Goal: Navigation & Orientation: Find specific page/section

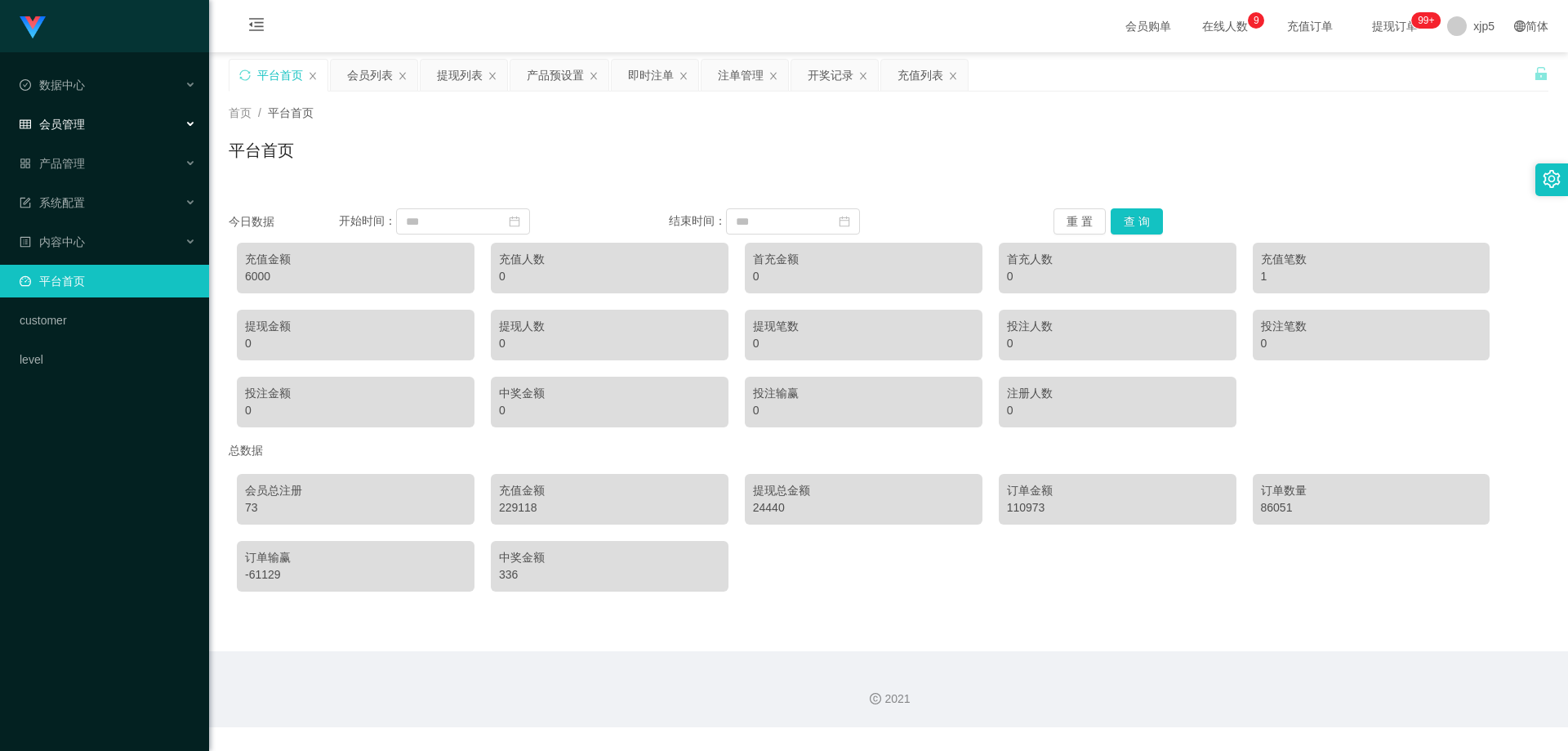
click at [87, 122] on div "会员管理" at bounding box center [104, 124] width 209 height 33
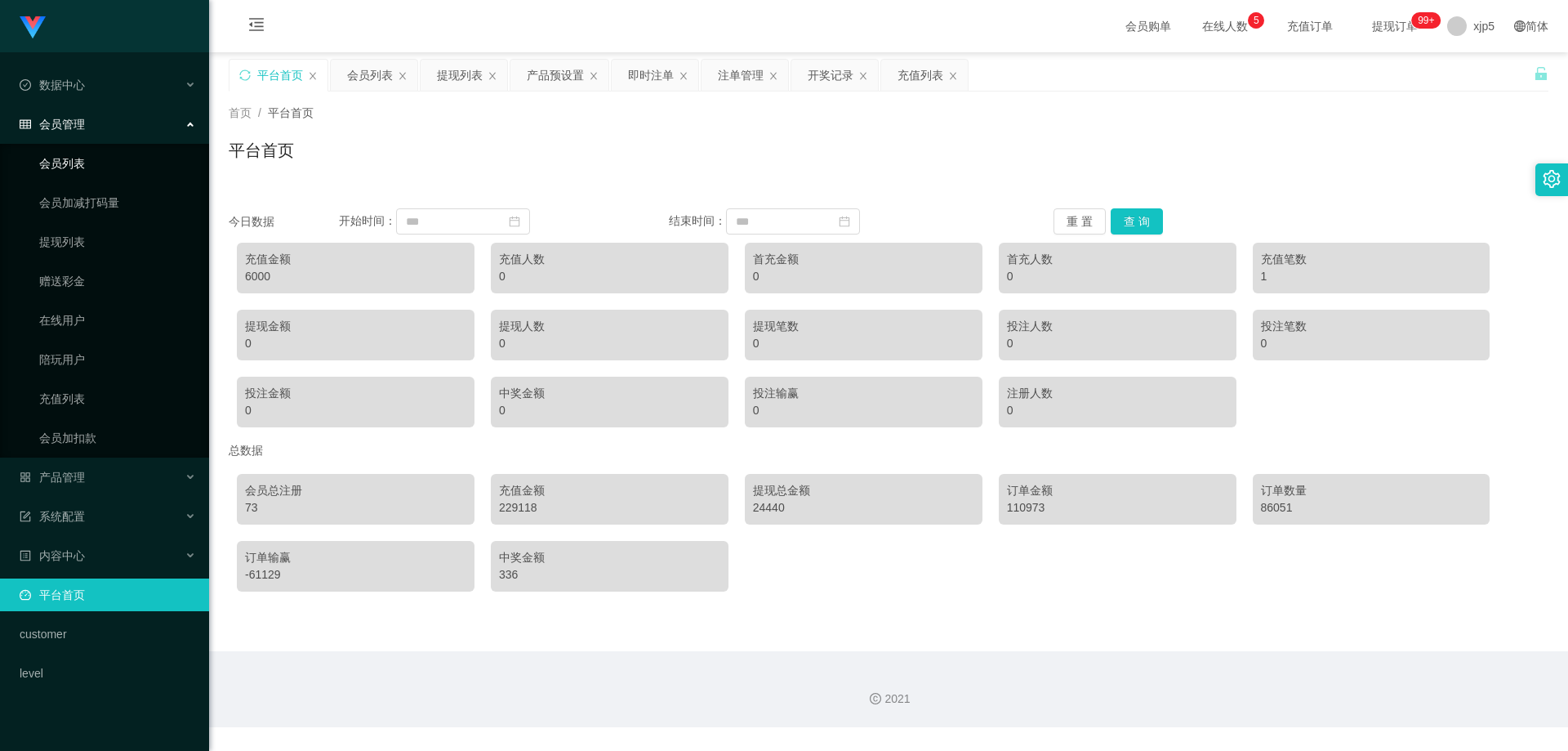
click at [81, 155] on link "会员列表" at bounding box center [118, 163] width 157 height 33
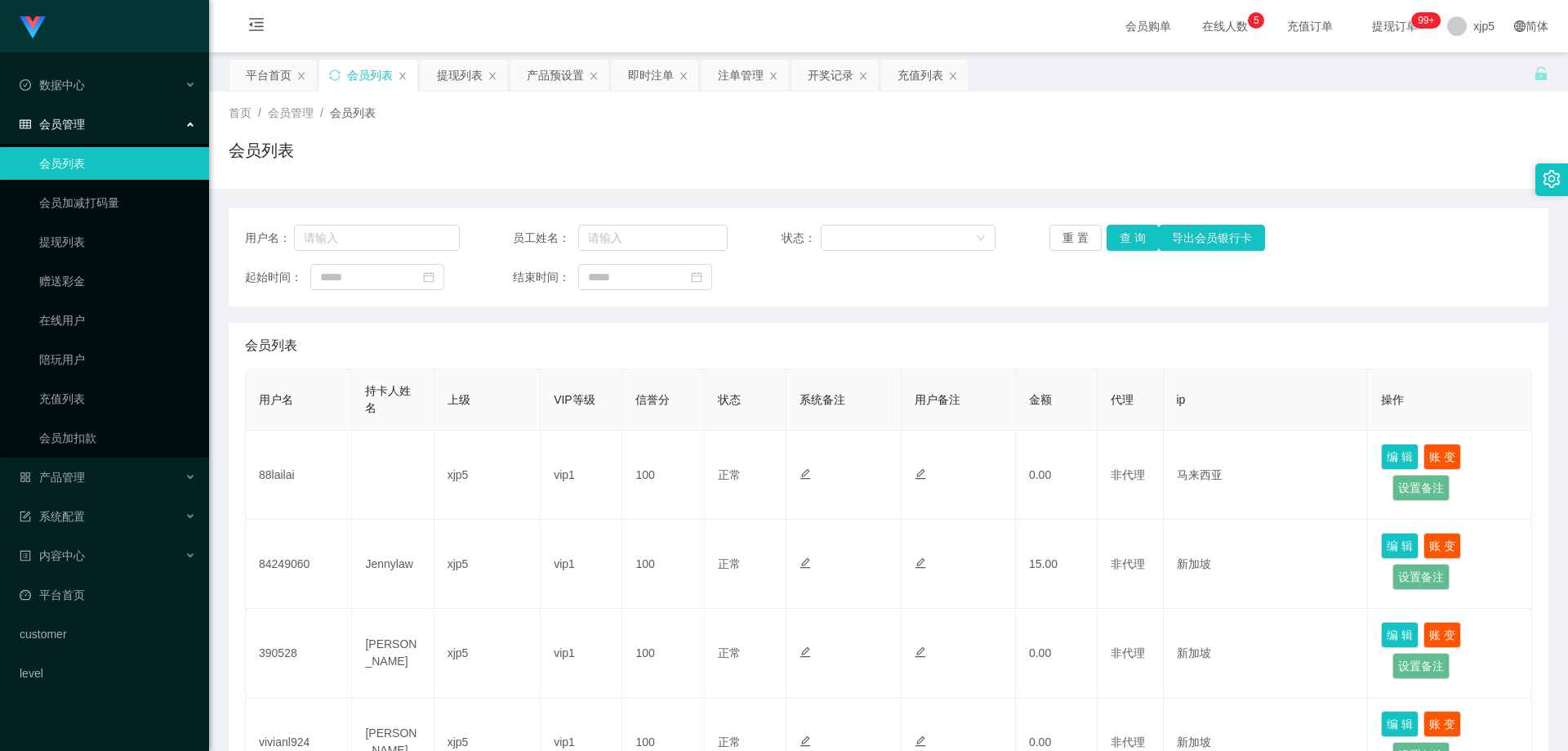
scroll to position [699, 0]
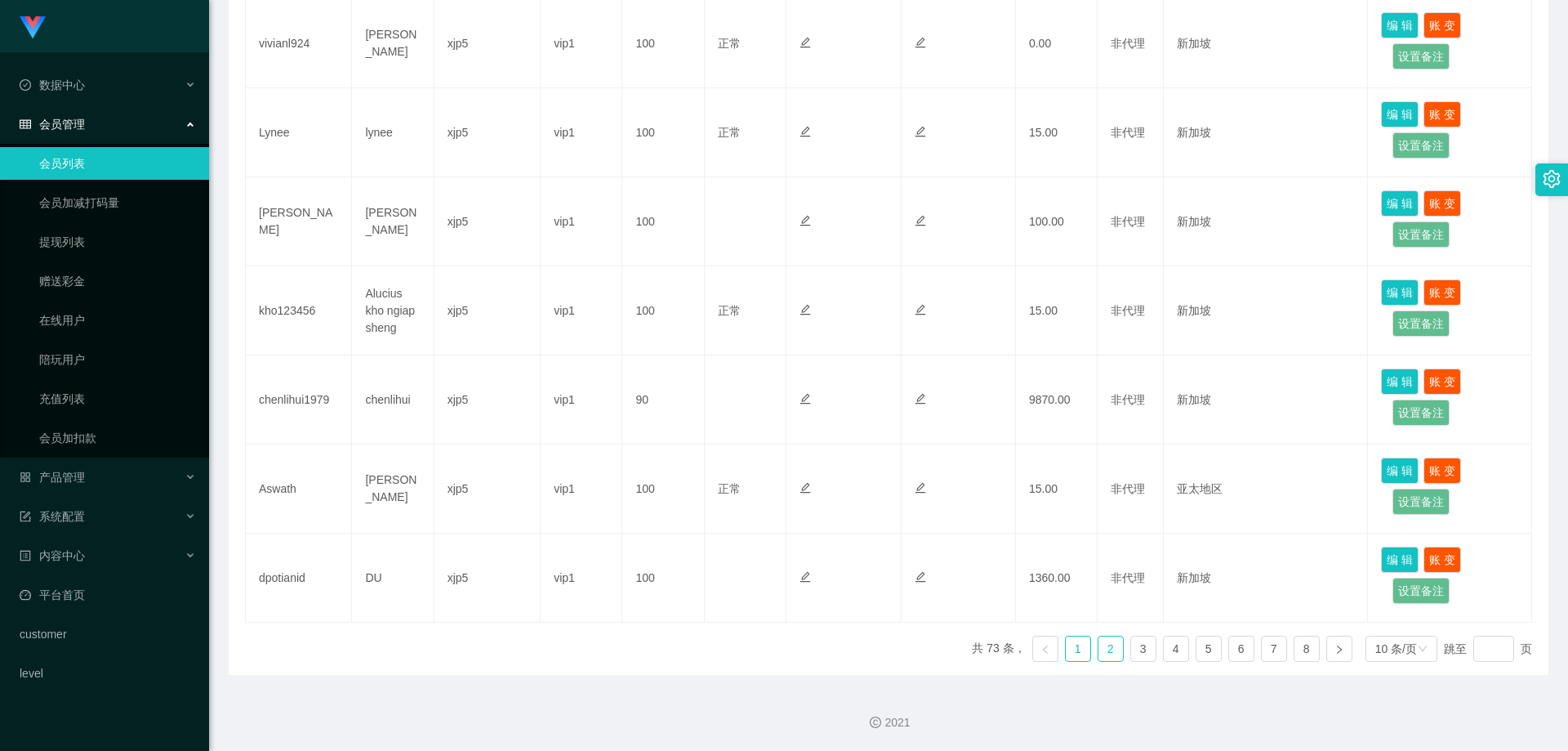
click at [1106, 648] on link "2" at bounding box center [1110, 648] width 24 height 24
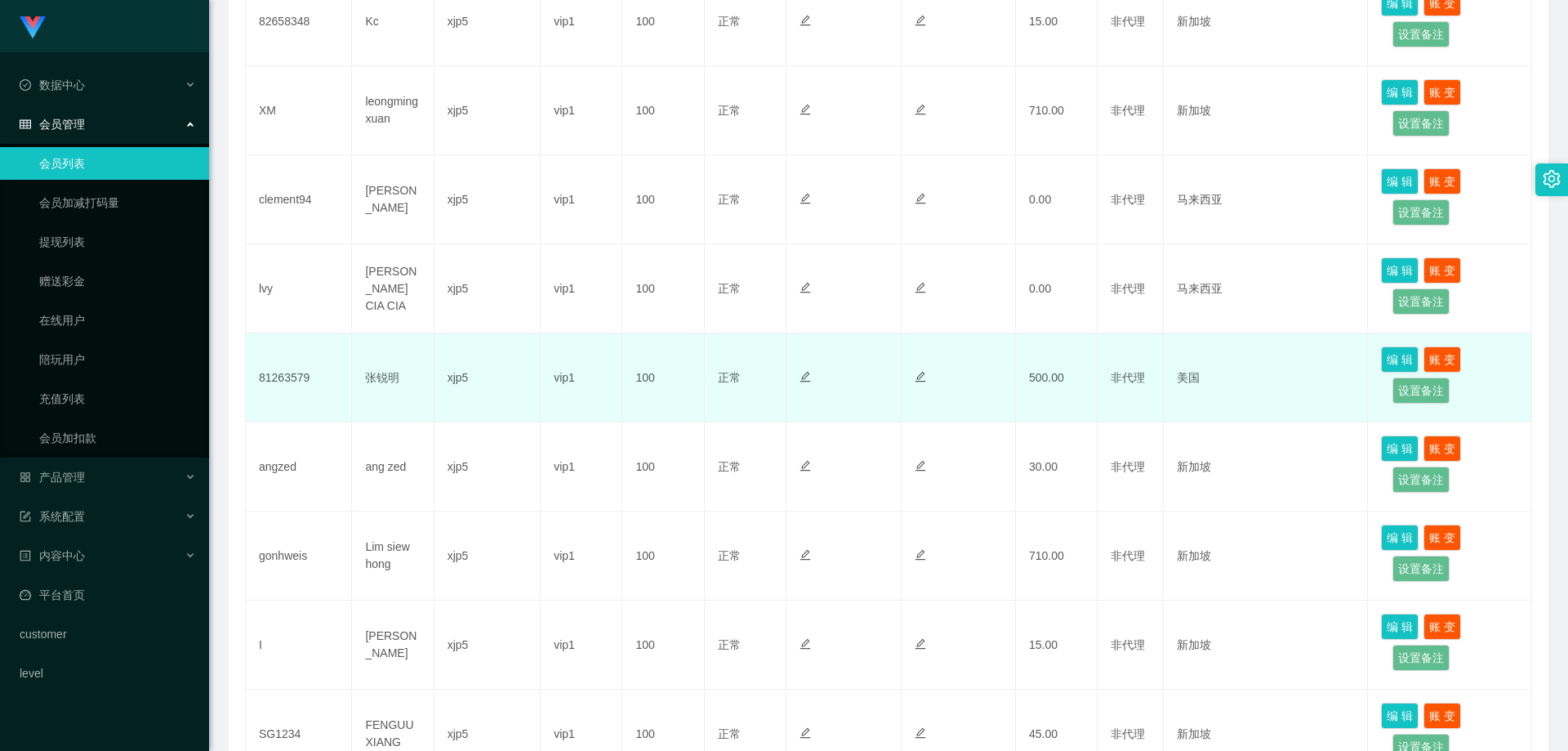
scroll to position [617, 0]
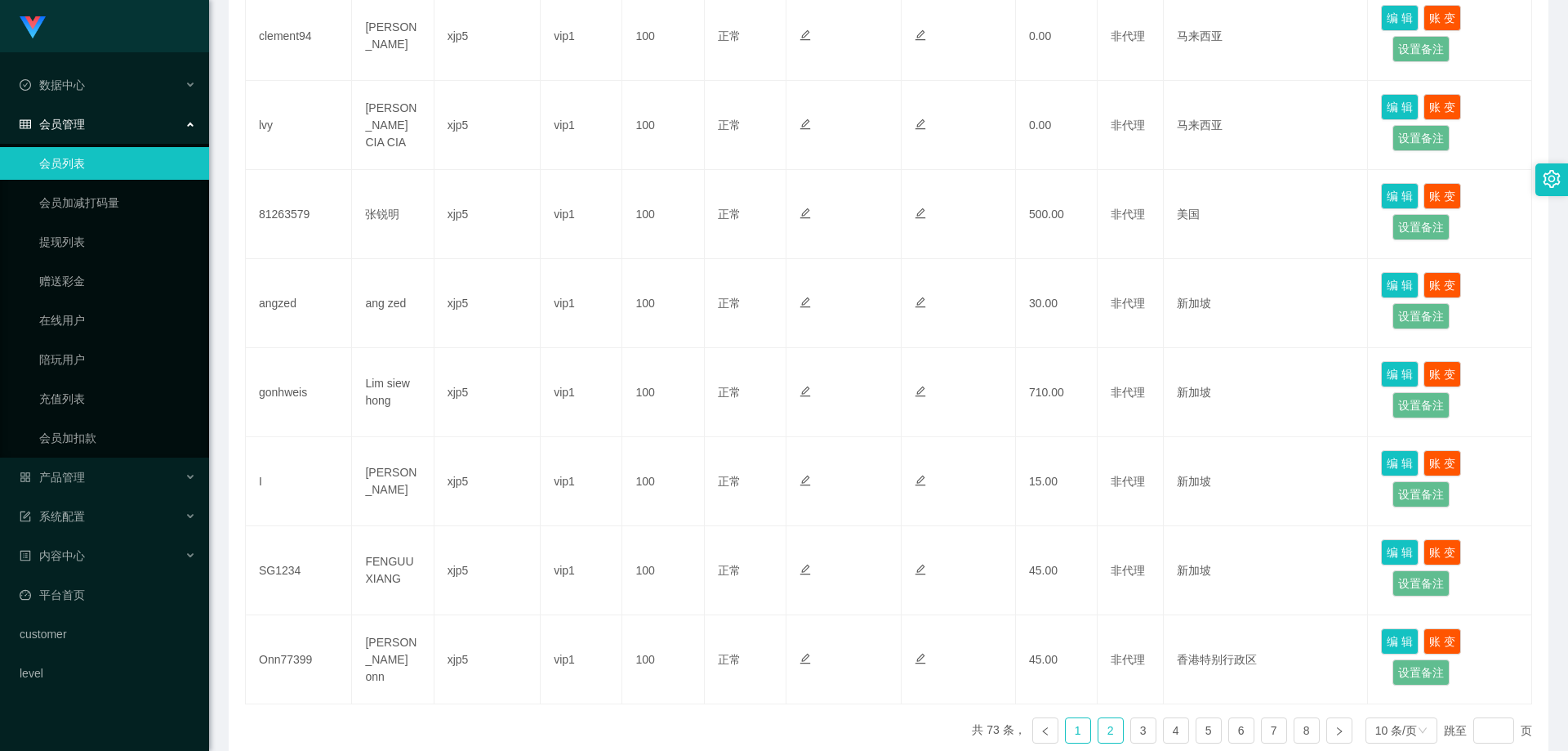
click at [1074, 728] on link "1" at bounding box center [1077, 730] width 24 height 24
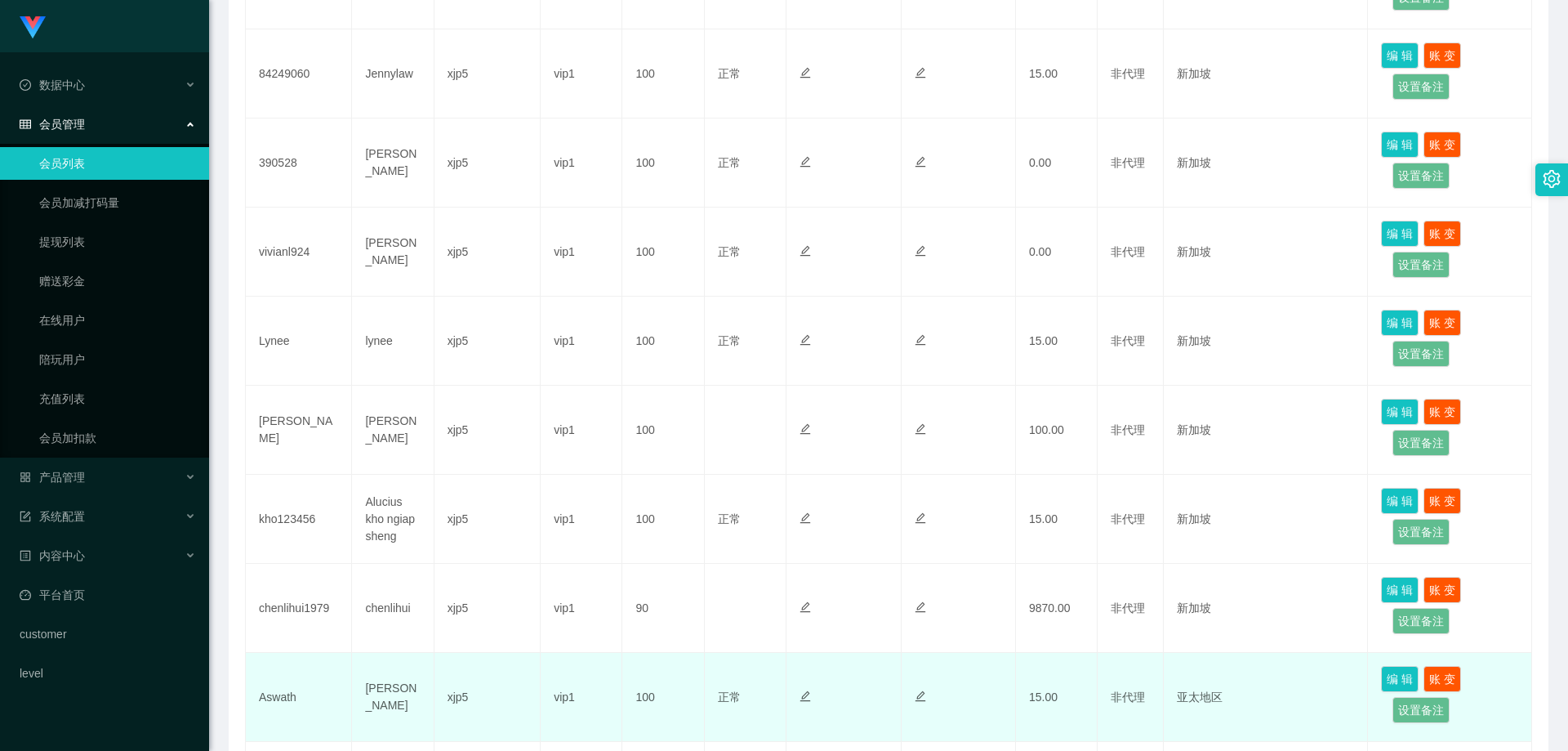
scroll to position [654, 0]
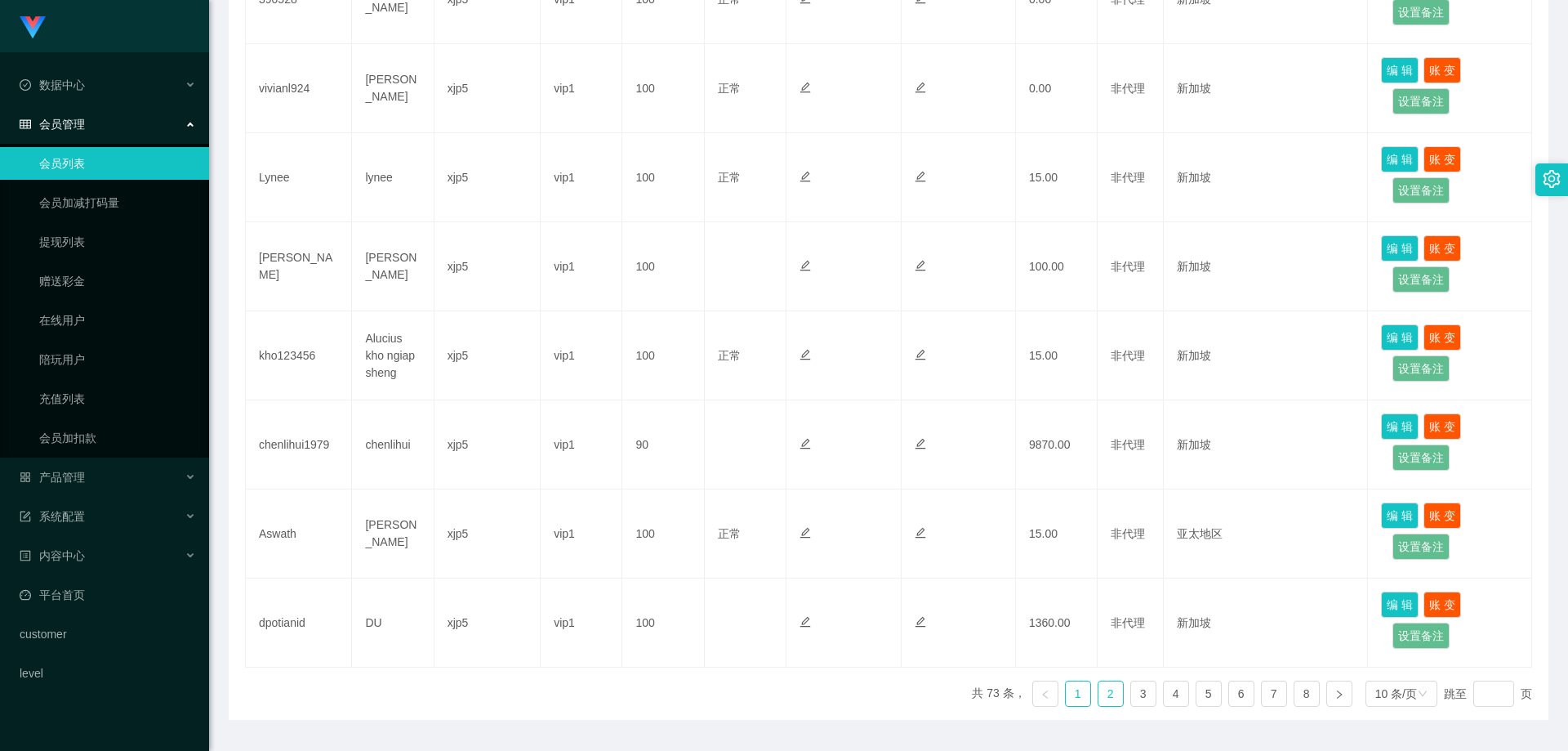
click at [1103, 704] on link "2" at bounding box center [1110, 693] width 24 height 24
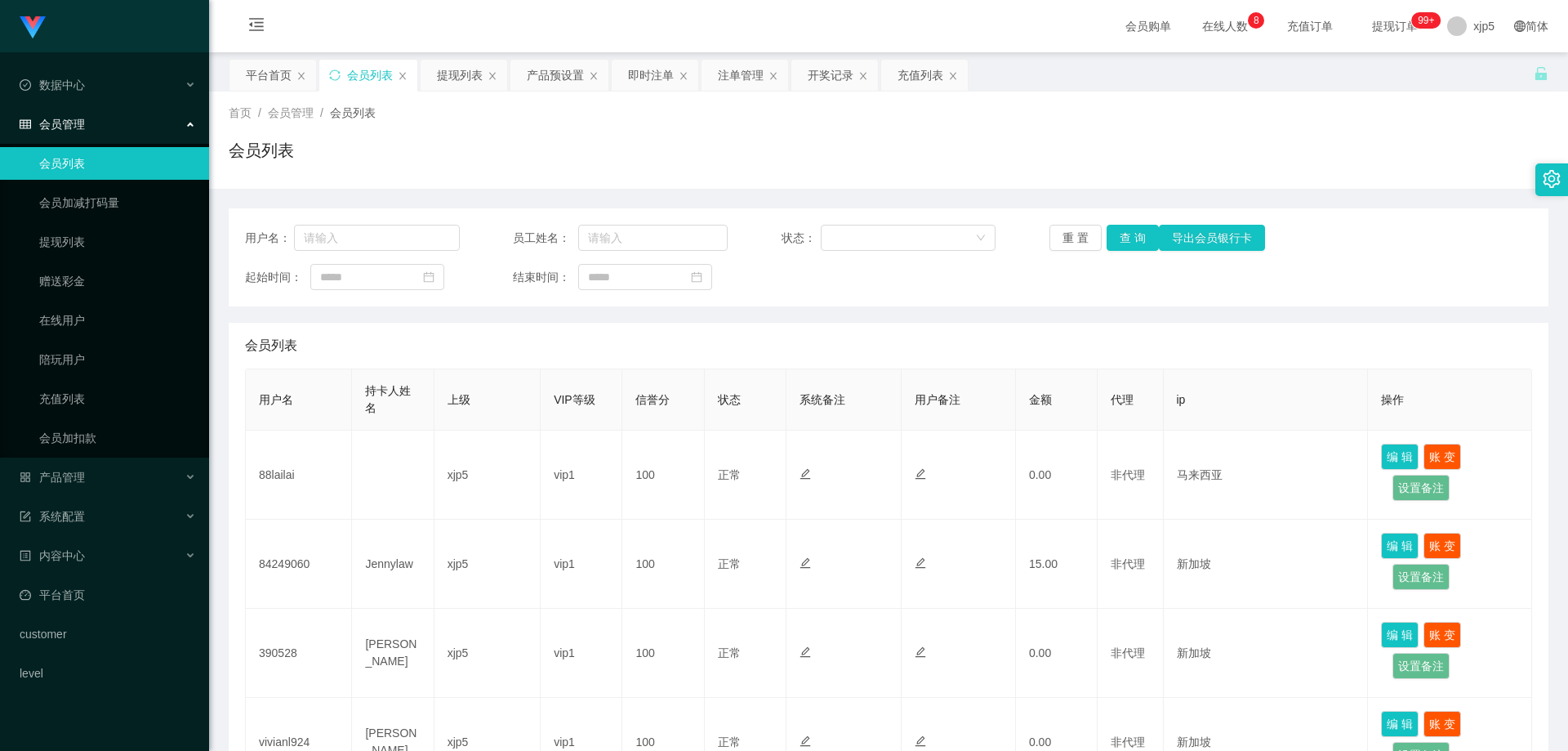
scroll to position [327, 0]
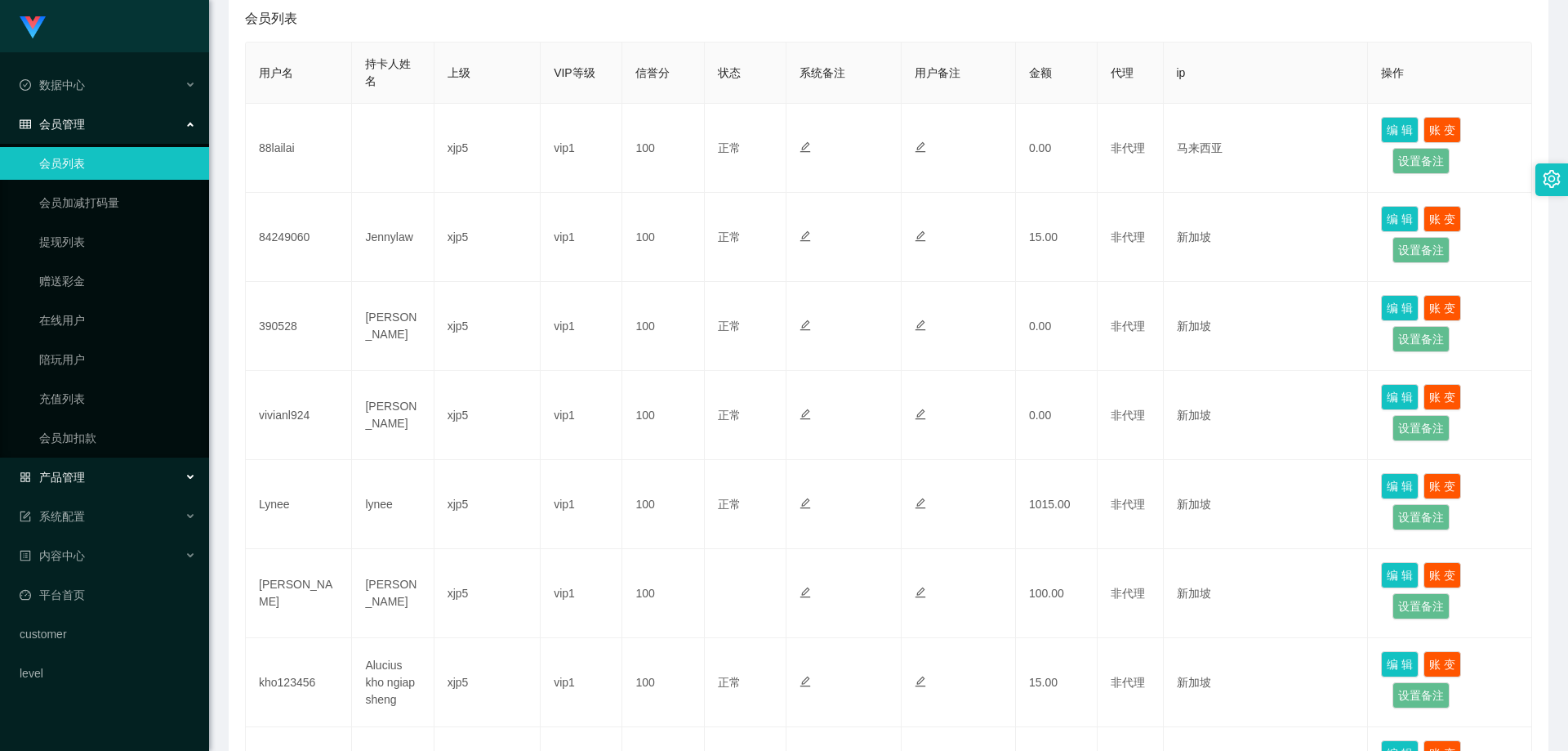
click at [112, 477] on div "产品管理" at bounding box center [104, 477] width 209 height 33
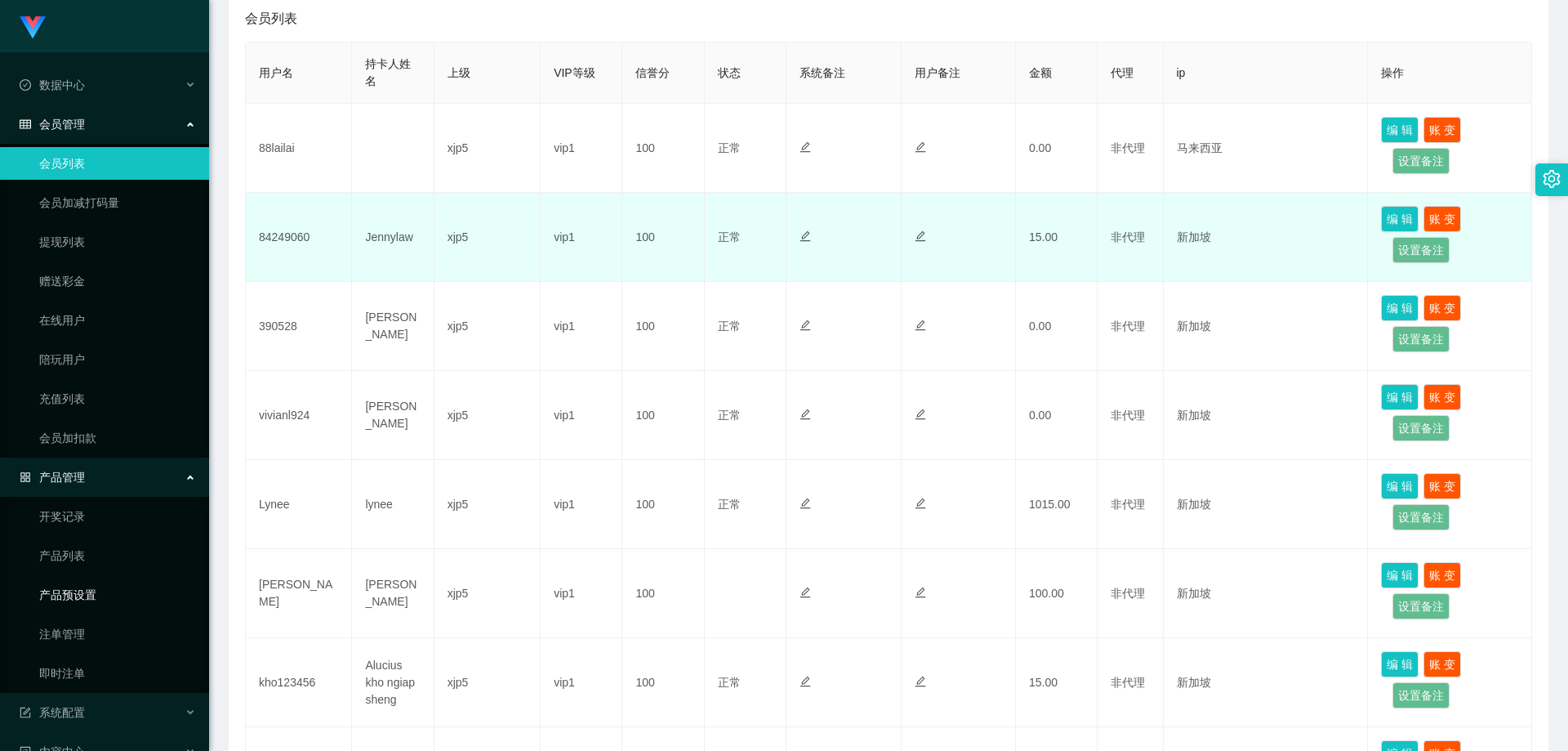
click at [116, 589] on link "产品预设置" at bounding box center [118, 595] width 157 height 33
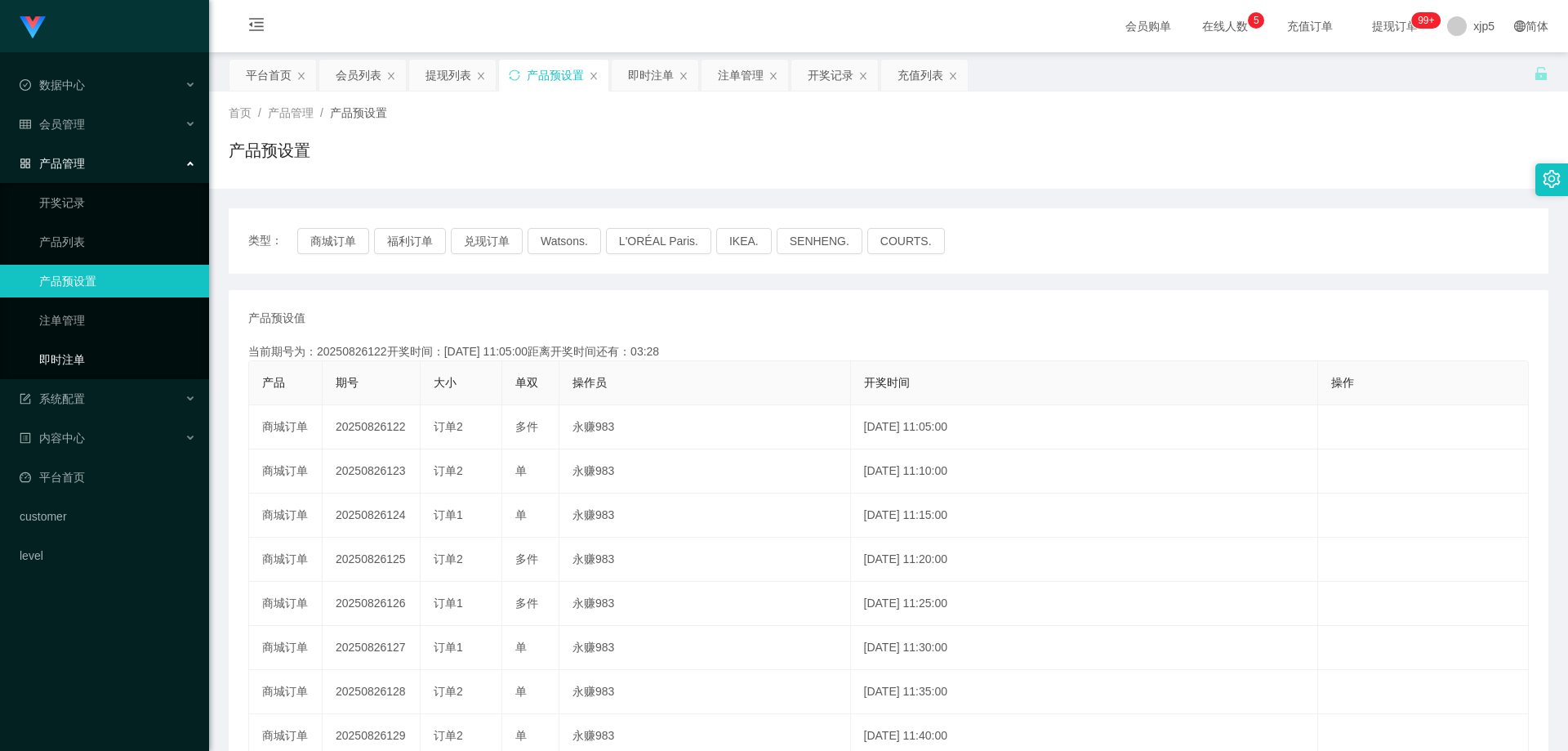
click at [131, 364] on link "即时注单" at bounding box center [118, 359] width 157 height 33
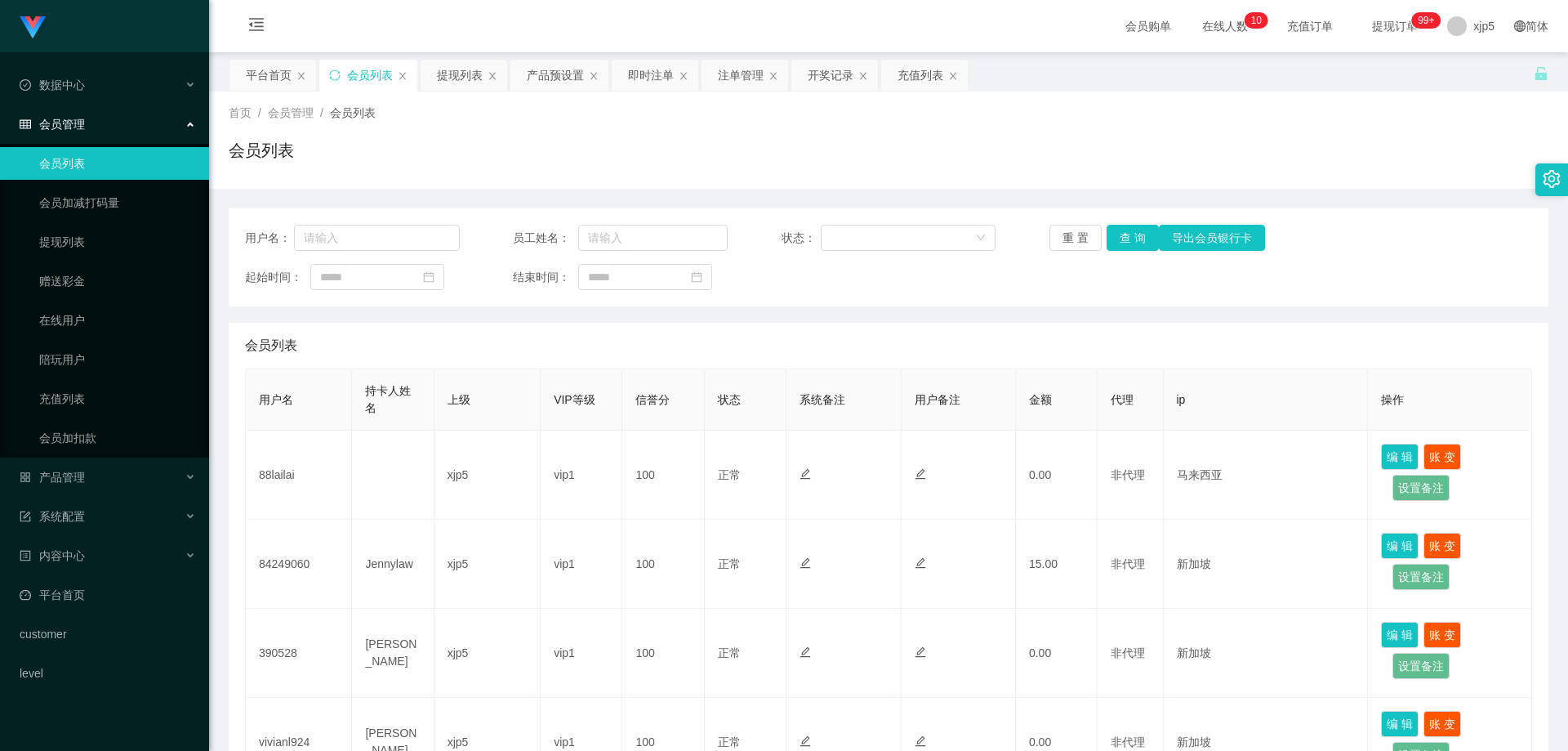
scroll to position [699, 0]
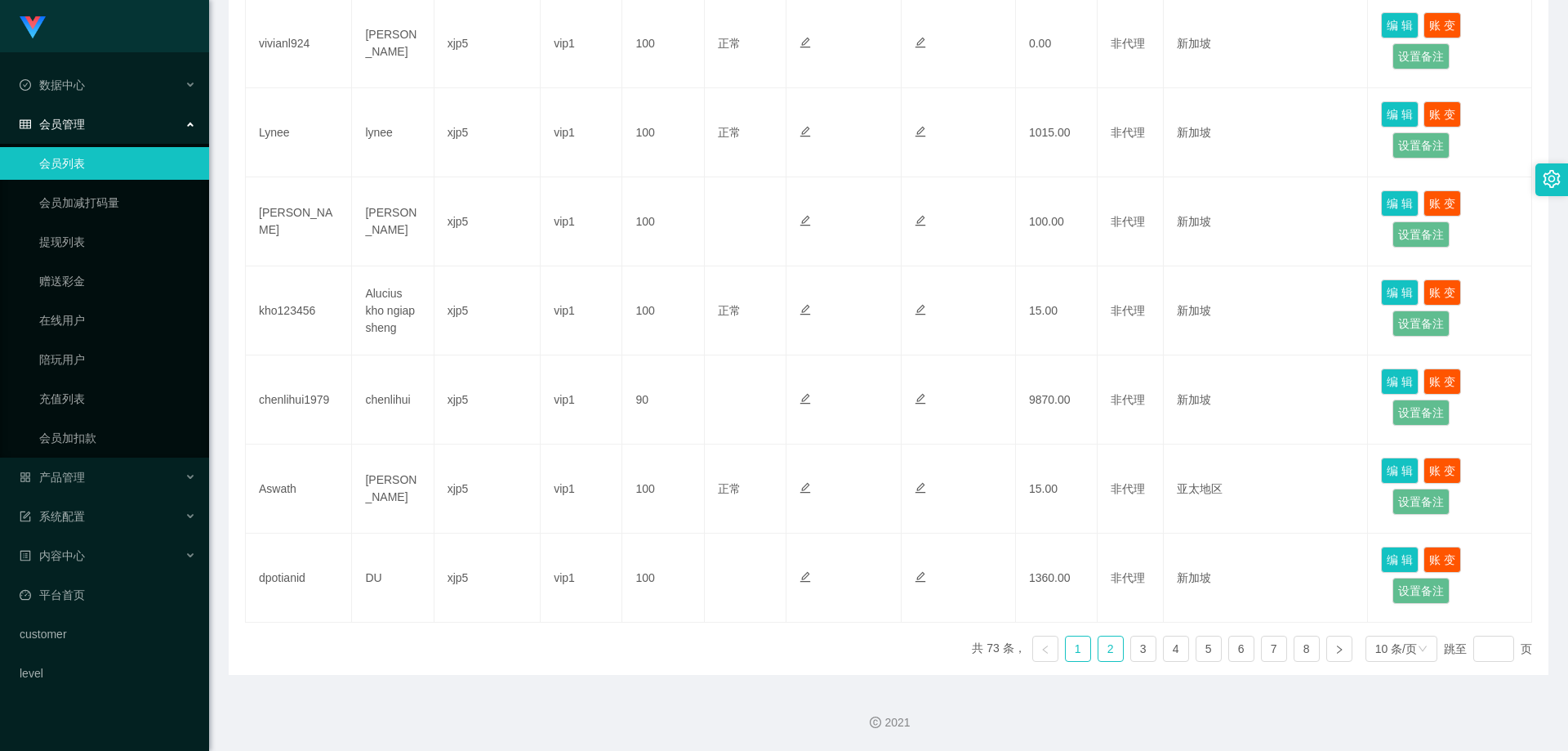
click at [1106, 643] on link "2" at bounding box center [1110, 648] width 24 height 24
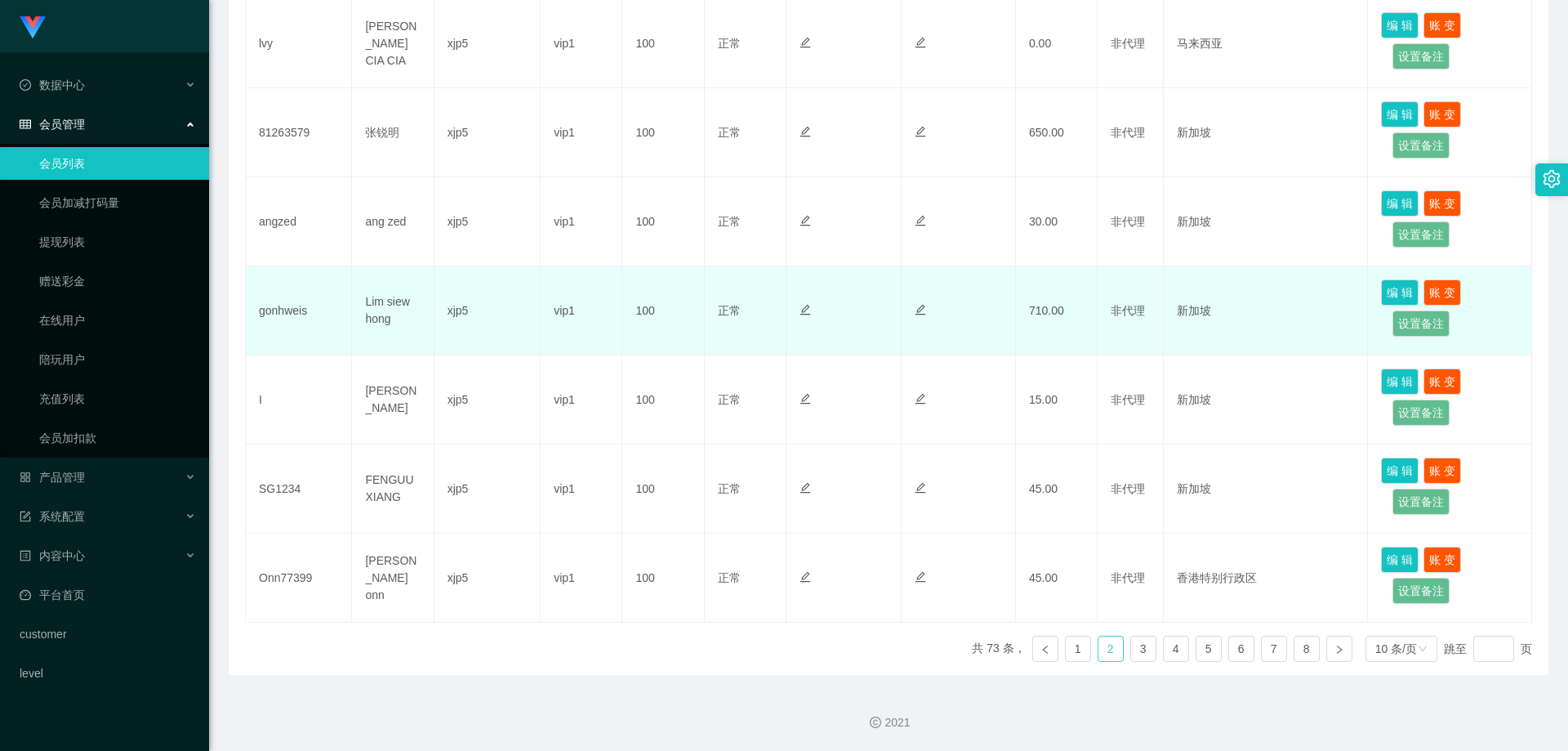
scroll to position [535, 0]
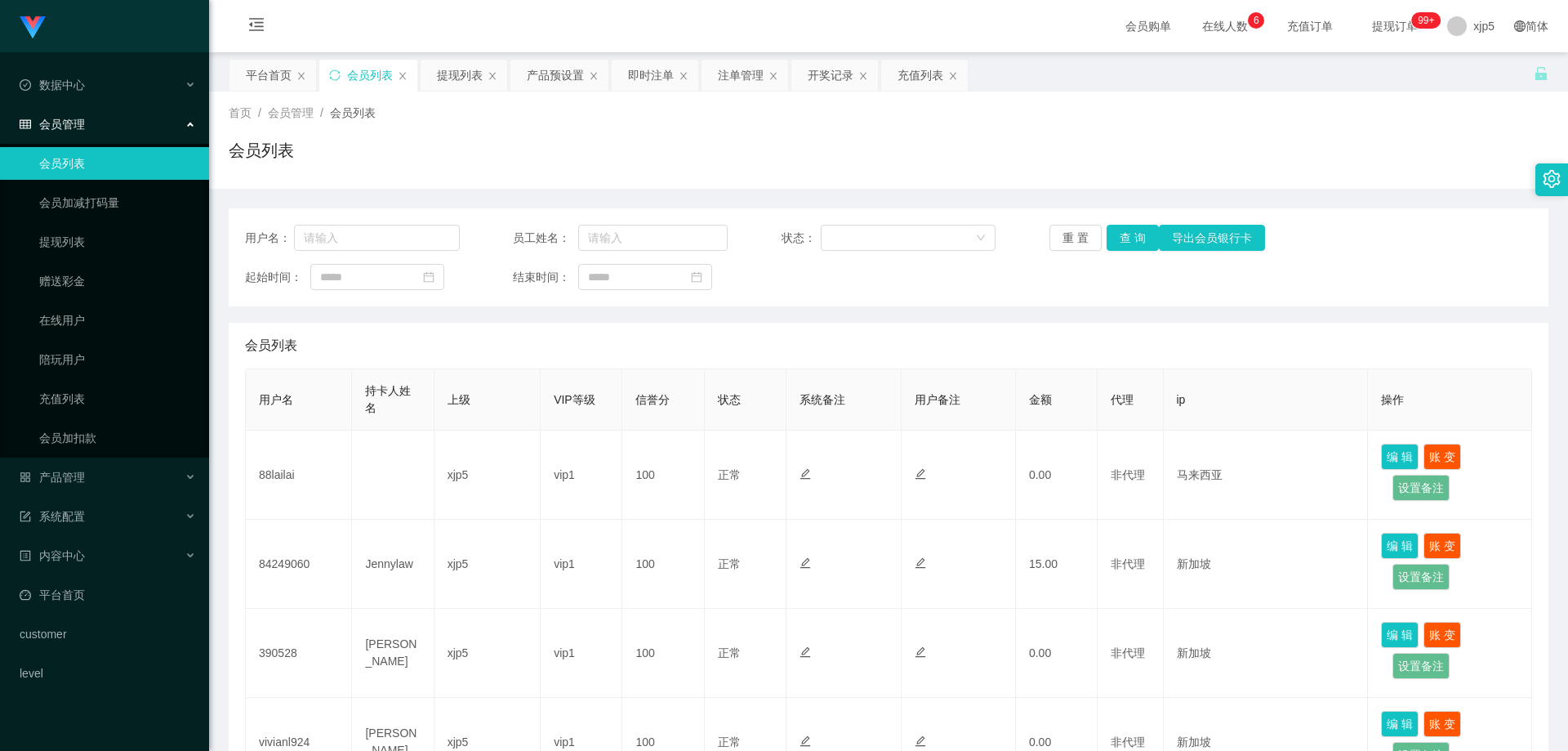
click at [100, 487] on div "产品管理" at bounding box center [104, 477] width 209 height 33
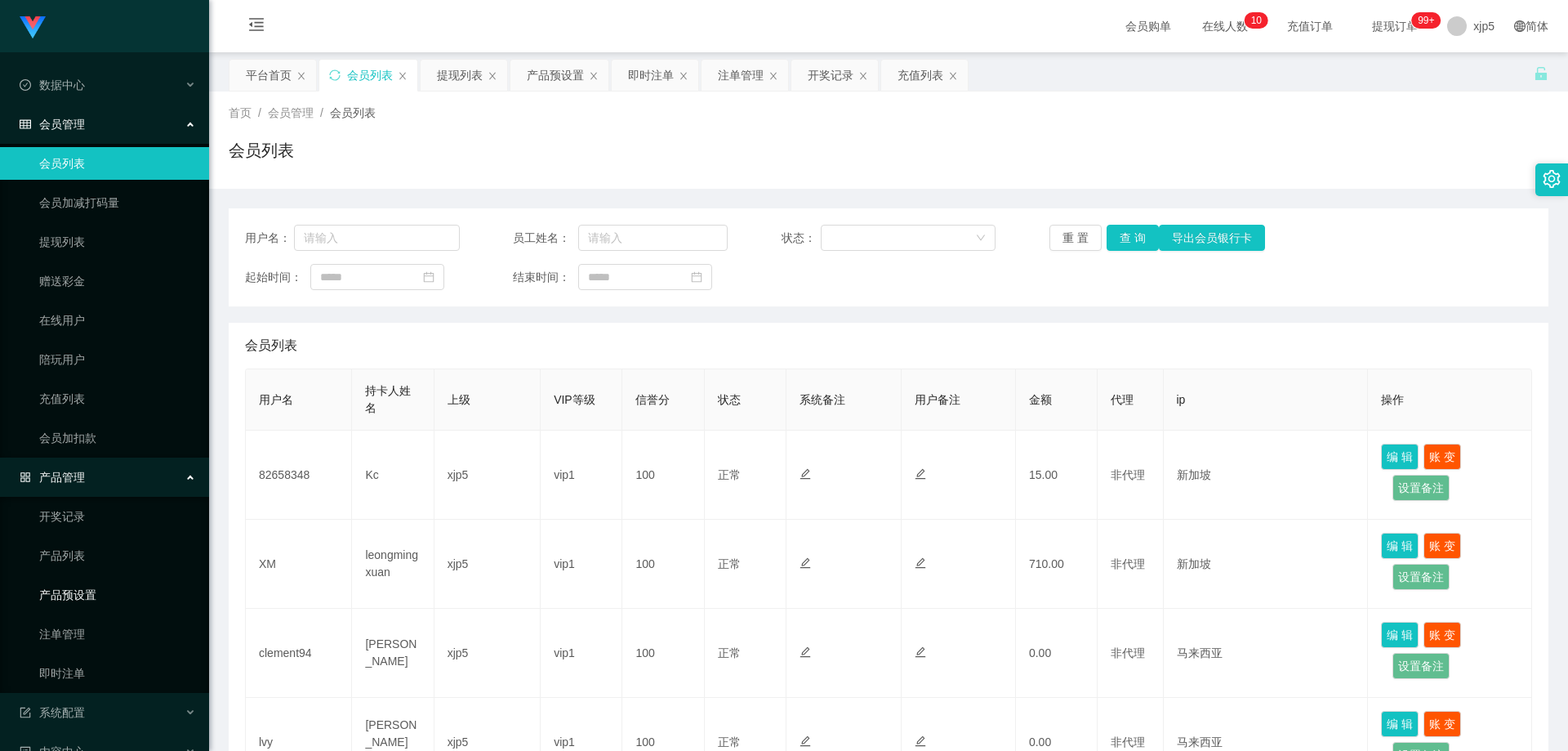
click at [101, 600] on link "产品预设置" at bounding box center [118, 595] width 157 height 33
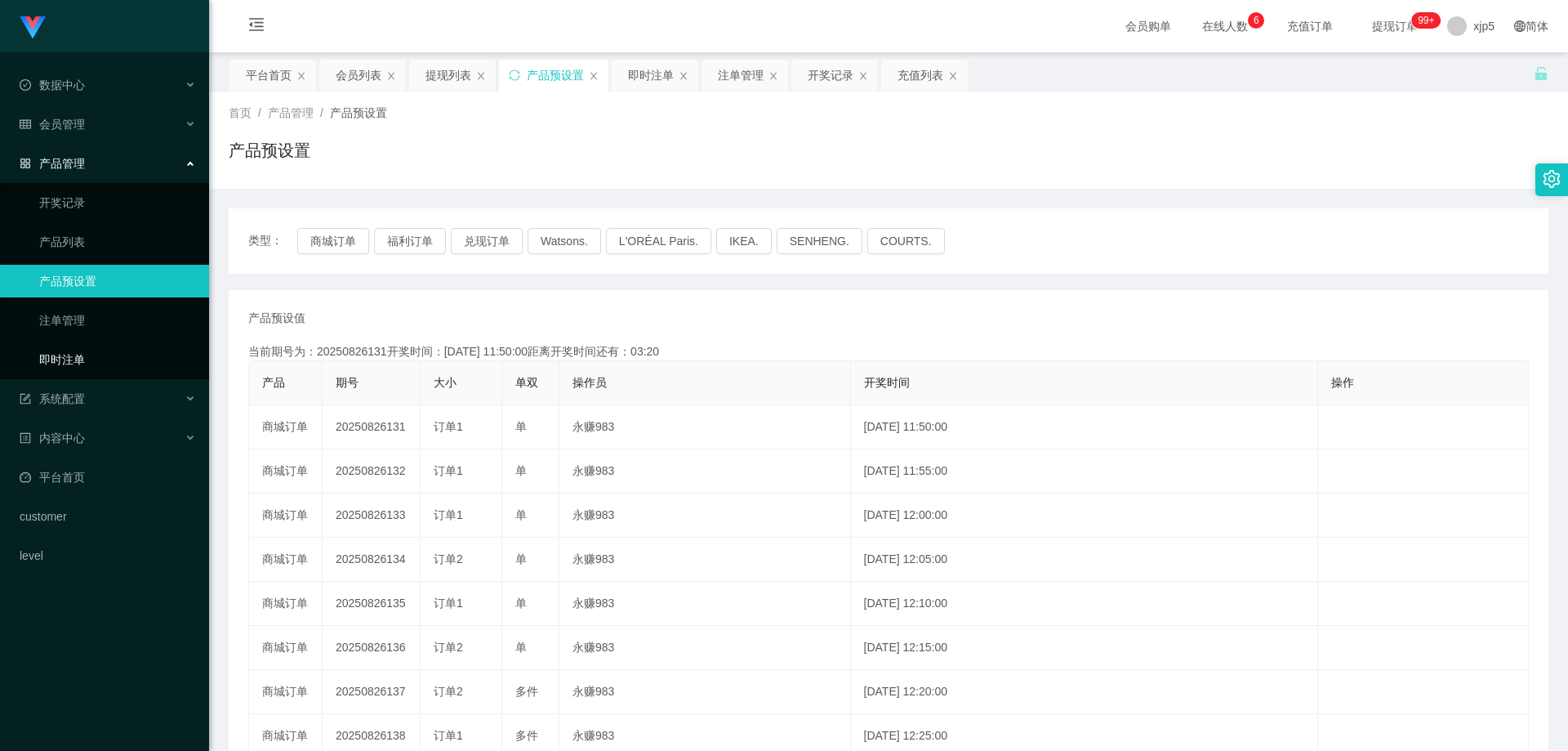
click at [96, 355] on link "即时注单" at bounding box center [118, 359] width 157 height 33
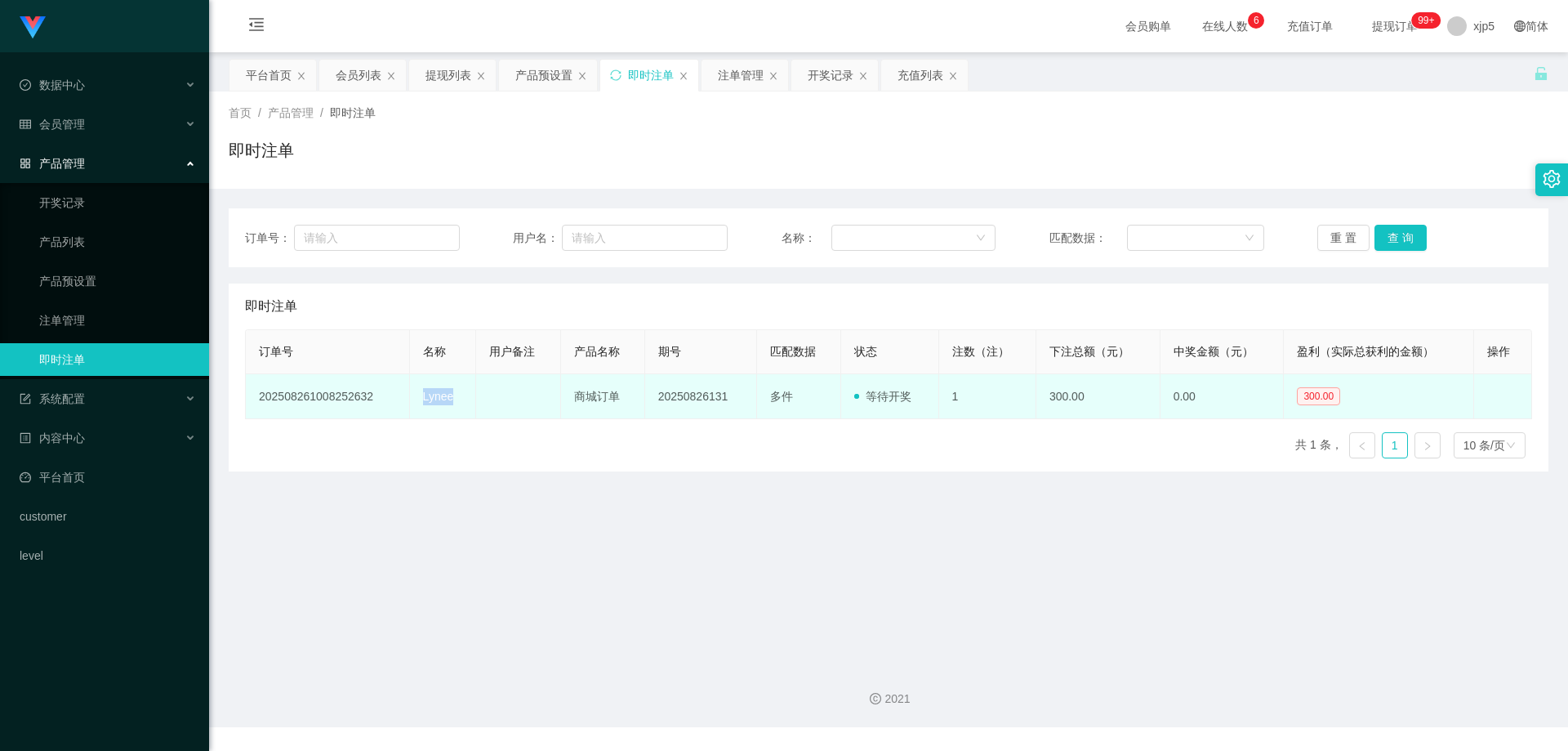
drag, startPoint x: 423, startPoint y: 397, endPoint x: 460, endPoint y: 398, distance: 37.0
click at [464, 402] on td "Lynee" at bounding box center [443, 396] width 67 height 45
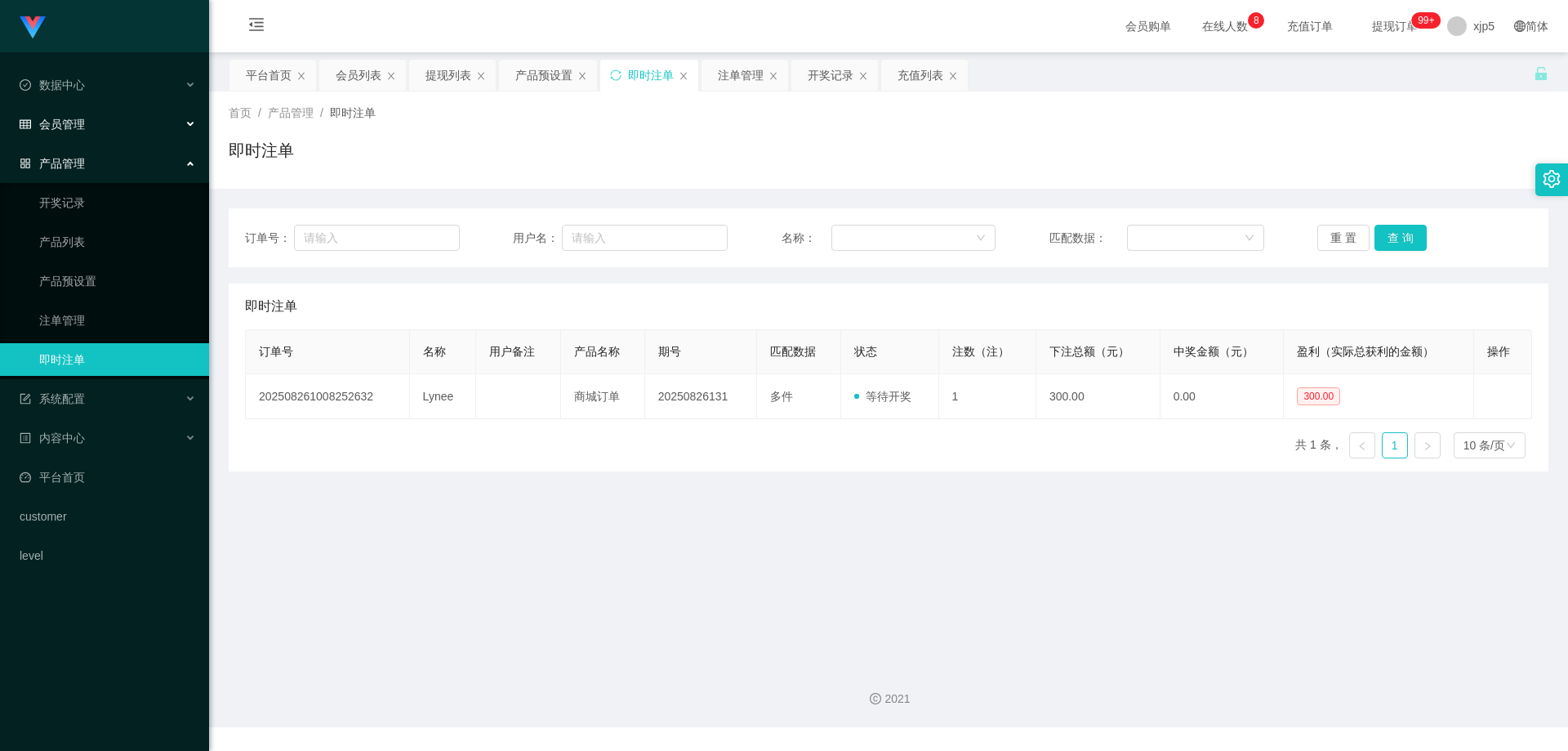
click at [71, 134] on div "会员管理" at bounding box center [104, 124] width 209 height 33
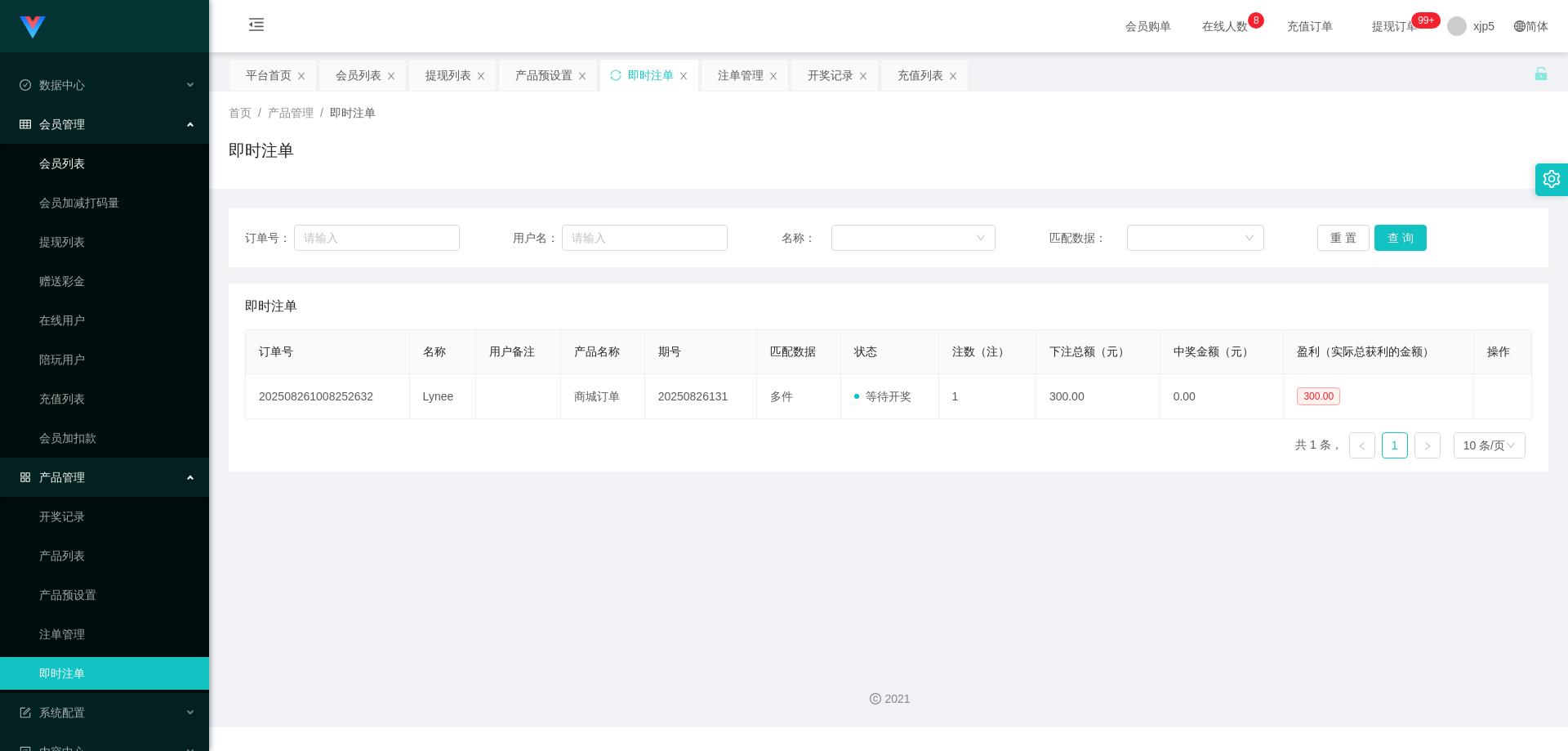
click at [81, 172] on link "会员列表" at bounding box center [118, 163] width 157 height 33
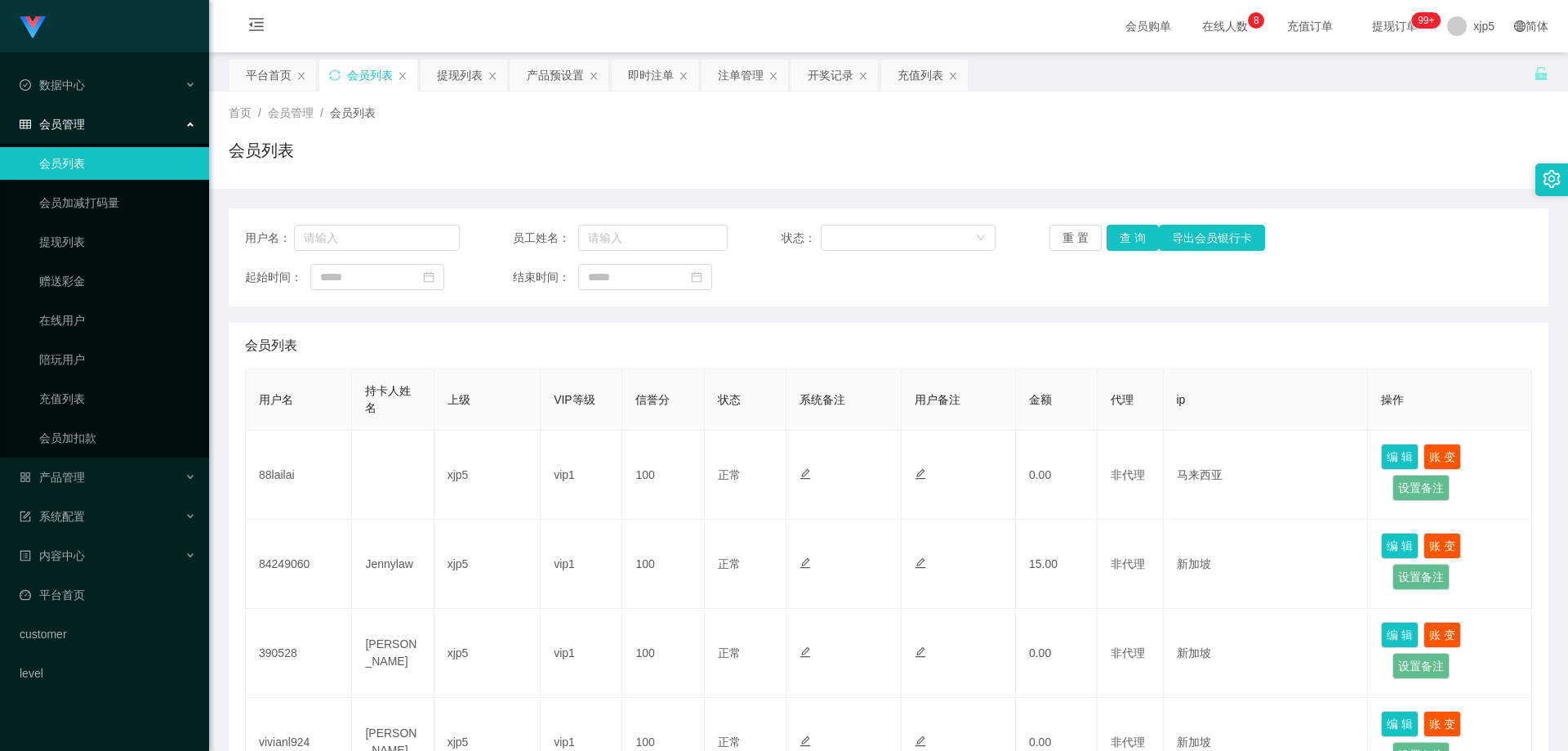
scroll to position [327, 0]
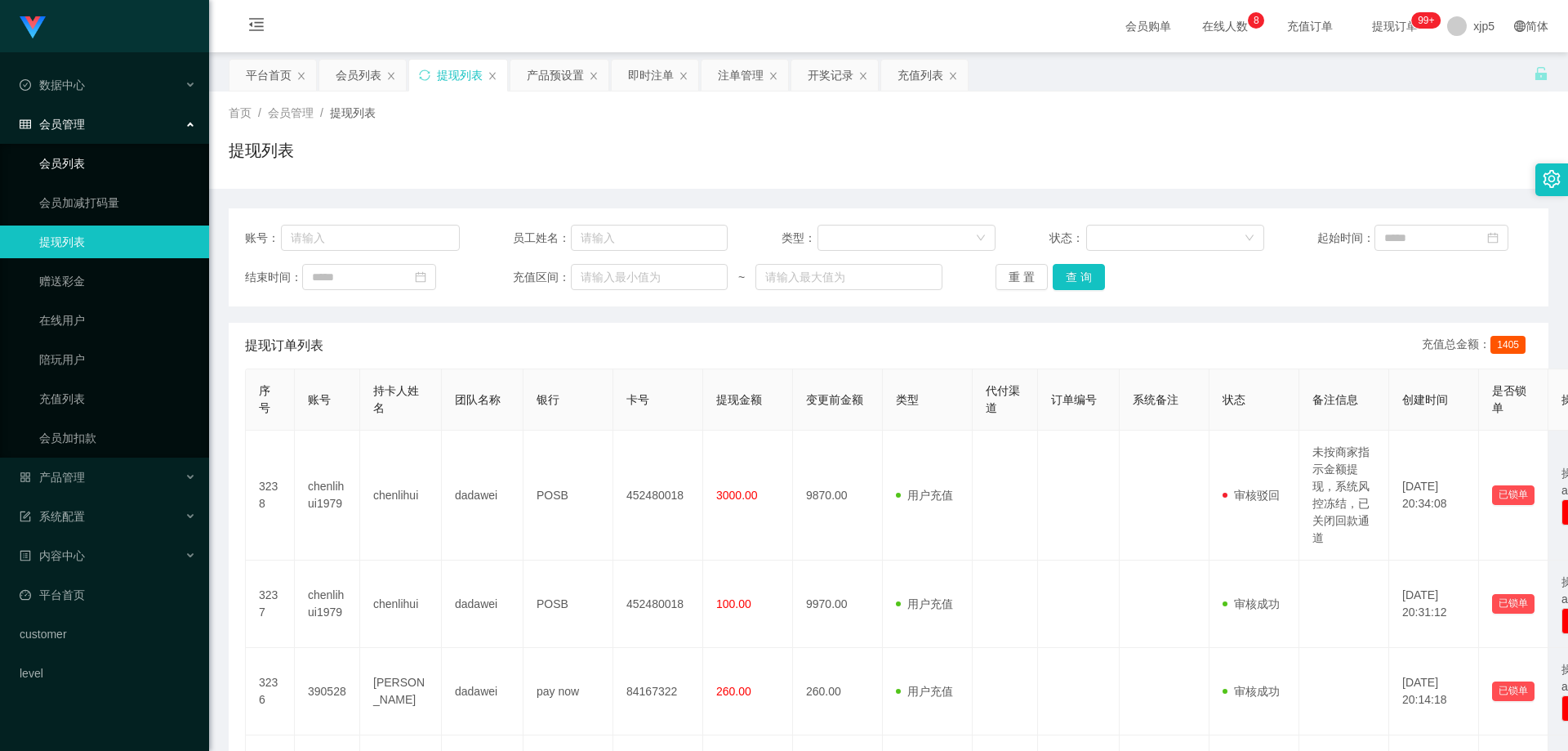
drag, startPoint x: 101, startPoint y: 157, endPoint x: 129, endPoint y: 174, distance: 32.8
click at [101, 157] on link "会员列表" at bounding box center [118, 163] width 157 height 33
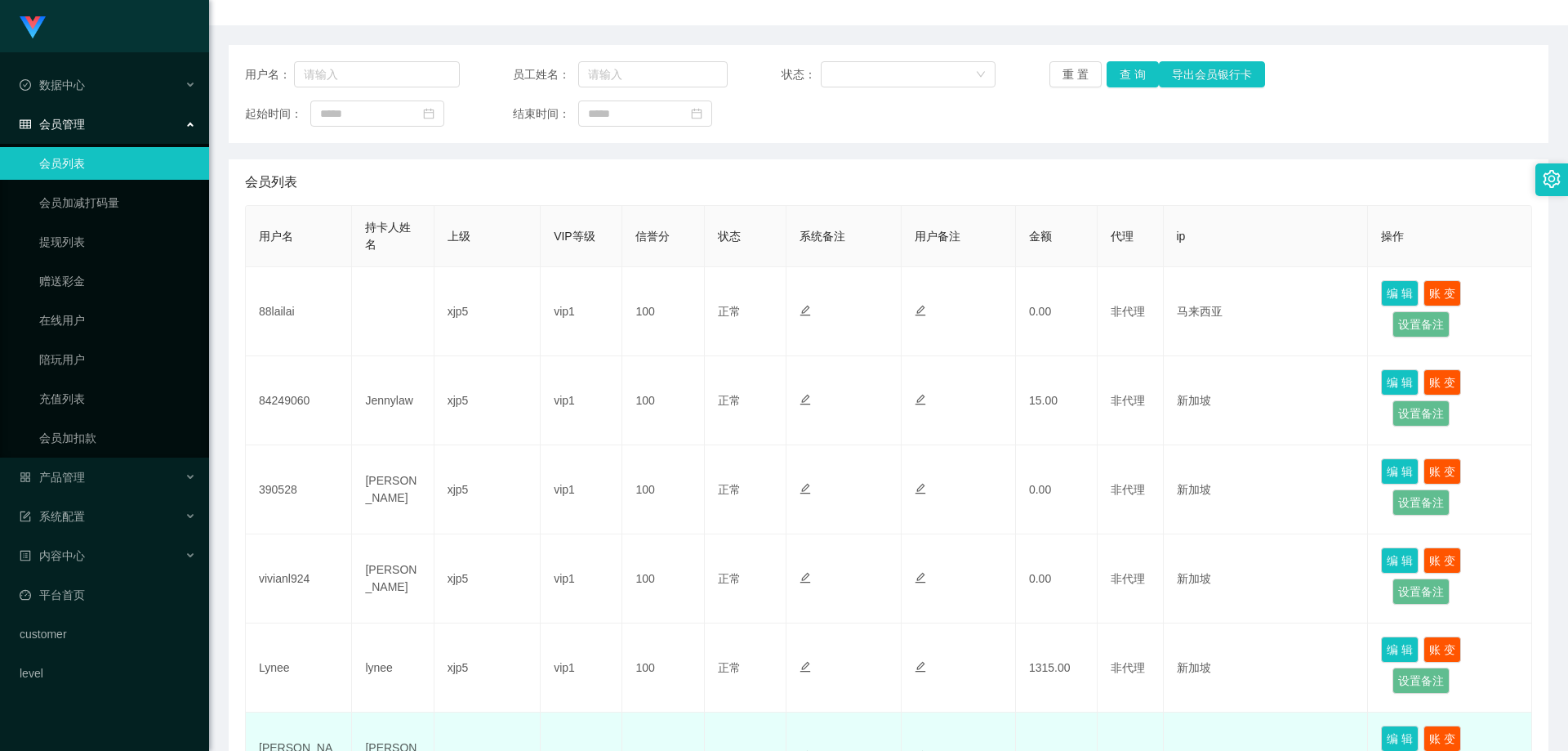
scroll to position [82, 0]
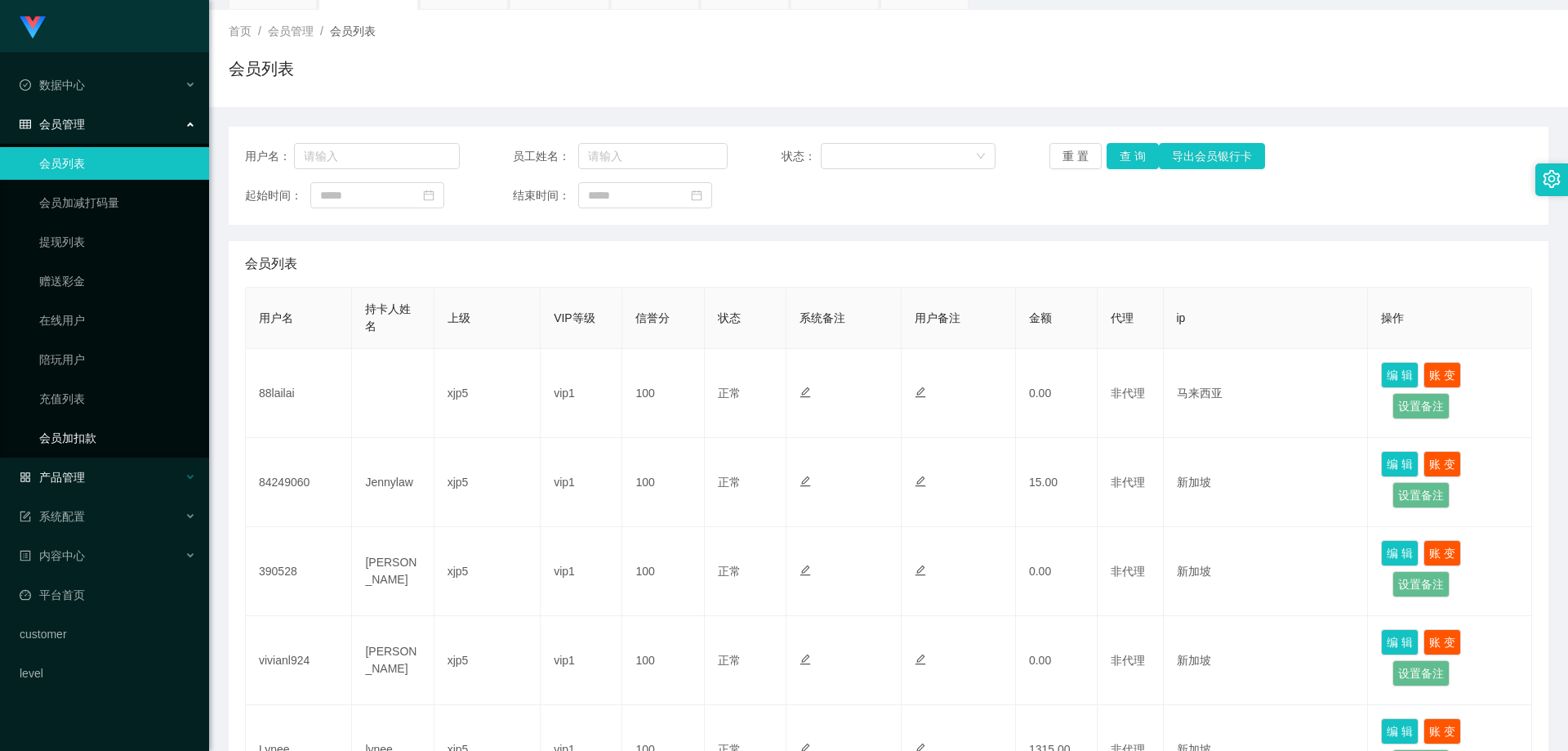
click at [140, 469] on div "产品管理" at bounding box center [104, 477] width 209 height 33
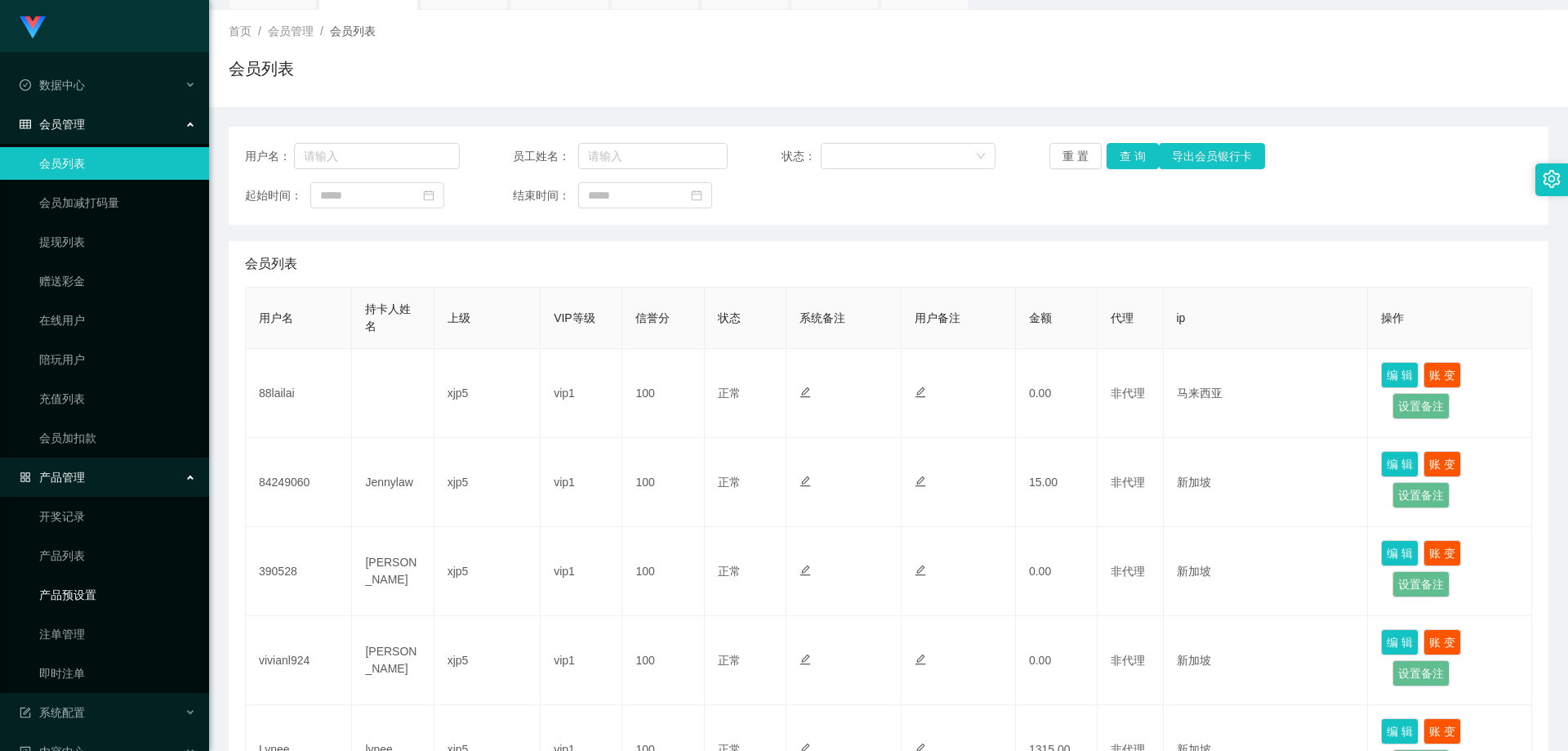
click at [126, 583] on link "产品预设置" at bounding box center [118, 595] width 157 height 33
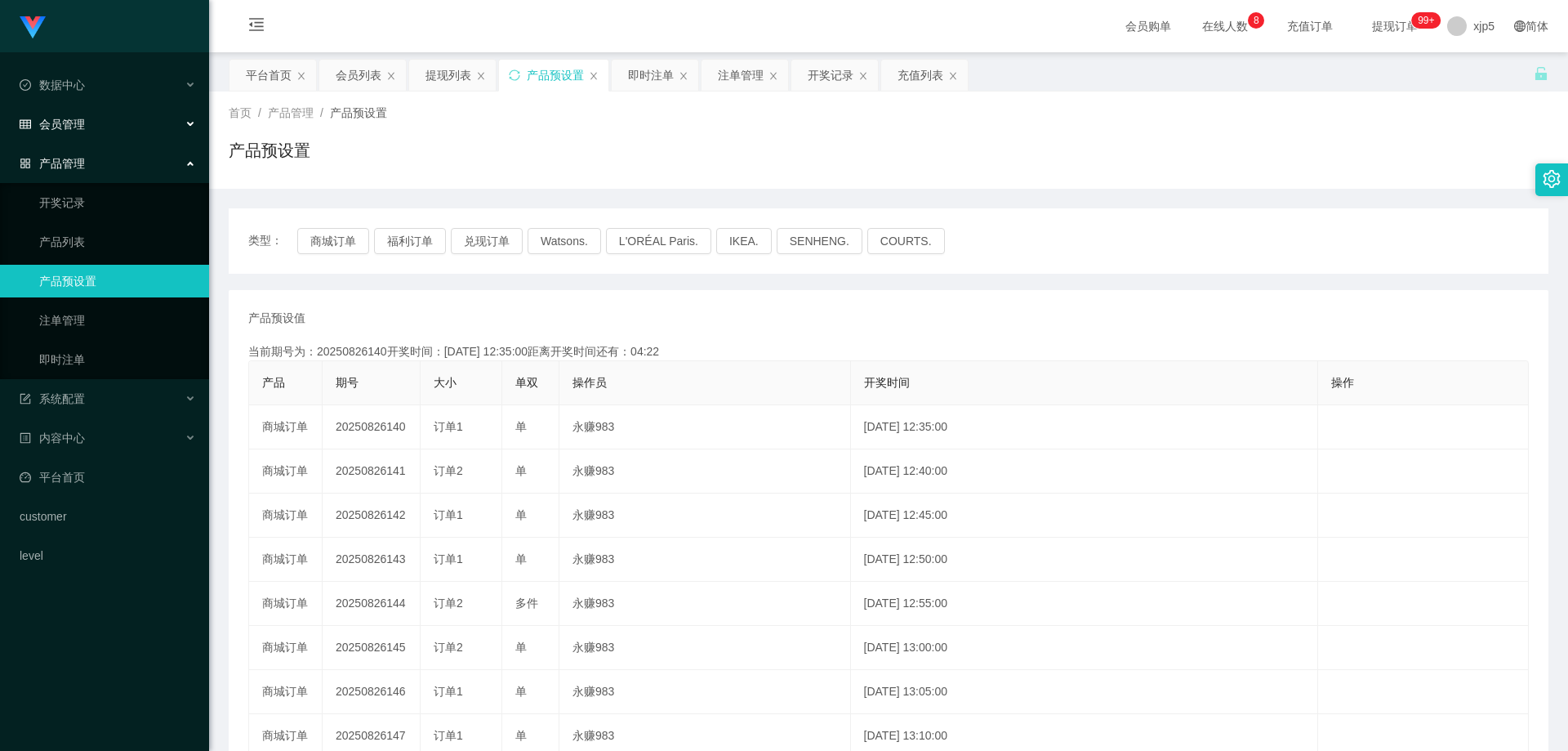
drag, startPoint x: 100, startPoint y: 122, endPoint x: 82, endPoint y: 143, distance: 27.7
click at [98, 122] on div "会员管理" at bounding box center [104, 124] width 209 height 33
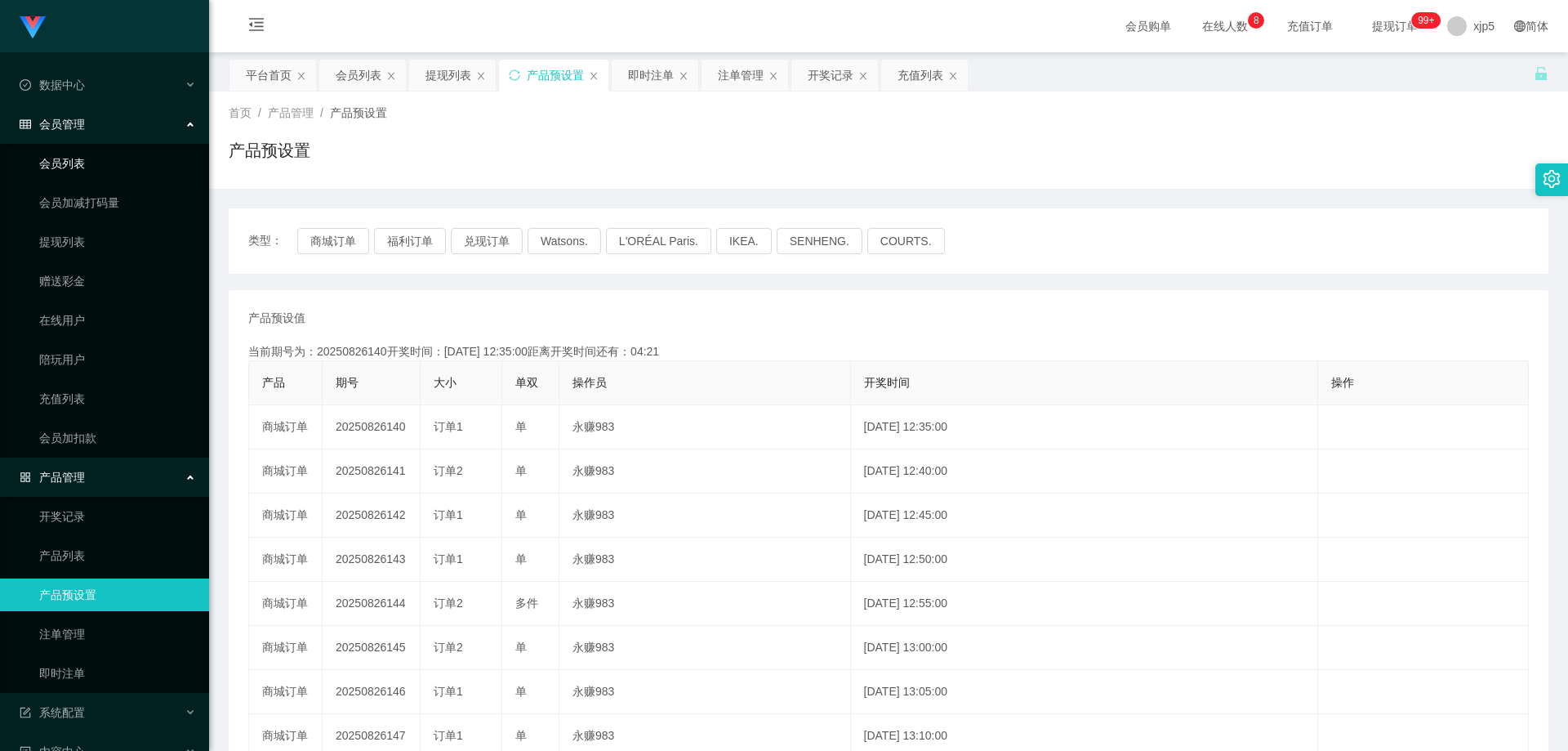
click at [70, 160] on link "会员列表" at bounding box center [118, 163] width 157 height 33
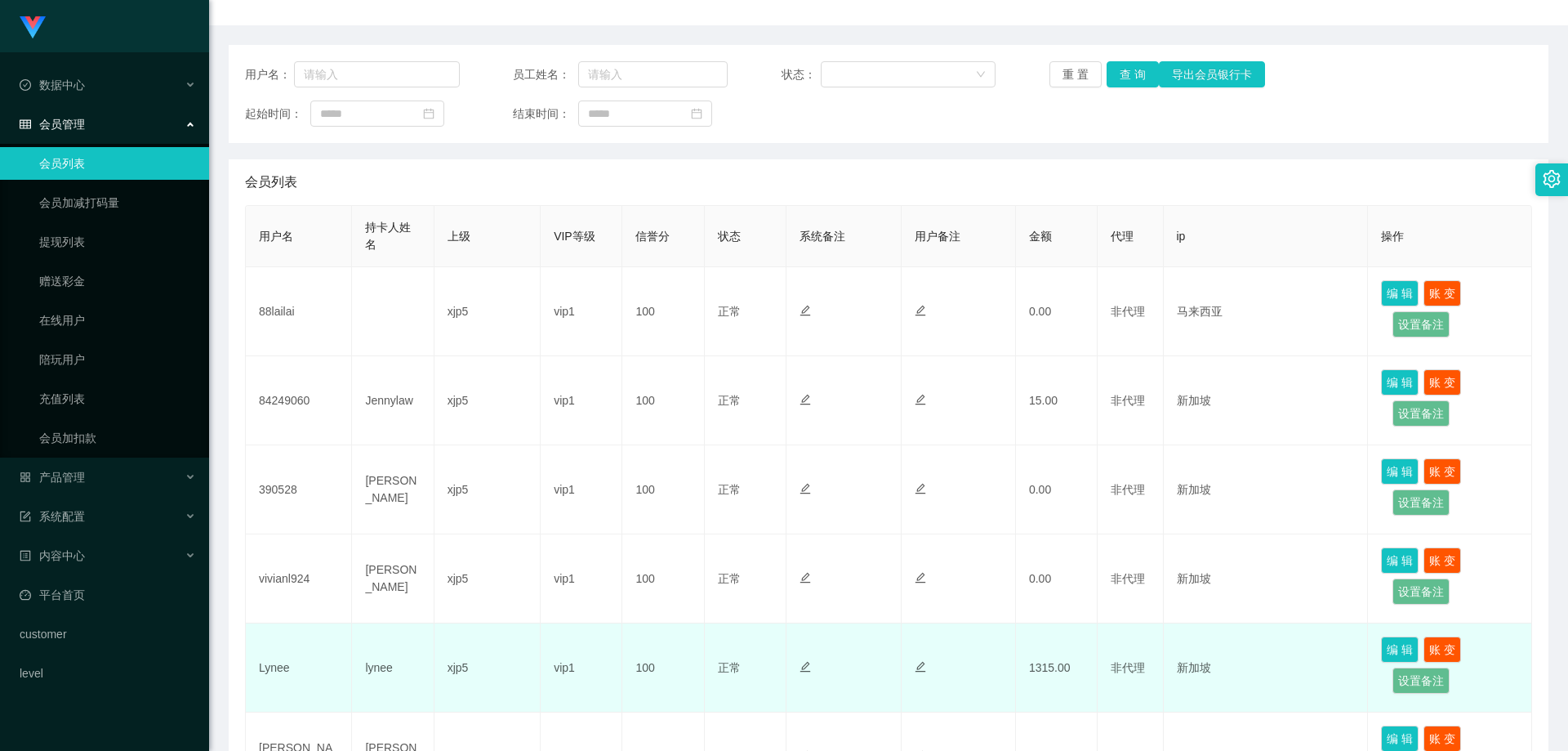
scroll to position [246, 0]
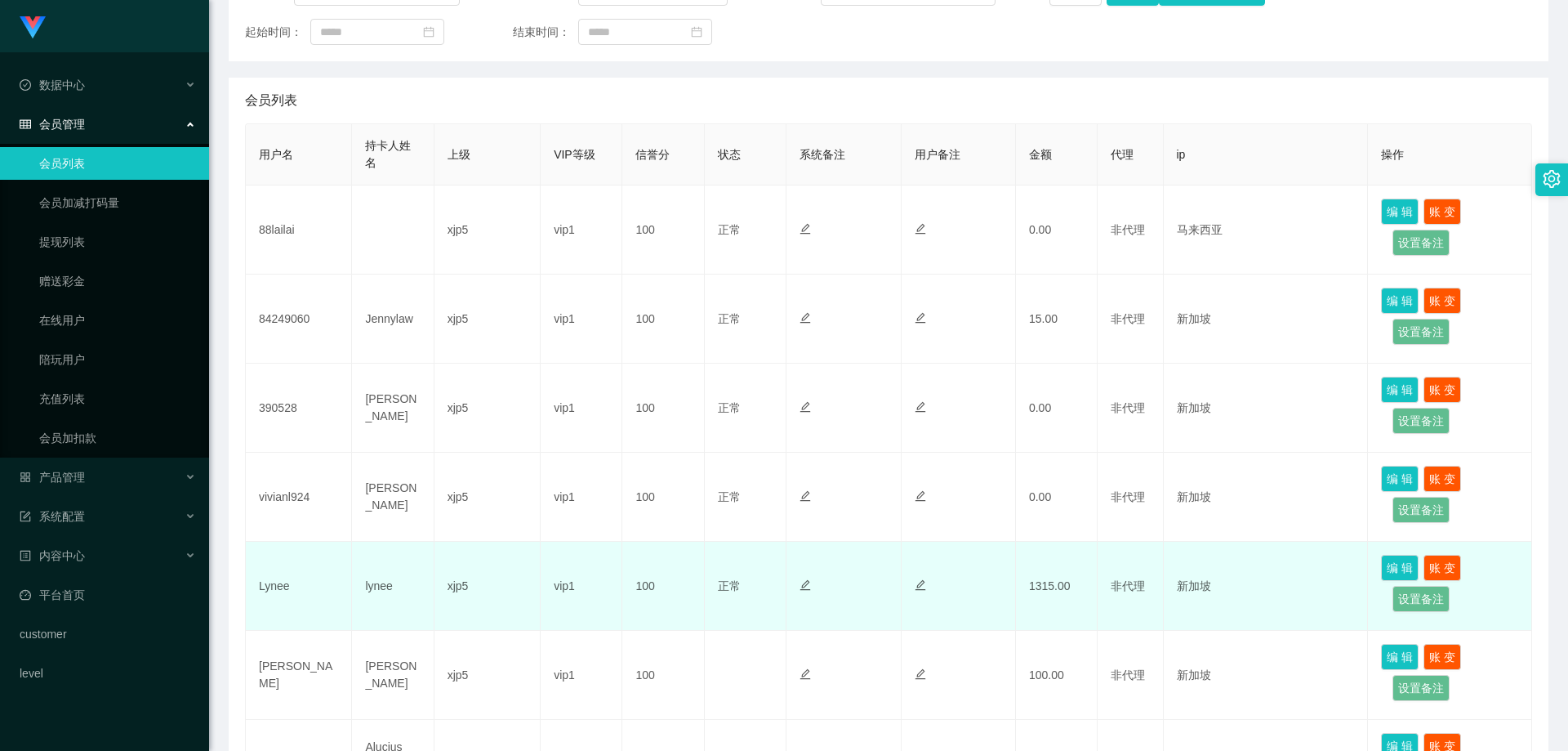
click at [286, 588] on td "Lynee" at bounding box center [298, 587] width 106 height 89
click at [291, 590] on td "Lynee" at bounding box center [298, 587] width 106 height 89
click at [286, 588] on td "Lynee" at bounding box center [298, 587] width 106 height 89
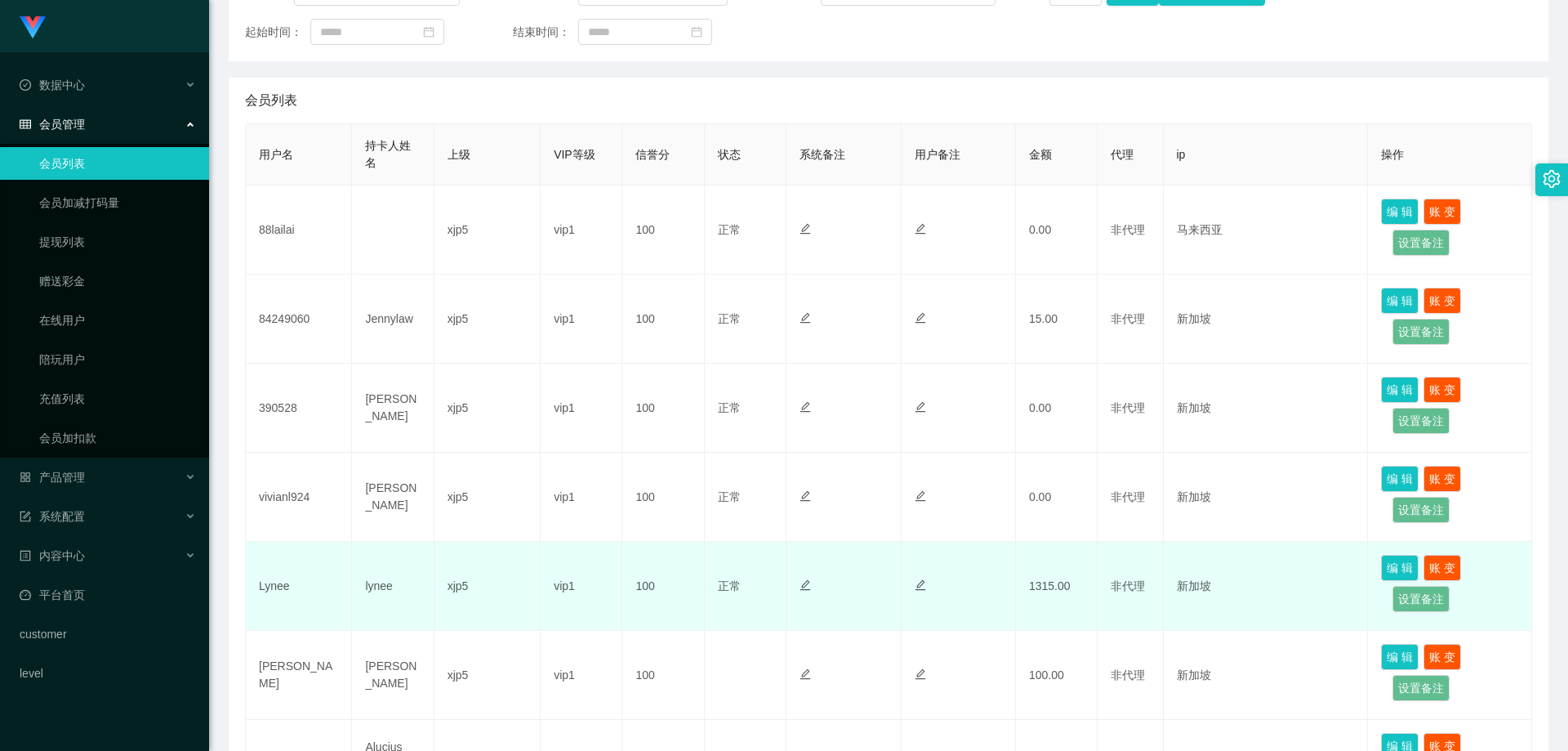
click at [276, 586] on td "Lynee" at bounding box center [298, 587] width 106 height 89
copy td "Lynee"
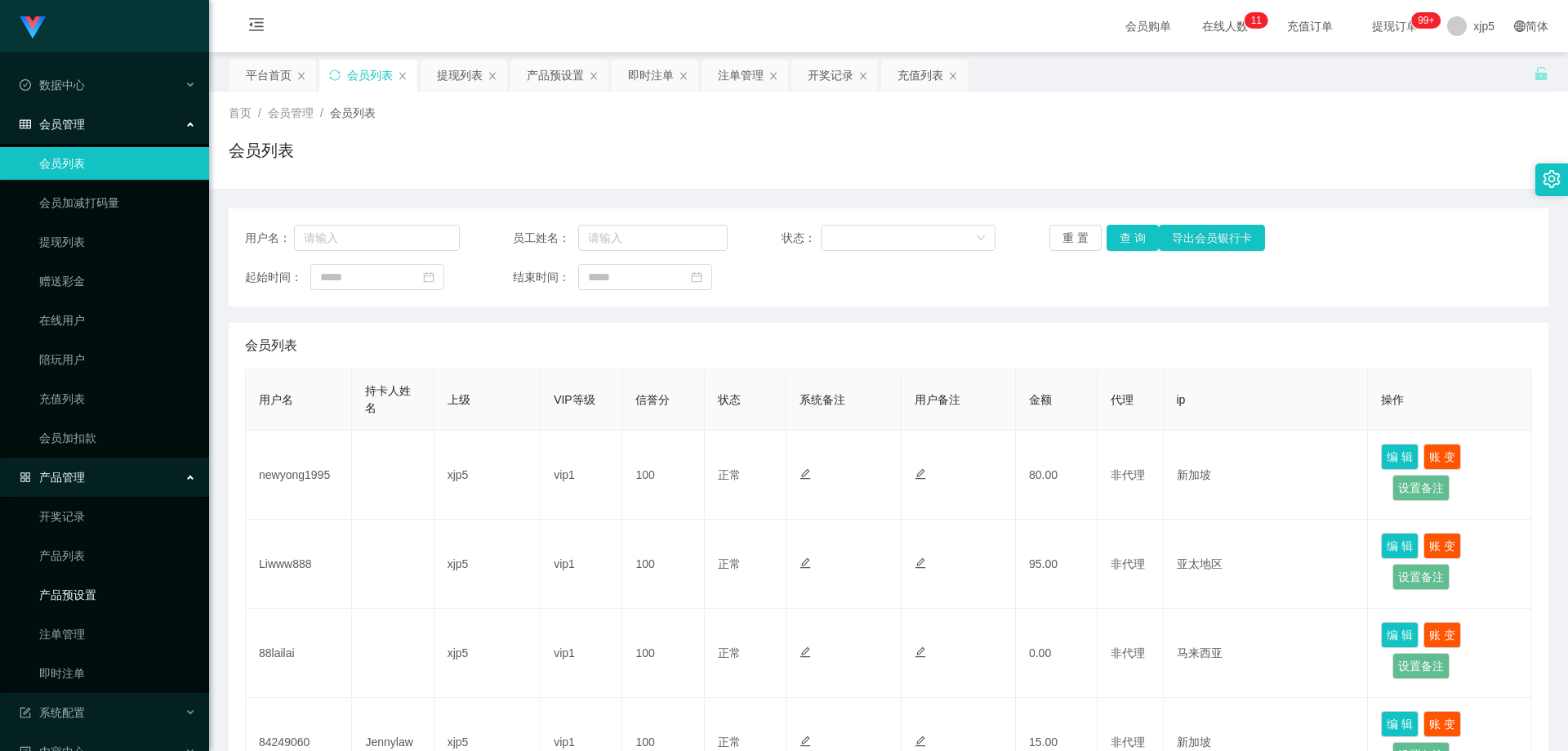
click at [112, 597] on link "产品预设置" at bounding box center [118, 595] width 157 height 33
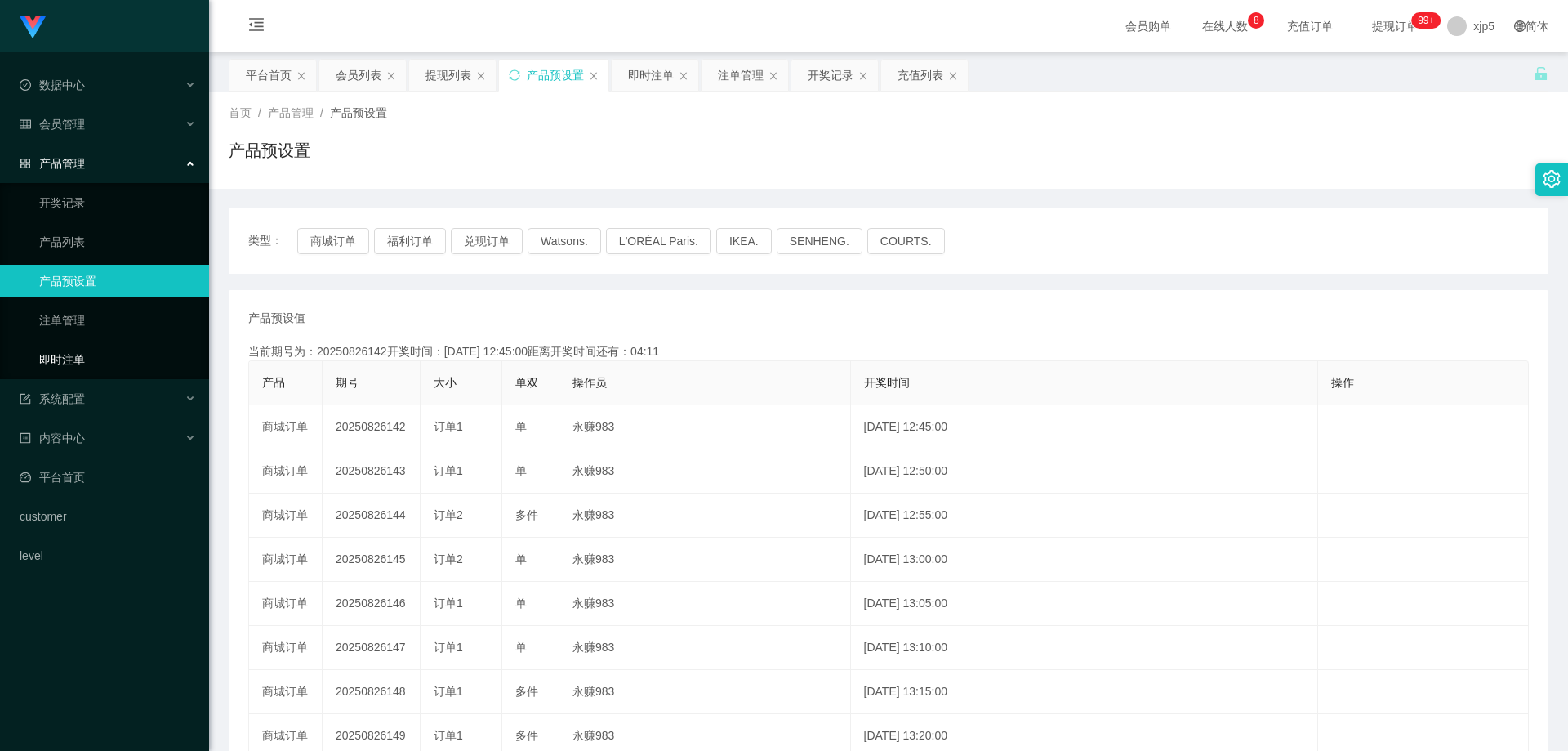
click at [103, 361] on link "即时注单" at bounding box center [118, 359] width 157 height 33
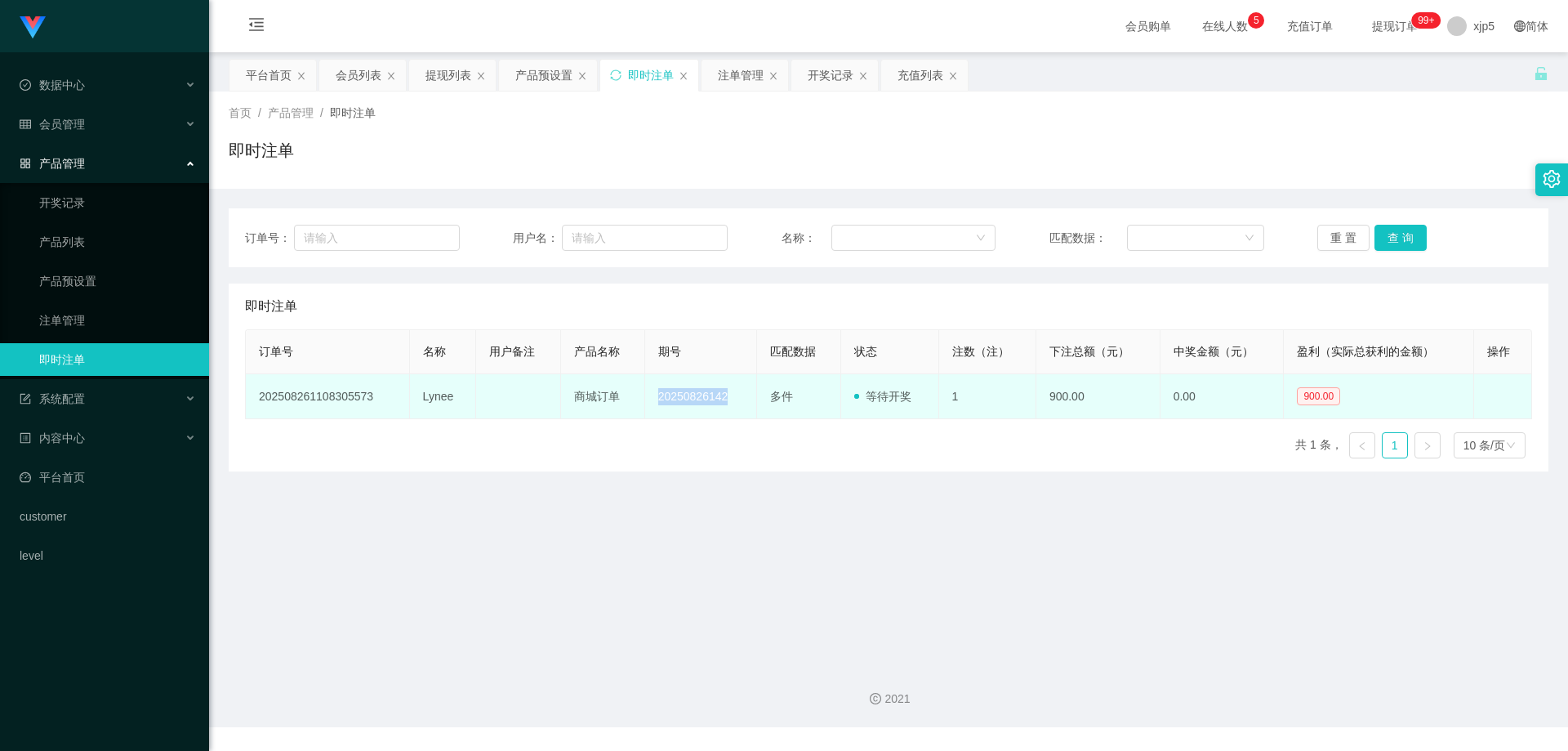
drag, startPoint x: 725, startPoint y: 396, endPoint x: 651, endPoint y: 399, distance: 74.1
click at [651, 399] on td "20250826142" at bounding box center [701, 396] width 112 height 45
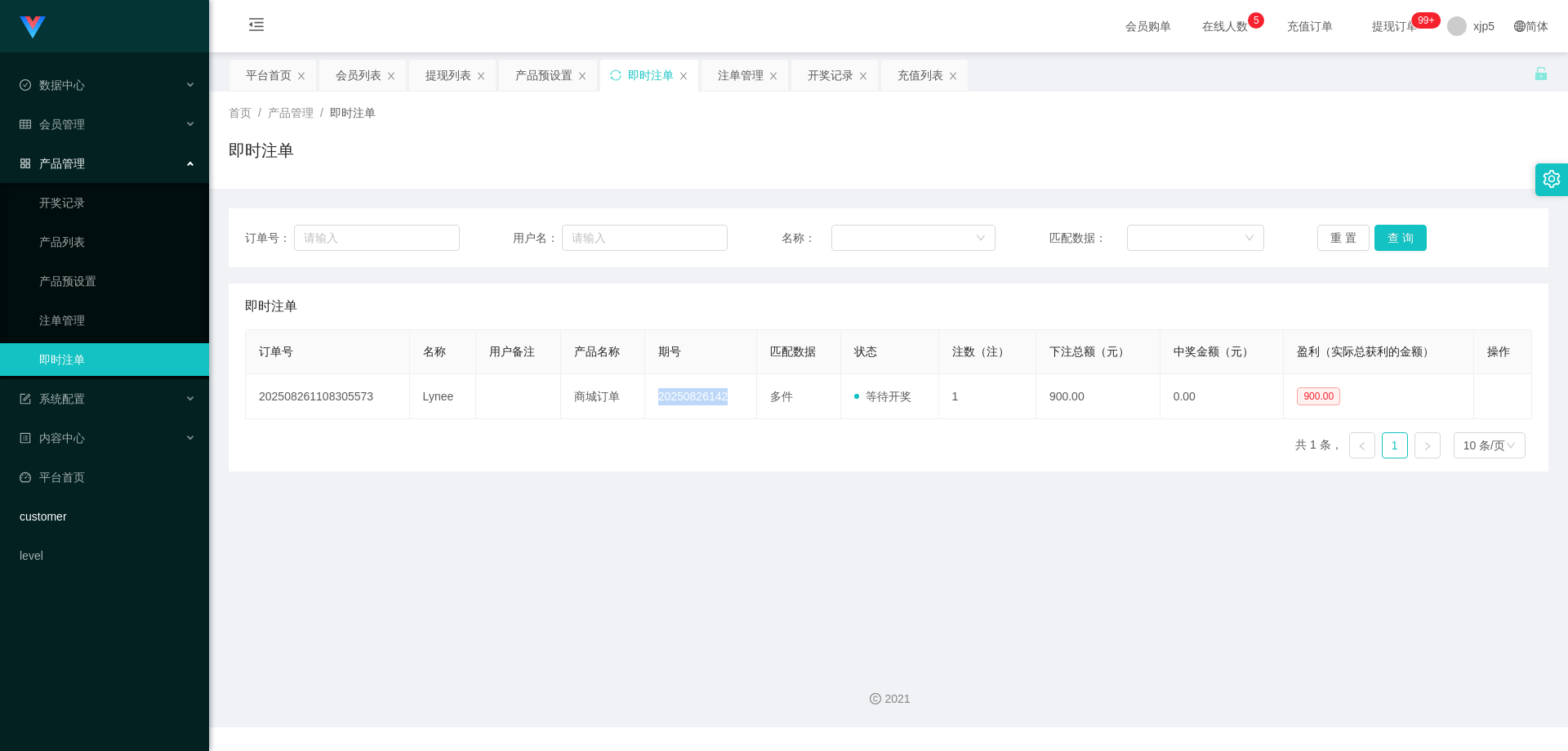
copy td "20250826142"
click at [72, 115] on div "会员管理" at bounding box center [104, 124] width 209 height 33
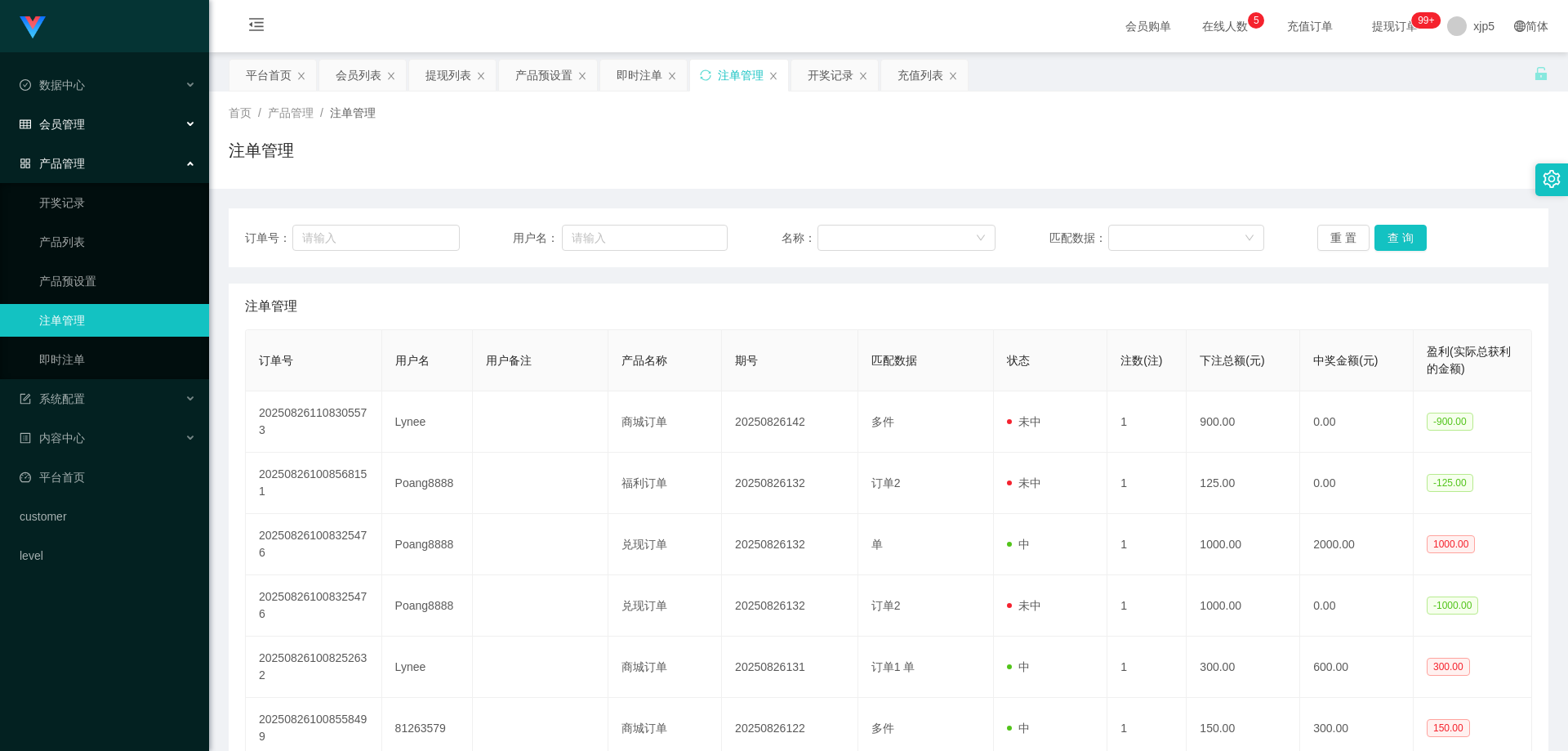
click at [73, 129] on span "会员管理" at bounding box center [52, 124] width 65 height 13
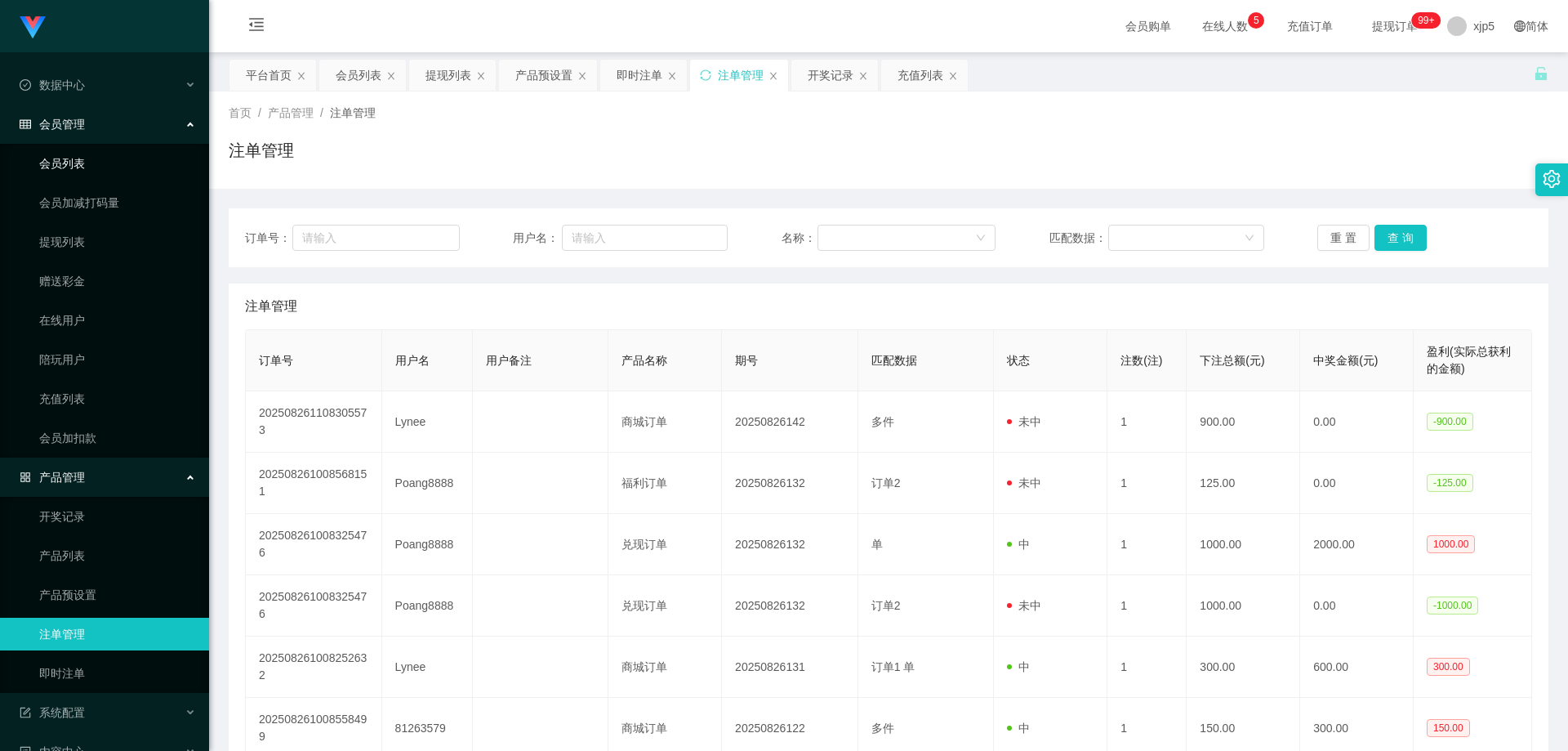
drag, startPoint x: 82, startPoint y: 174, endPoint x: 75, endPoint y: 139, distance: 35.7
click at [82, 174] on link "会员列表" at bounding box center [118, 163] width 157 height 33
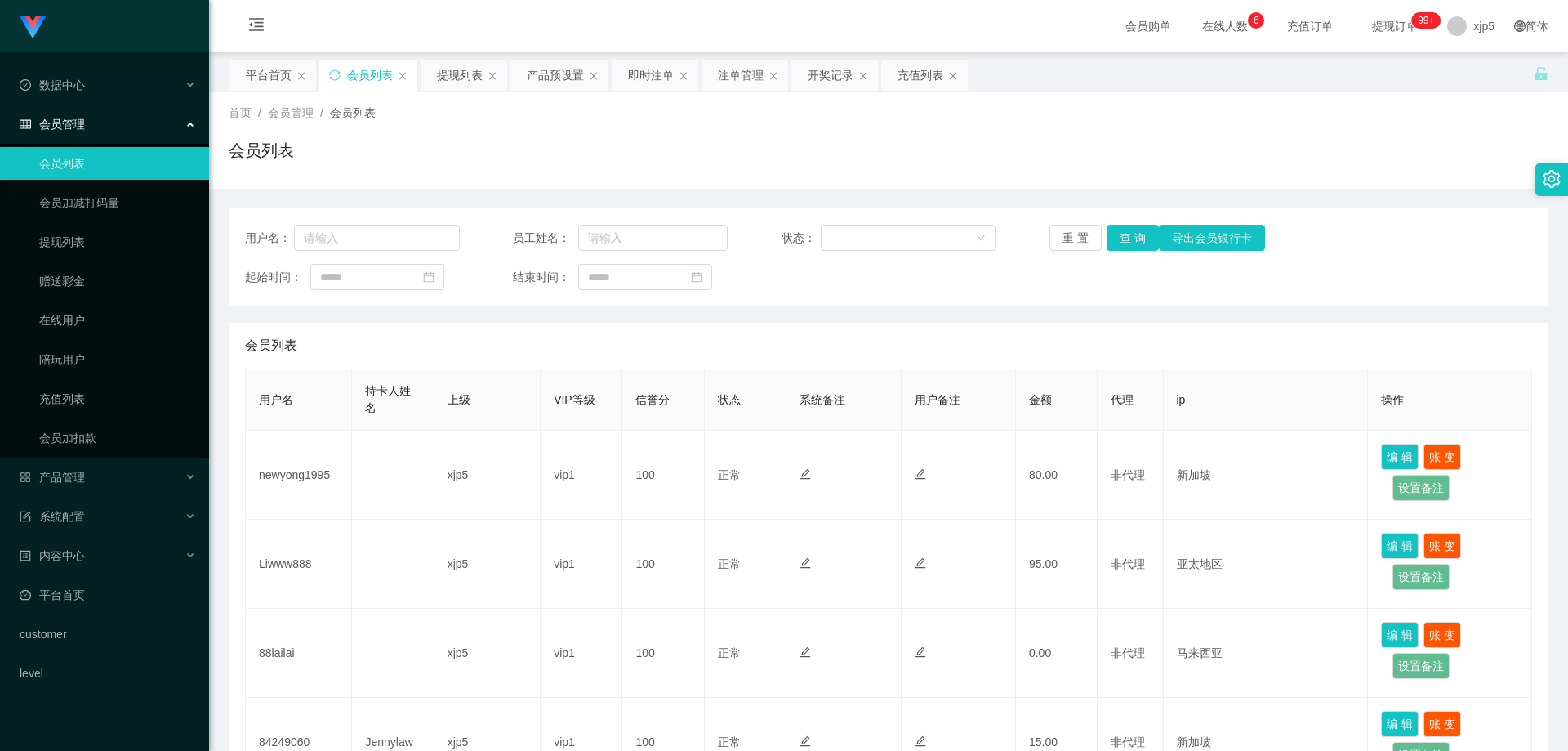
scroll to position [490, 0]
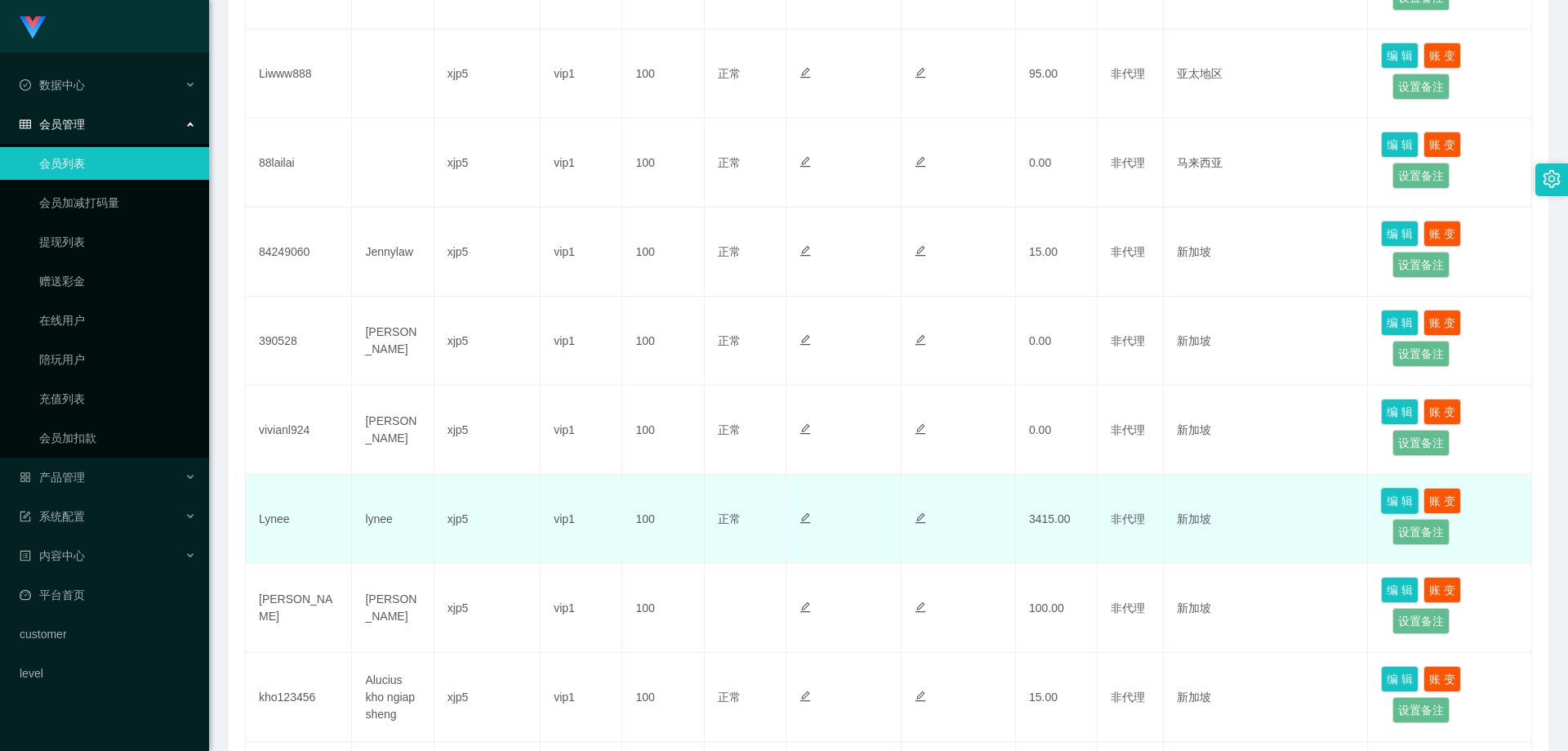
click at [1391, 497] on button "编 辑" at bounding box center [1400, 500] width 37 height 26
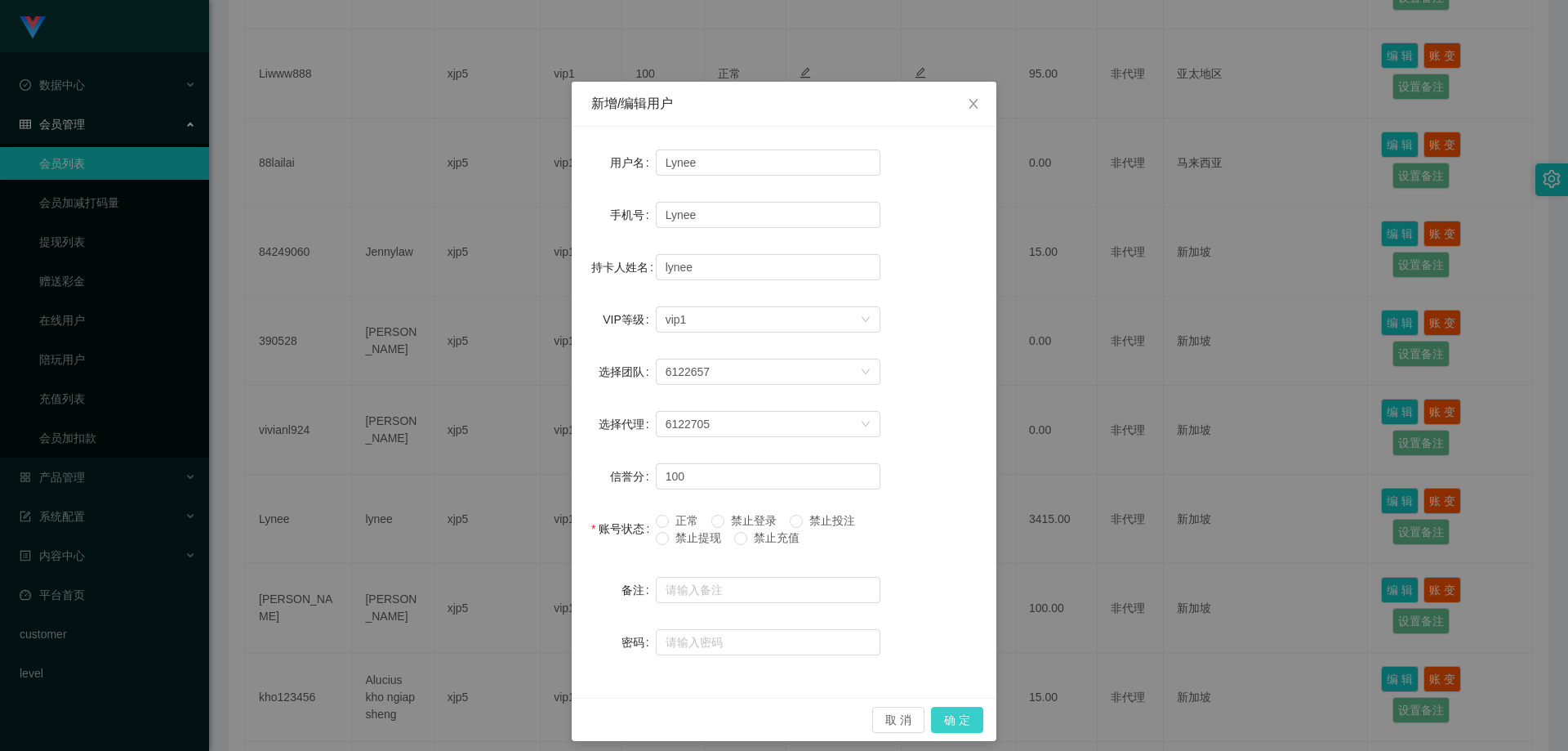
click at [933, 722] on button "确 定" at bounding box center [957, 720] width 53 height 26
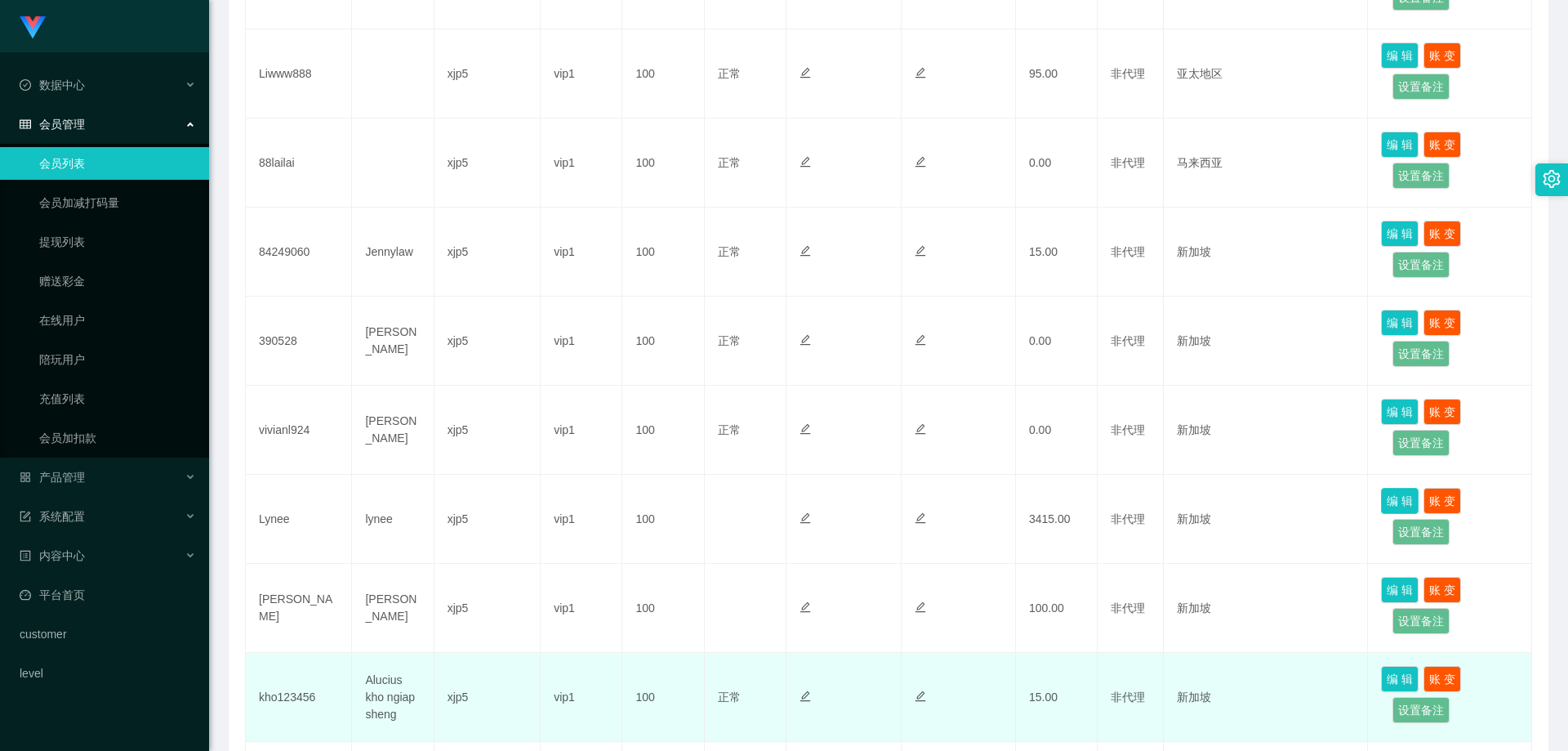
scroll to position [572, 0]
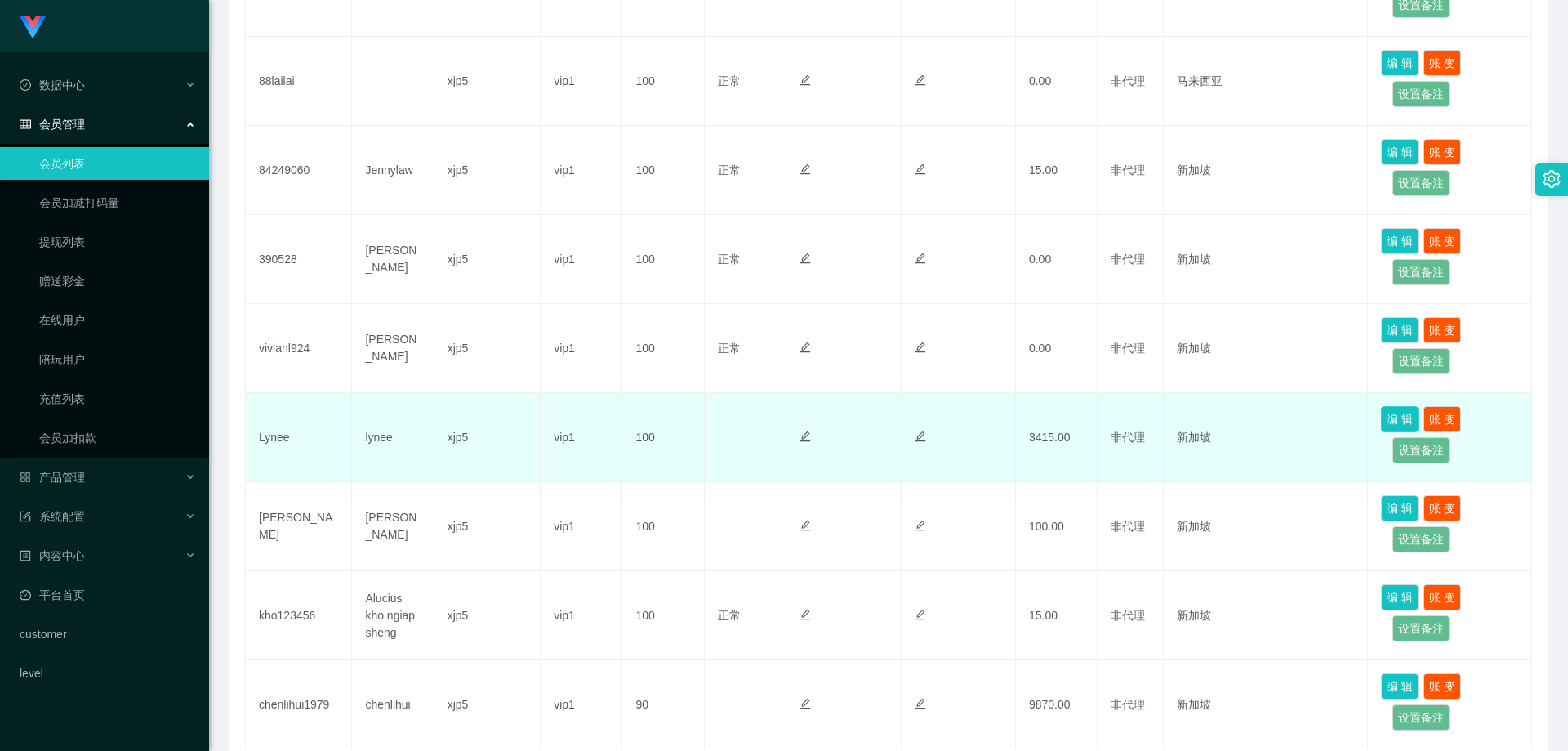
click at [1383, 420] on button "编 辑" at bounding box center [1400, 419] width 37 height 26
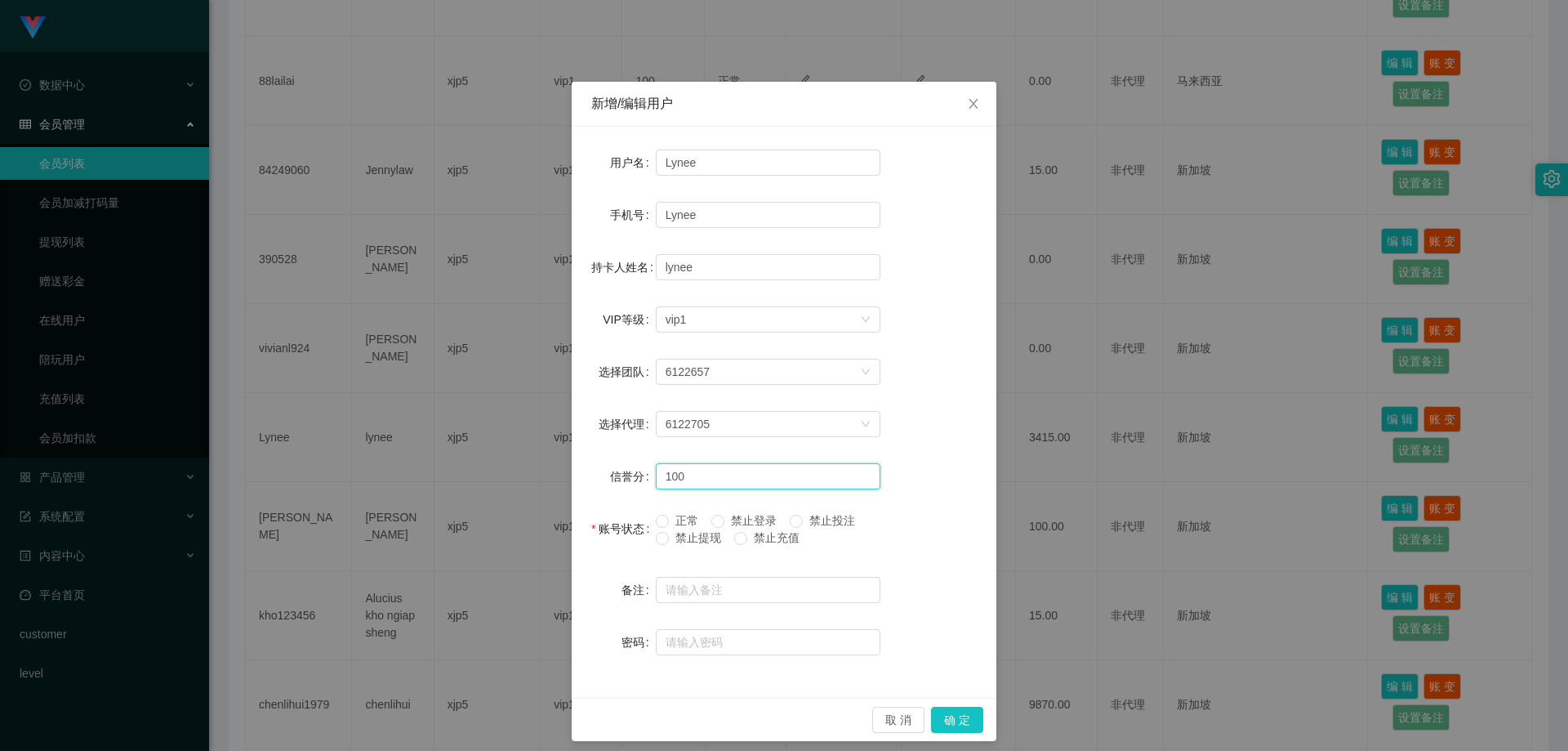
drag, startPoint x: 706, startPoint y: 479, endPoint x: 599, endPoint y: 467, distance: 107.7
click at [602, 468] on div "信誉分 100" at bounding box center [784, 476] width 386 height 33
type input "90"
drag, startPoint x: 954, startPoint y: 729, endPoint x: 956, endPoint y: 698, distance: 31.1
click at [954, 729] on button "确 定" at bounding box center [957, 720] width 53 height 26
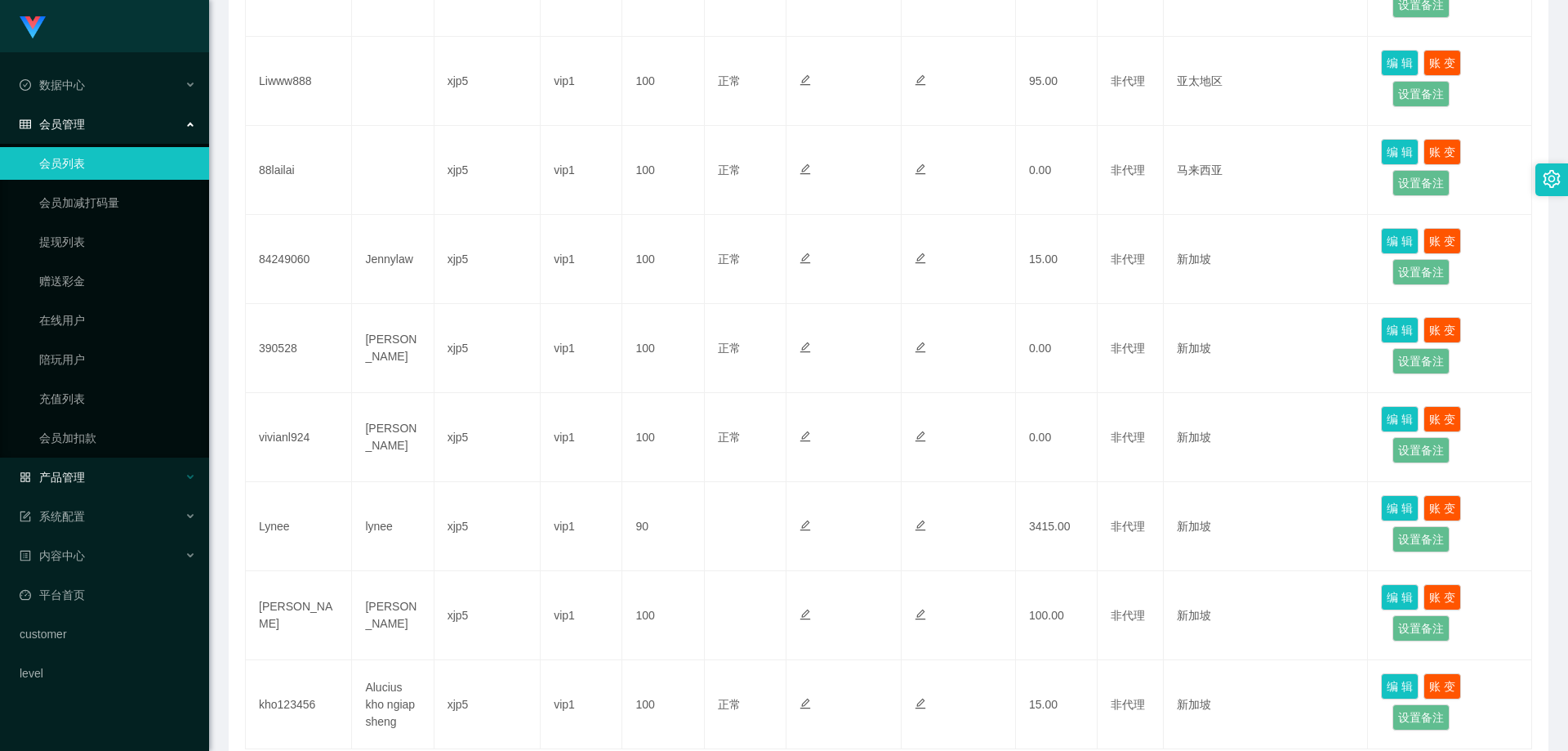
click at [105, 465] on div "产品管理" at bounding box center [104, 477] width 209 height 33
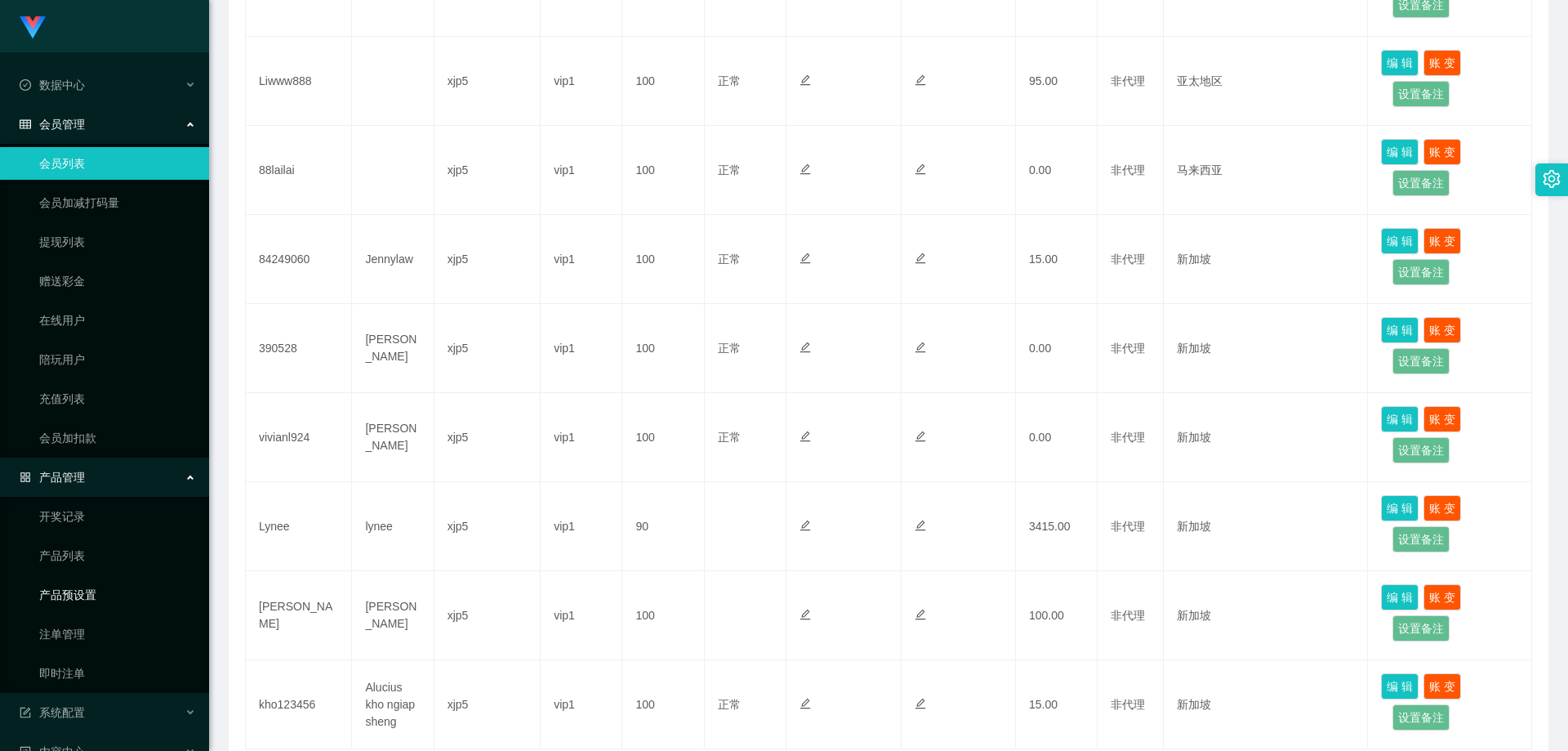
click at [111, 590] on link "产品预设置" at bounding box center [118, 595] width 157 height 33
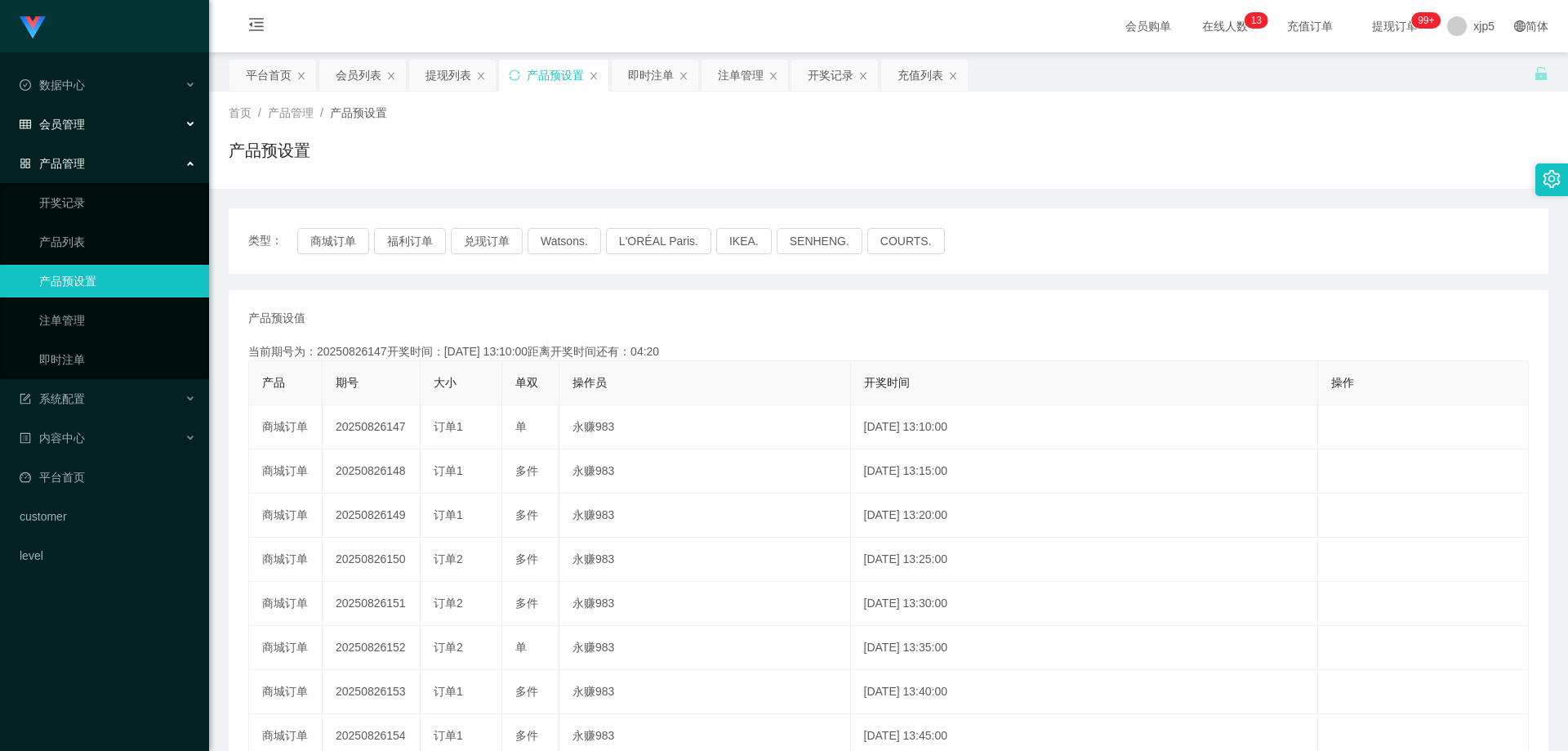
click at [69, 121] on span "会员管理" at bounding box center [52, 124] width 65 height 13
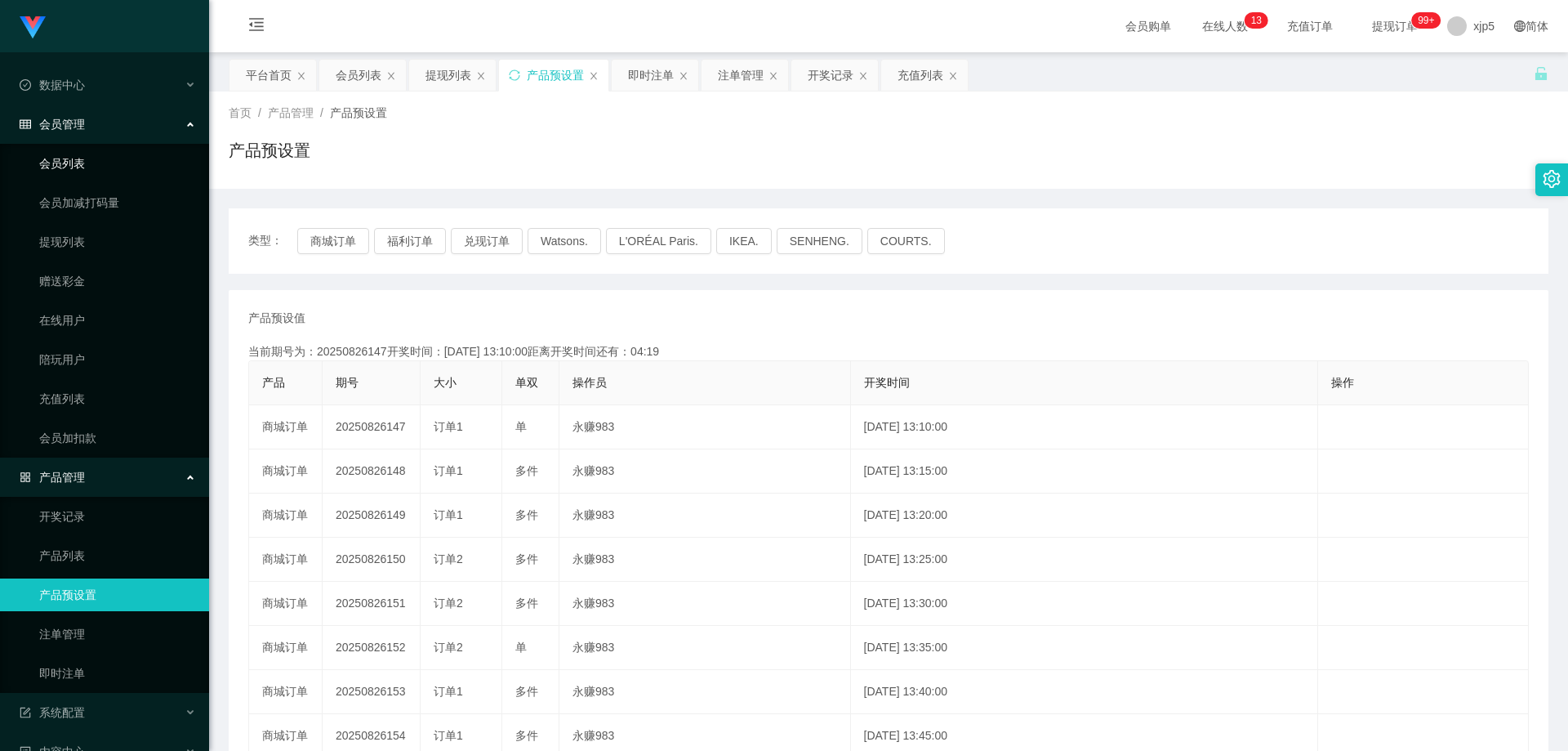
drag, startPoint x: 71, startPoint y: 160, endPoint x: 65, endPoint y: 149, distance: 12.5
click at [71, 160] on link "会员列表" at bounding box center [118, 163] width 157 height 33
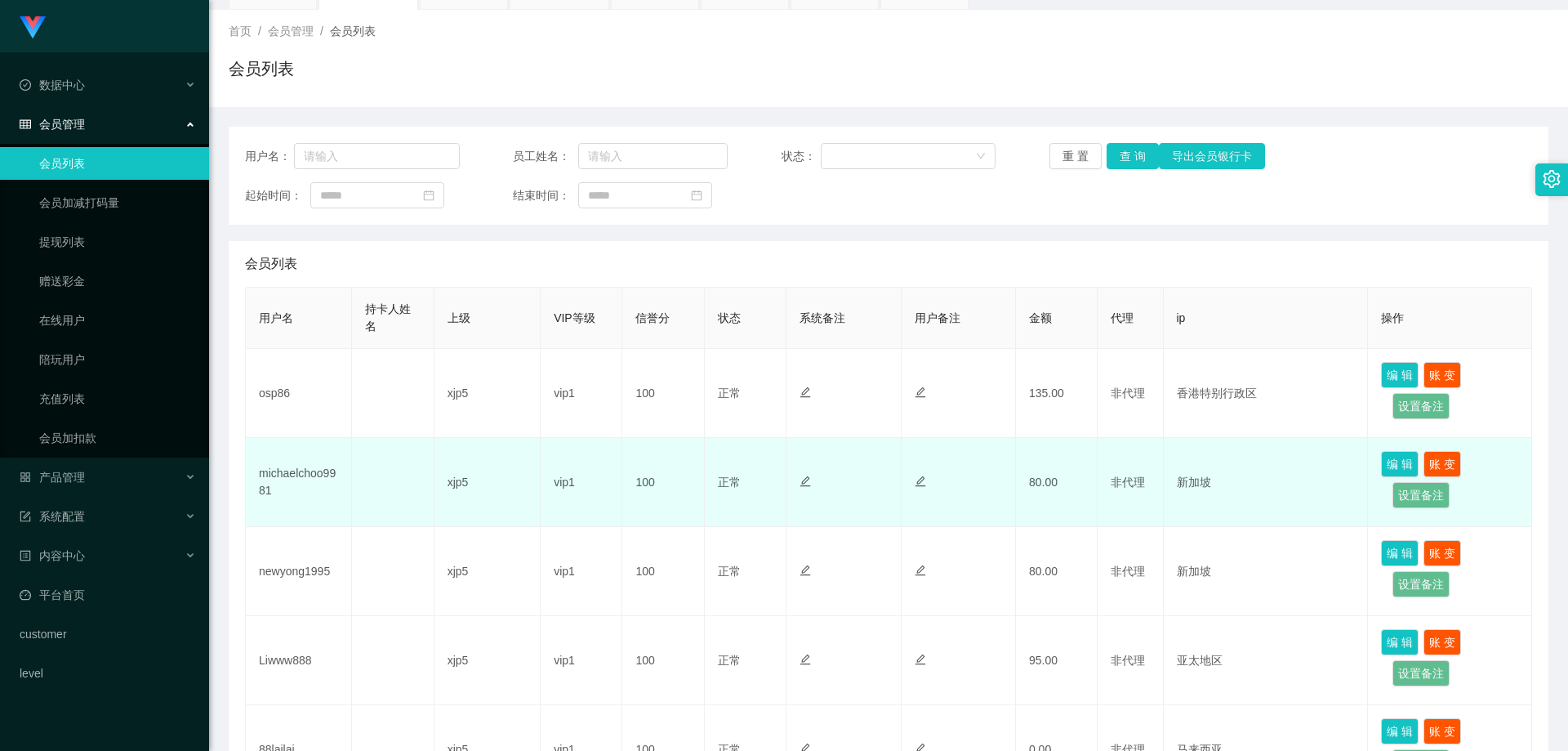
scroll to position [163, 0]
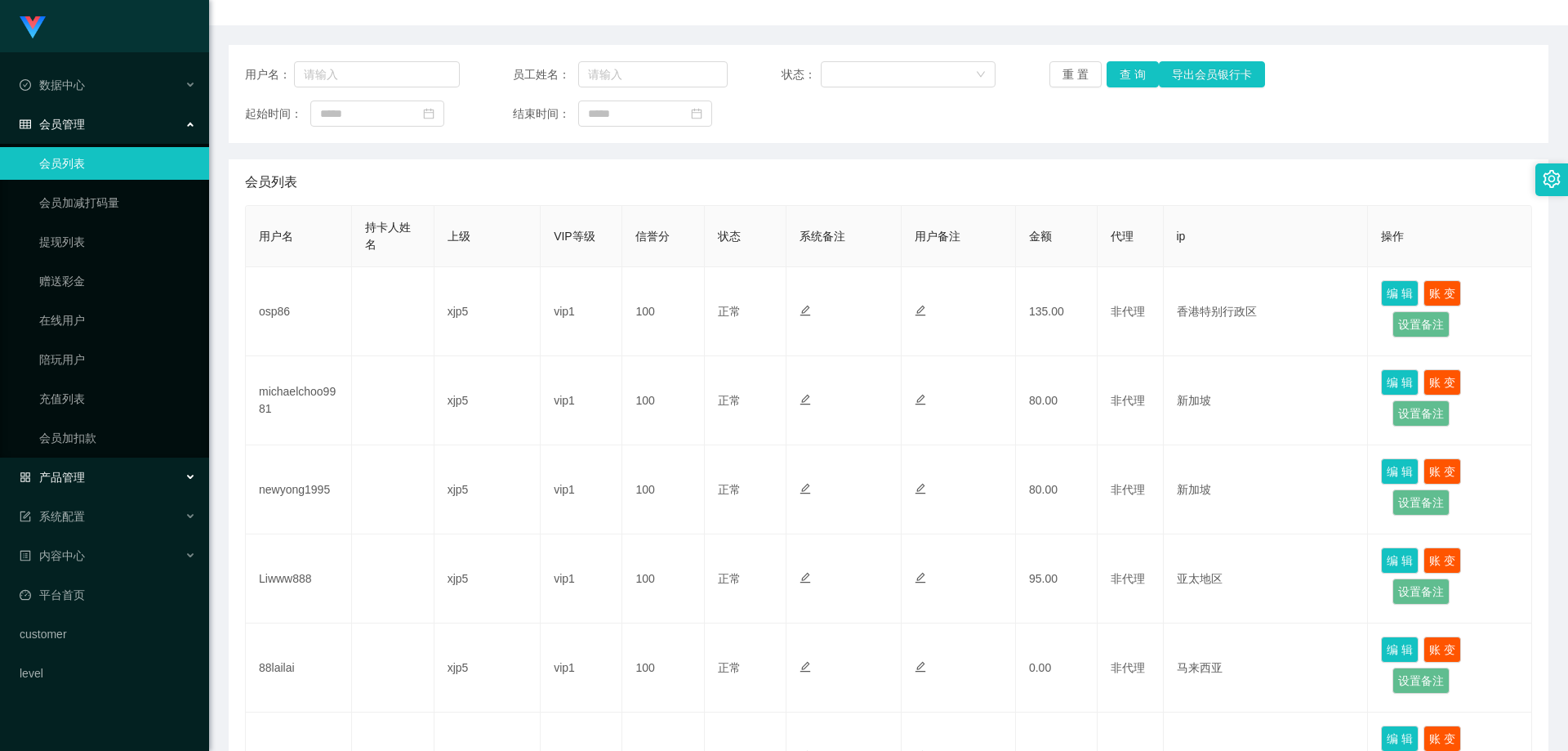
click at [77, 475] on span "产品管理" at bounding box center [52, 477] width 65 height 13
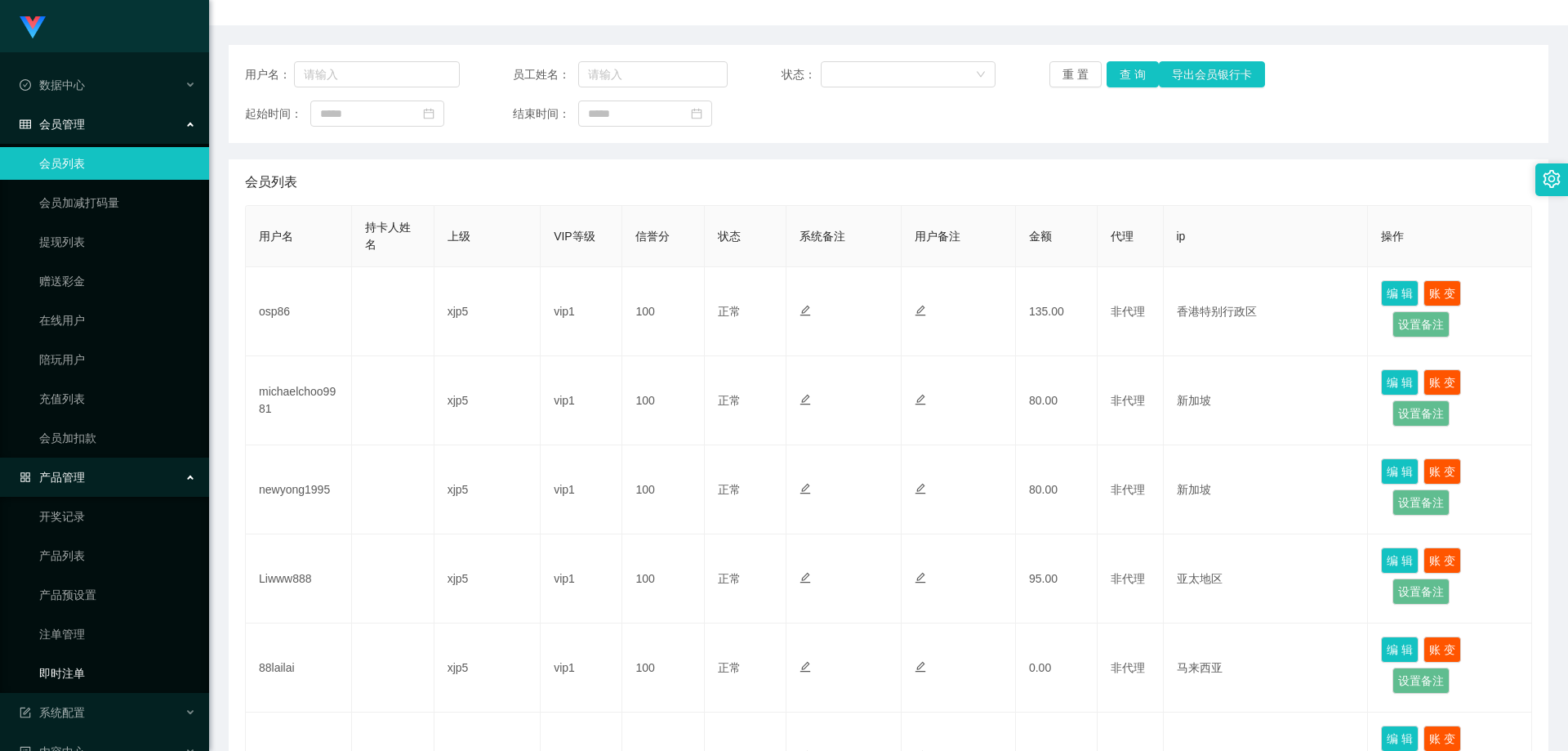
click at [108, 661] on link "即时注单" at bounding box center [118, 673] width 157 height 33
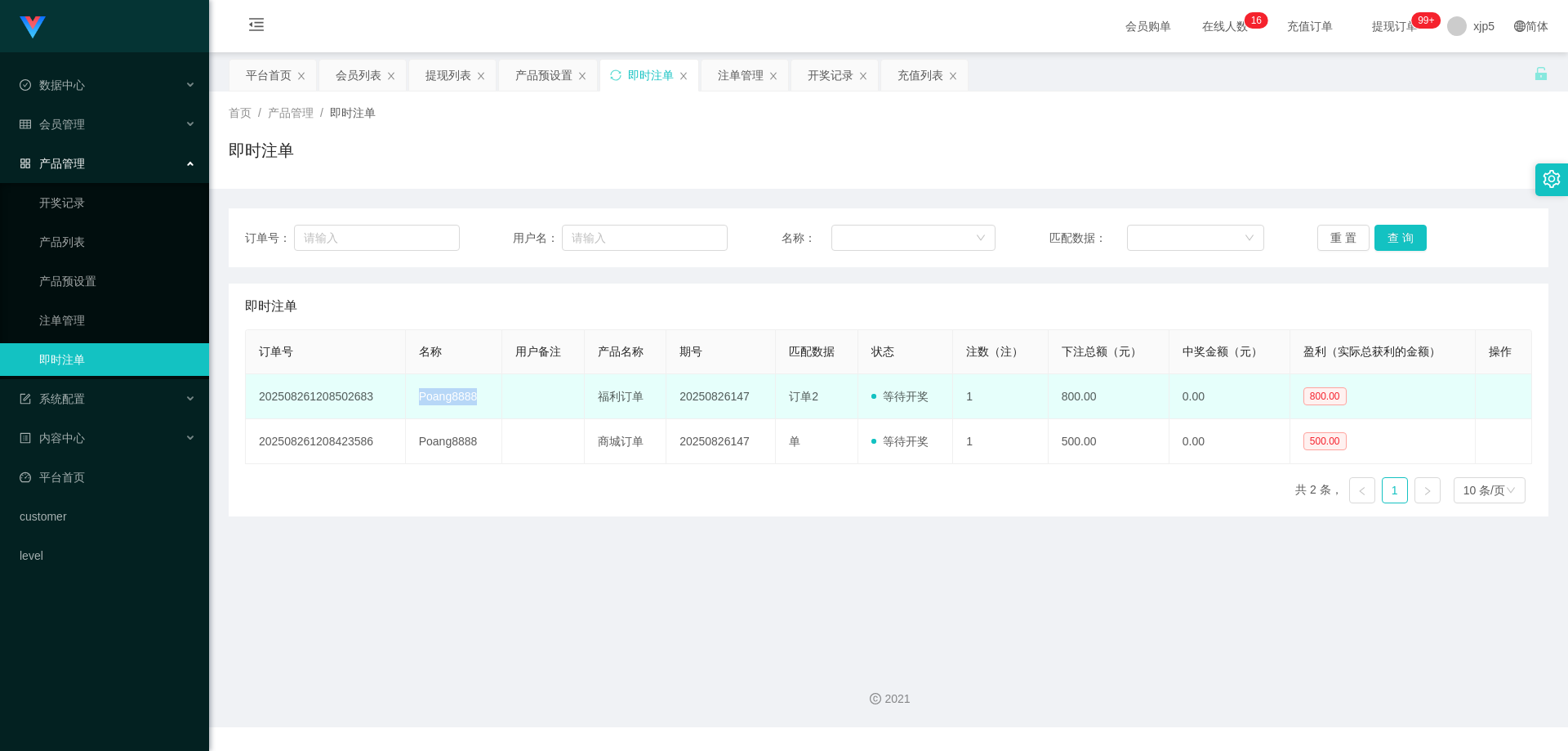
drag, startPoint x: 490, startPoint y: 401, endPoint x: 412, endPoint y: 396, distance: 78.2
click at [412, 396] on td "Poang8888" at bounding box center [454, 396] width 96 height 45
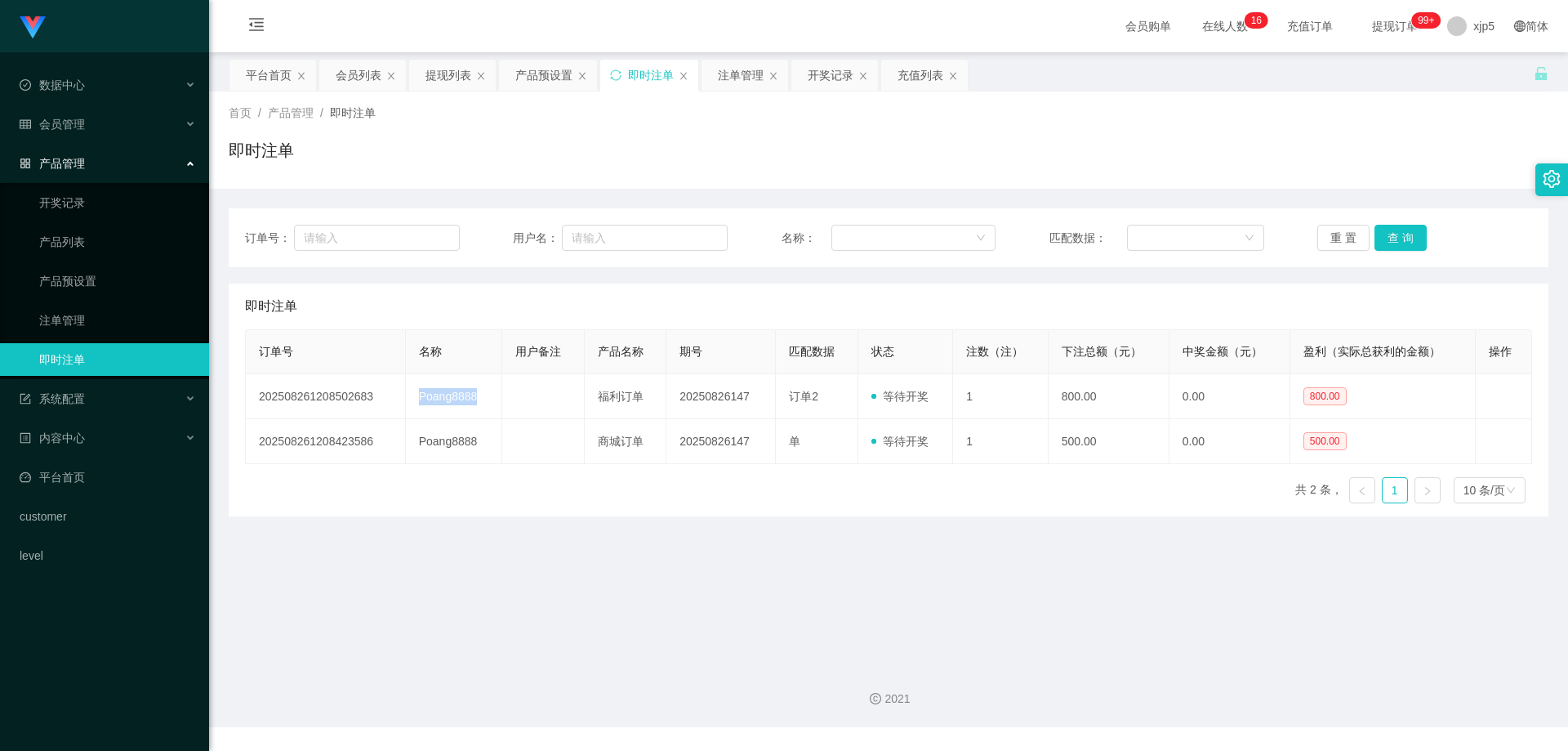
copy td "Poang8888"
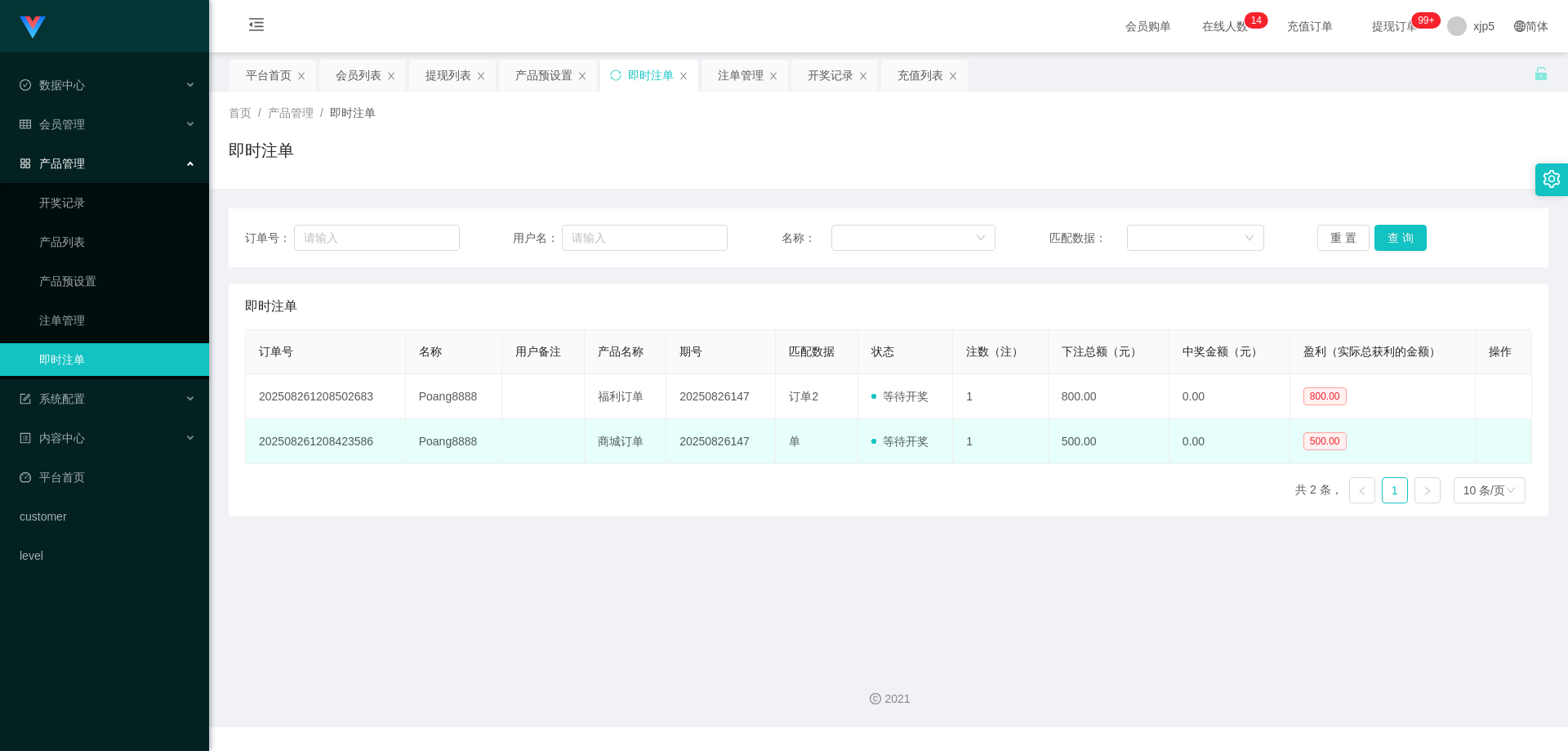
click at [435, 453] on td "Poang8888" at bounding box center [454, 442] width 96 height 45
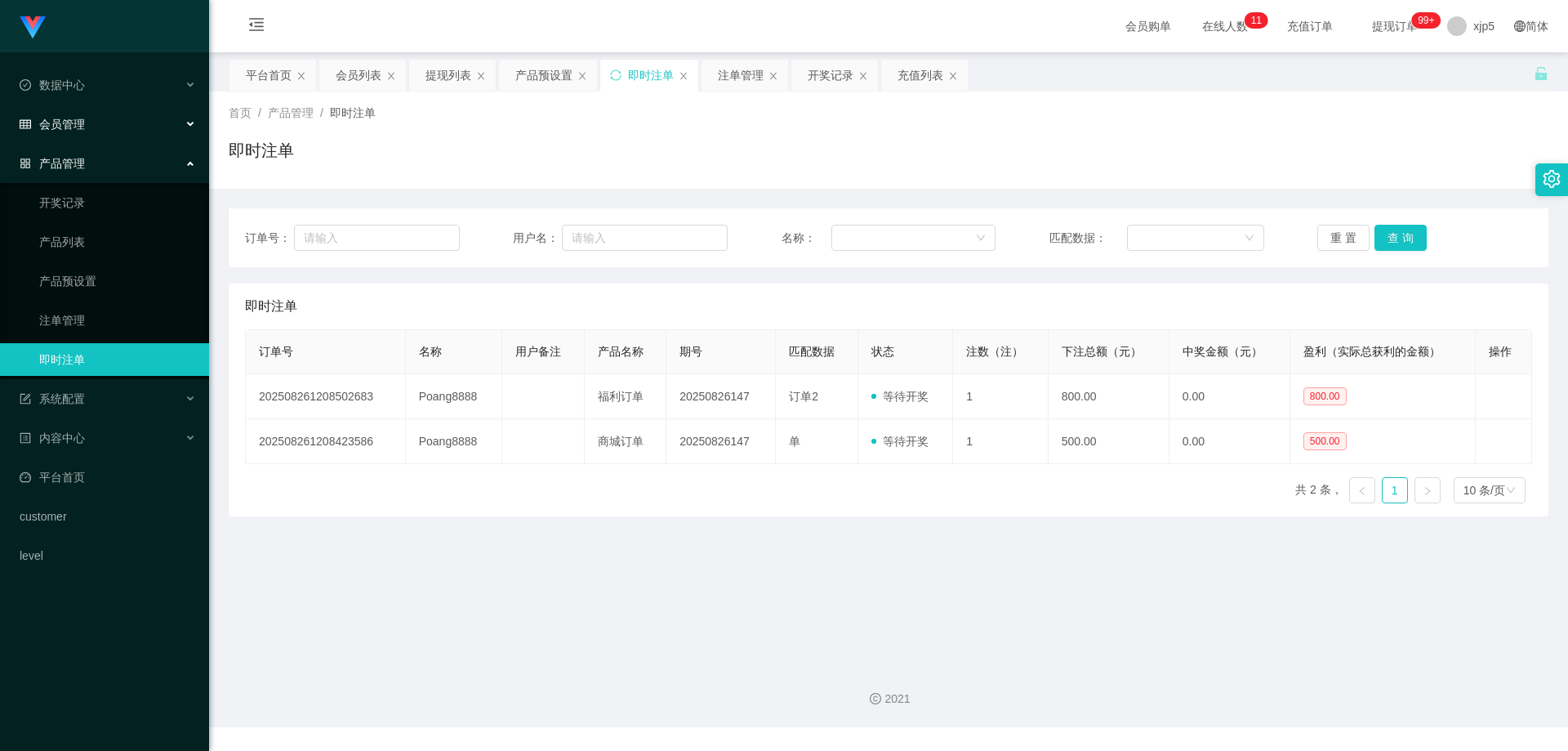
click at [83, 130] on span "会员管理" at bounding box center [52, 124] width 65 height 13
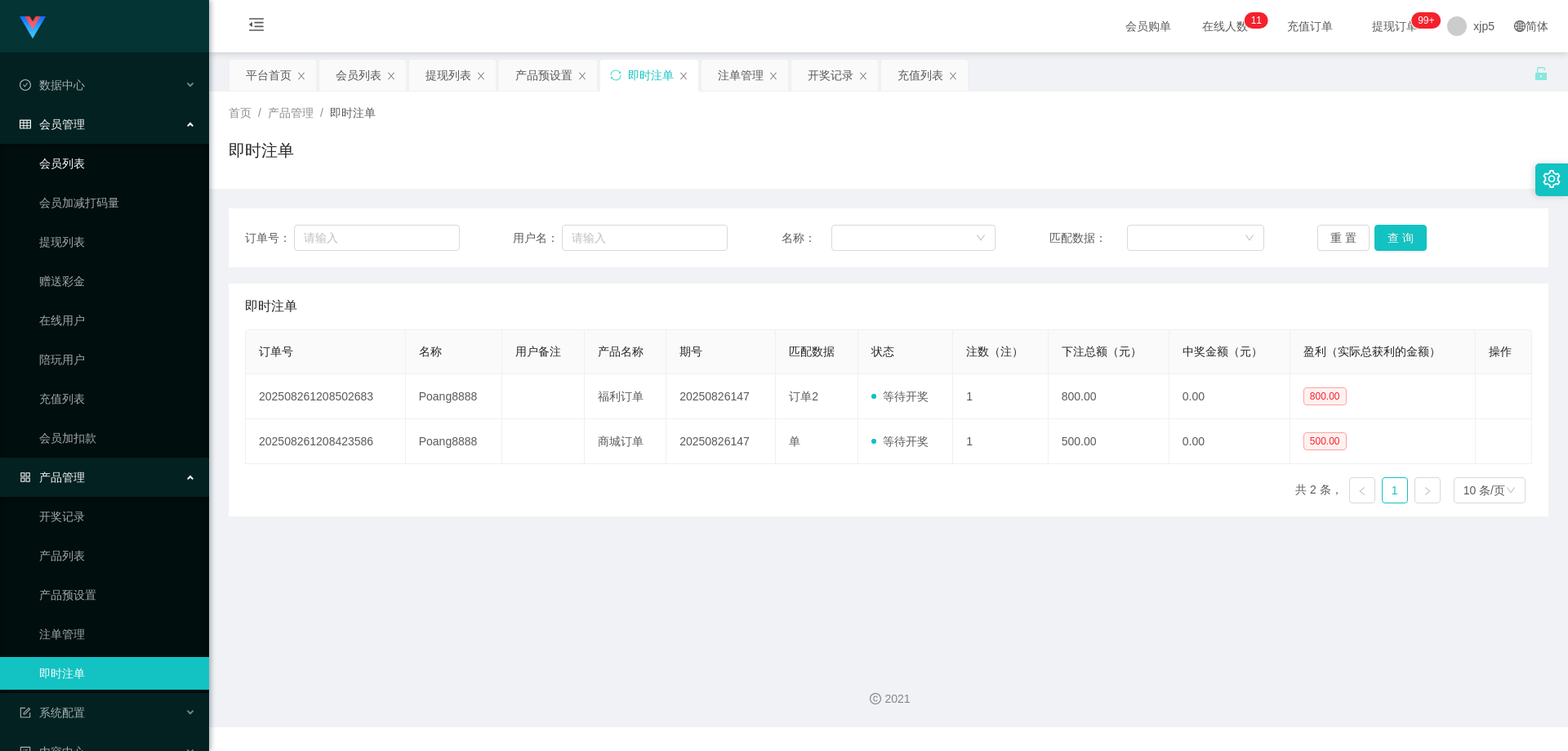
drag, startPoint x: 84, startPoint y: 163, endPoint x: 145, endPoint y: 172, distance: 61.7
click at [83, 163] on link "会员列表" at bounding box center [118, 163] width 157 height 33
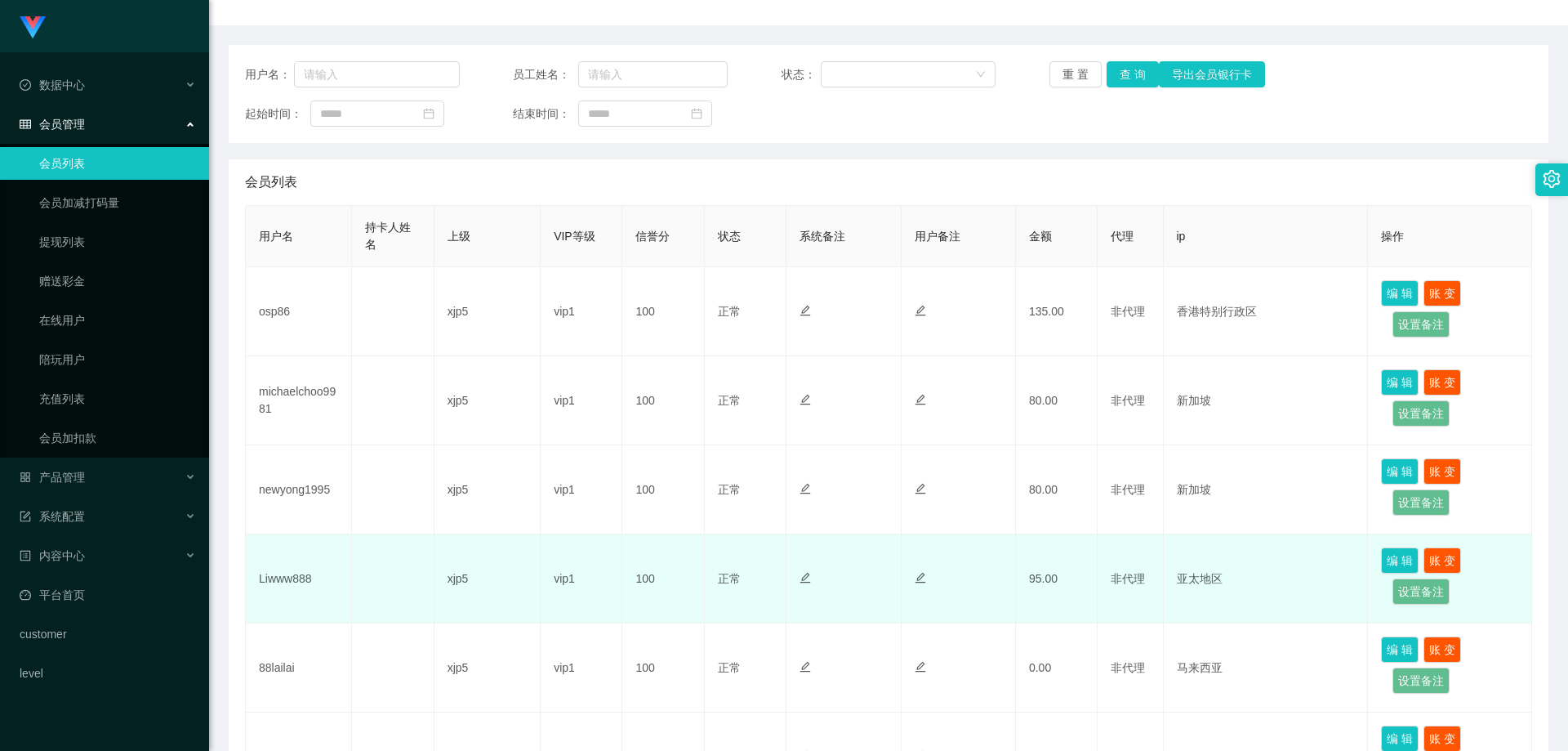
scroll to position [246, 0]
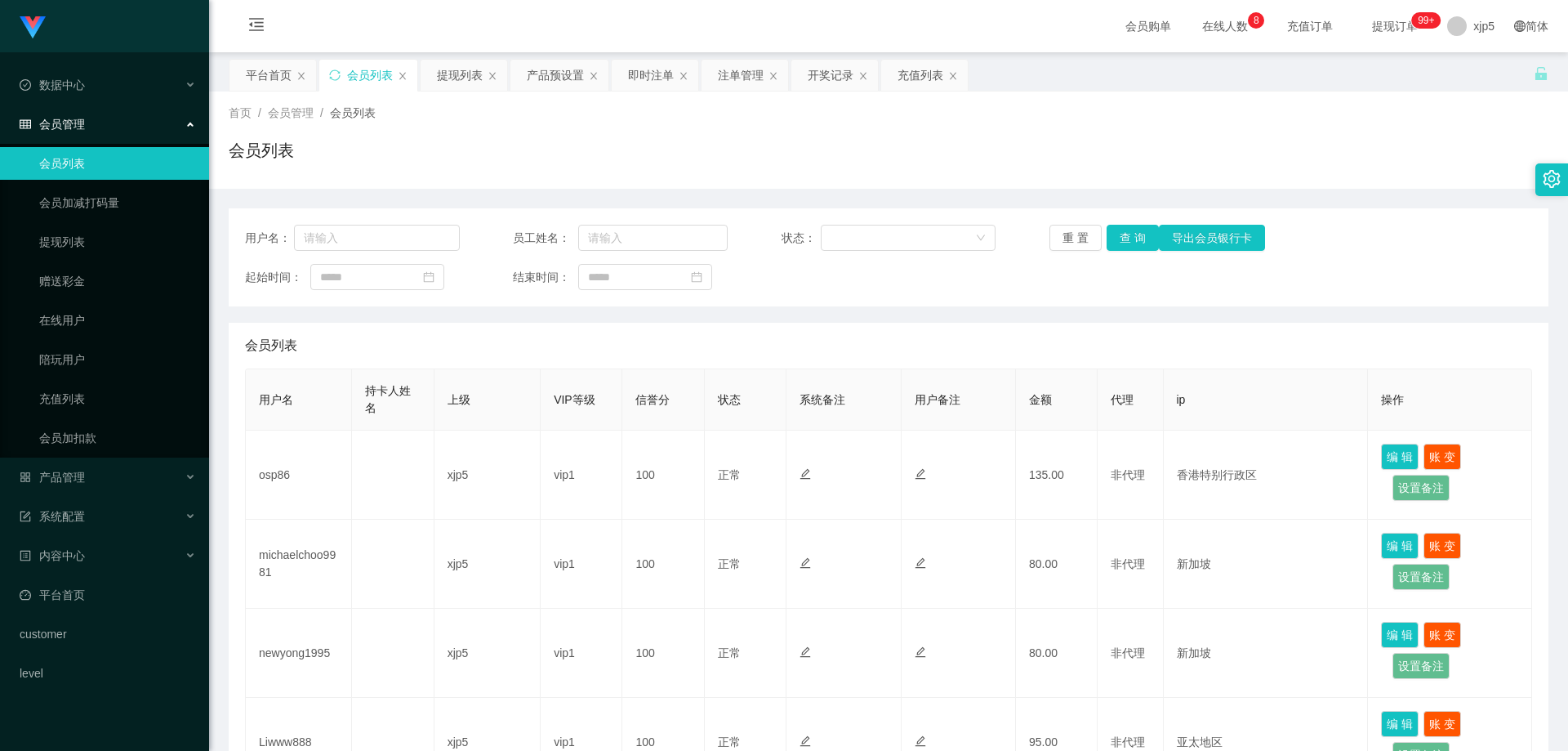
scroll to position [82, 0]
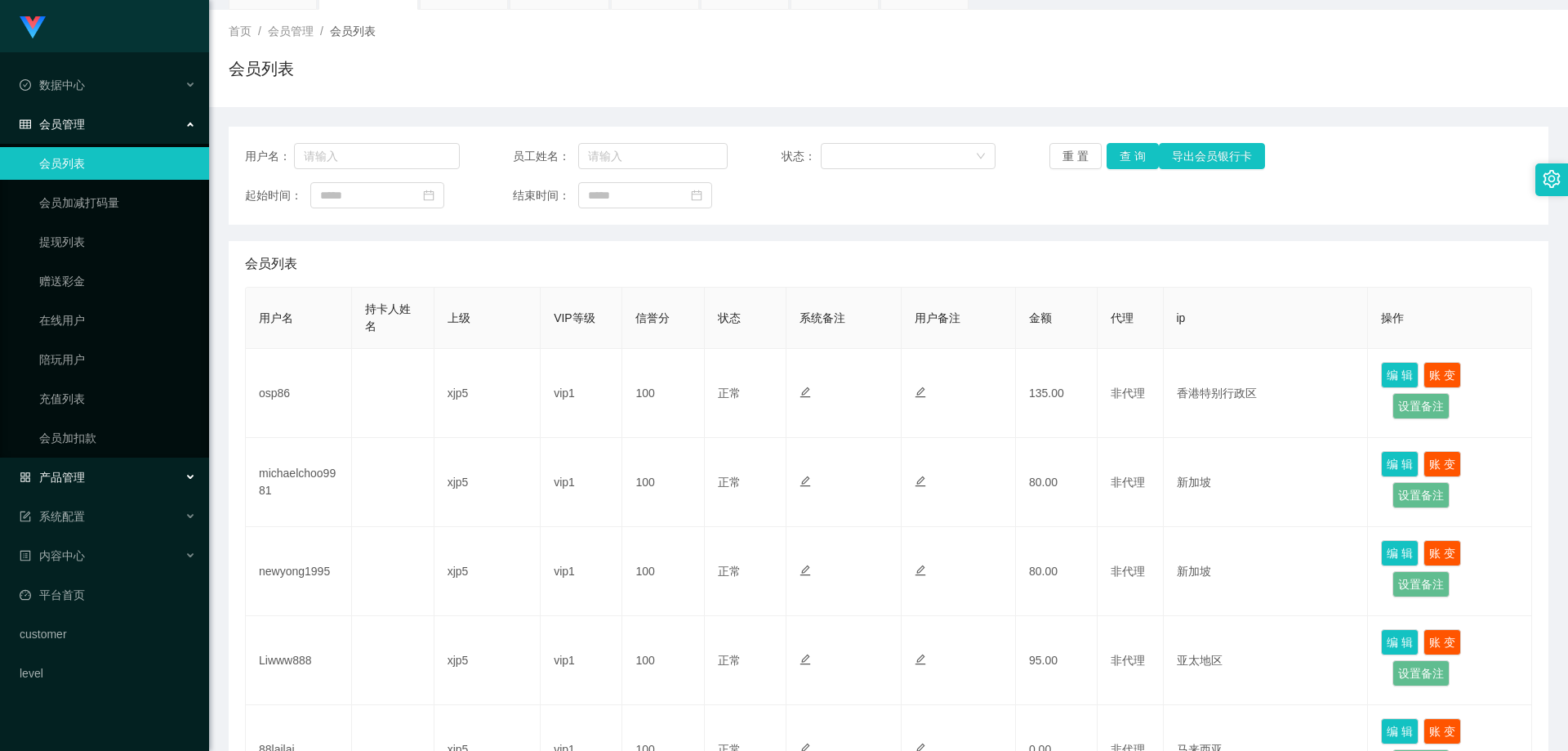
click at [94, 474] on div "产品管理" at bounding box center [104, 477] width 209 height 33
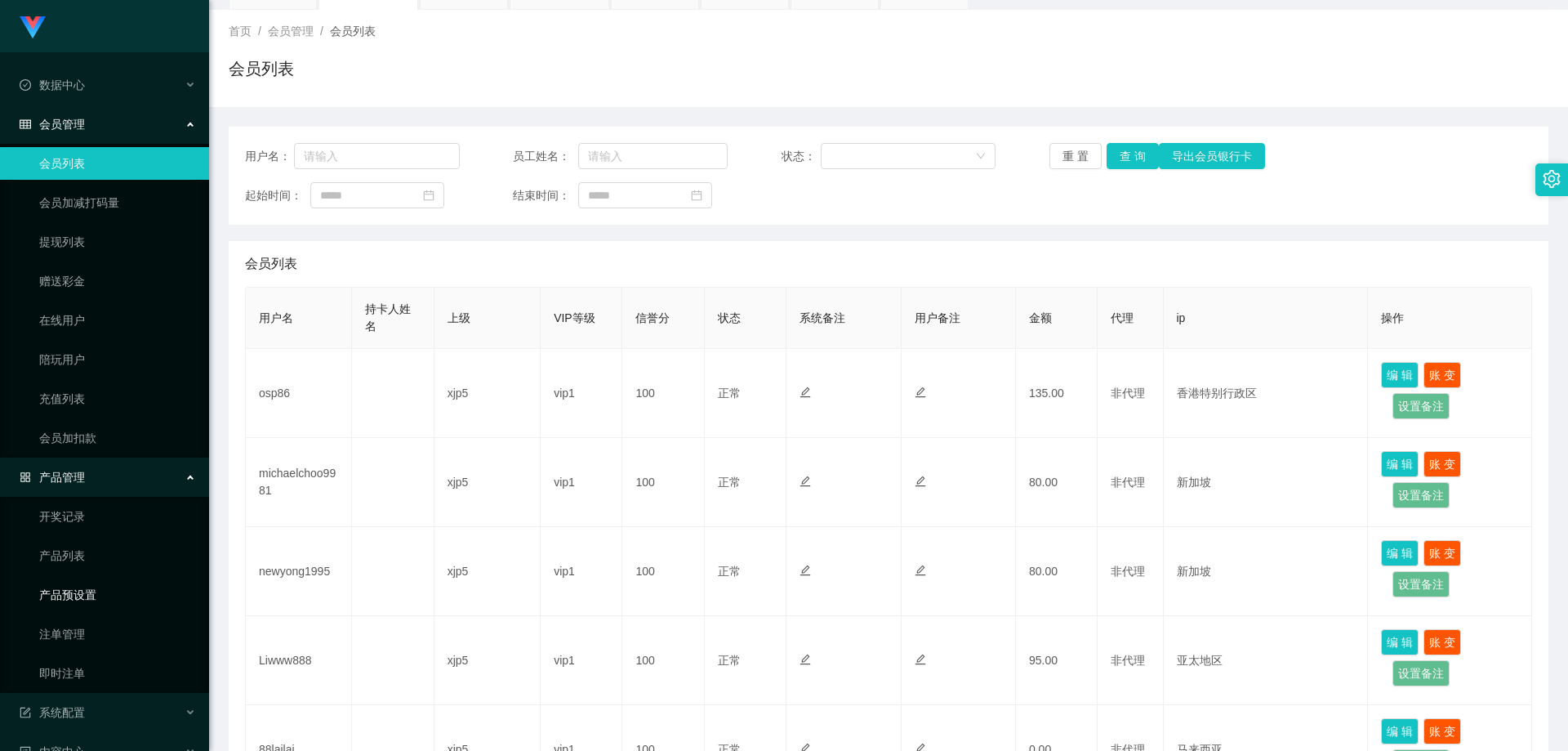
click at [111, 595] on link "产品预设置" at bounding box center [118, 595] width 157 height 33
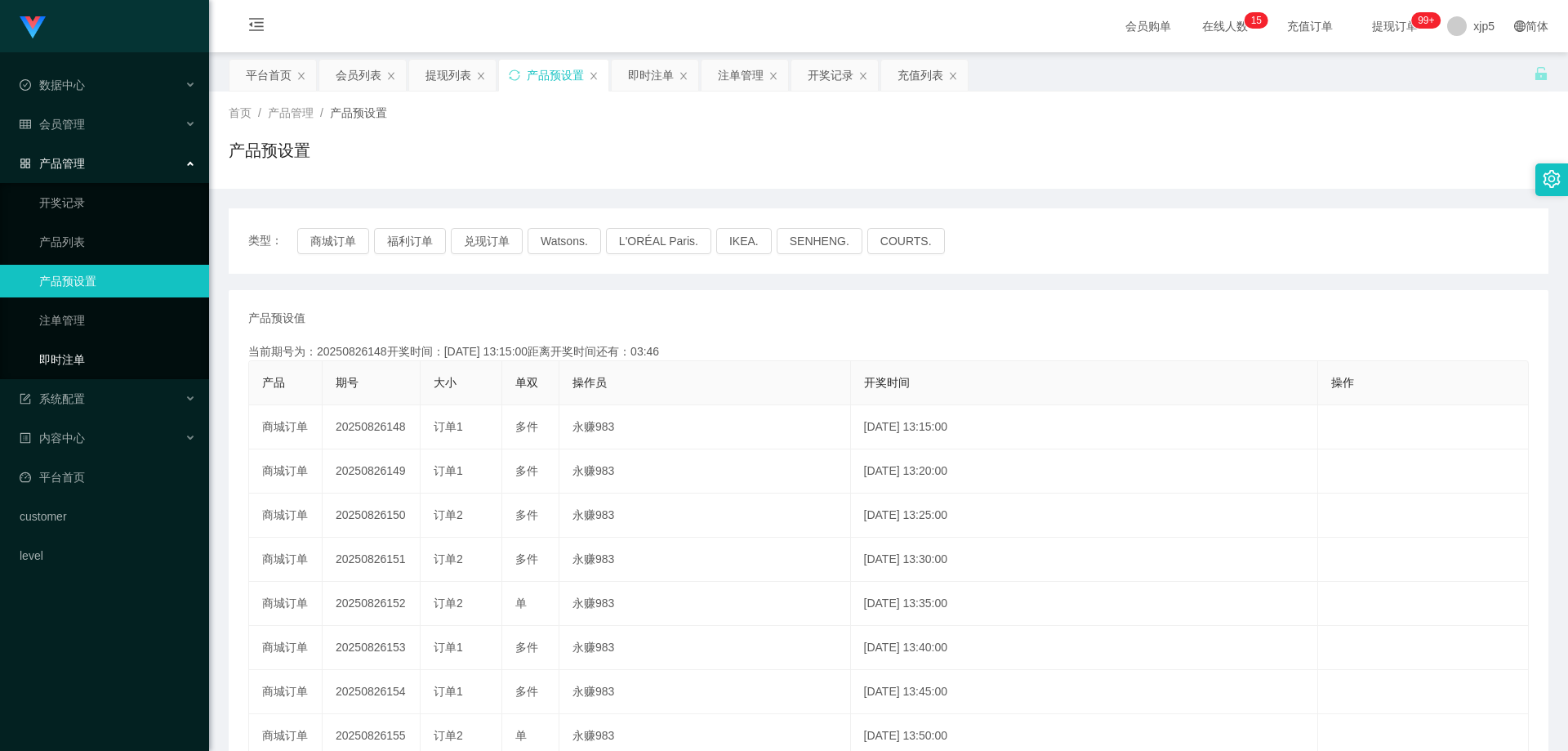
click at [88, 358] on link "即时注单" at bounding box center [118, 359] width 157 height 33
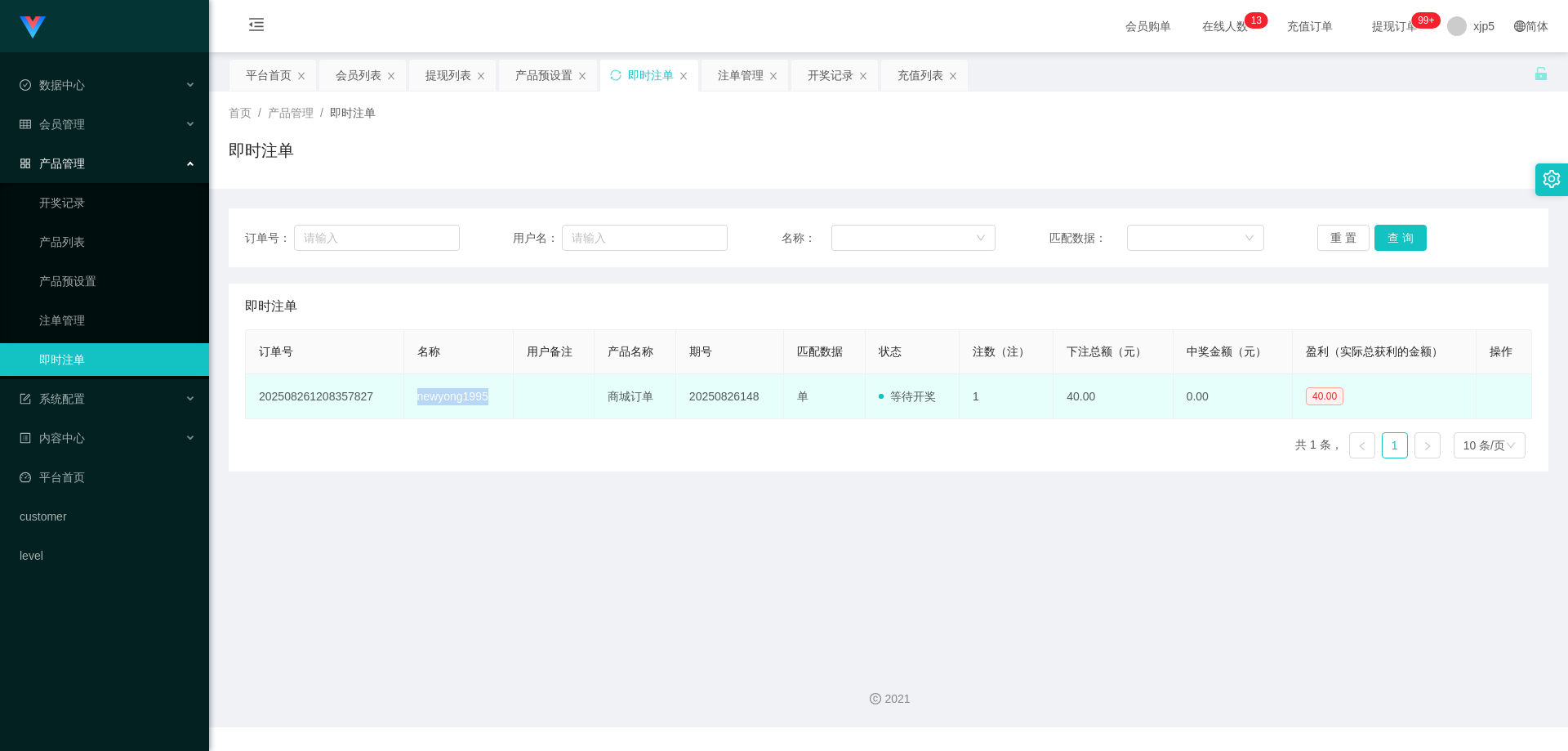
click at [409, 394] on td "newyong1995" at bounding box center [459, 396] width 110 height 45
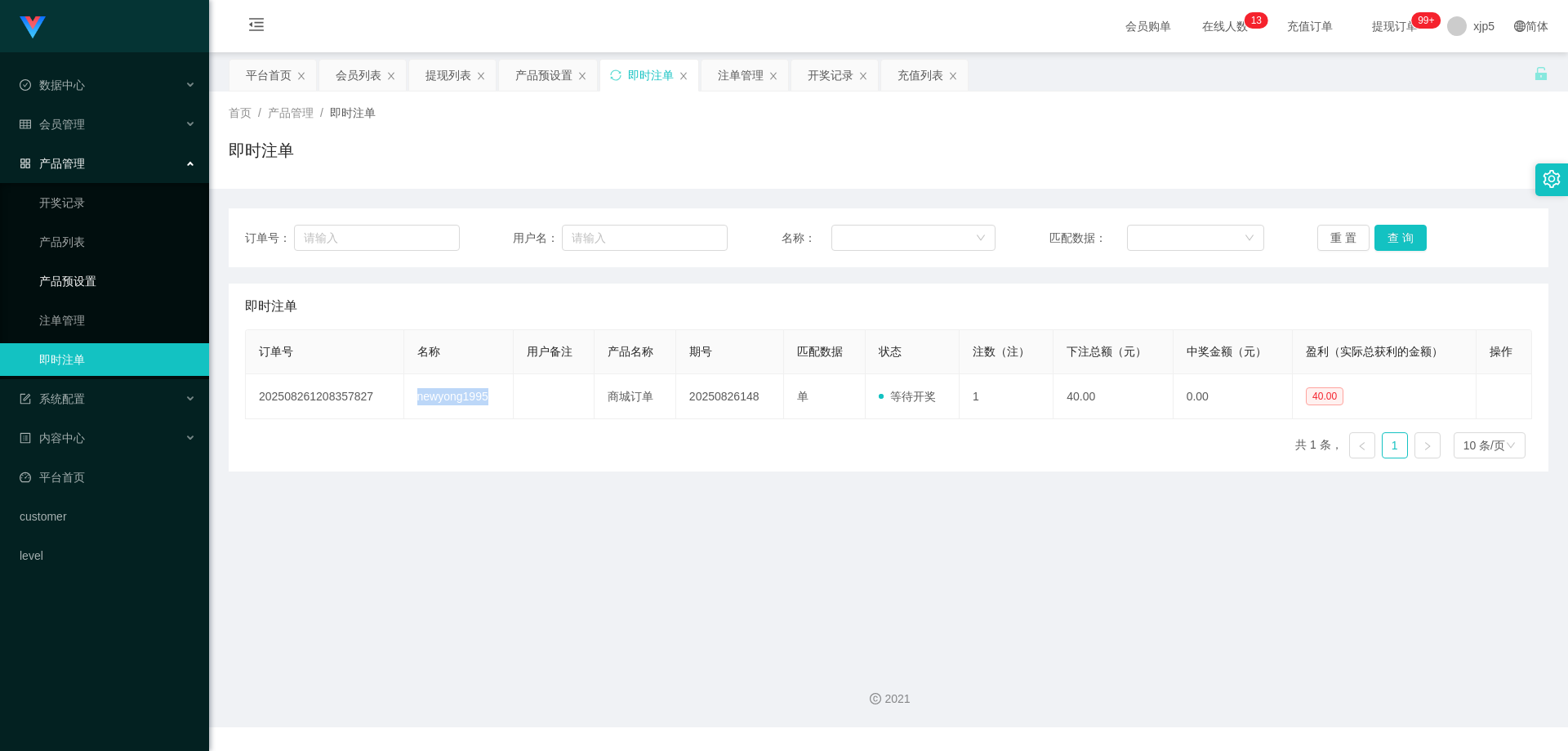
click at [136, 272] on link "产品预设置" at bounding box center [118, 281] width 157 height 33
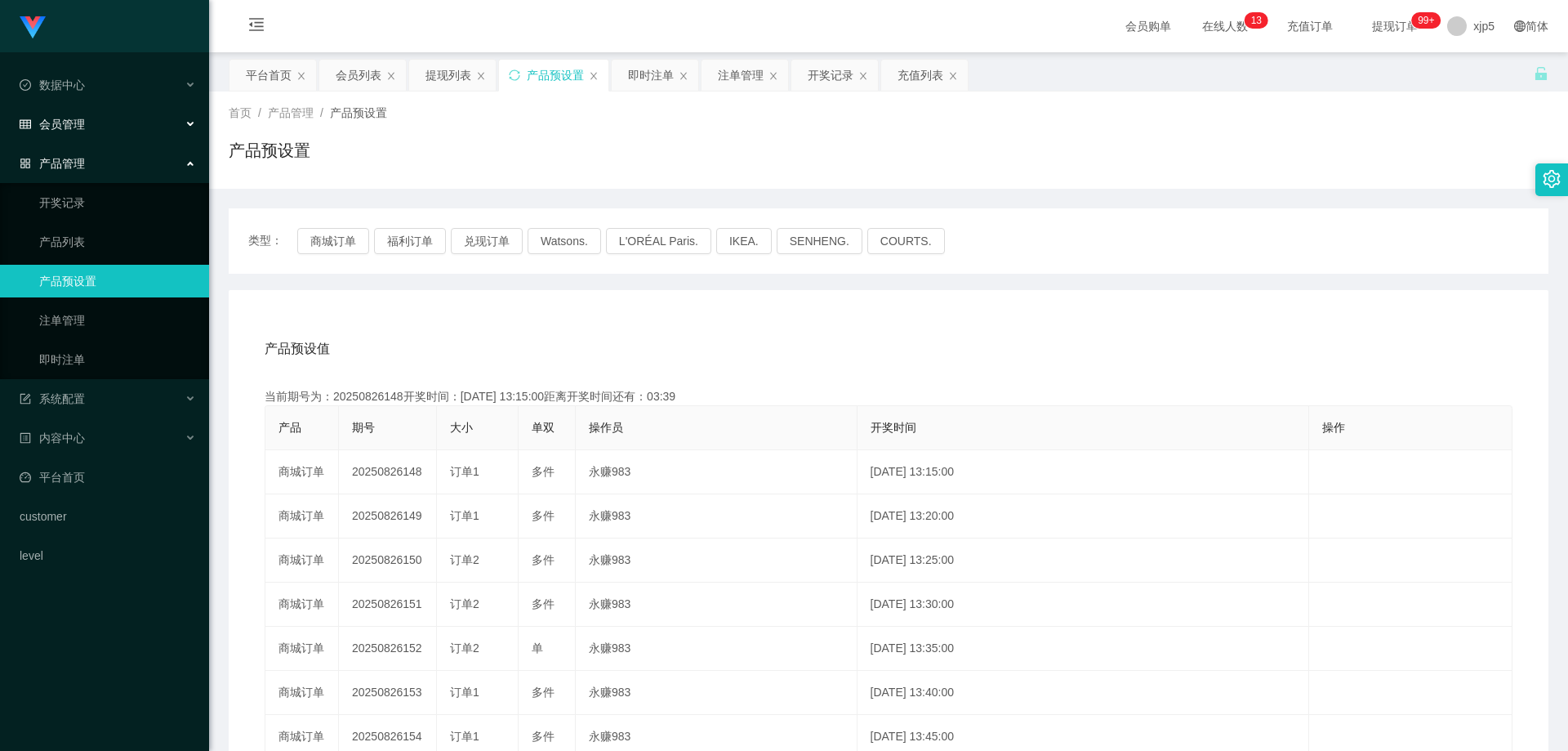
click at [94, 131] on div "会员管理" at bounding box center [104, 124] width 209 height 33
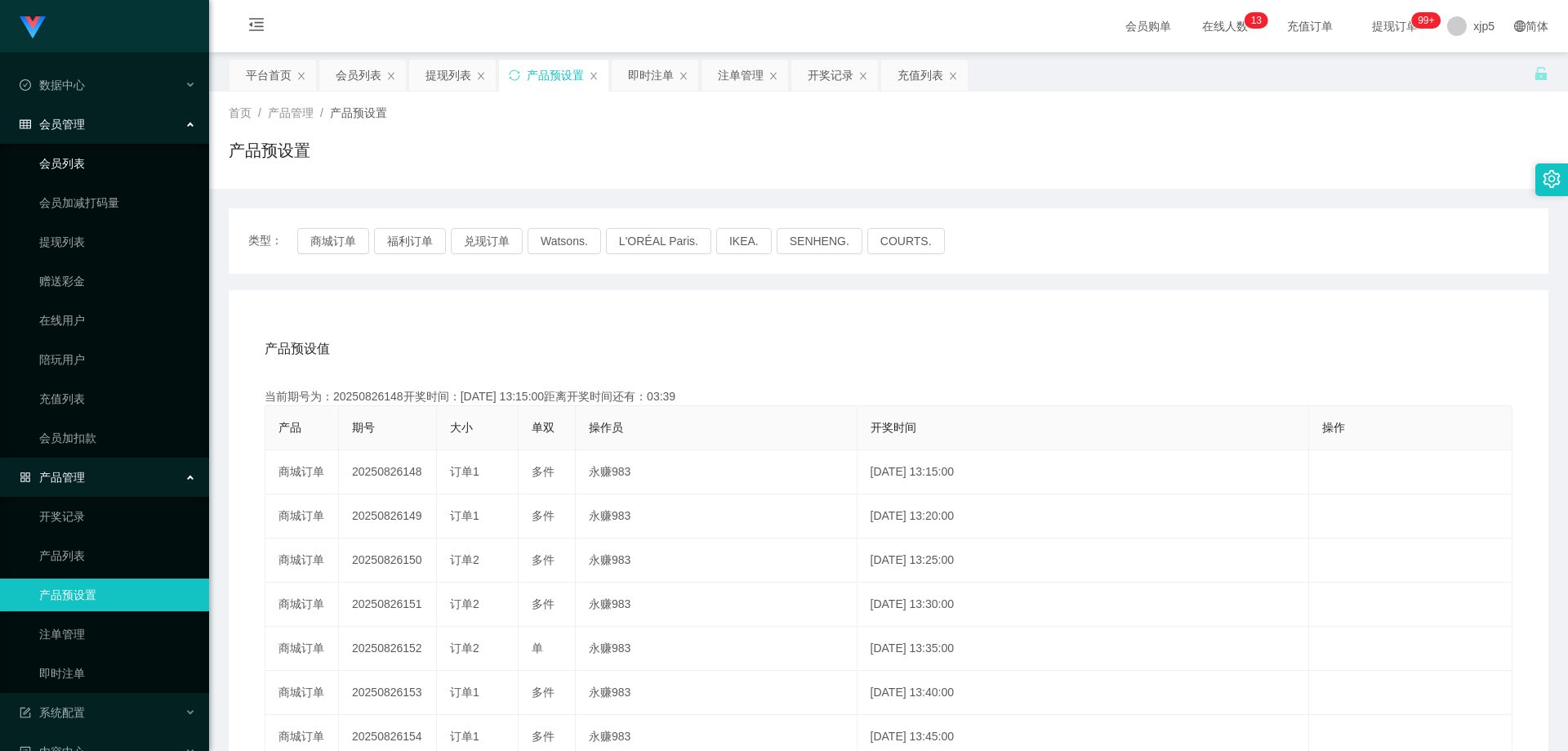
click at [84, 167] on link "会员列表" at bounding box center [118, 163] width 157 height 33
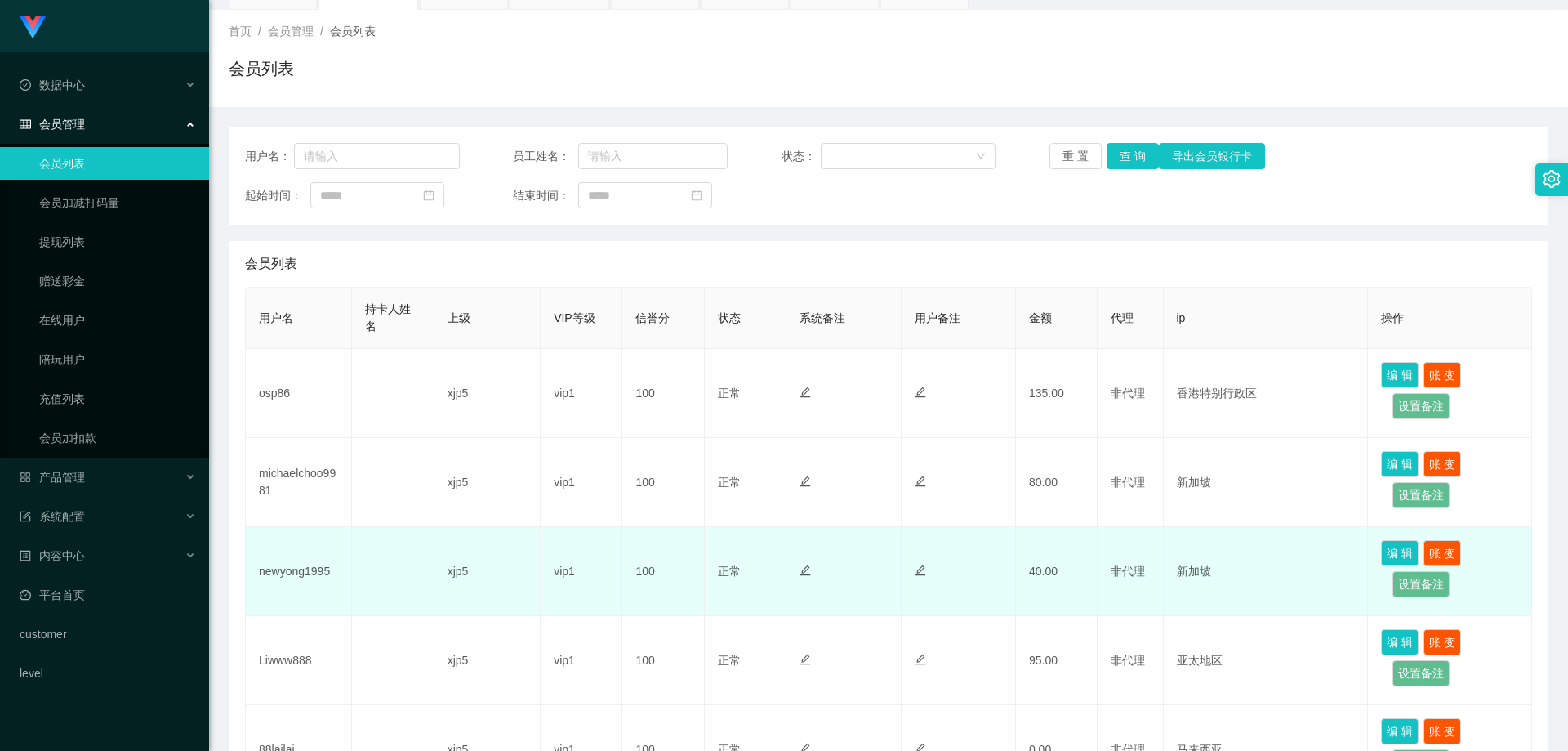
scroll to position [163, 0]
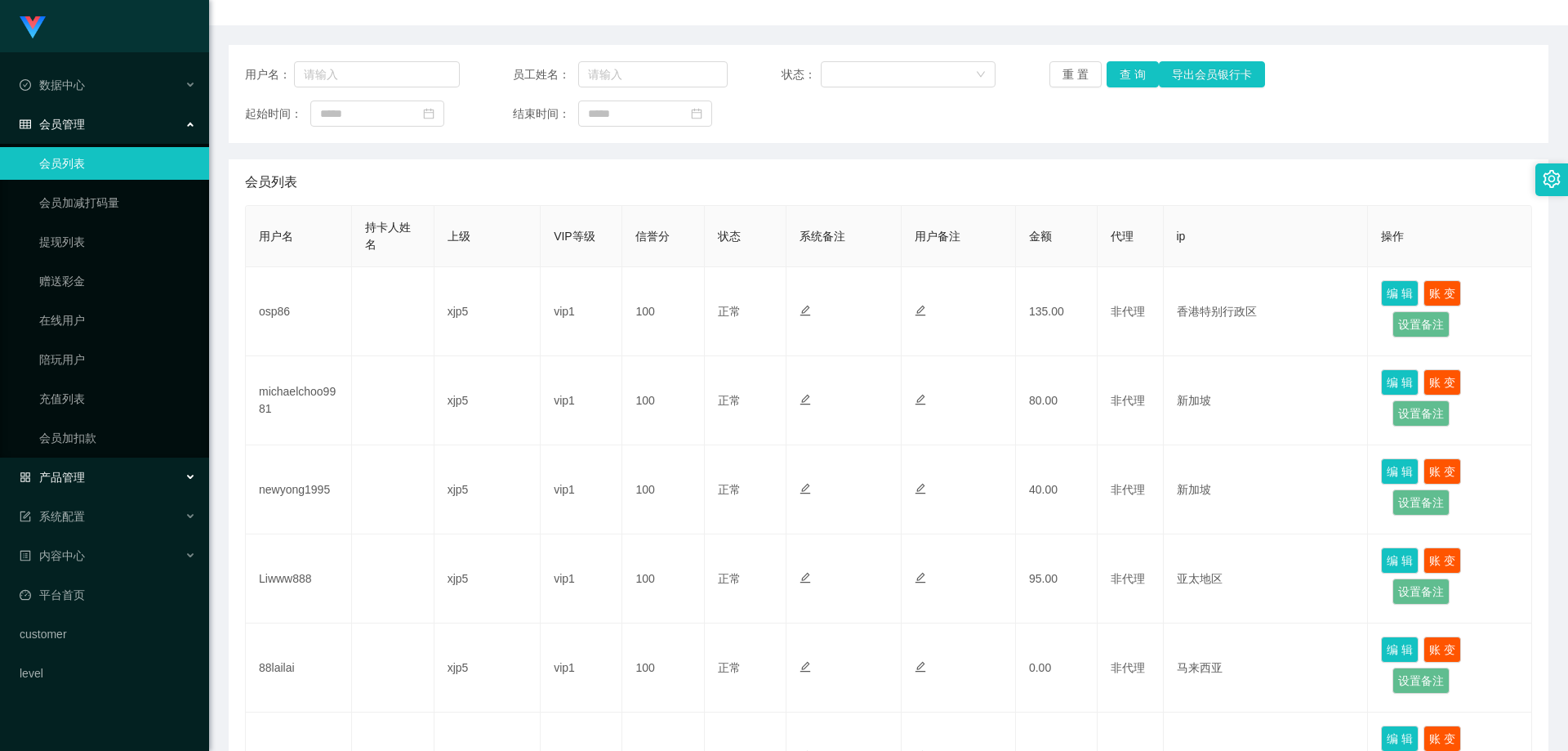
click at [104, 477] on div "产品管理" at bounding box center [104, 477] width 209 height 33
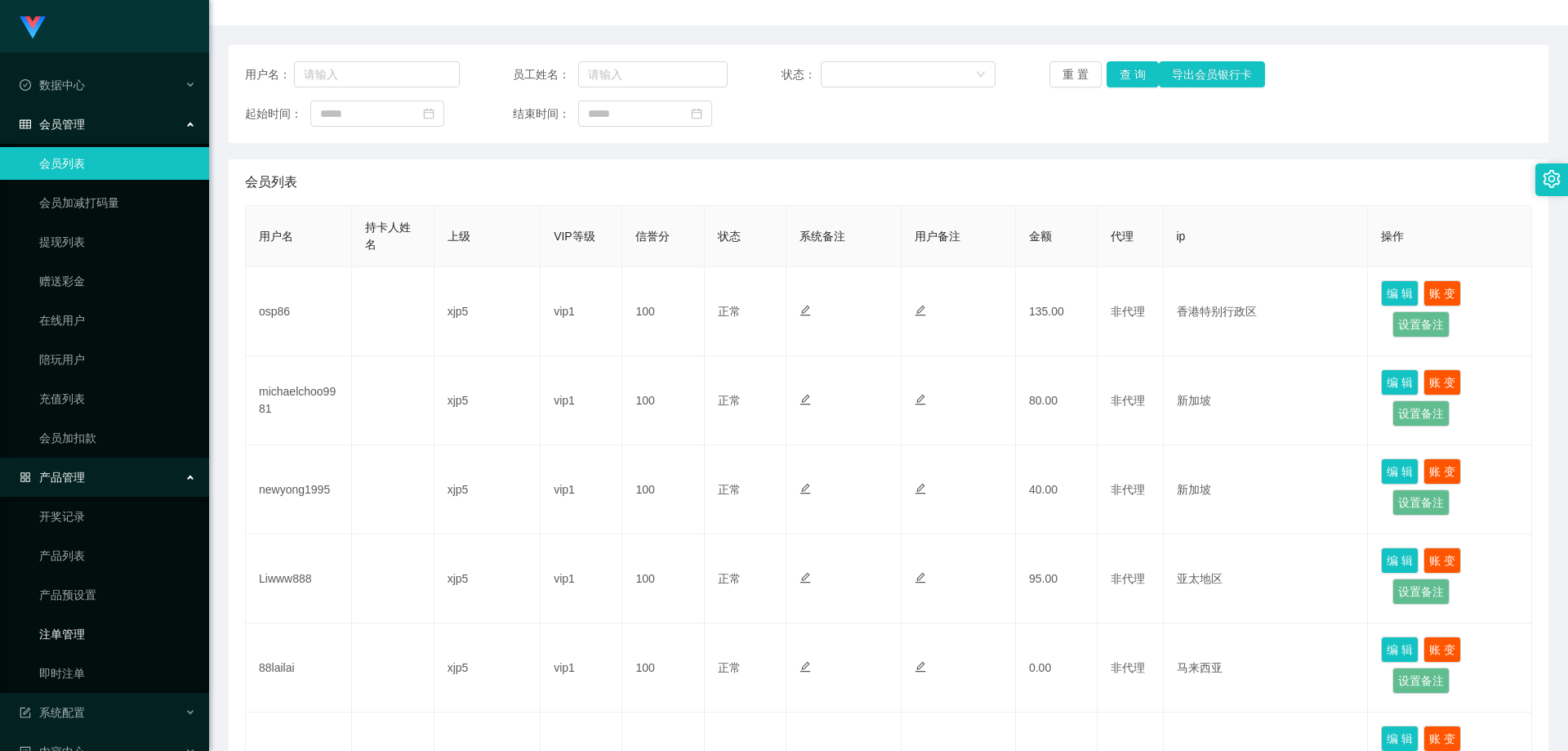
click at [105, 636] on link "注单管理" at bounding box center [118, 634] width 157 height 33
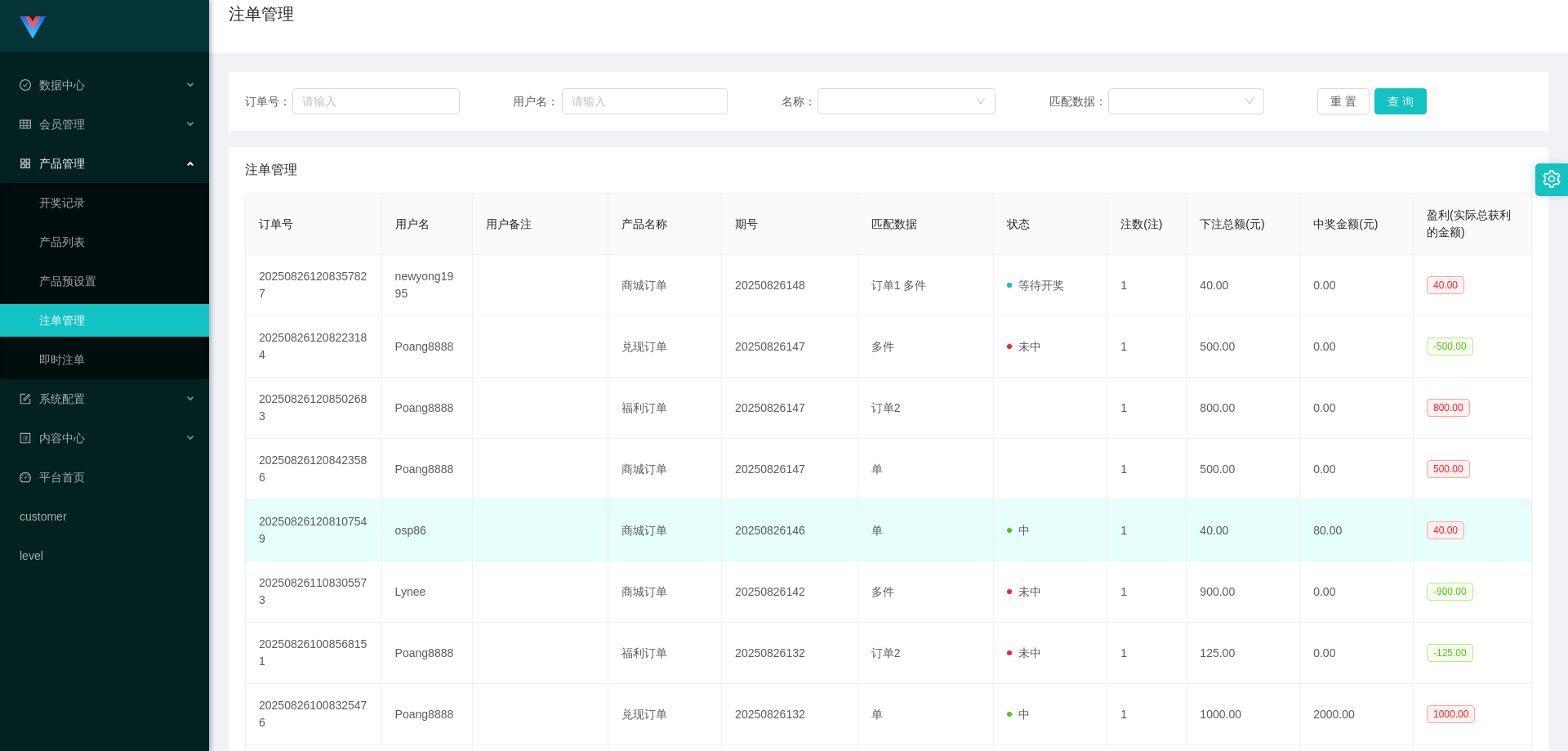
scroll to position [54, 0]
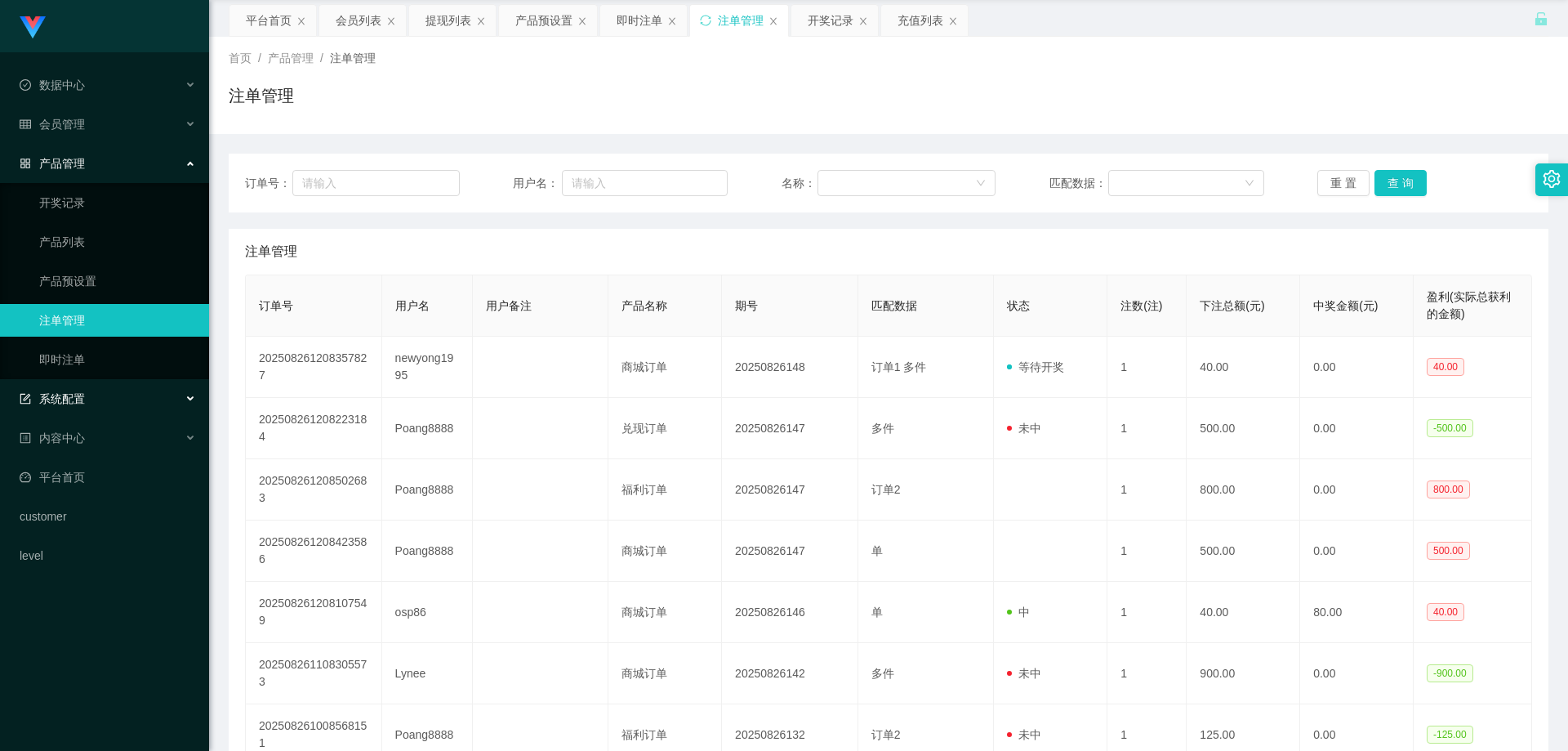
click at [117, 400] on div "系统配置" at bounding box center [104, 398] width 209 height 33
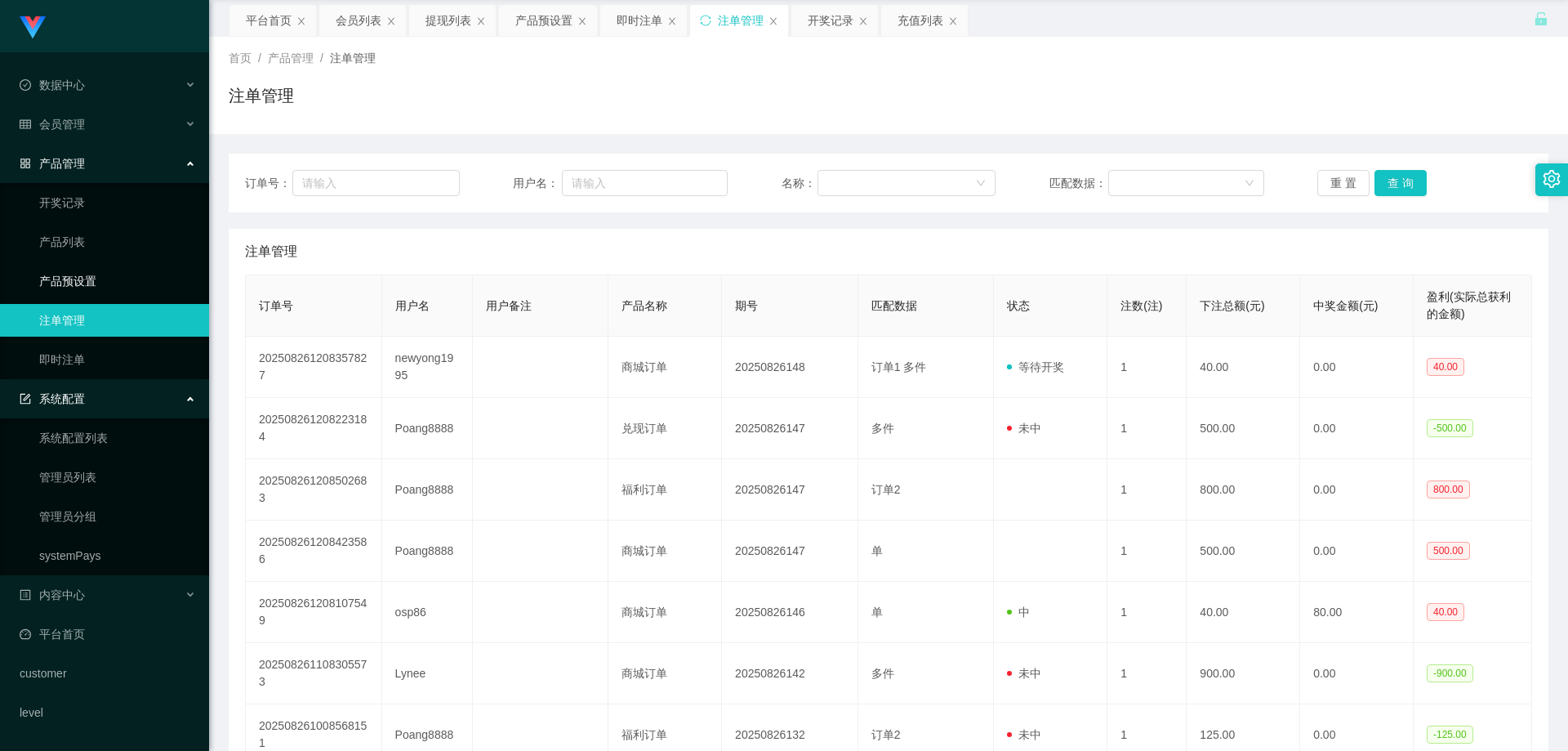
drag, startPoint x: 101, startPoint y: 275, endPoint x: 427, endPoint y: 328, distance: 330.3
click at [101, 275] on link "产品预设置" at bounding box center [118, 281] width 157 height 33
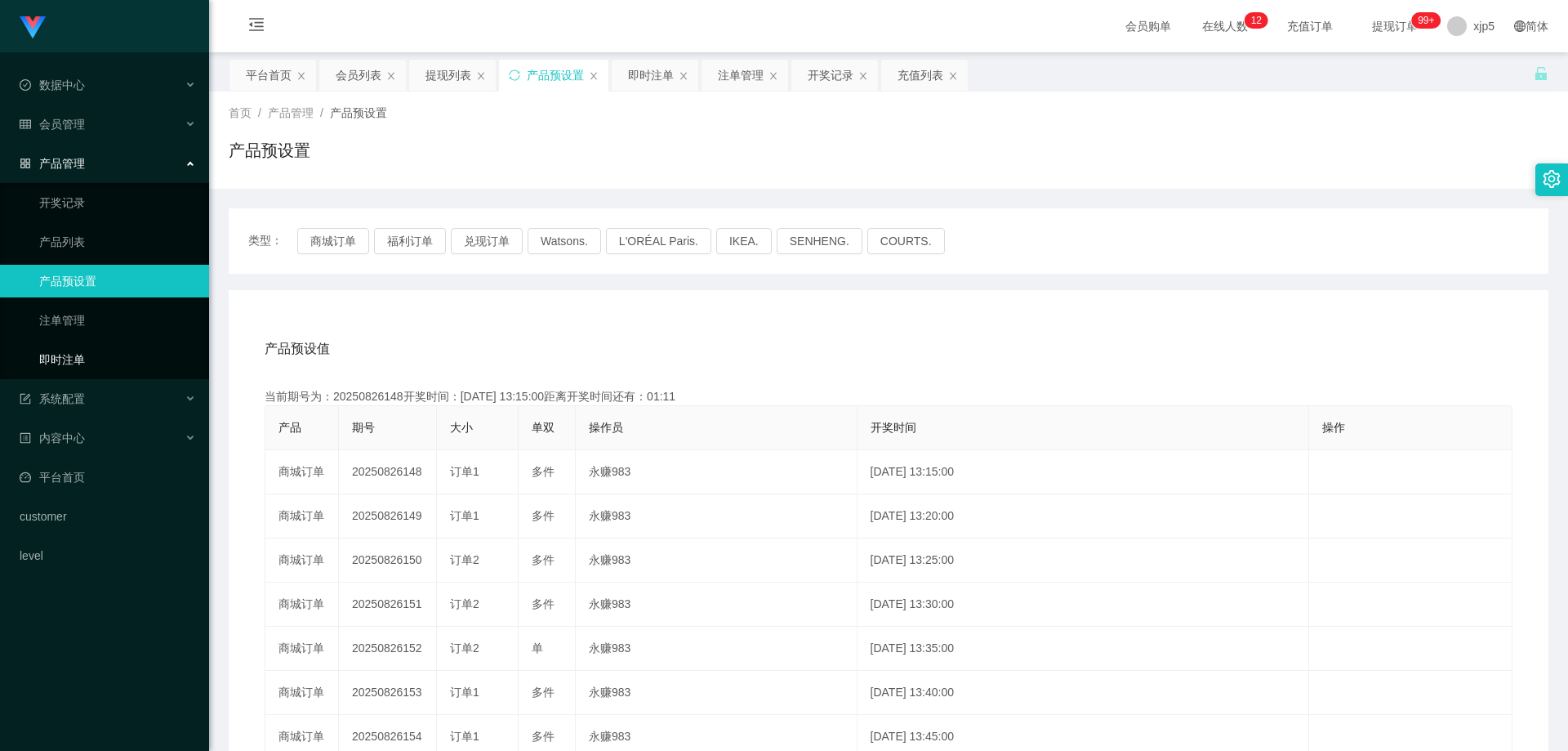
click at [86, 362] on link "即时注单" at bounding box center [118, 359] width 157 height 33
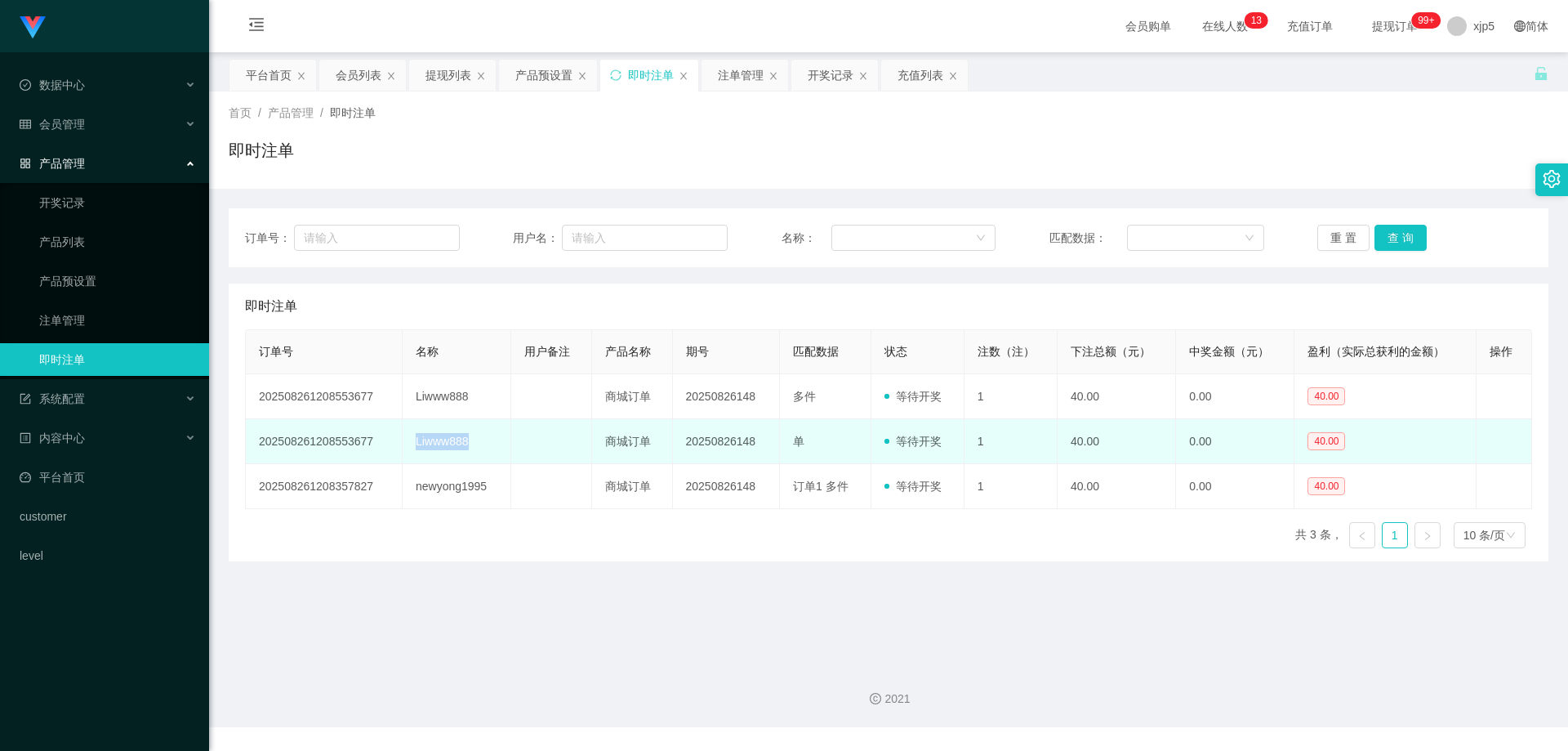
drag, startPoint x: 480, startPoint y: 446, endPoint x: 400, endPoint y: 441, distance: 80.2
click at [402, 441] on td "Liwww888" at bounding box center [457, 442] width 109 height 45
copy td "Liwww888"
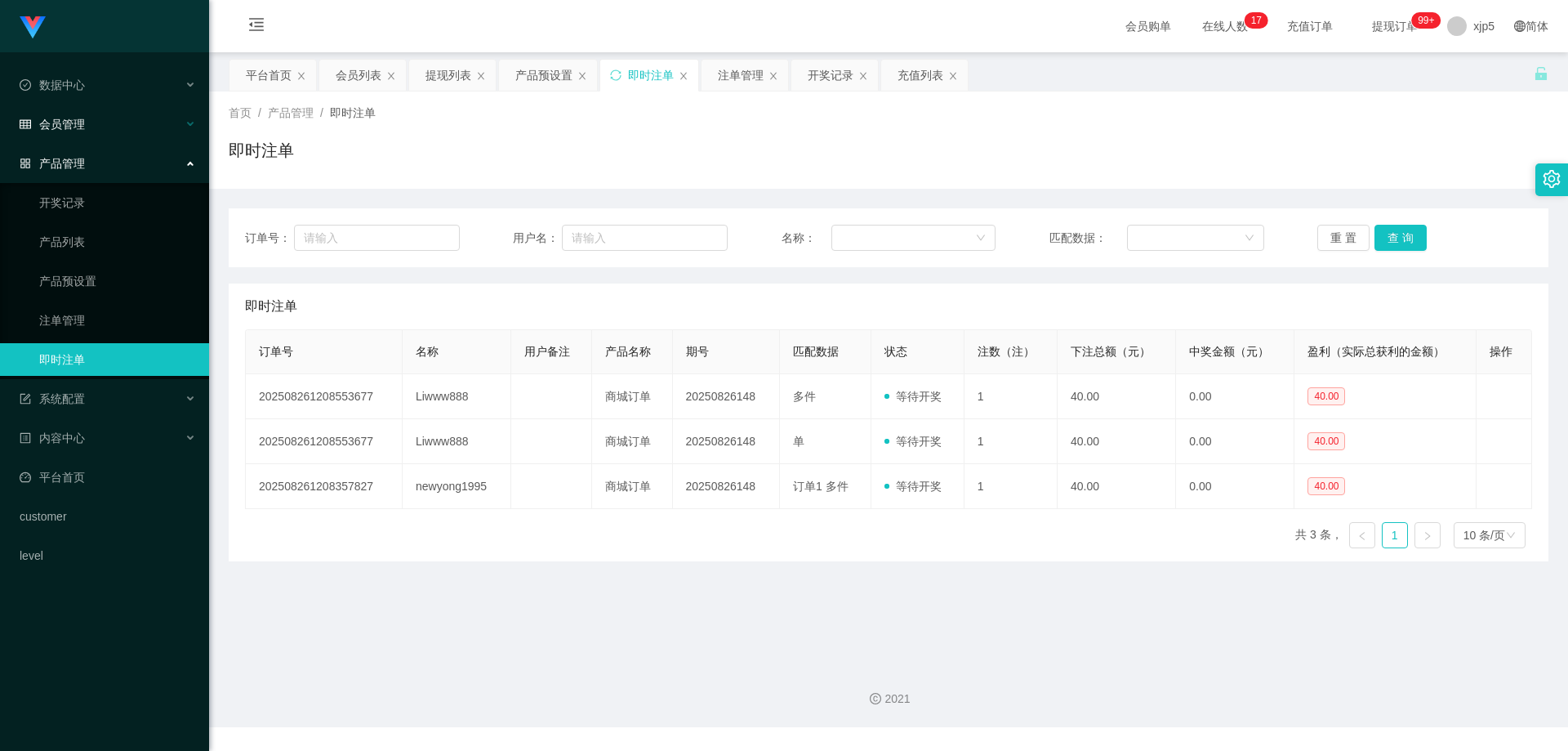
click at [80, 130] on span "会员管理" at bounding box center [52, 124] width 65 height 13
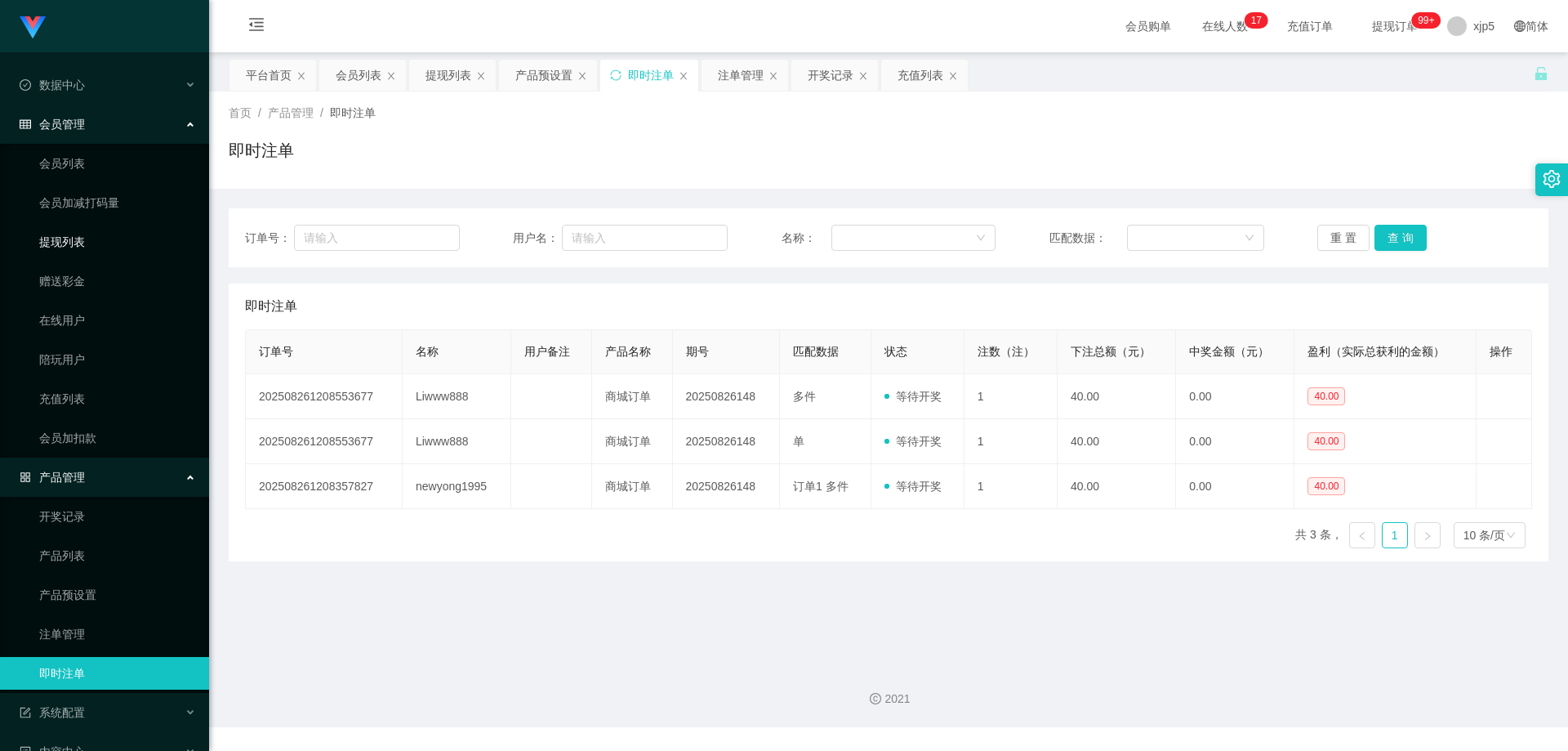
click at [81, 240] on link "提现列表" at bounding box center [118, 242] width 157 height 33
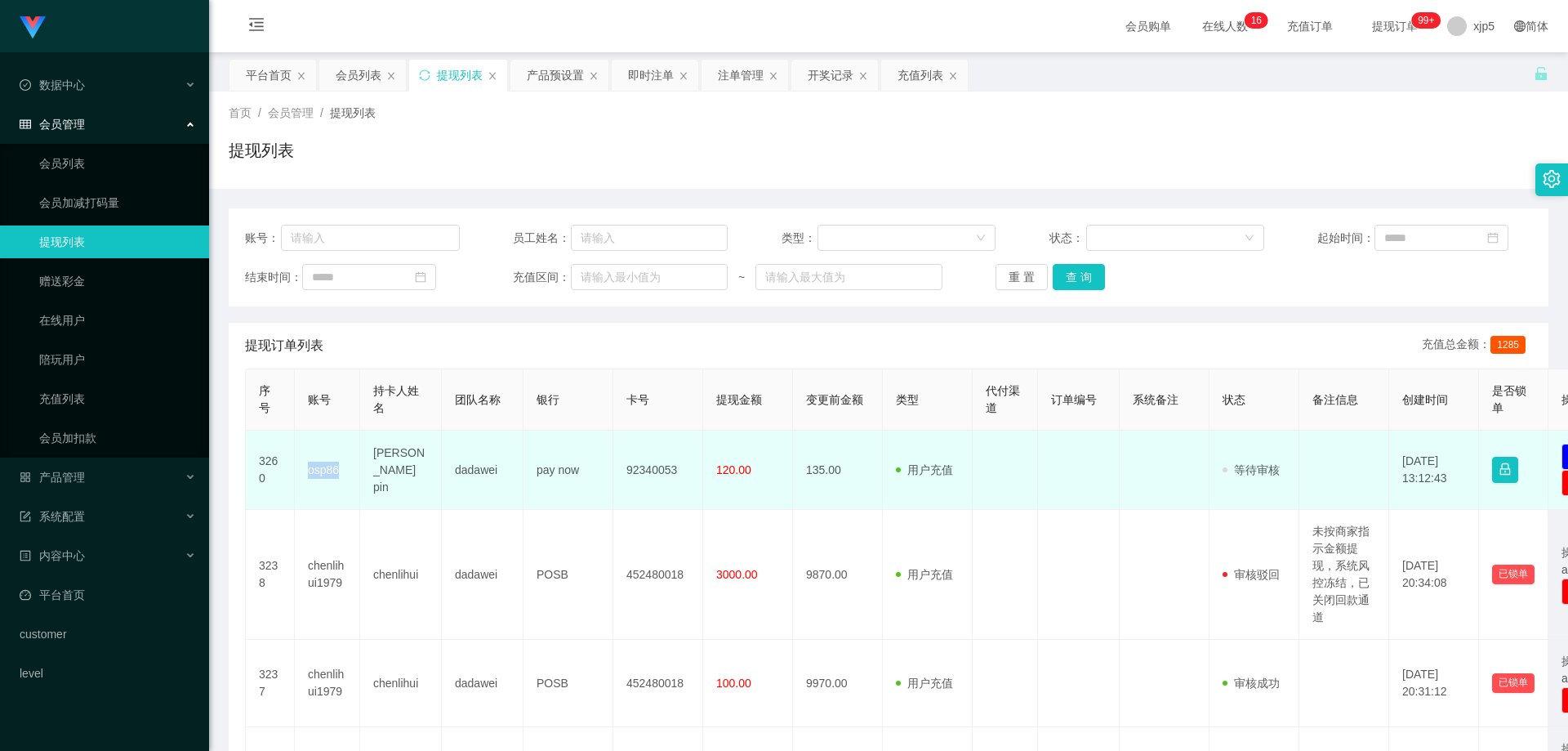
click at [307, 477] on td "osp86" at bounding box center [327, 470] width 65 height 79
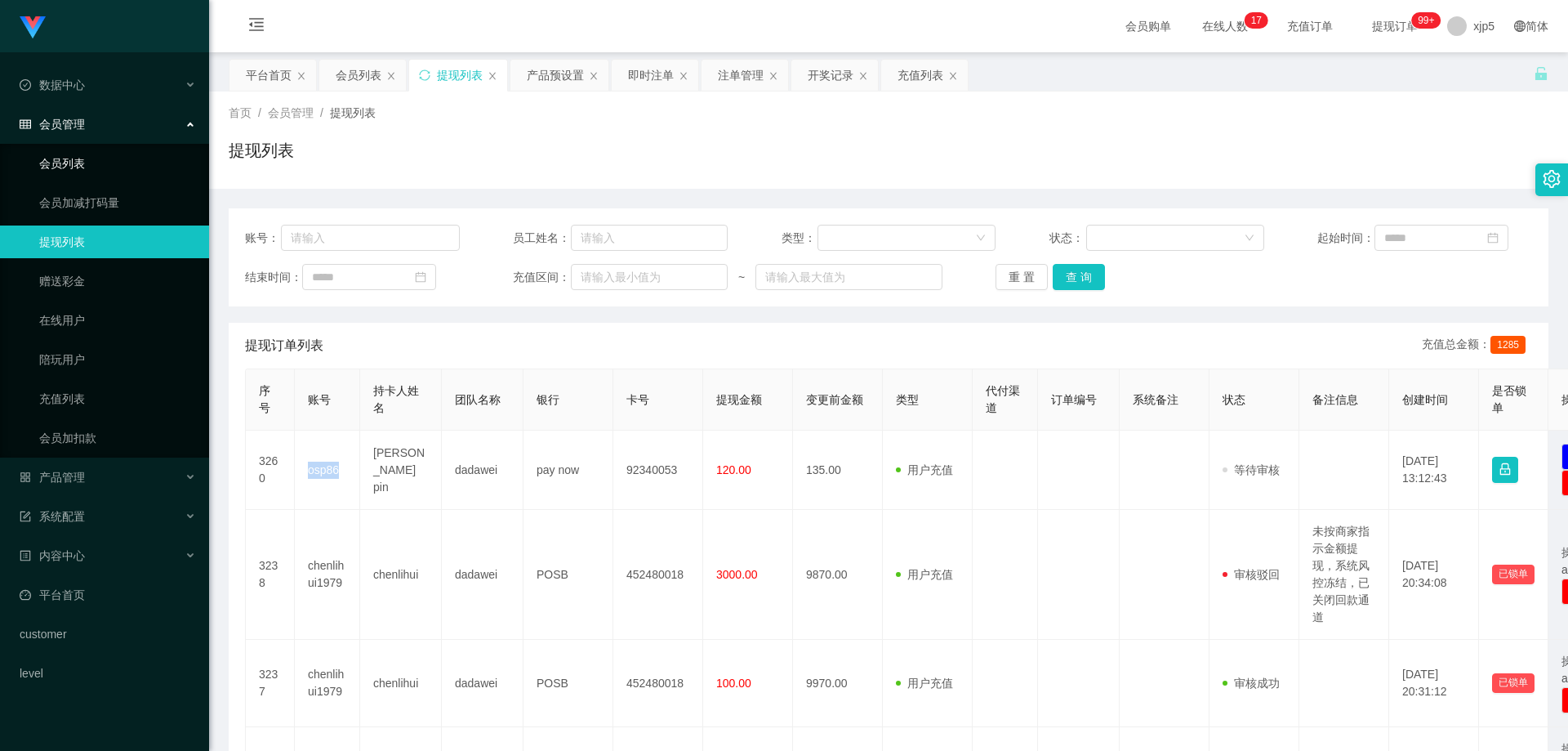
click at [94, 164] on link "会员列表" at bounding box center [118, 163] width 157 height 33
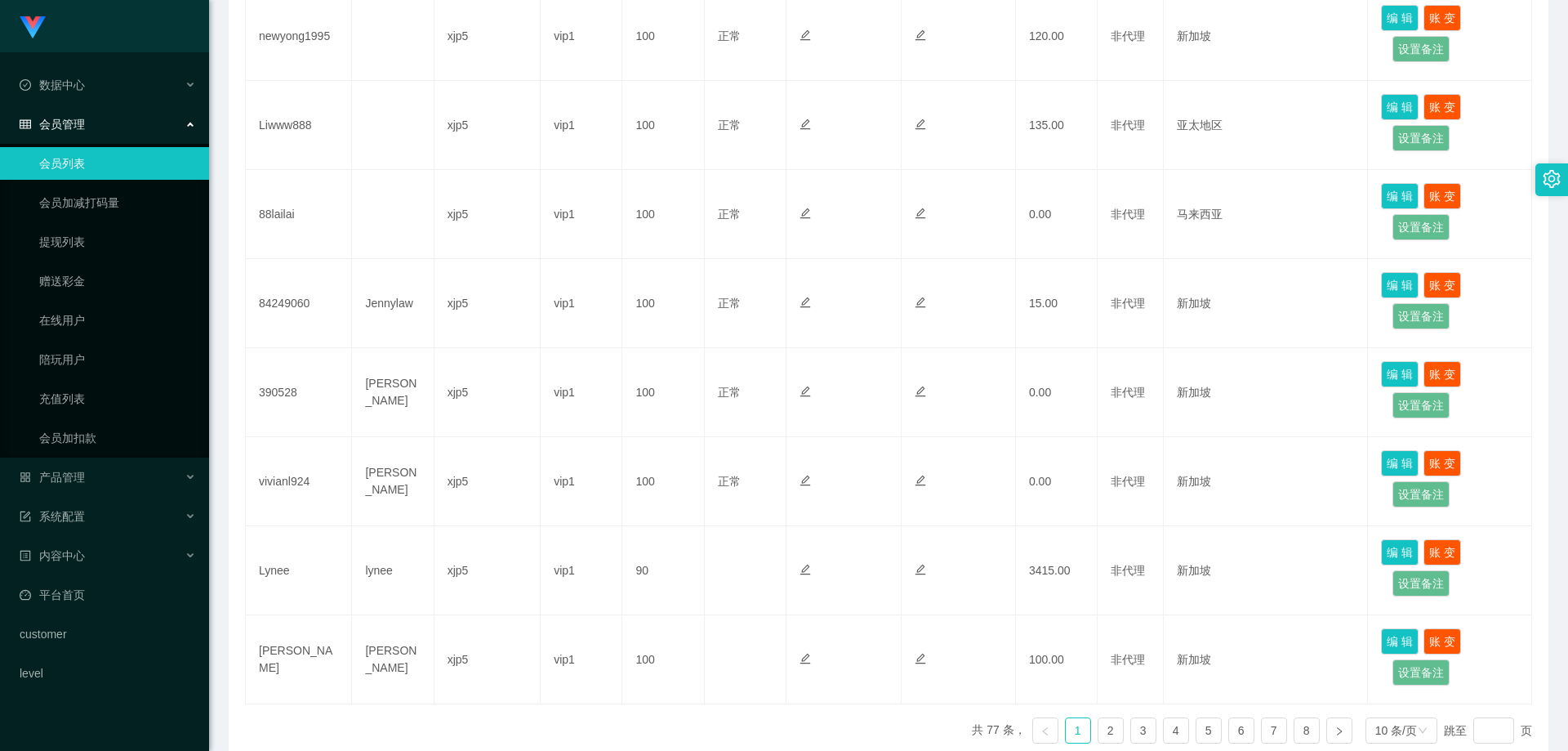
scroll to position [699, 0]
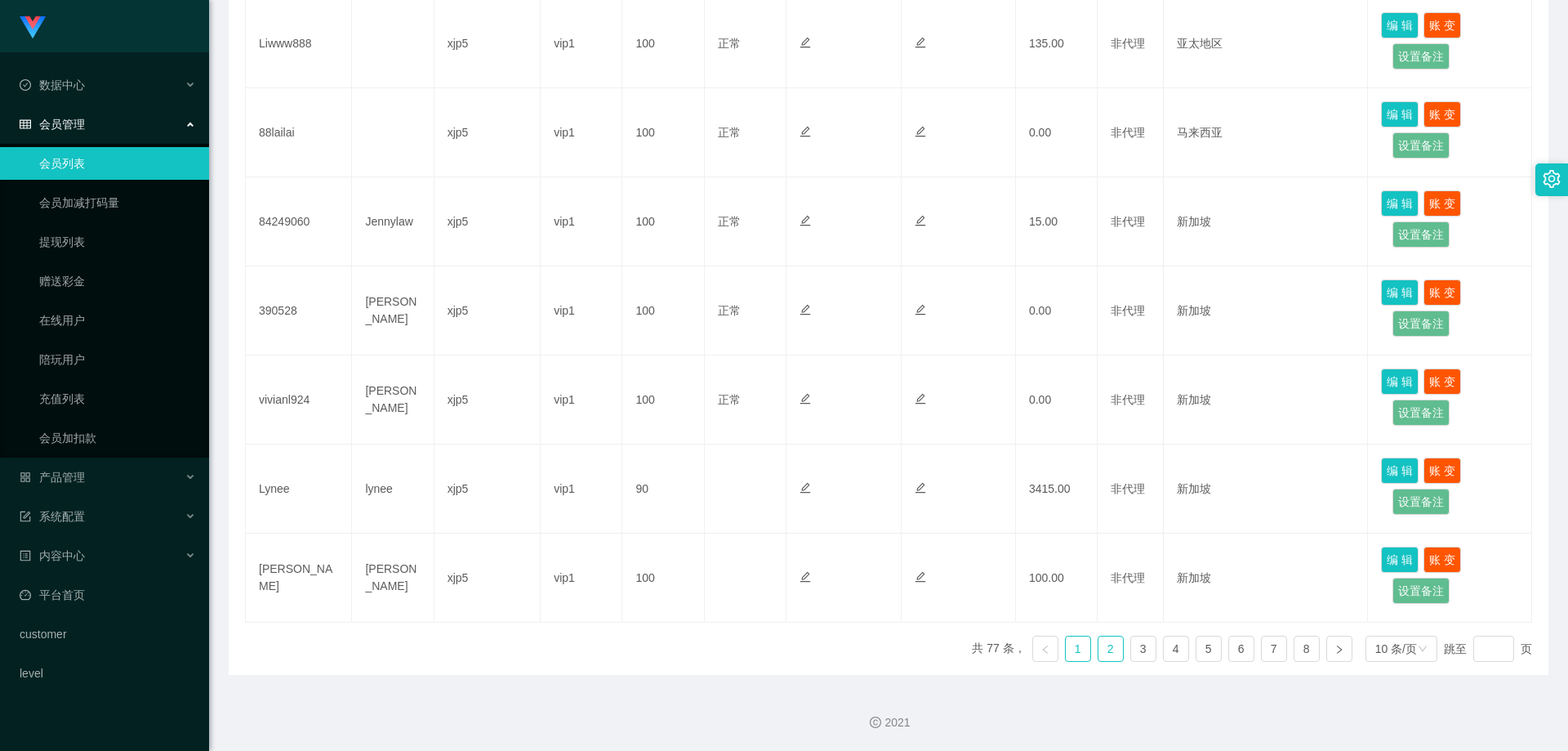
click at [1099, 648] on link "2" at bounding box center [1110, 648] width 24 height 24
click at [1132, 656] on link "3" at bounding box center [1143, 648] width 24 height 24
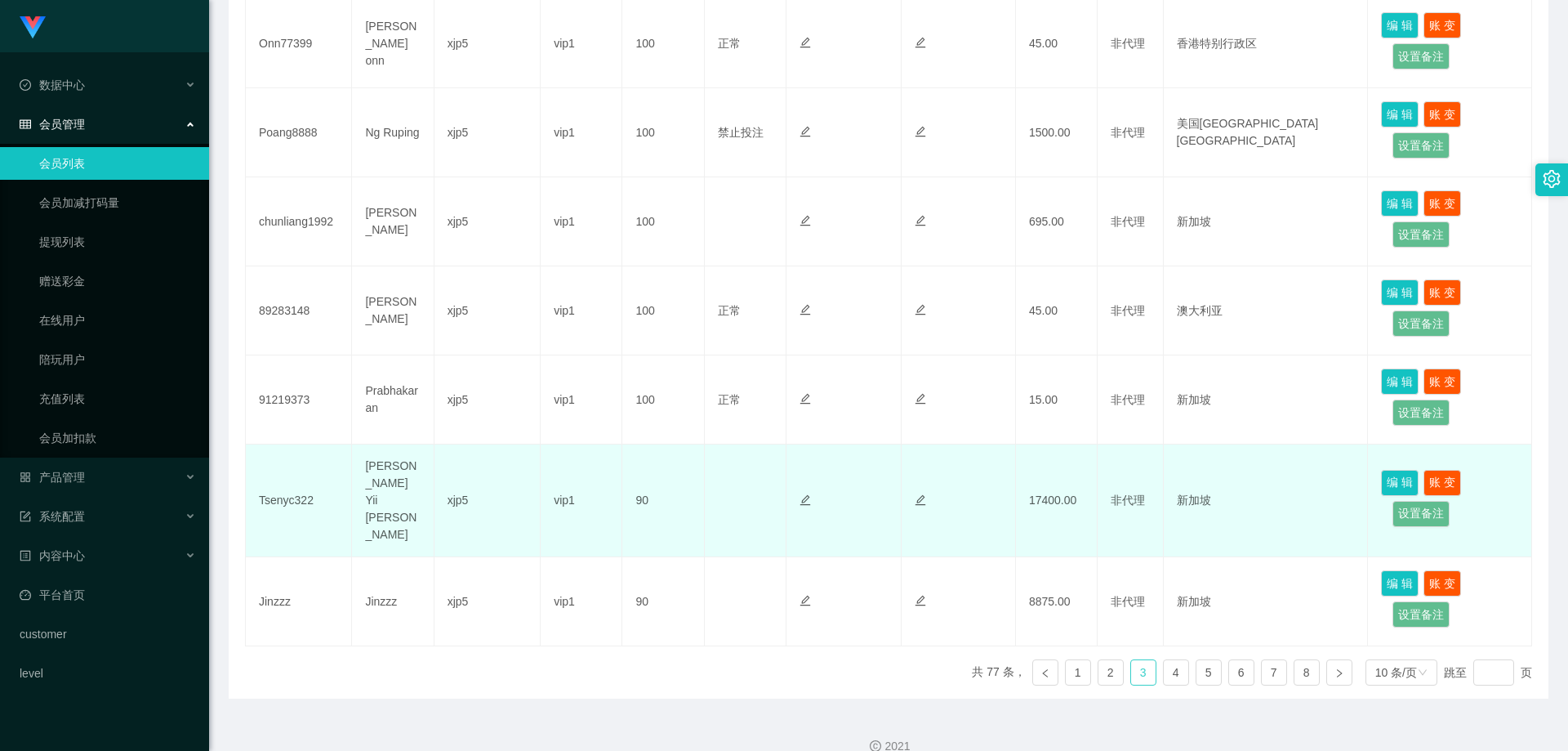
scroll to position [617, 0]
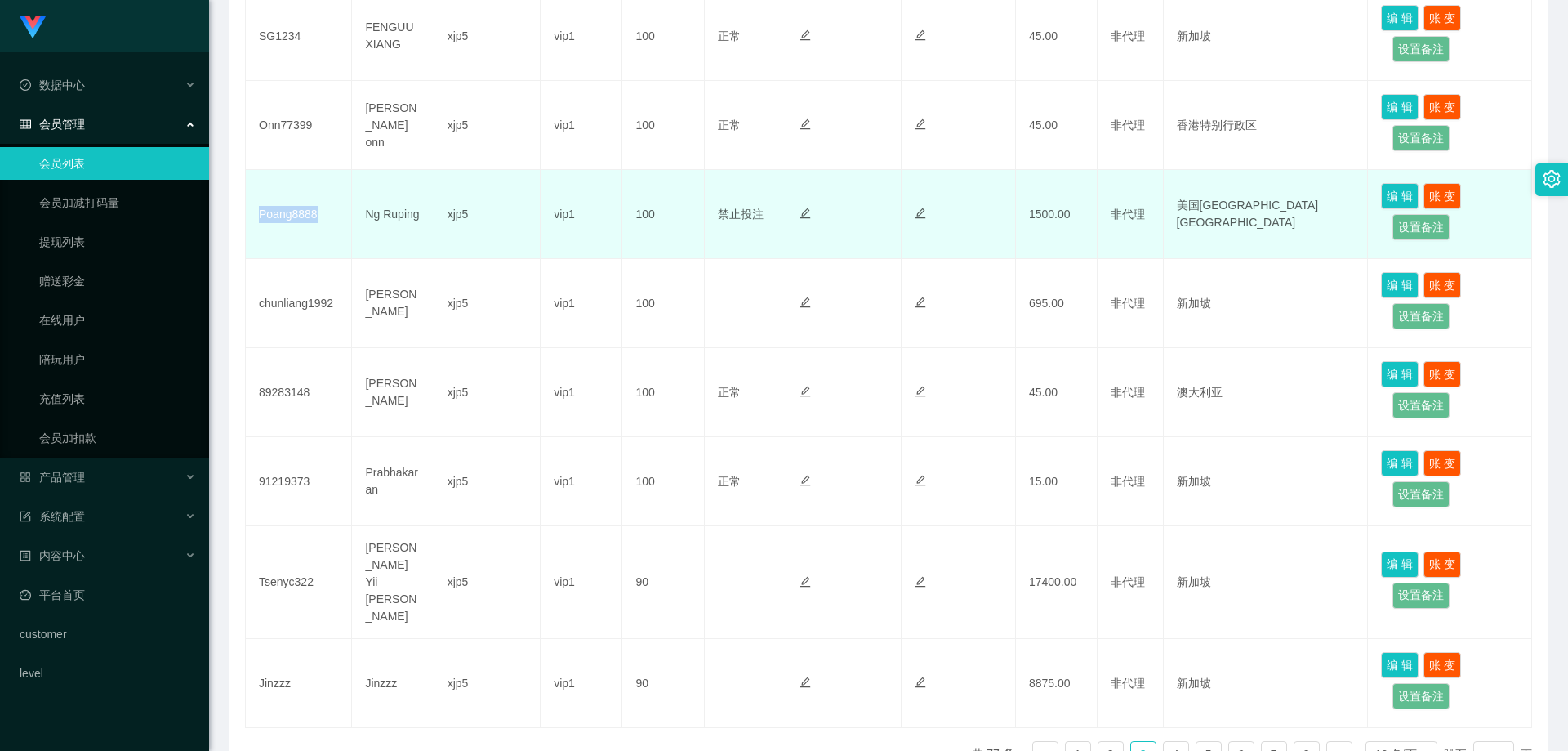
drag, startPoint x: 319, startPoint y: 221, endPoint x: 256, endPoint y: 218, distance: 63.1
click at [256, 218] on td "Poang8888" at bounding box center [298, 214] width 106 height 89
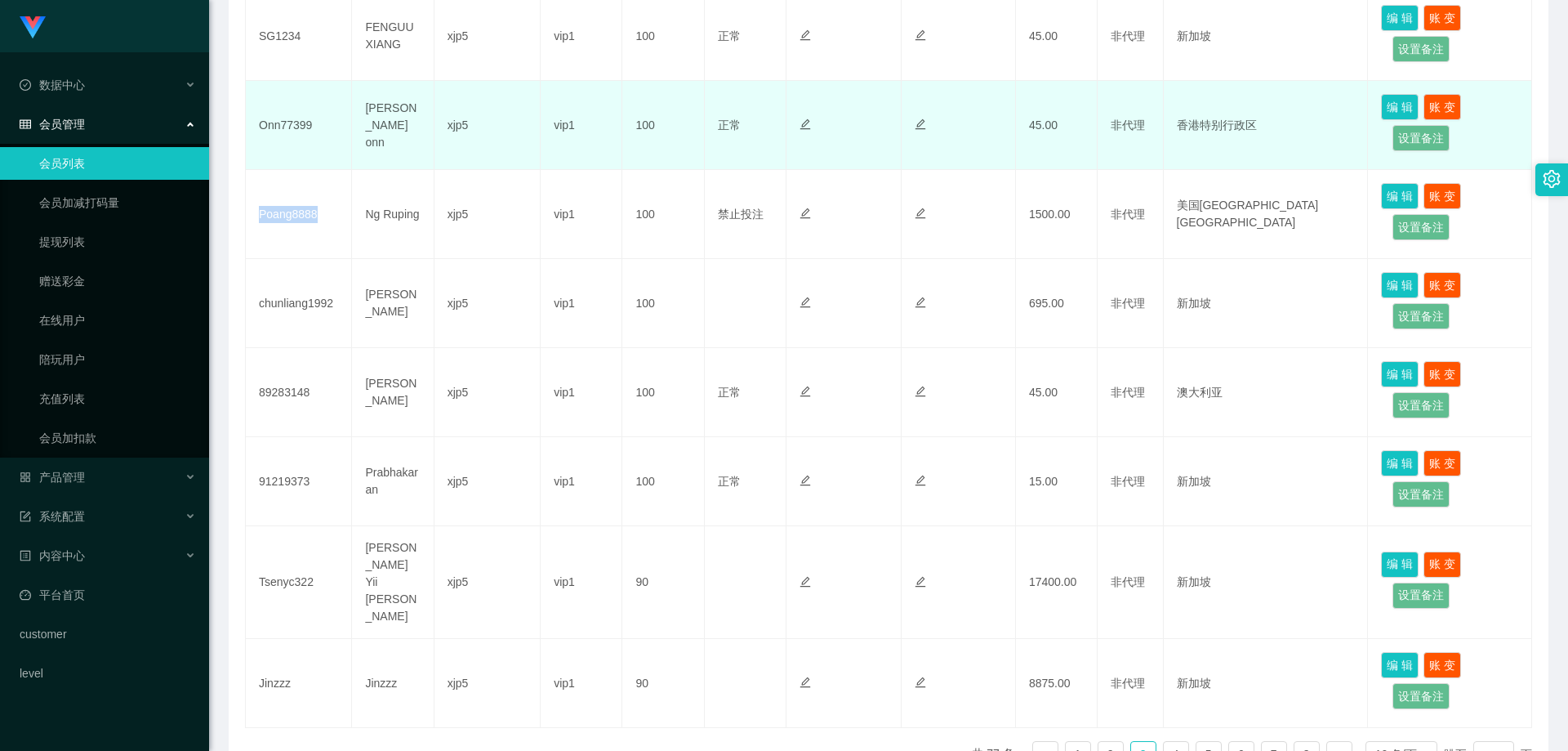
copy td "Poang8888"
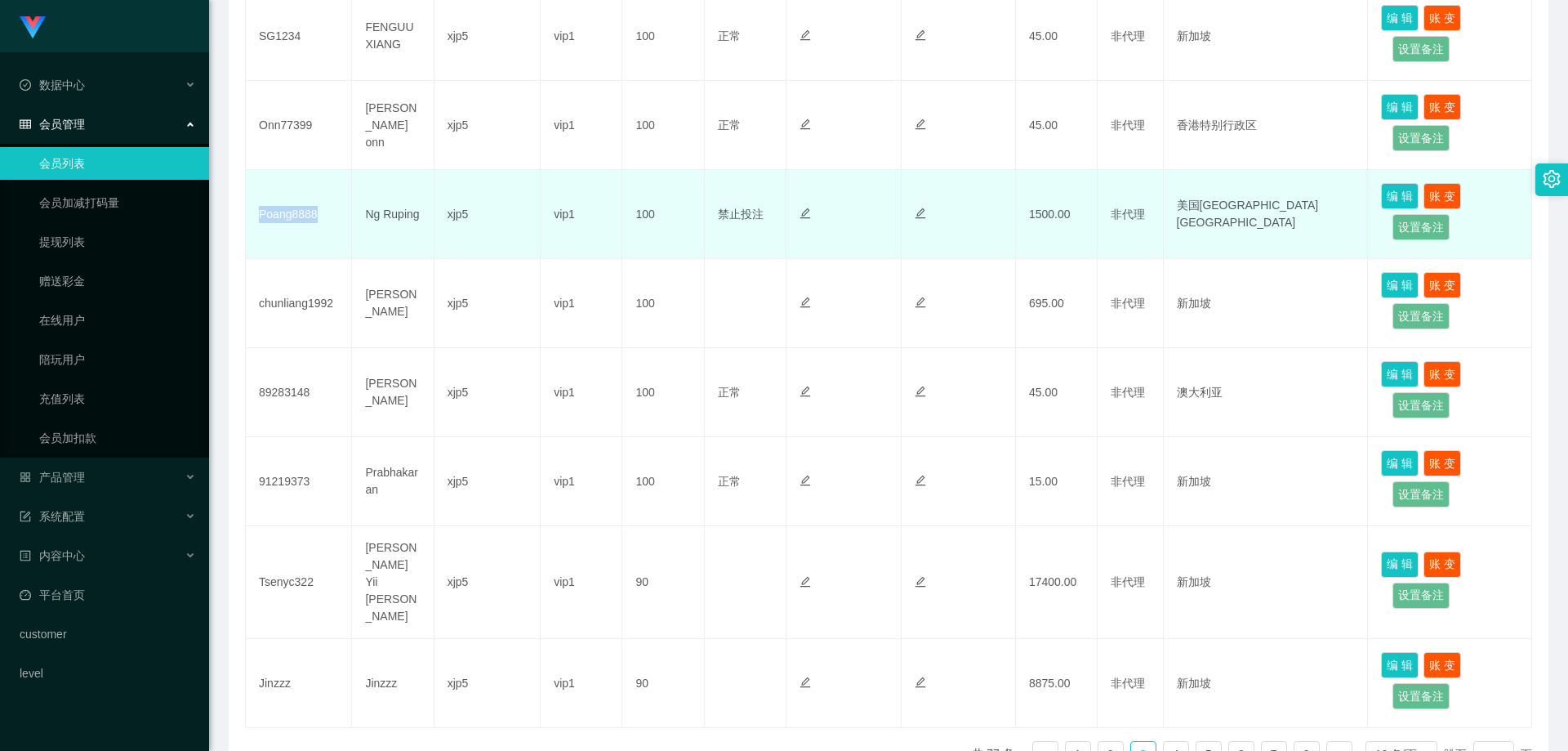
click at [324, 216] on td "Poang8888" at bounding box center [298, 214] width 106 height 89
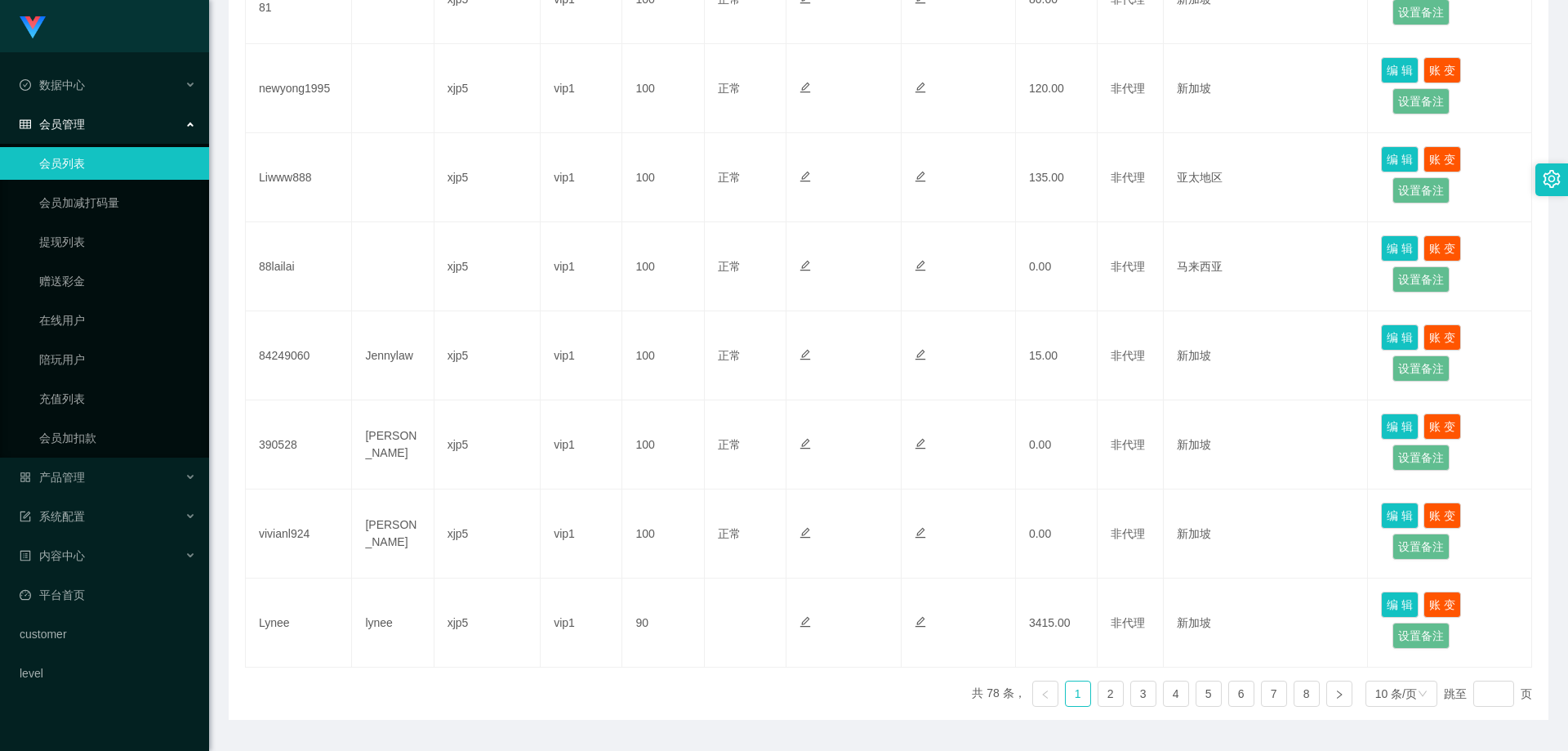
scroll to position [699, 0]
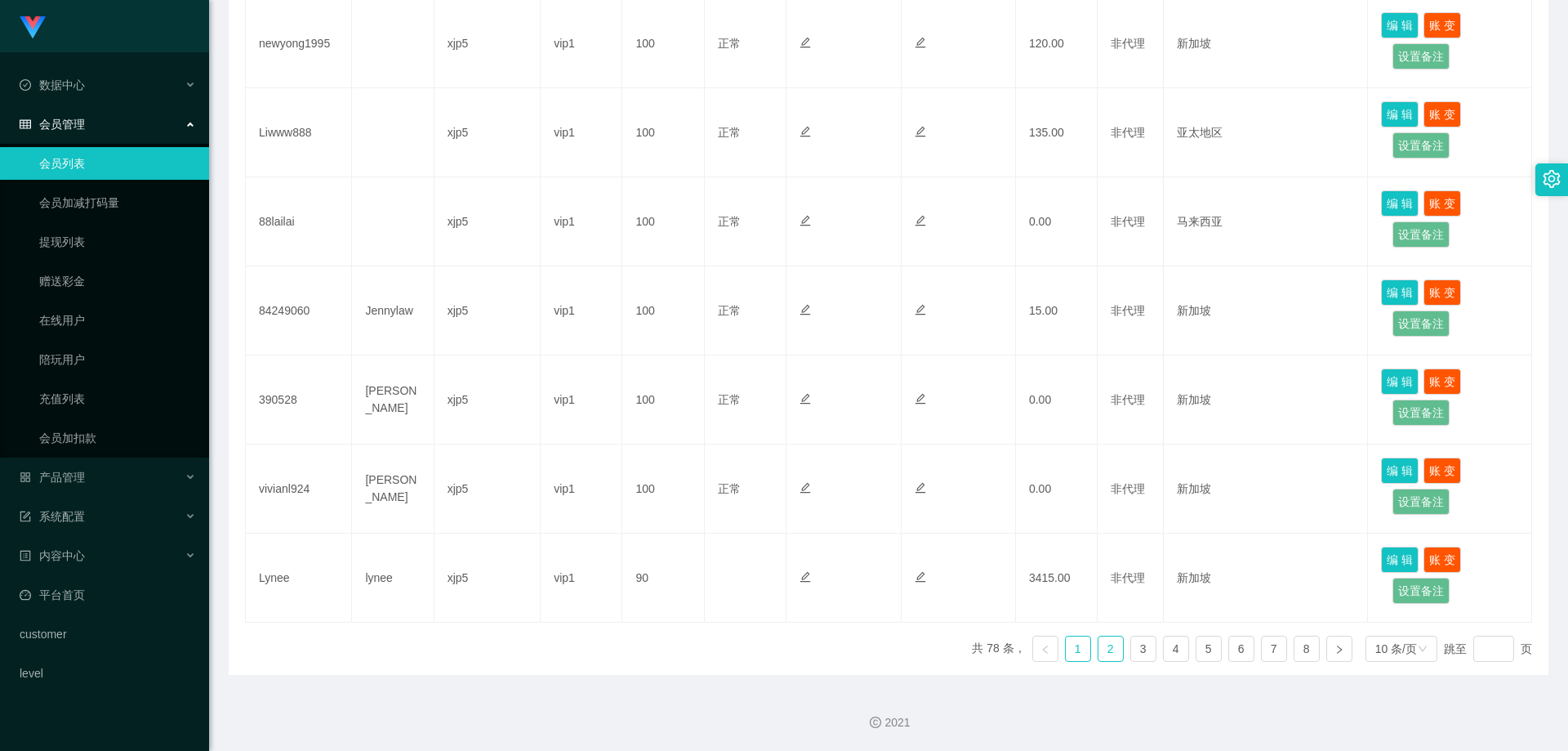
click at [1099, 656] on link "2" at bounding box center [1110, 648] width 24 height 24
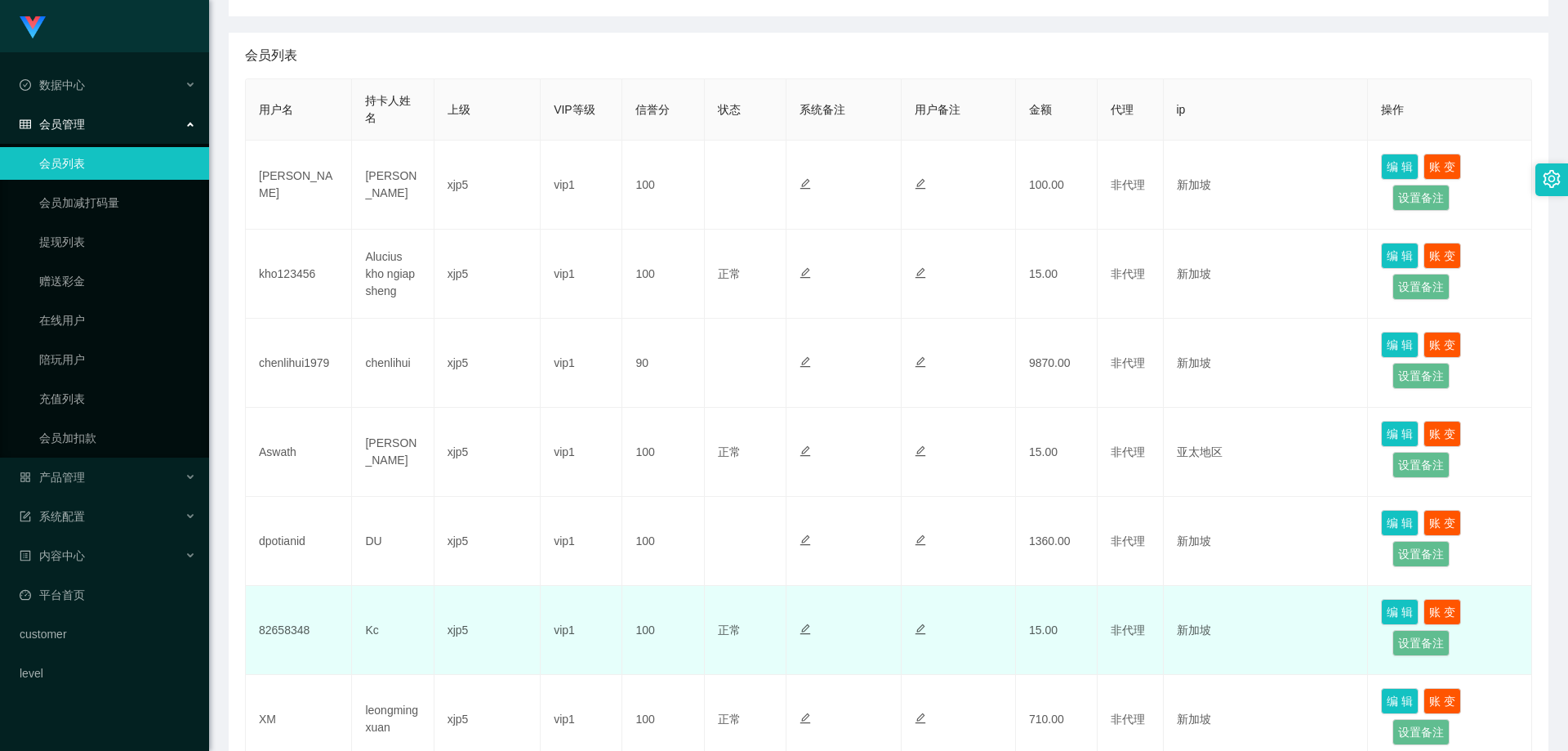
scroll to position [454, 0]
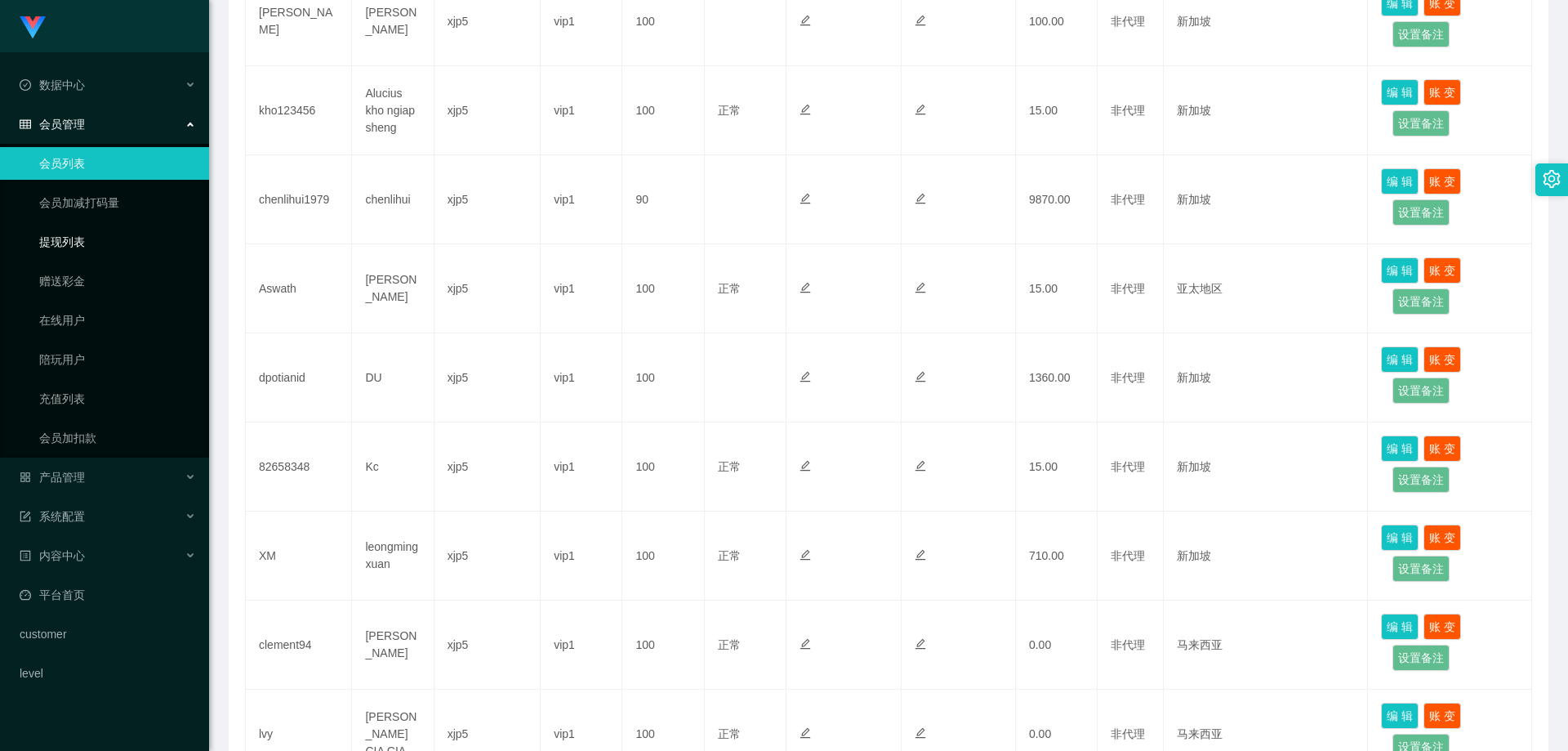
click at [92, 242] on link "提现列表" at bounding box center [118, 242] width 157 height 33
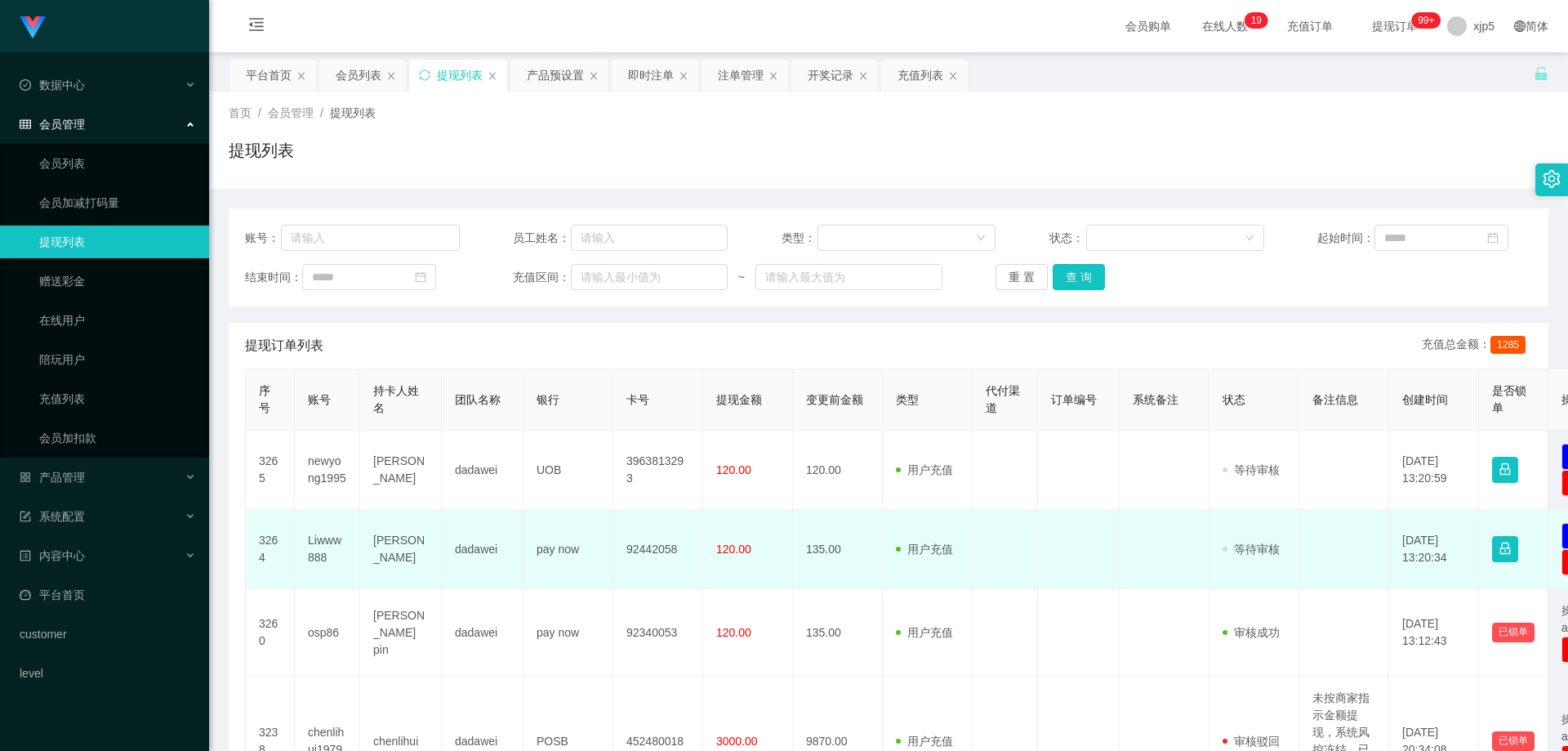
scroll to position [82, 0]
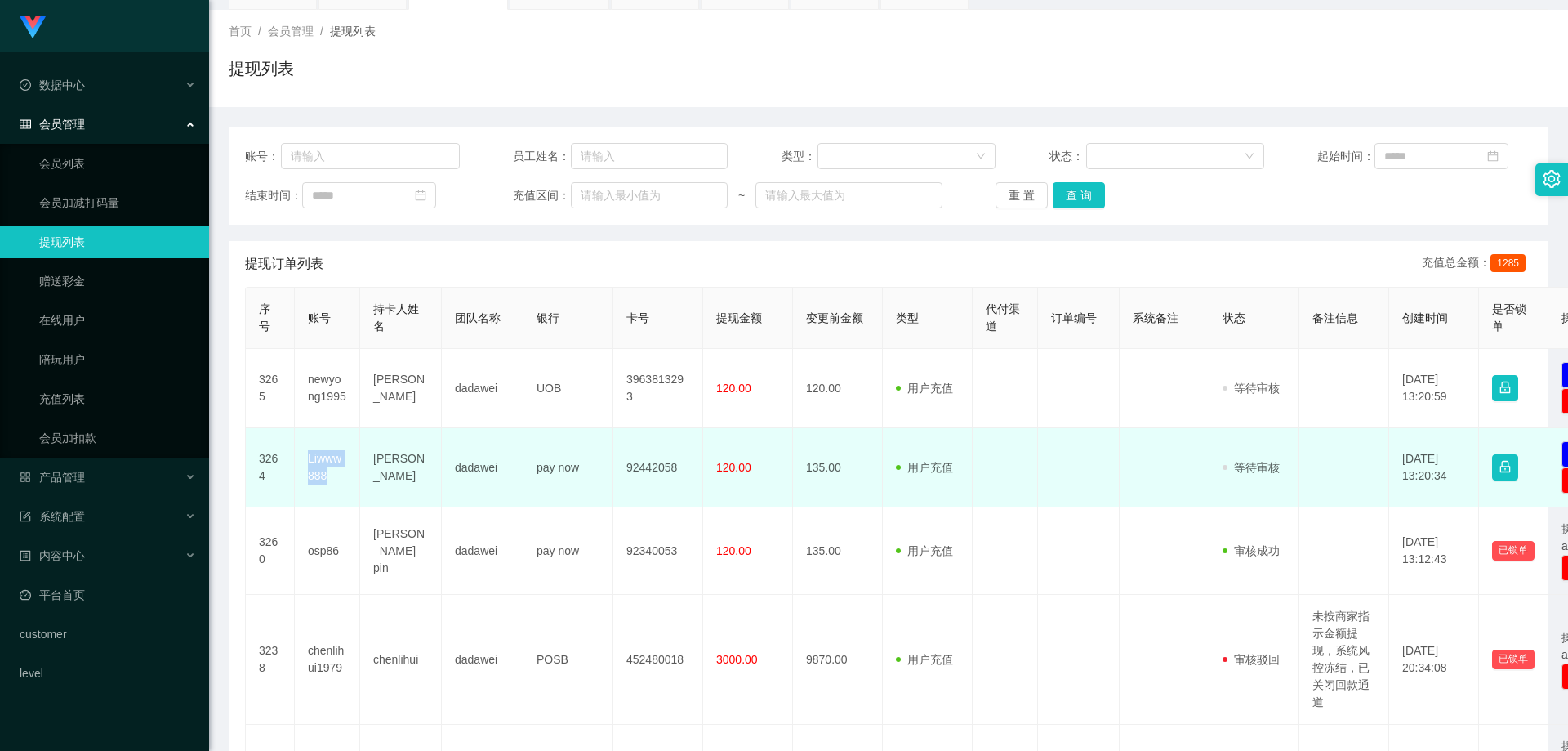
drag, startPoint x: 342, startPoint y: 484, endPoint x: 300, endPoint y: 462, distance: 47.4
click at [300, 462] on td "Liwww888" at bounding box center [327, 468] width 65 height 79
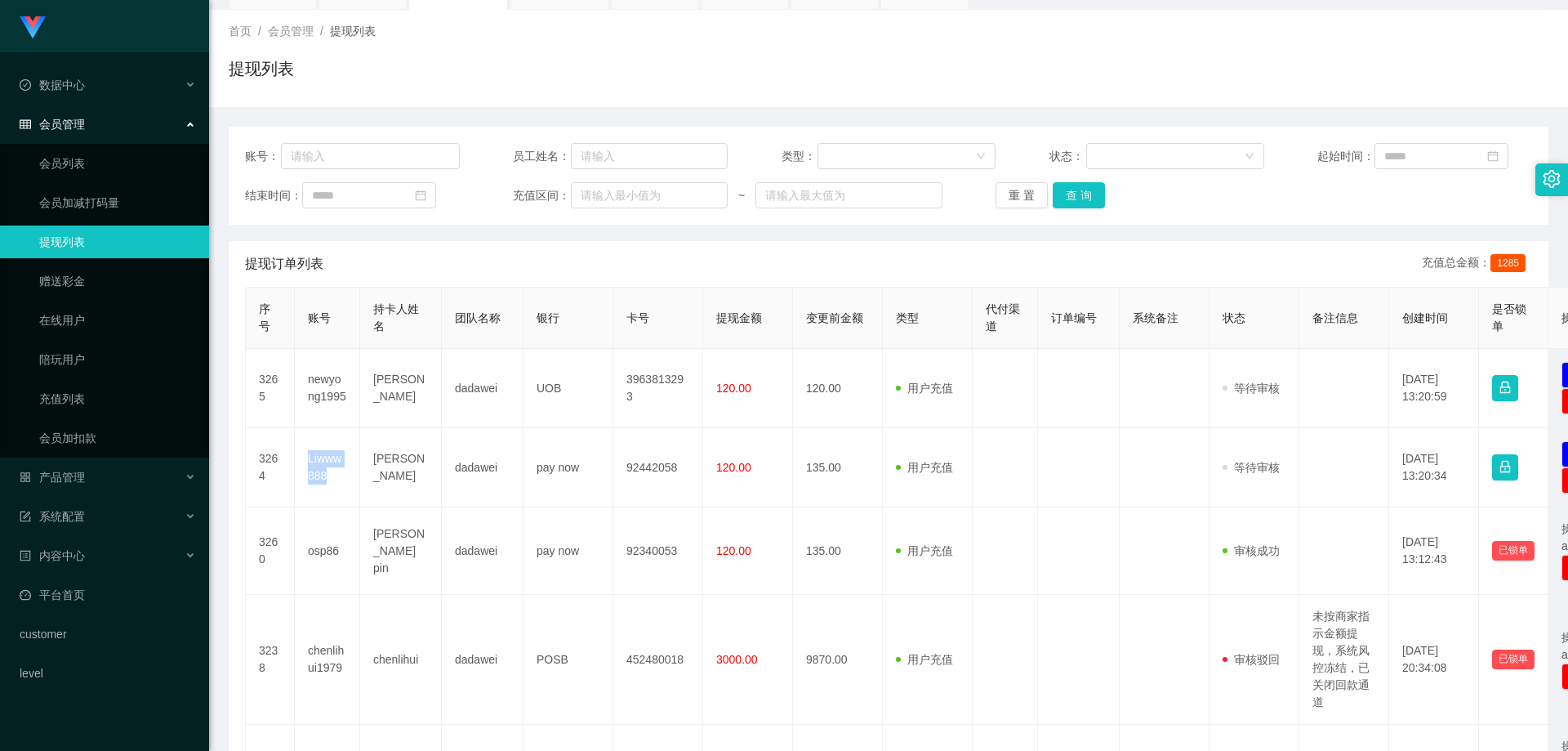
copy td "Liwww888"
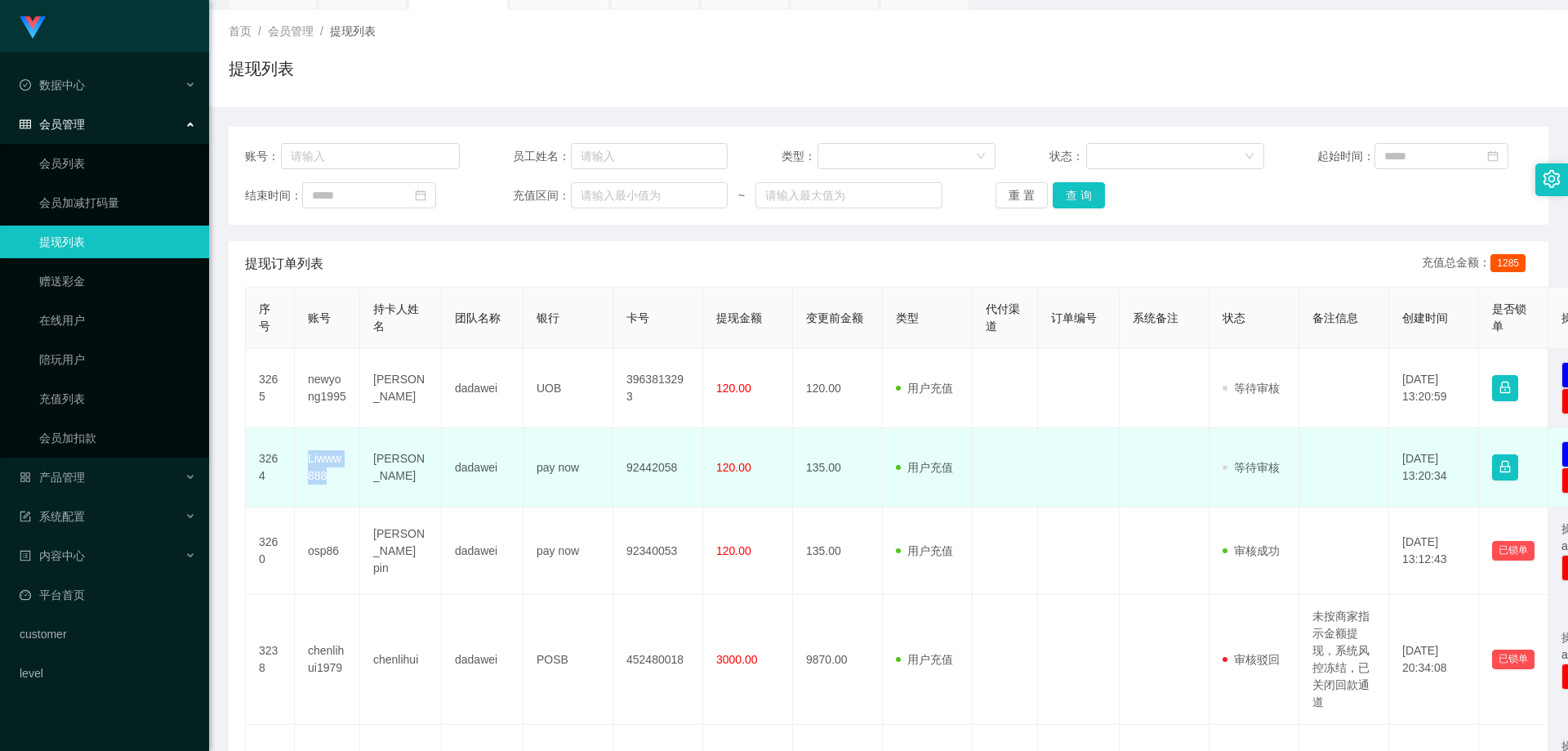
click at [351, 495] on td "Liwww888" at bounding box center [327, 468] width 65 height 79
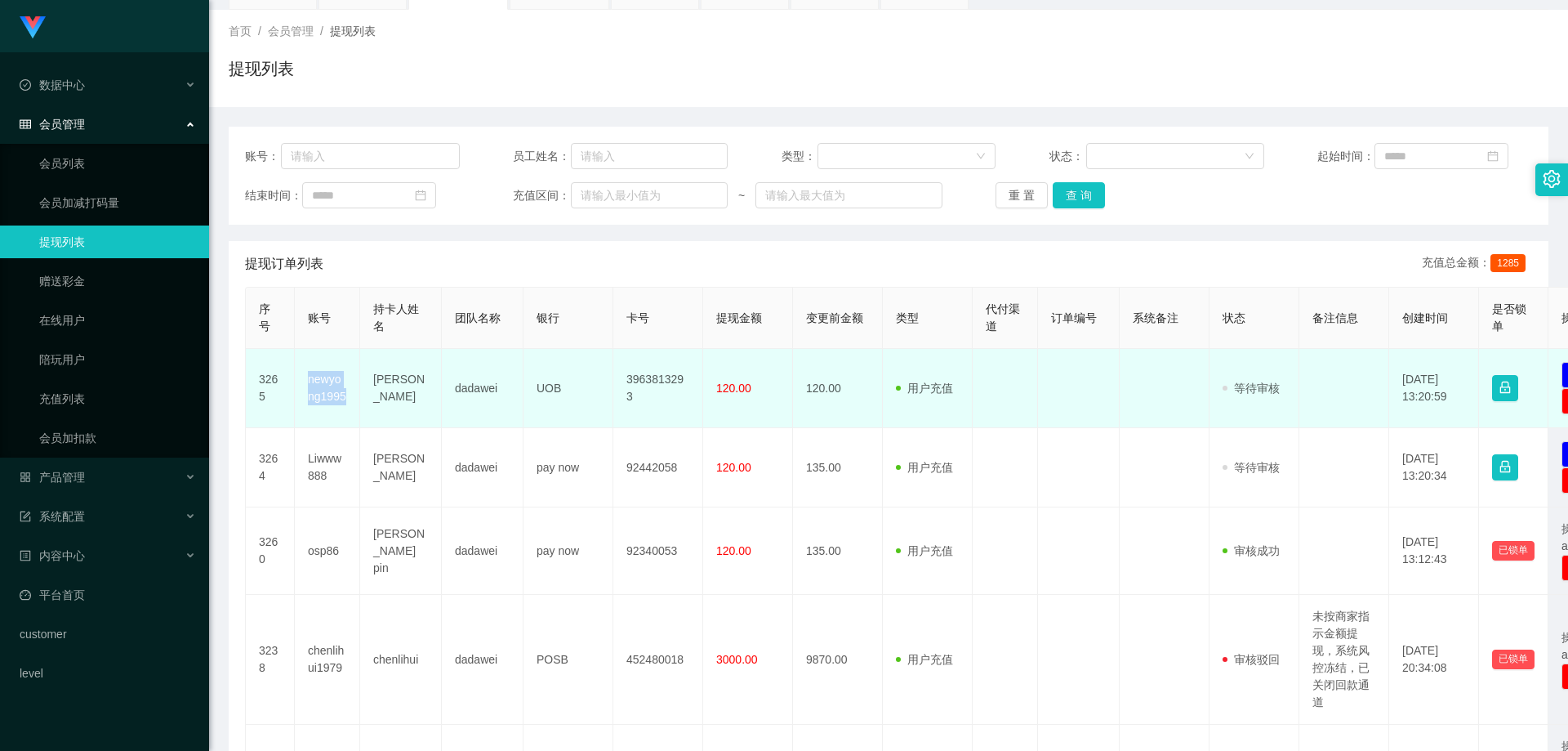
drag, startPoint x: 351, startPoint y: 402, endPoint x: 303, endPoint y: 383, distance: 51.6
click at [303, 383] on td "newyong1995" at bounding box center [327, 388] width 65 height 79
copy td "newyong1995"
click at [319, 405] on td "newyong1995" at bounding box center [327, 388] width 65 height 79
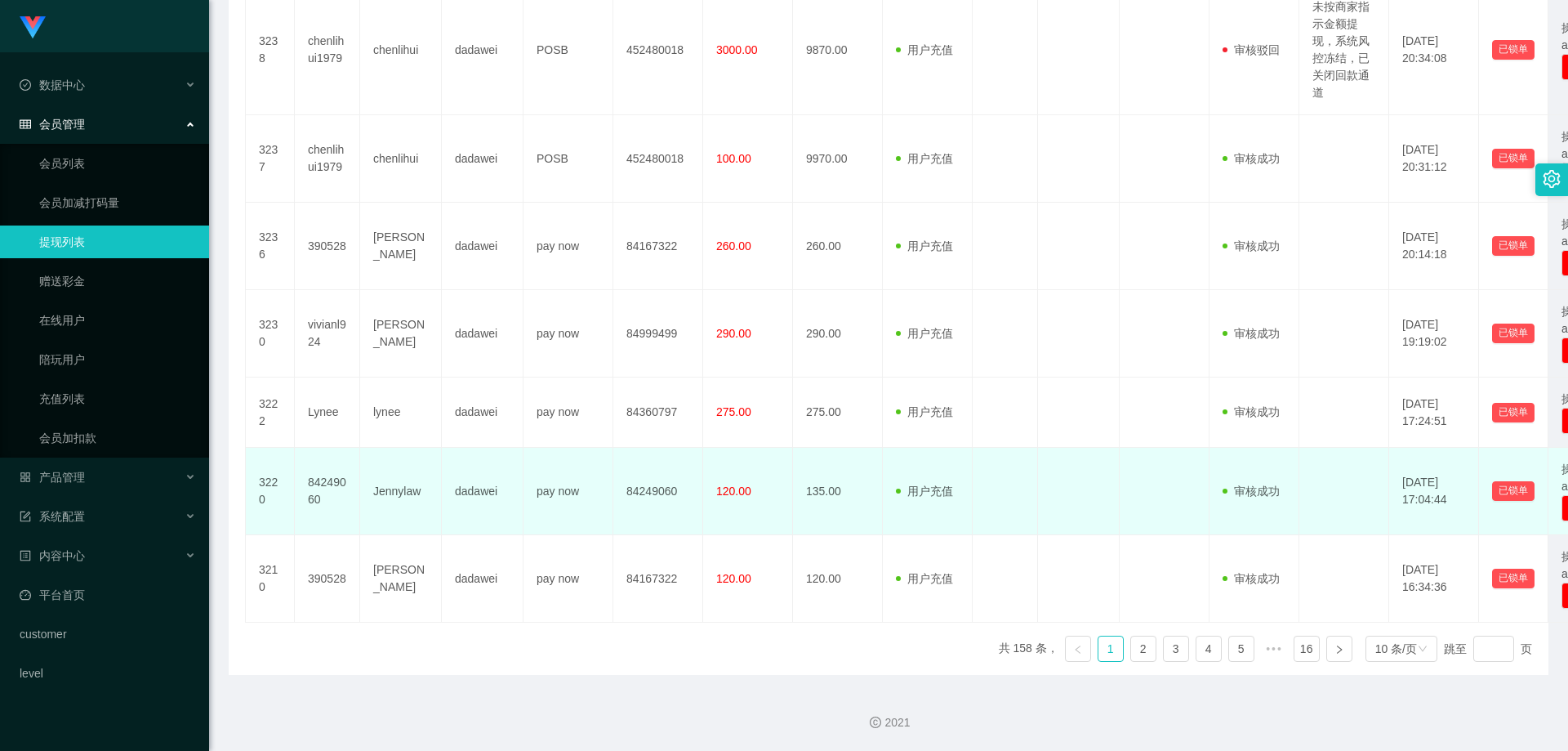
scroll to position [610, 0]
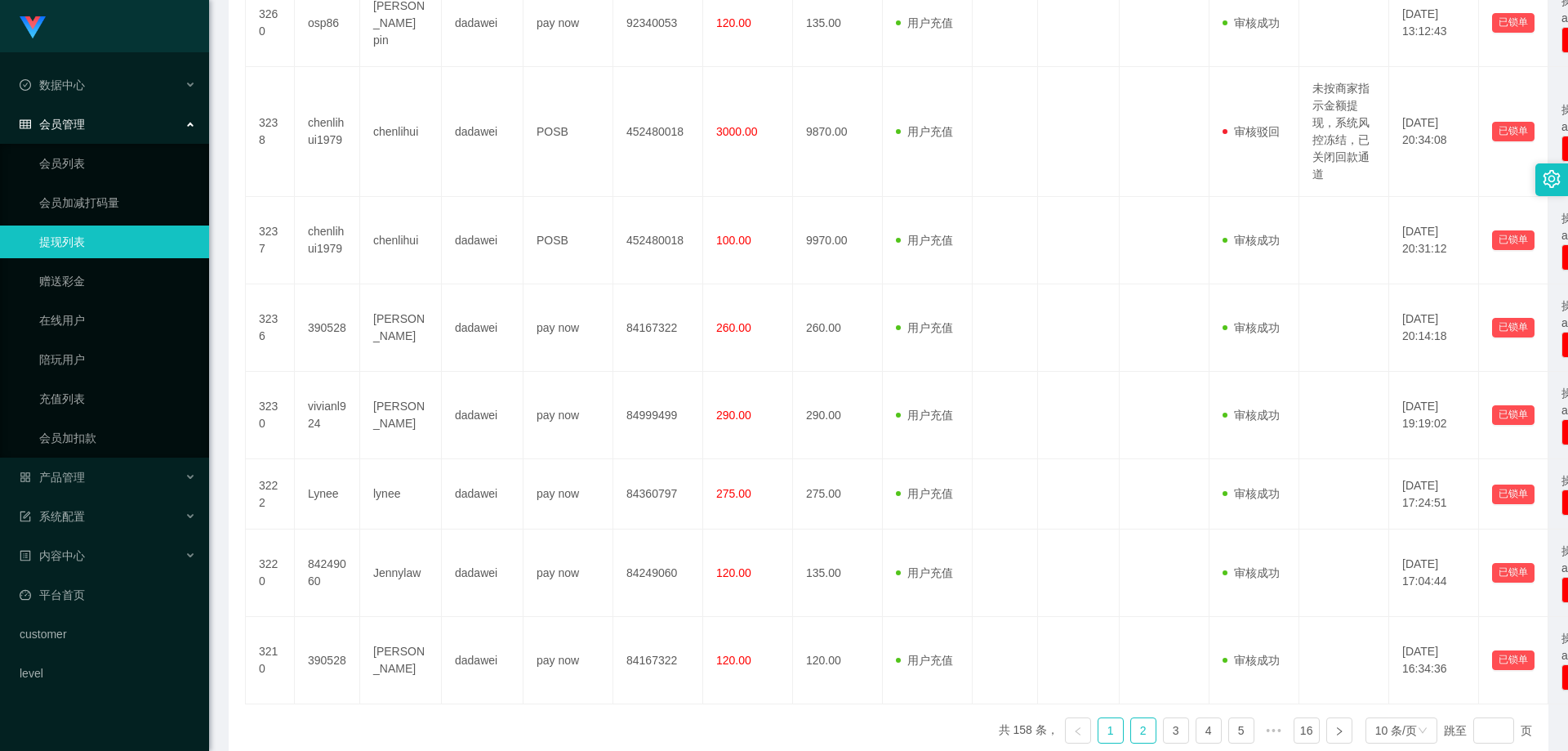
click at [1132, 730] on link "2" at bounding box center [1143, 730] width 24 height 24
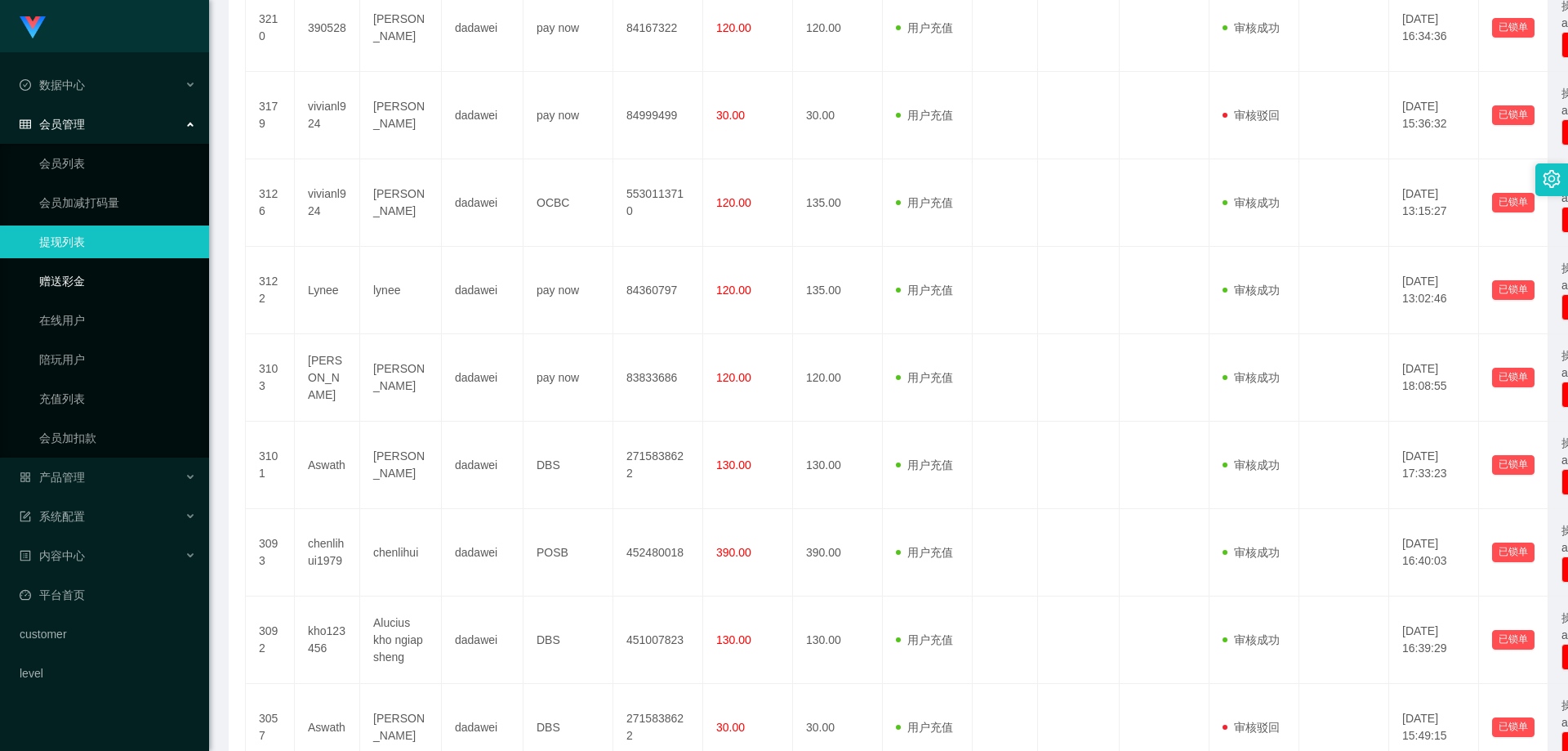
scroll to position [364, 0]
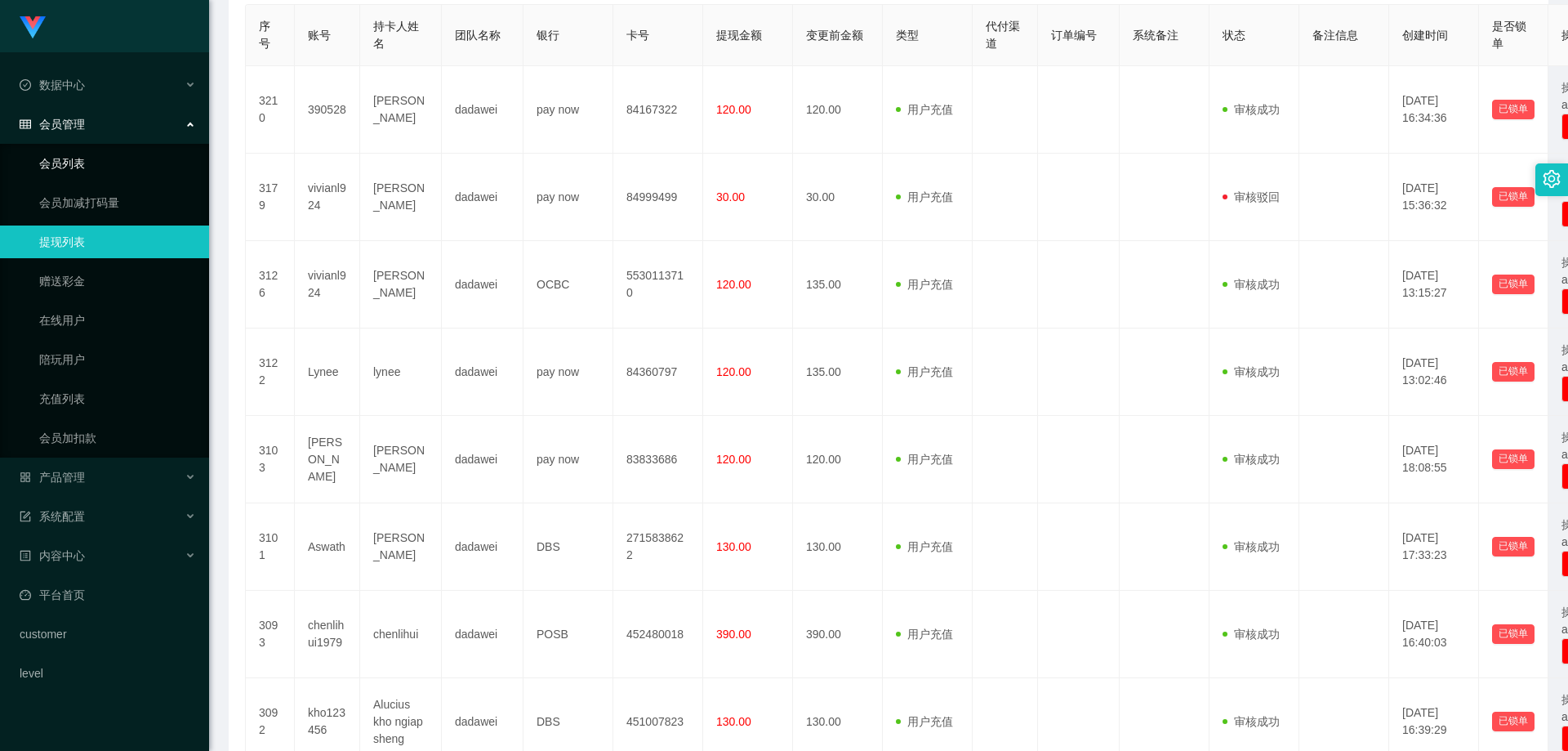
click at [97, 173] on link "会员列表" at bounding box center [118, 163] width 157 height 33
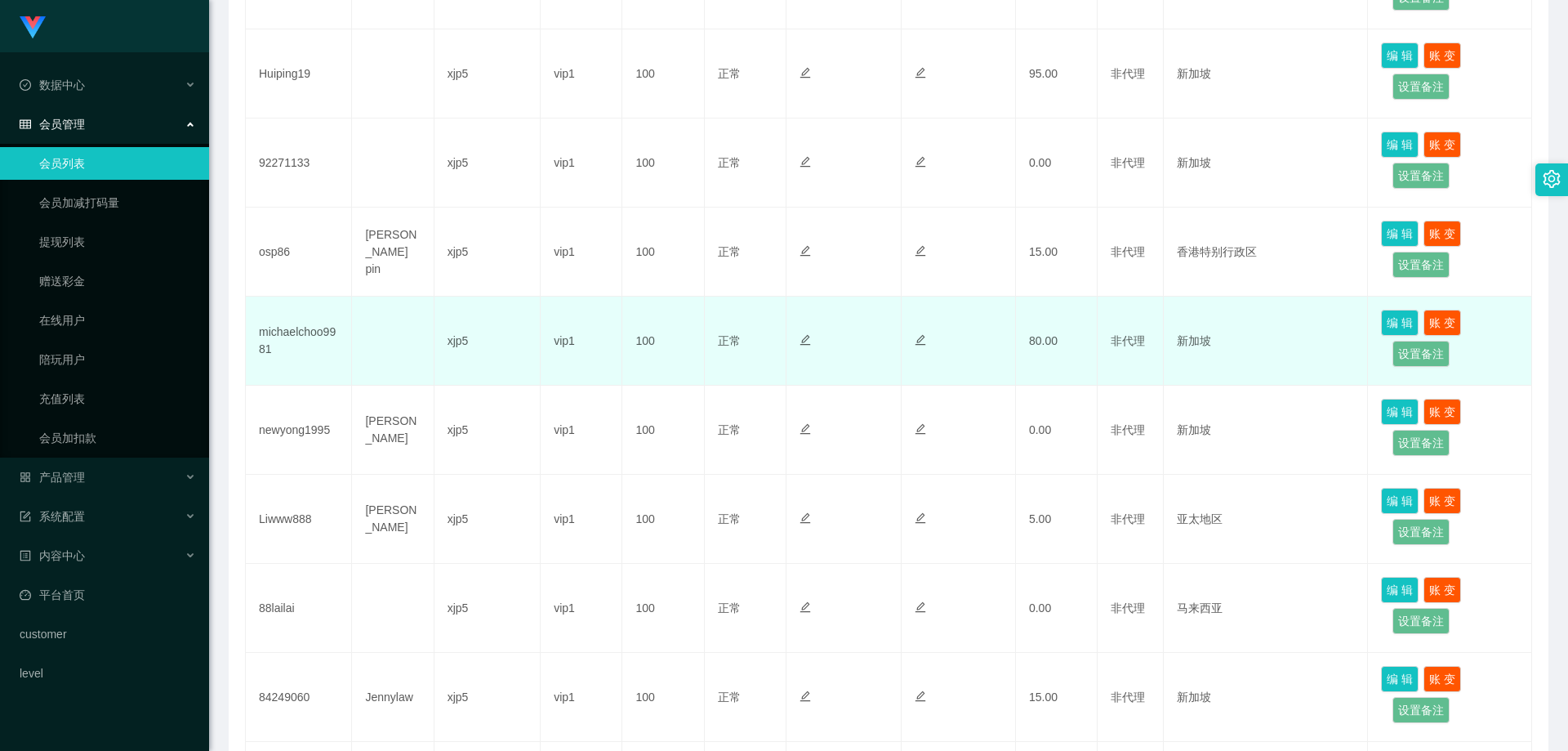
scroll to position [572, 0]
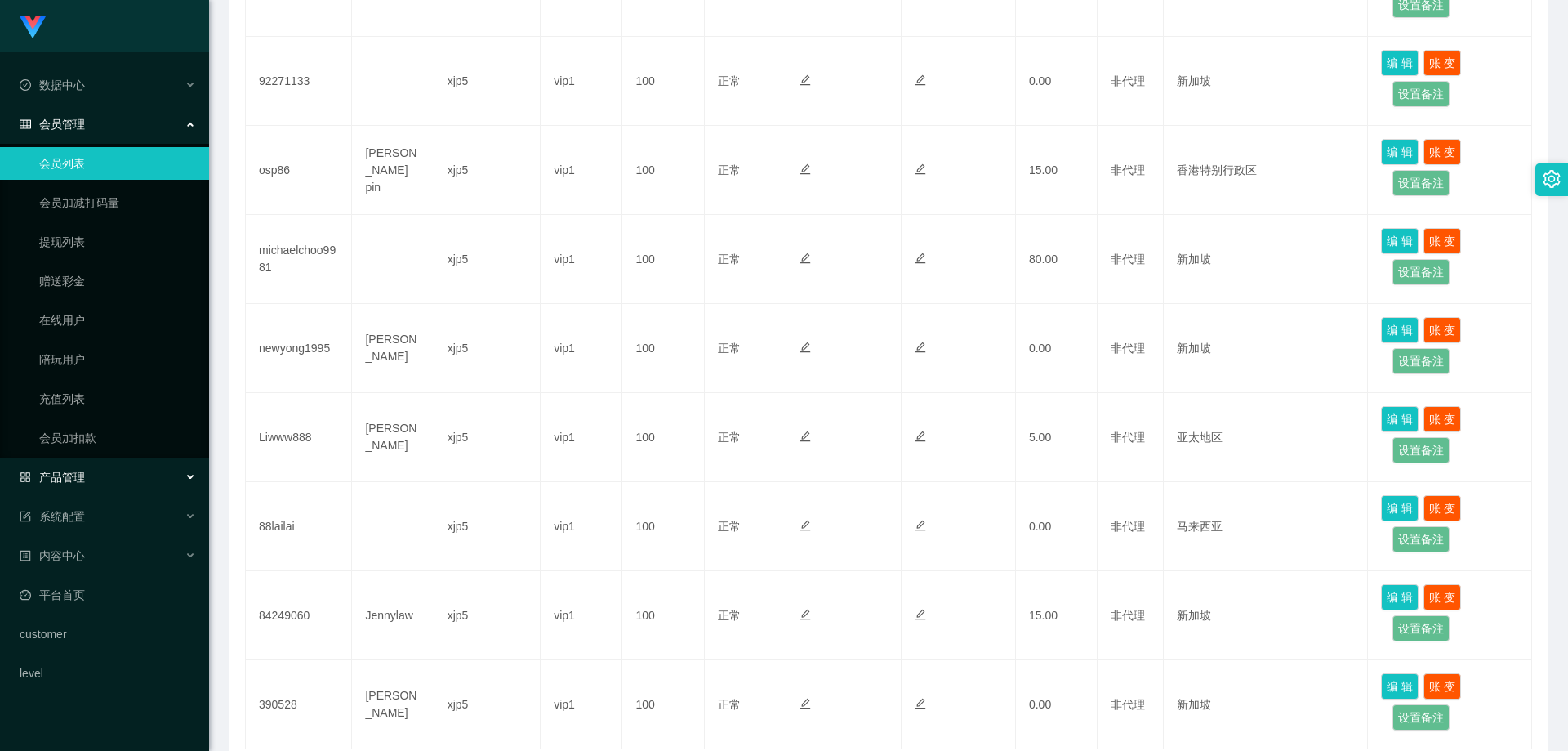
click at [102, 486] on div "产品管理" at bounding box center [104, 477] width 209 height 33
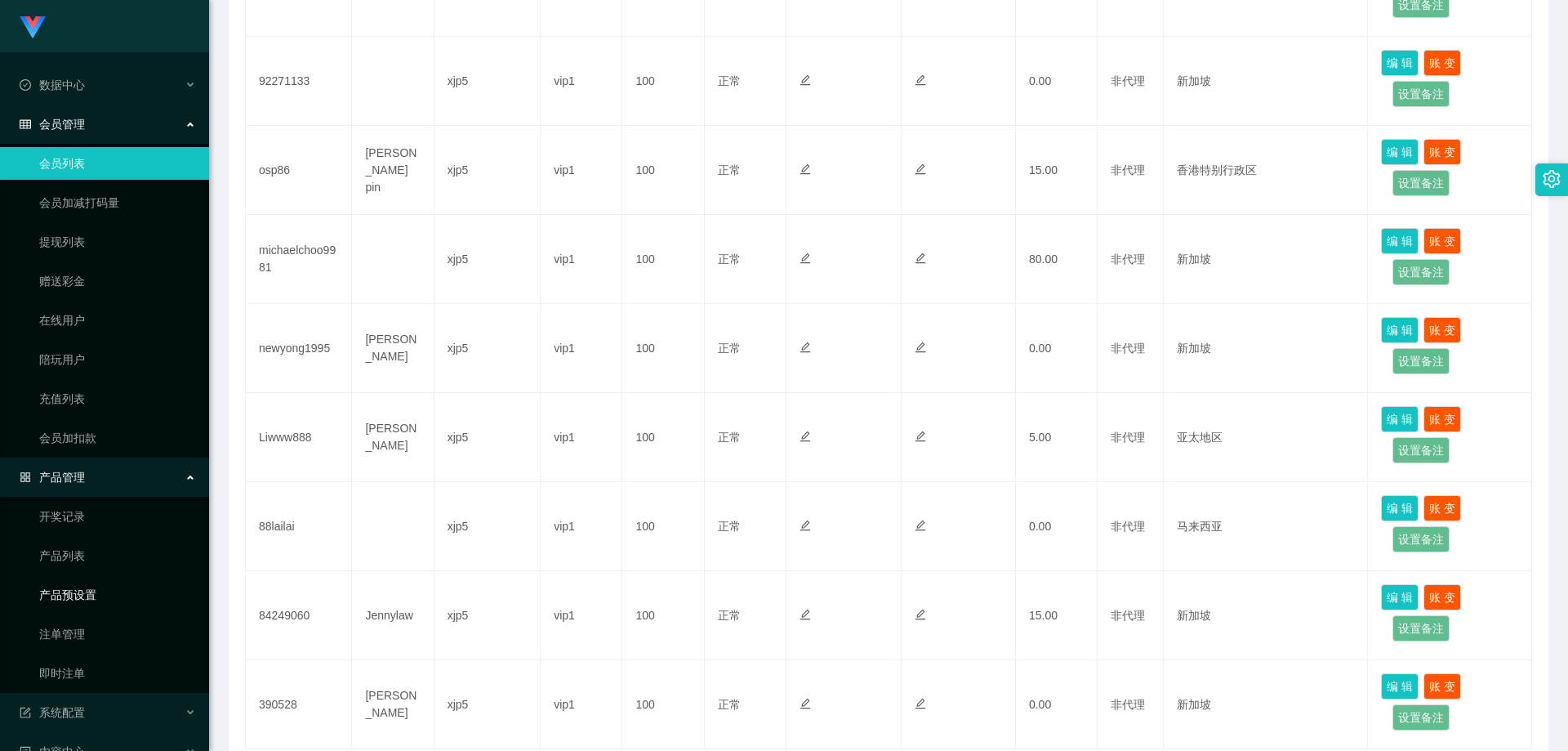
click at [107, 602] on link "产品预设置" at bounding box center [118, 595] width 157 height 33
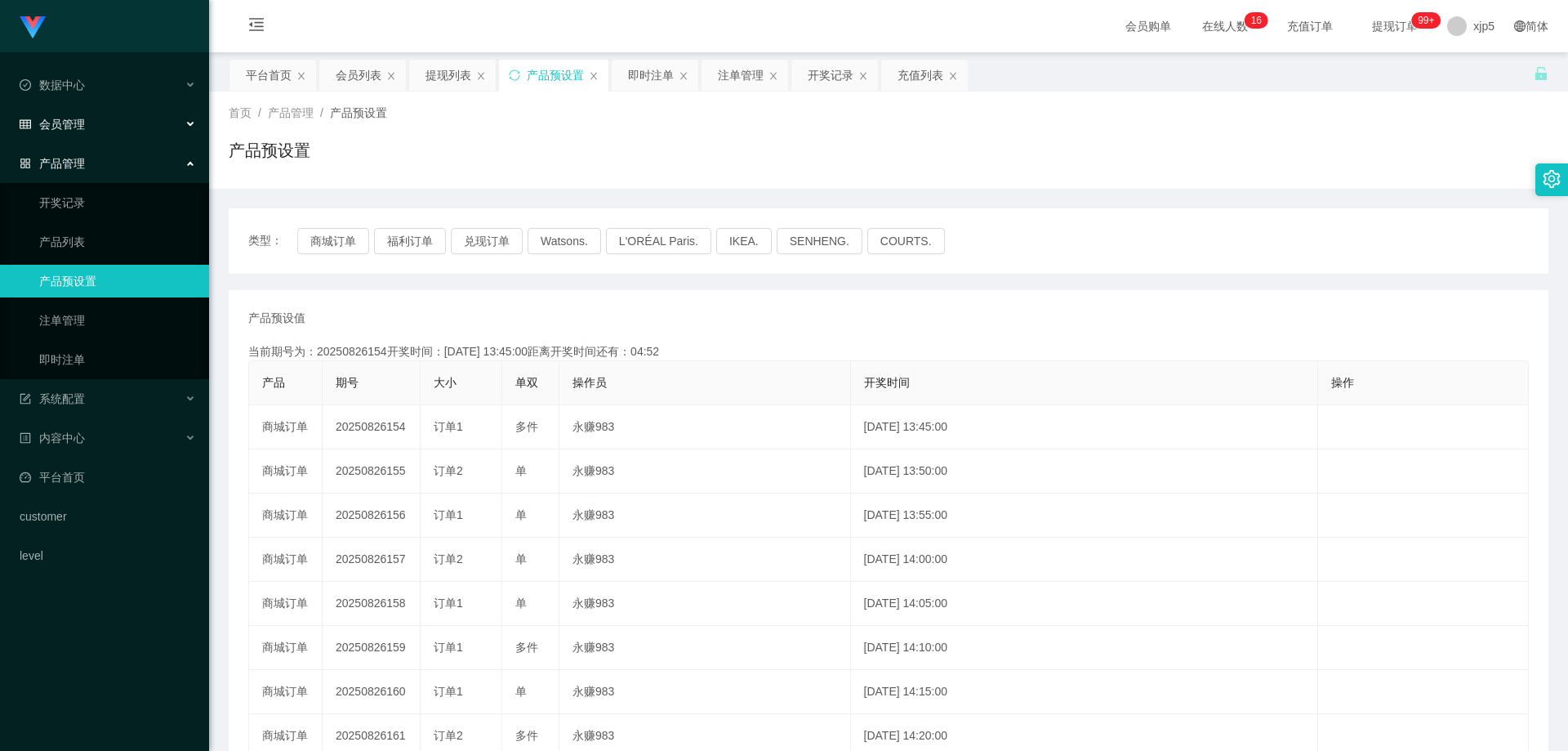
drag, startPoint x: 82, startPoint y: 130, endPoint x: 94, endPoint y: 138, distance: 14.4
click at [82, 130] on span "会员管理" at bounding box center [52, 124] width 65 height 13
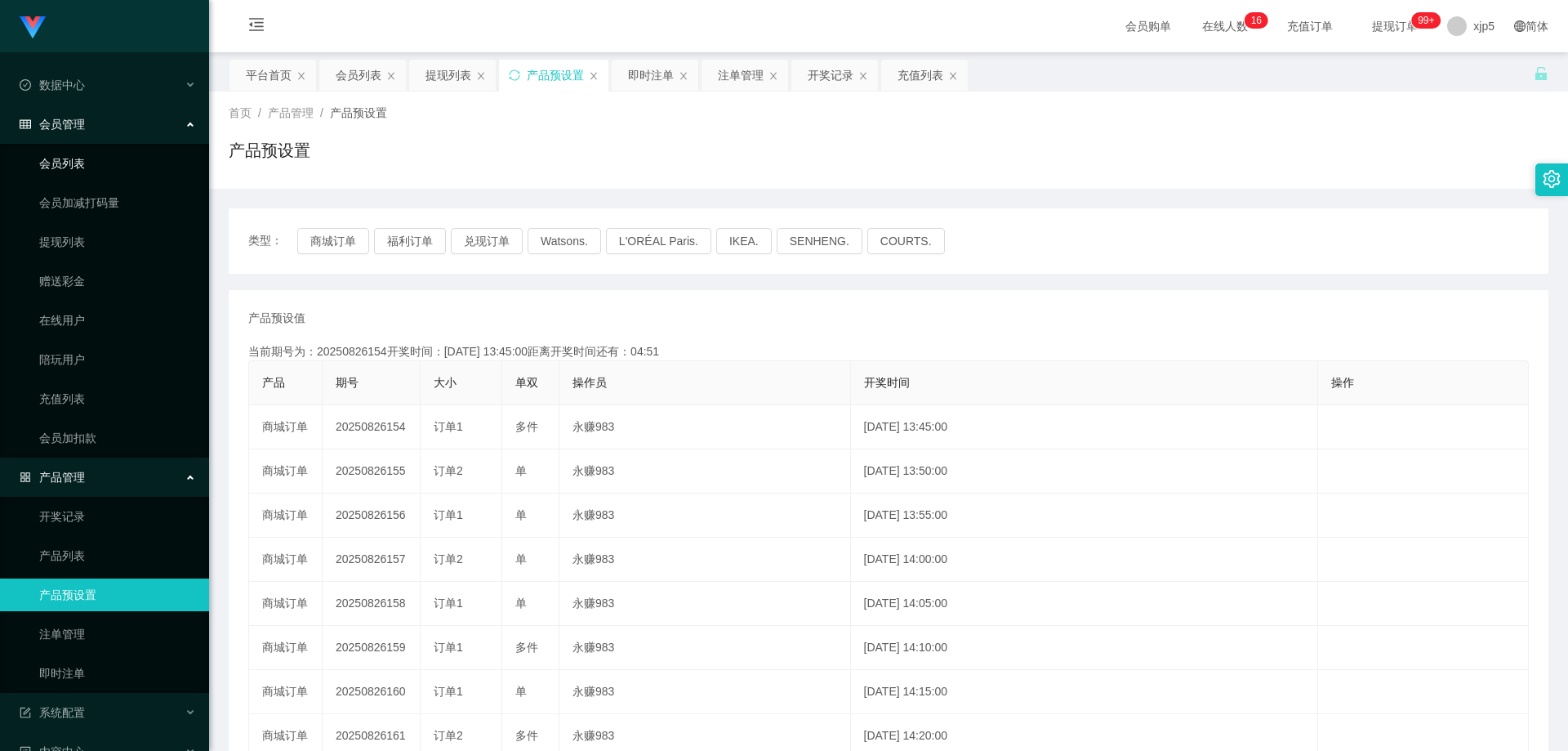
click at [88, 160] on link "会员列表" at bounding box center [118, 163] width 157 height 33
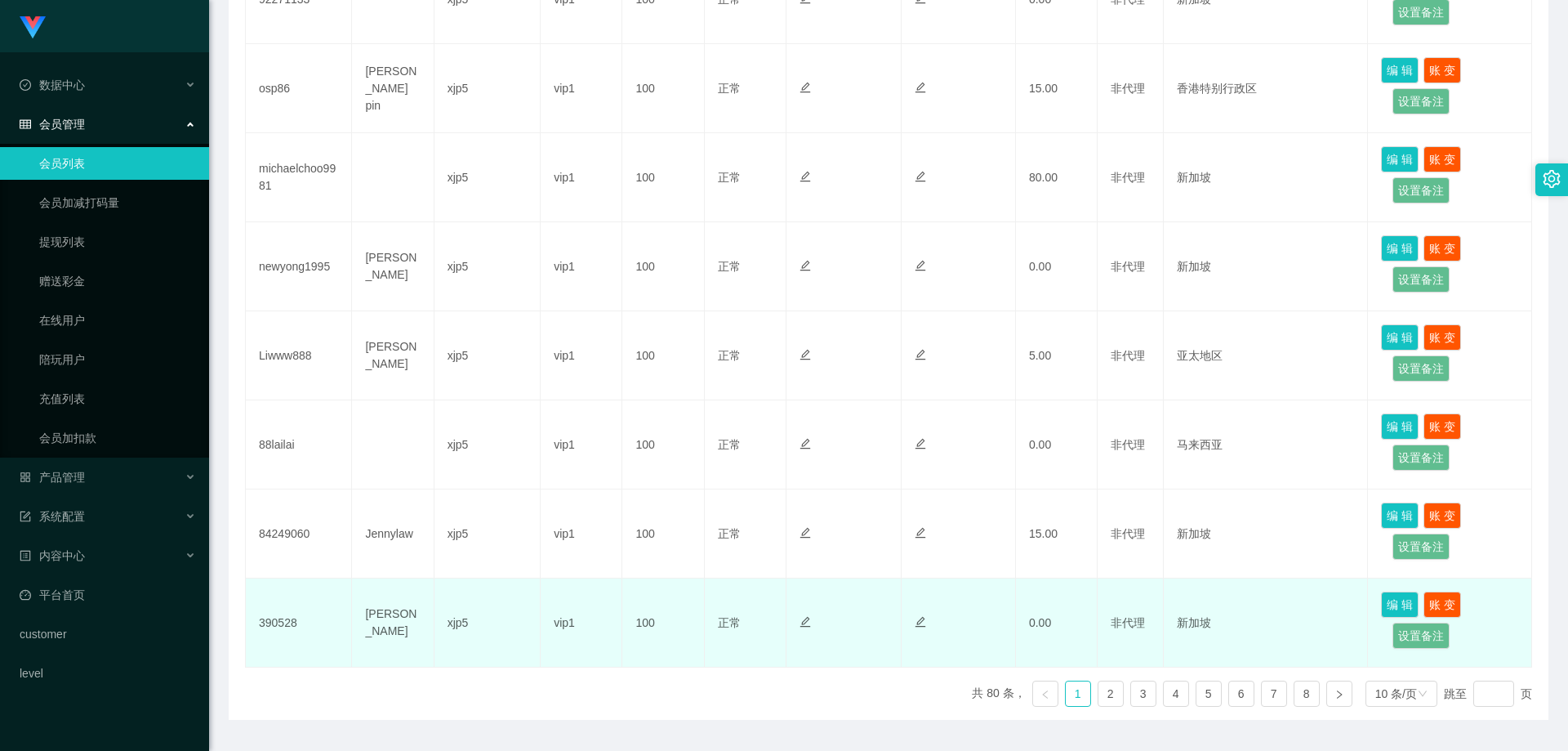
scroll to position [699, 0]
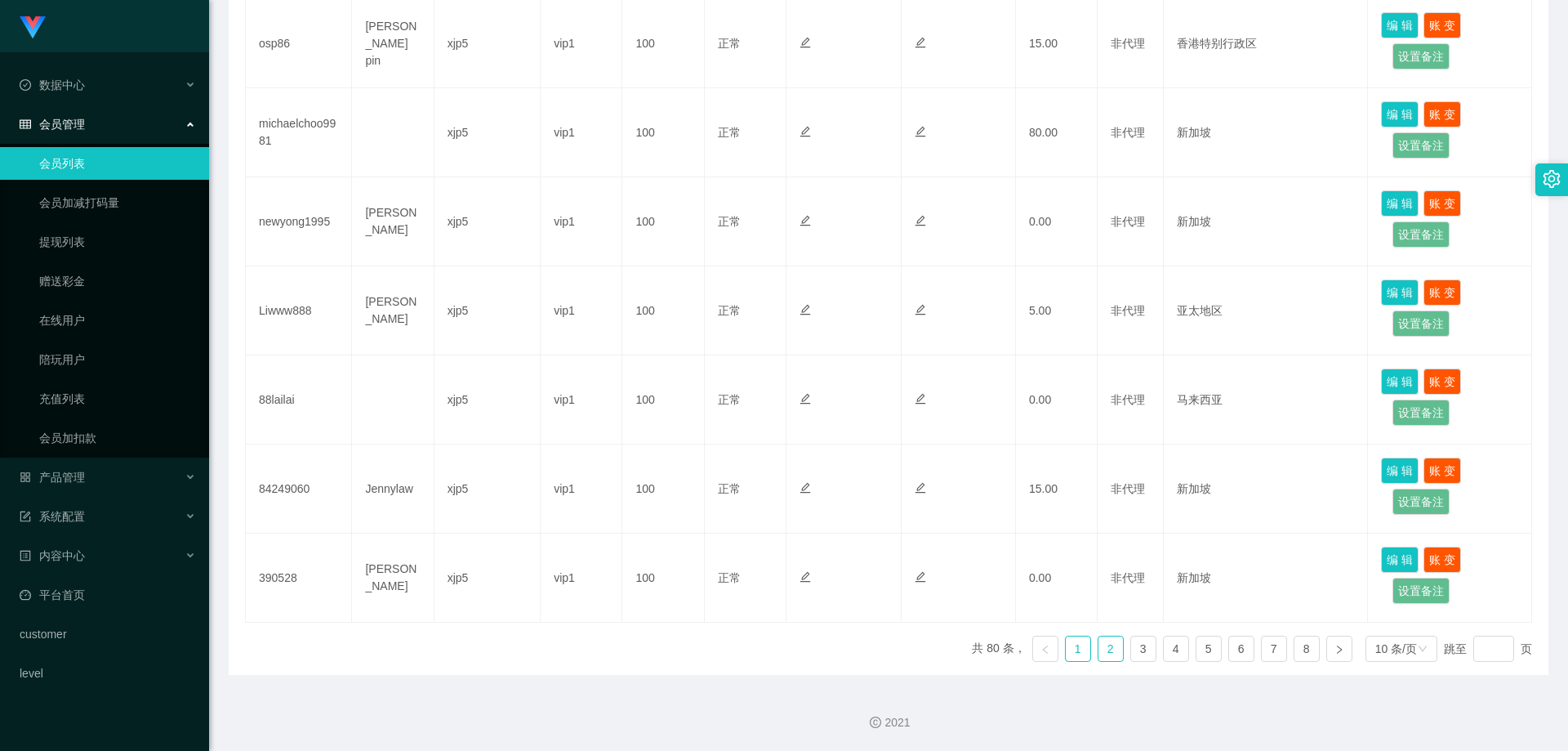
click at [1107, 654] on link "2" at bounding box center [1110, 648] width 24 height 24
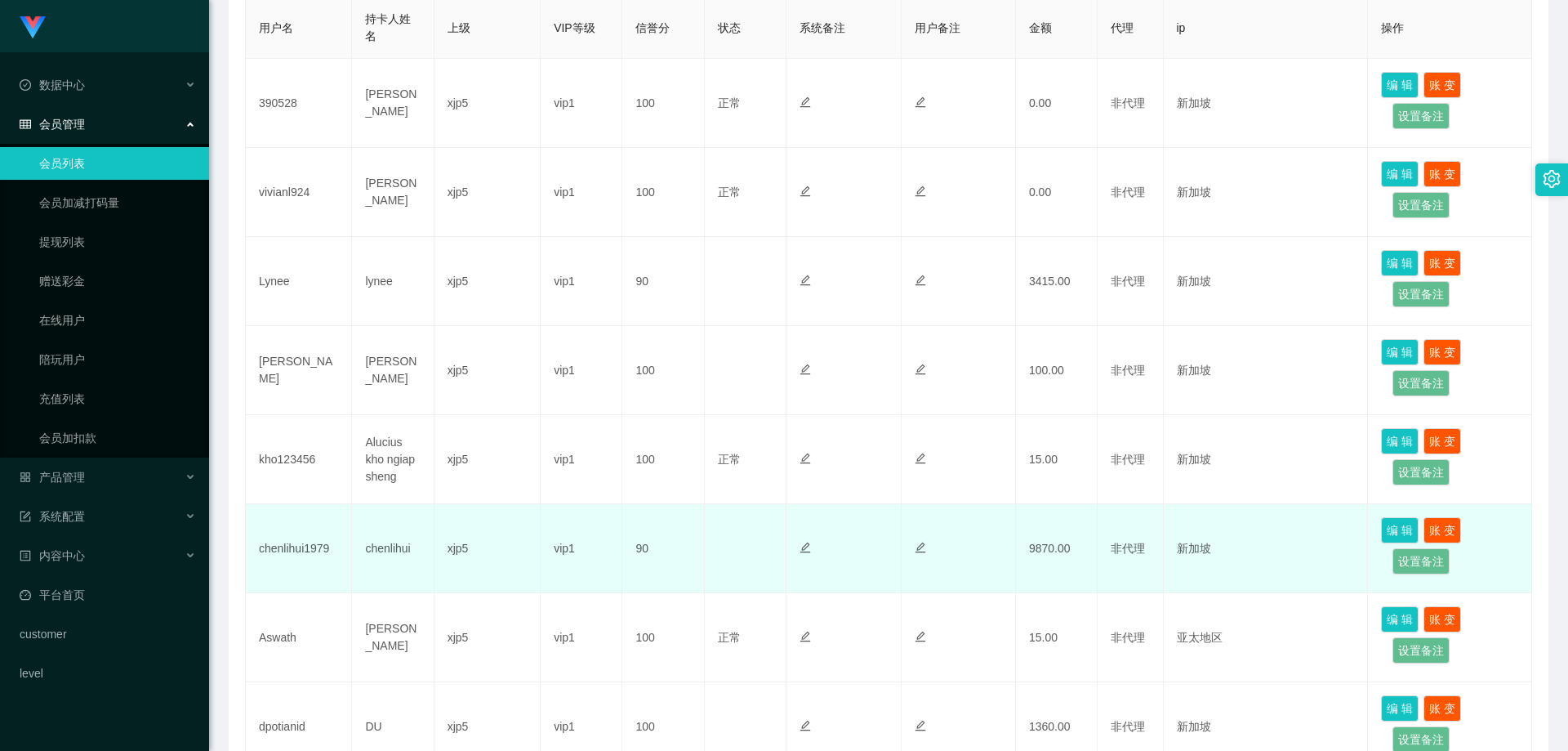
scroll to position [535, 0]
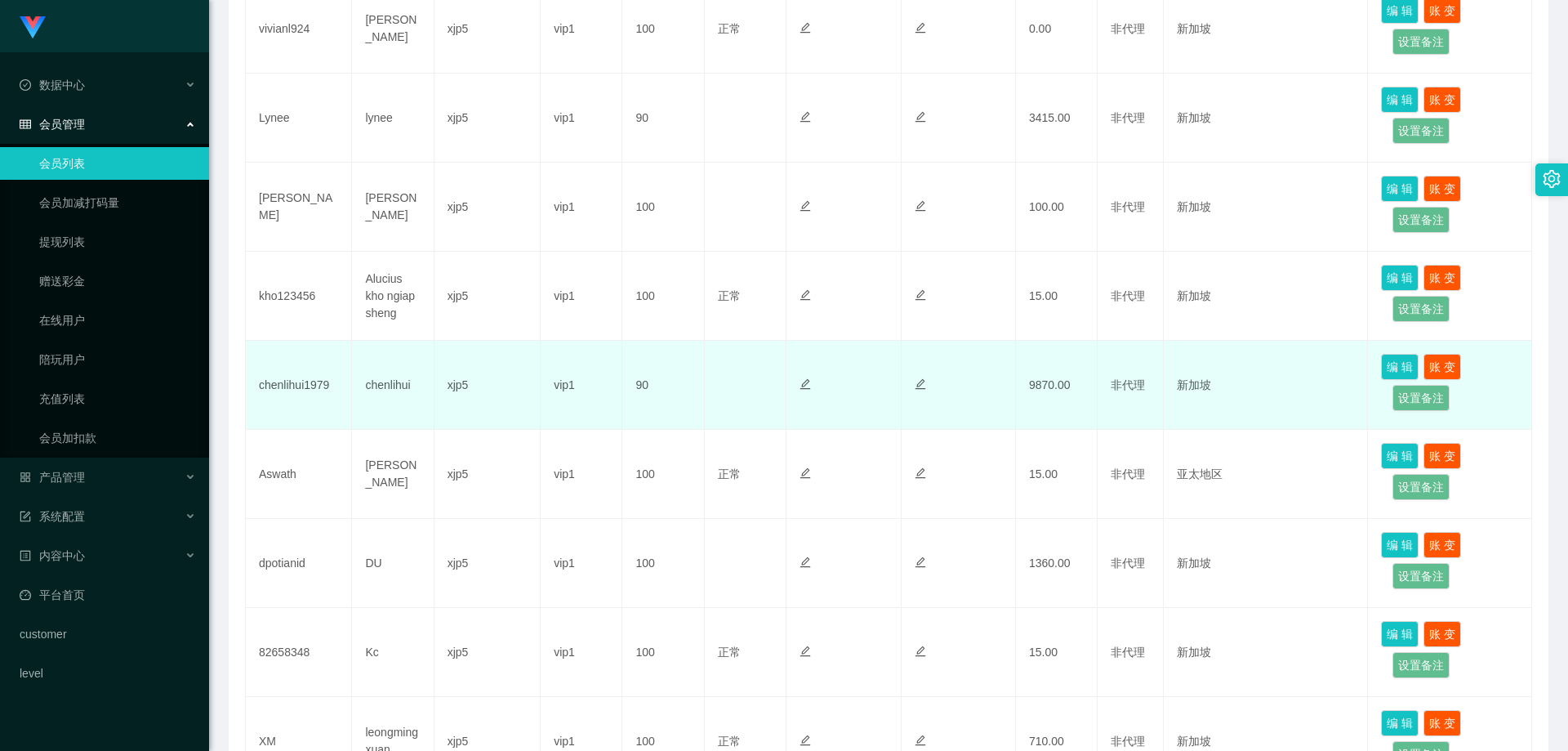
click at [1028, 386] on td "9870.00" at bounding box center [1058, 386] width 82 height 89
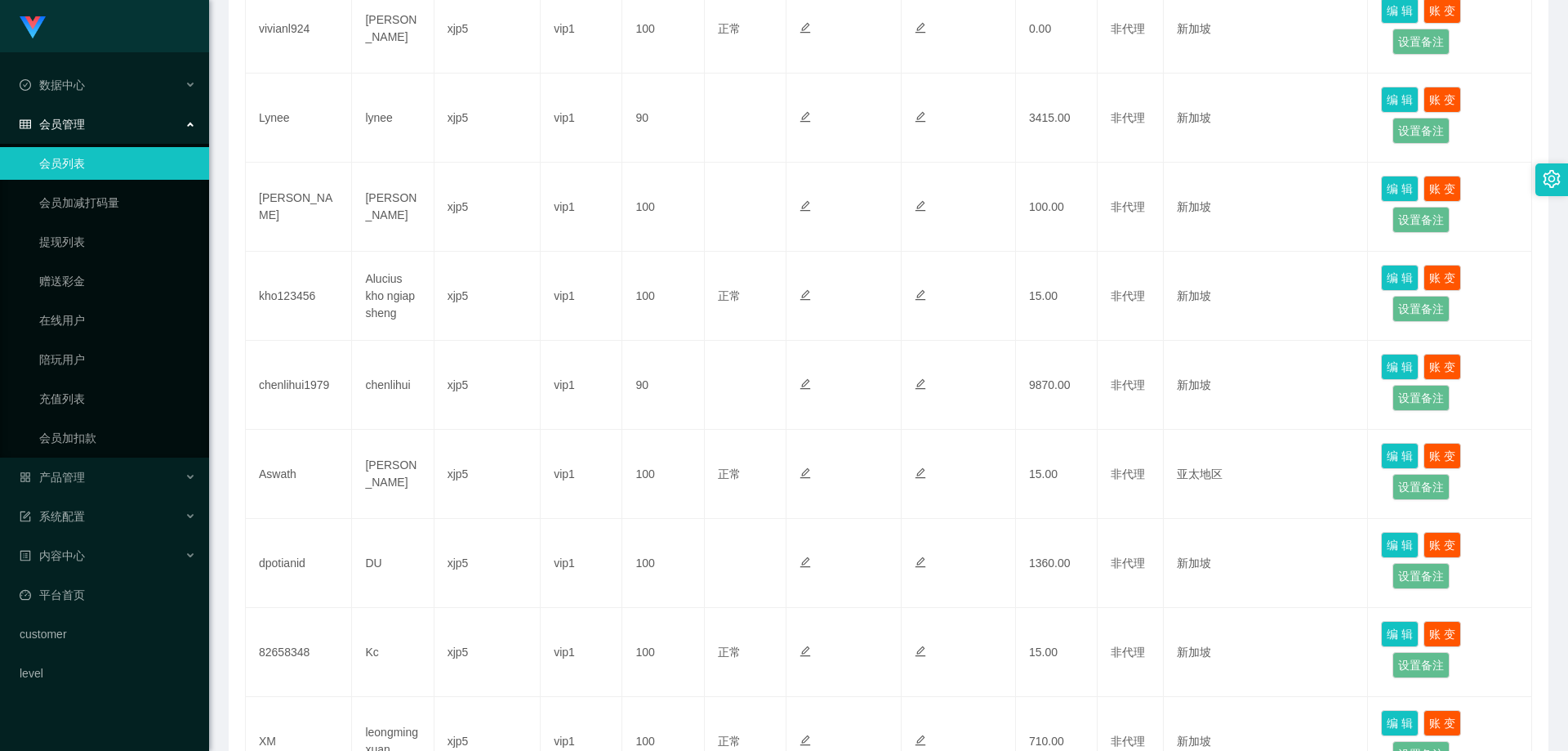
click at [101, 163] on link "会员列表" at bounding box center [118, 163] width 157 height 33
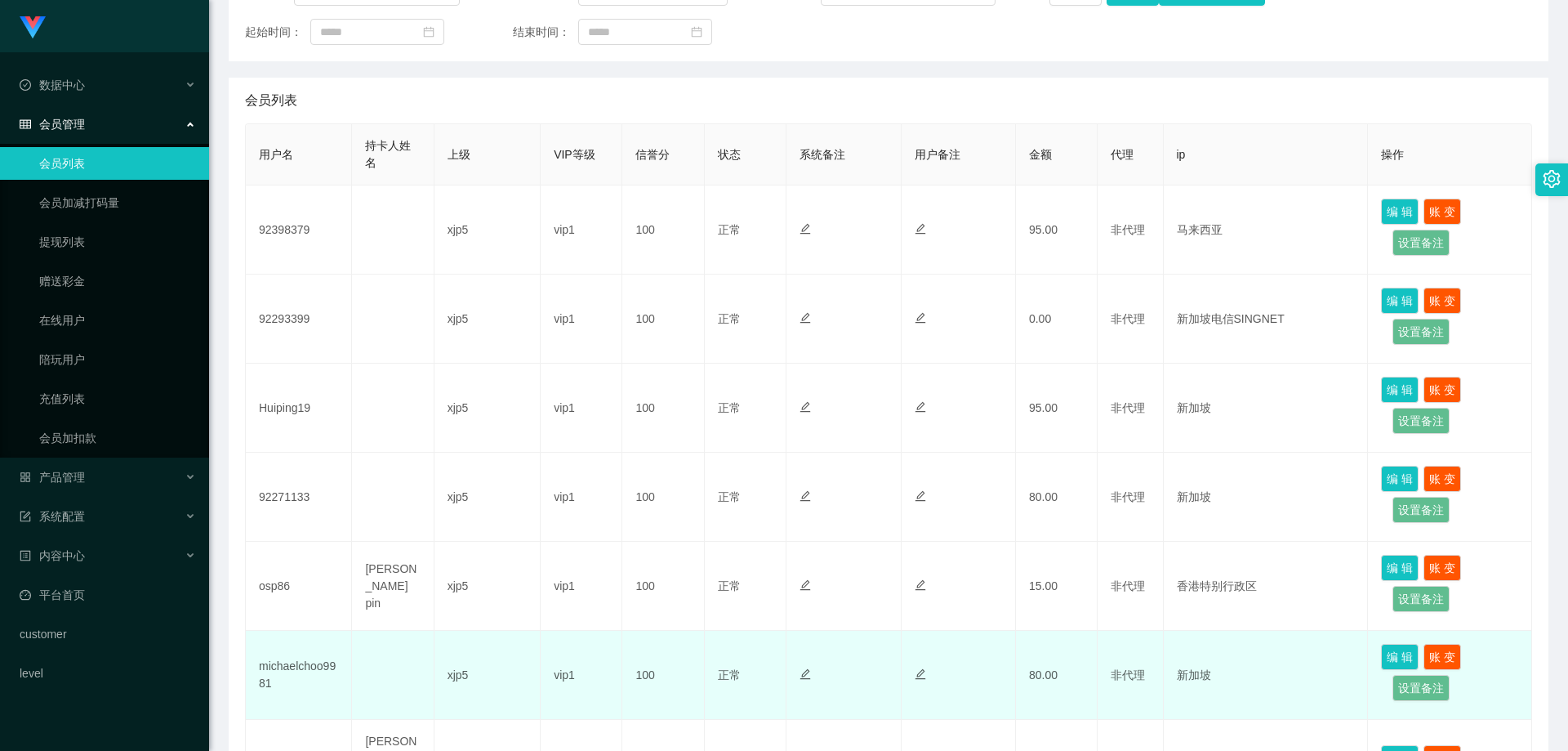
scroll to position [163, 0]
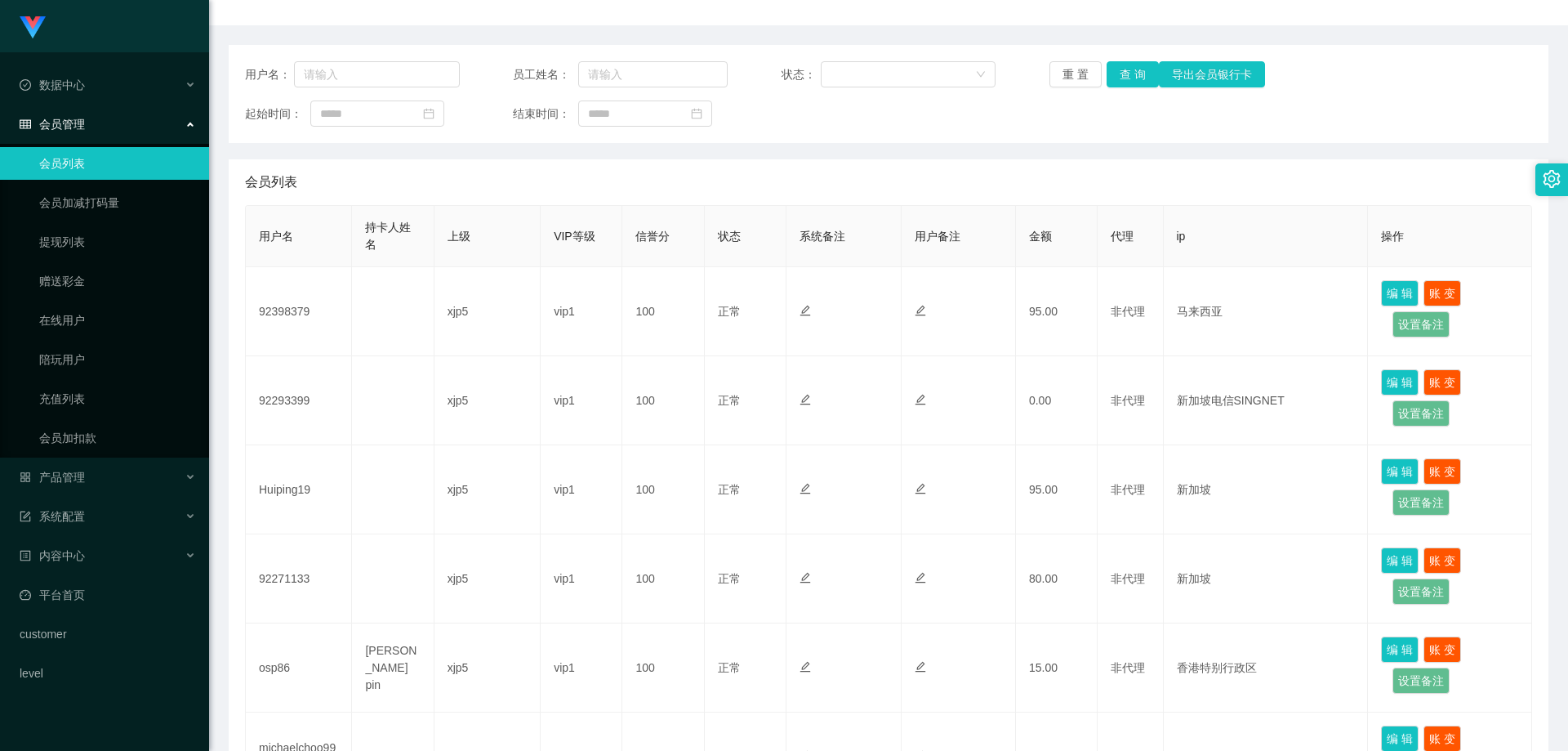
click at [84, 165] on link "会员列表" at bounding box center [118, 163] width 157 height 33
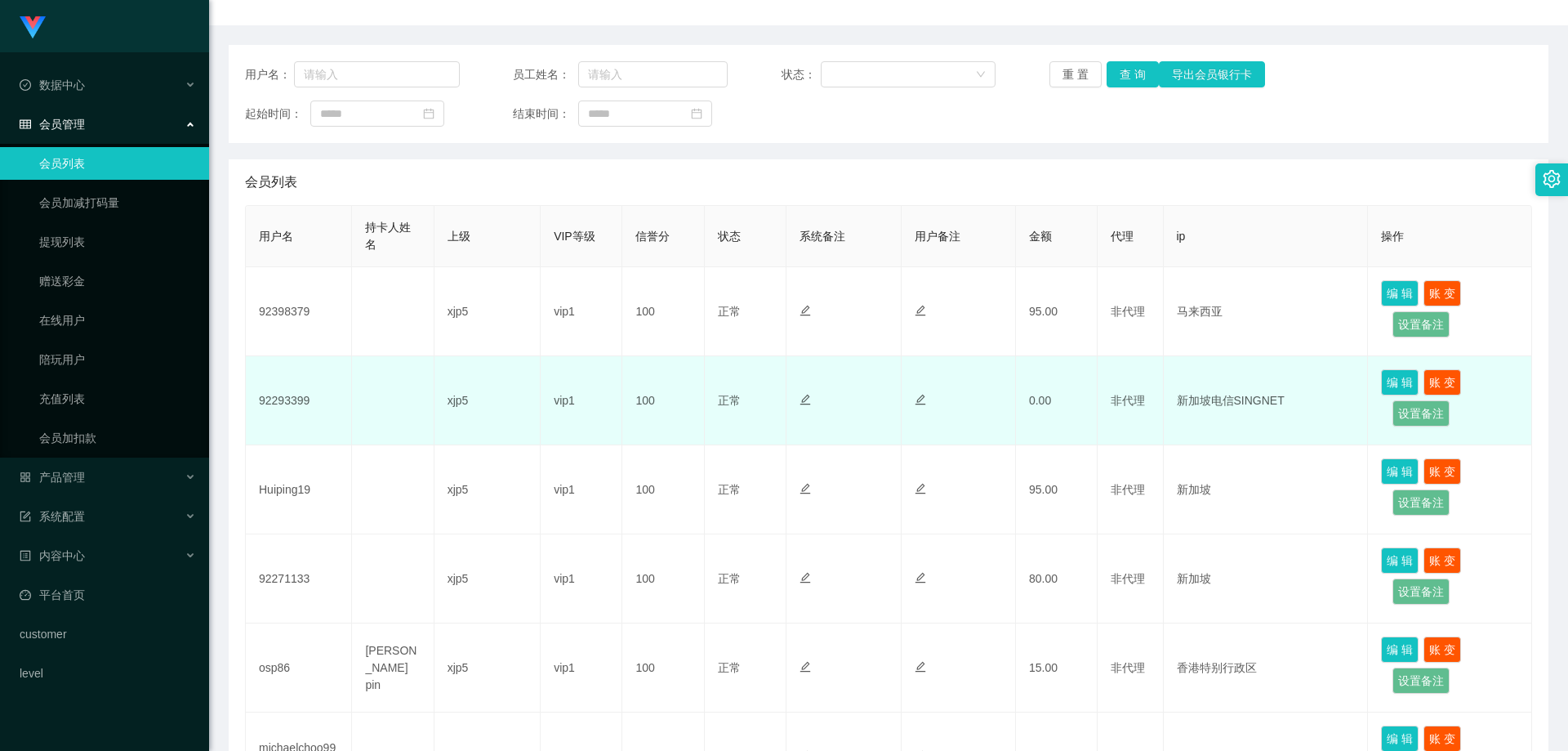
scroll to position [246, 0]
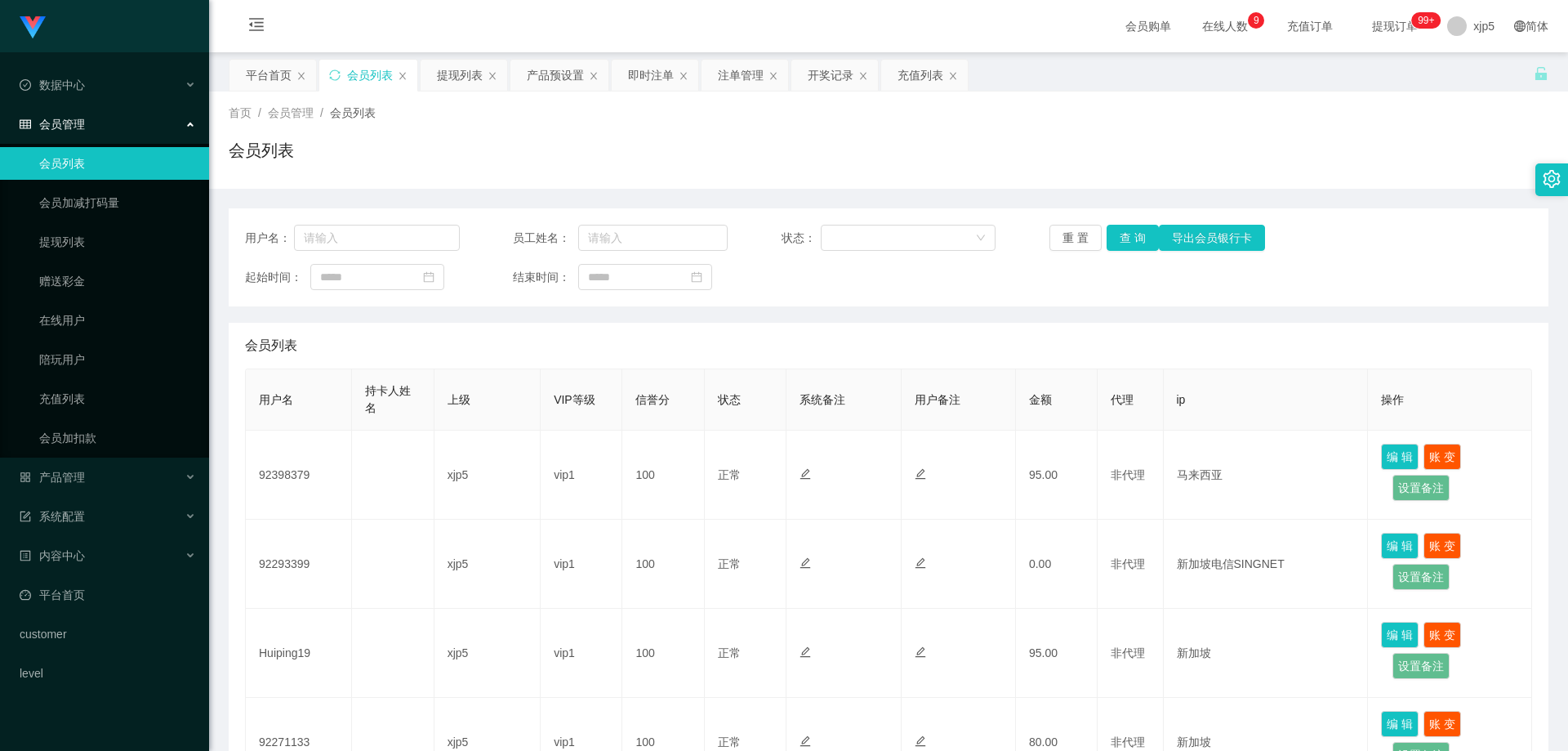
scroll to position [699, 0]
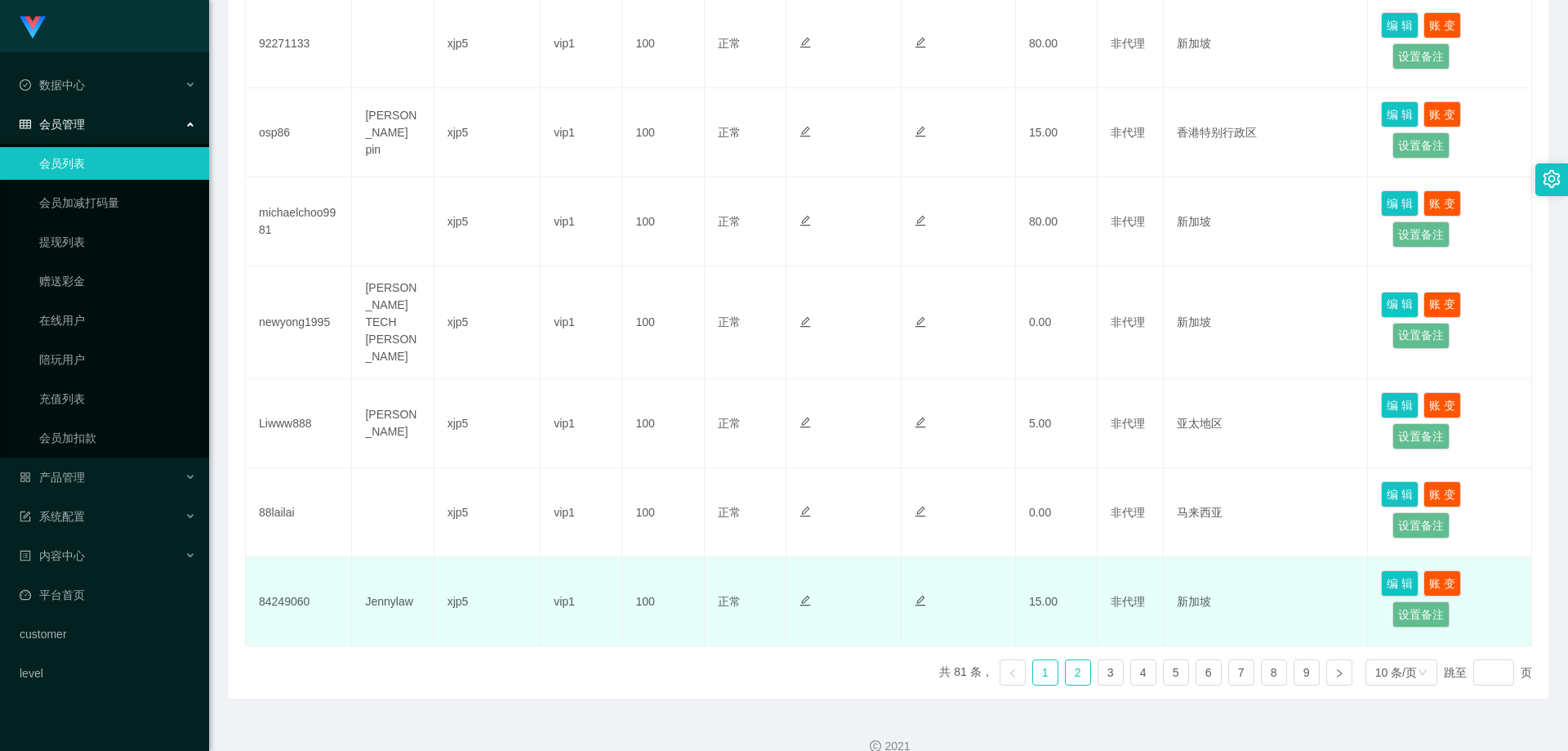
drag, startPoint x: 1071, startPoint y: 651, endPoint x: 1036, endPoint y: 620, distance: 46.8
click at [1071, 661] on link "2" at bounding box center [1077, 672] width 24 height 24
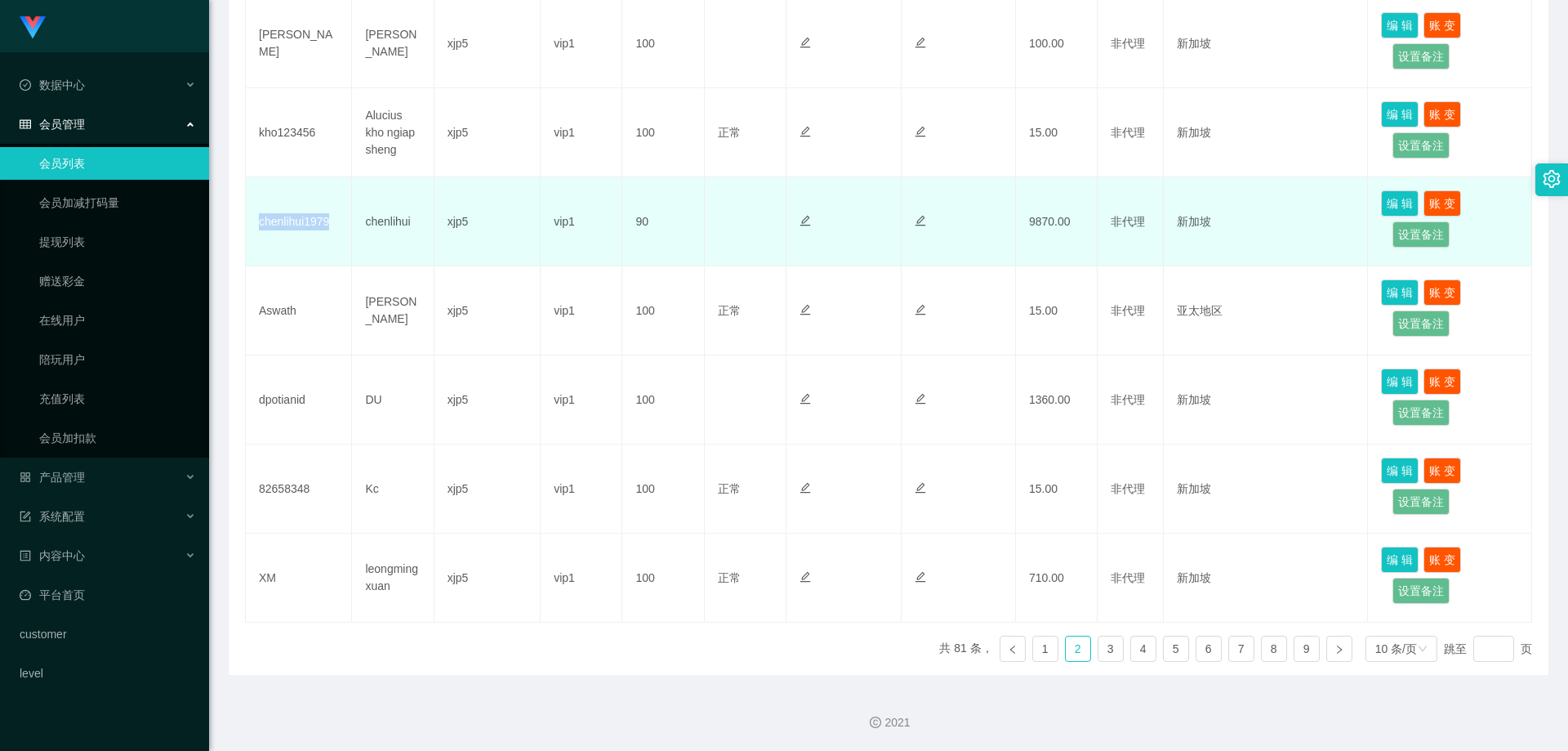
drag, startPoint x: 341, startPoint y: 226, endPoint x: 251, endPoint y: 223, distance: 90.0
click at [251, 223] on td "chenlihui1979" at bounding box center [298, 222] width 106 height 89
copy td "chenlihui1979"
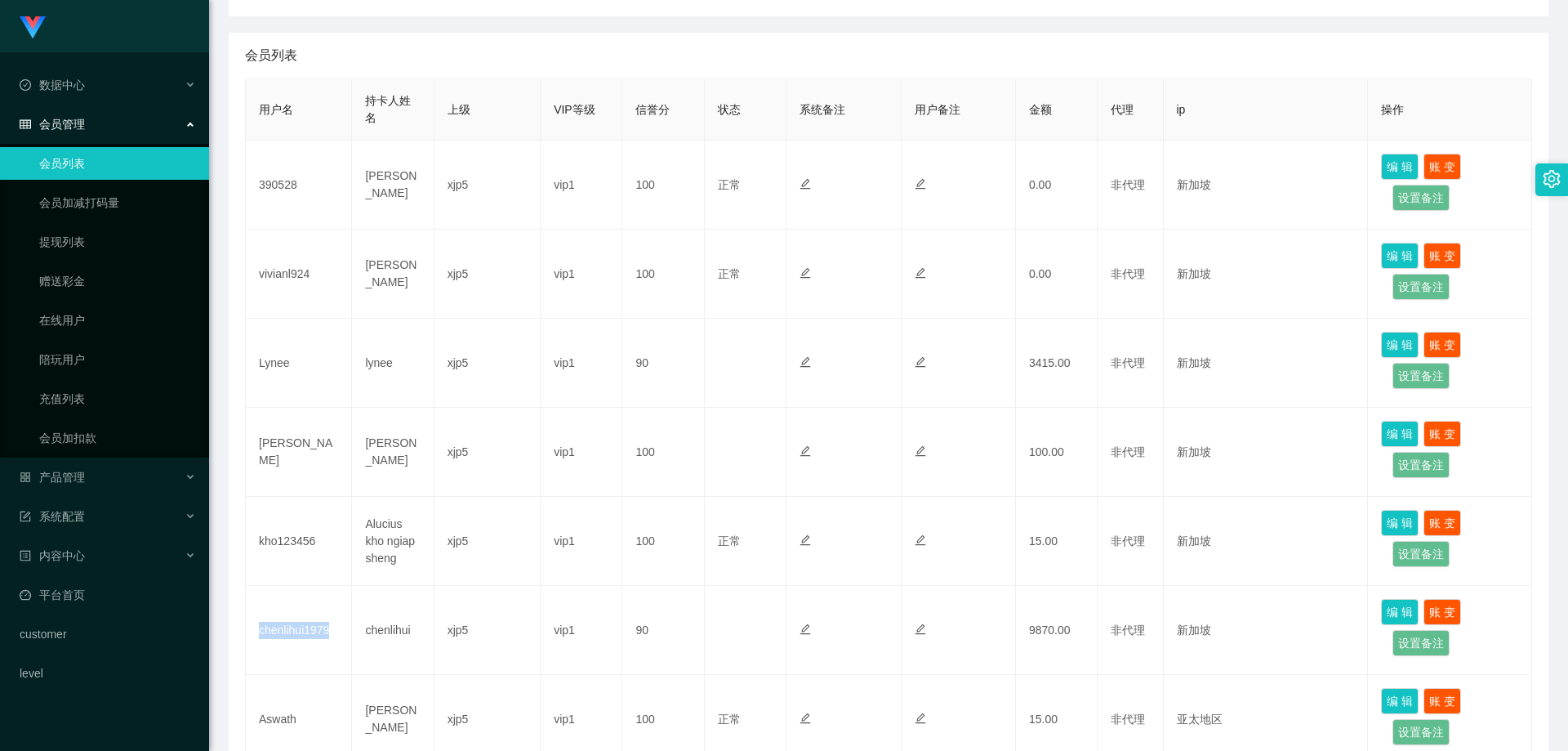
scroll to position [0, 0]
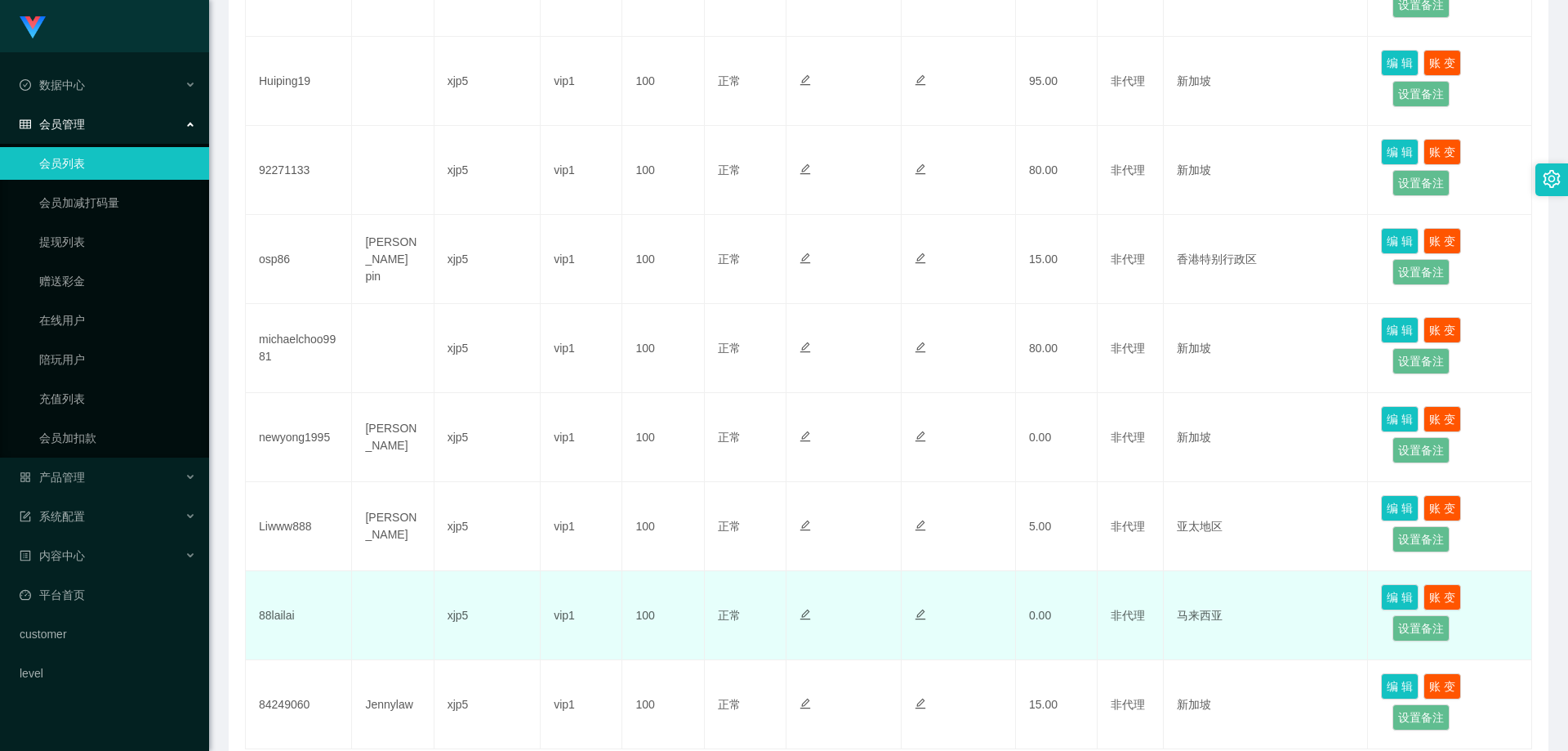
scroll to position [654, 0]
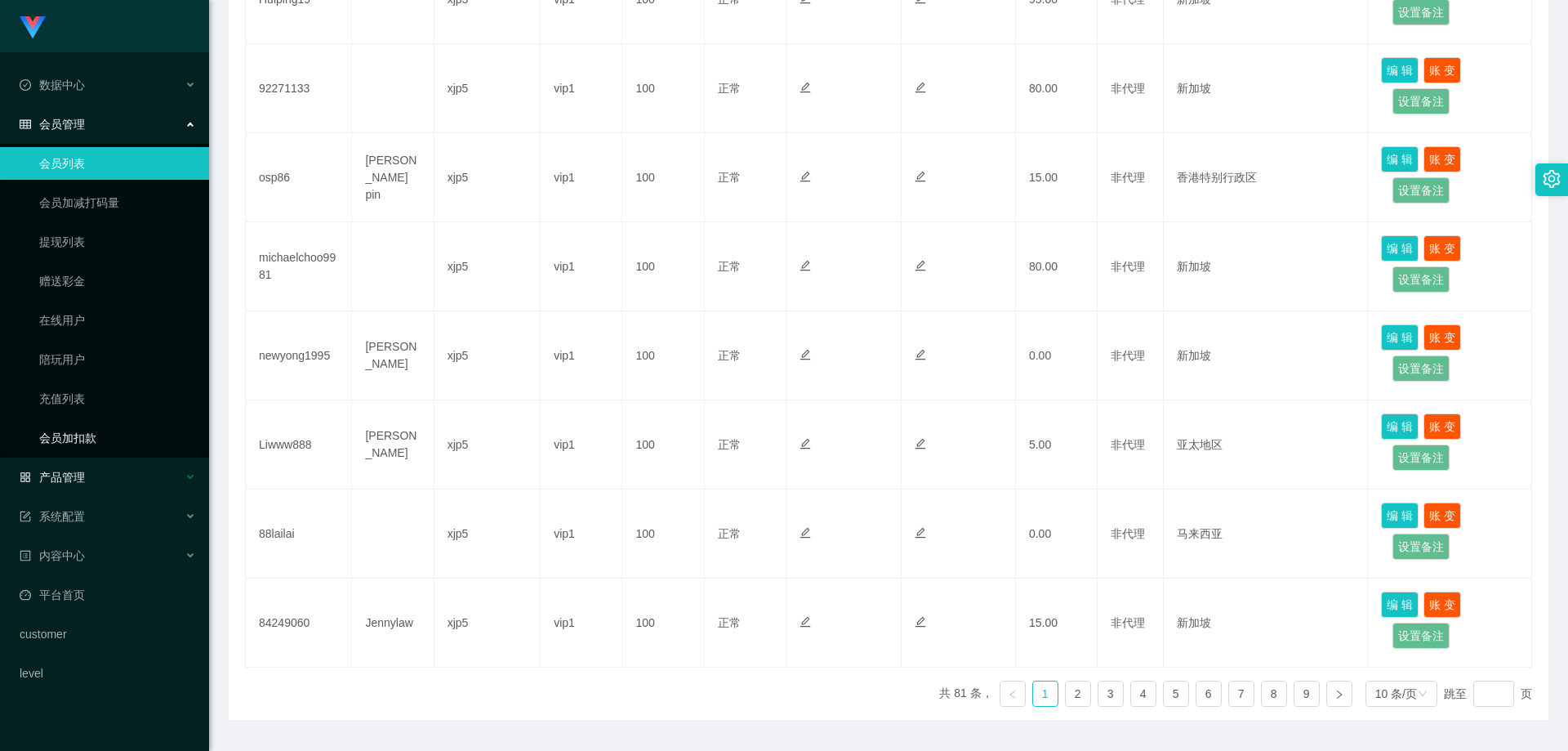
click at [113, 474] on div "产品管理" at bounding box center [104, 477] width 209 height 33
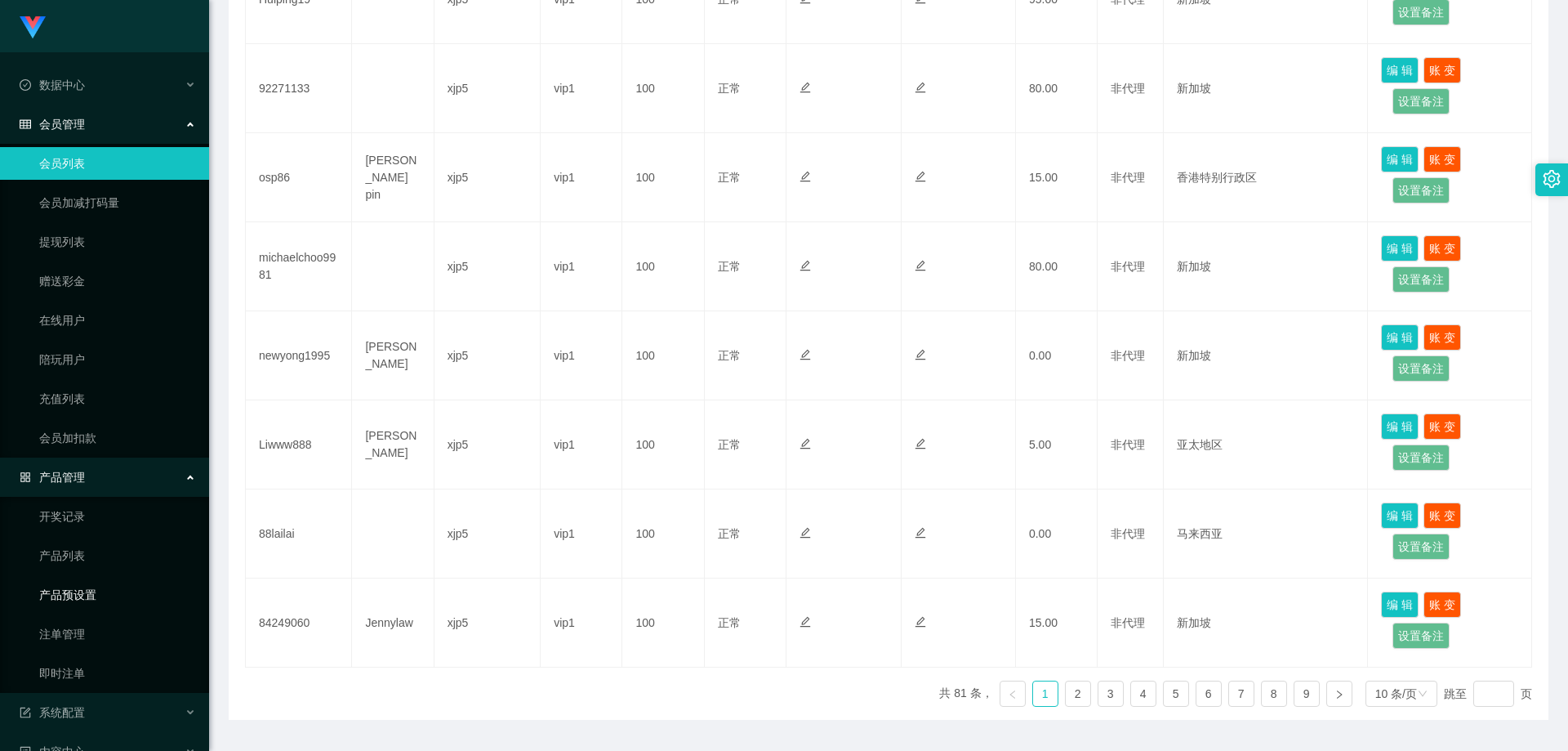
click at [111, 592] on link "产品预设置" at bounding box center [118, 595] width 157 height 33
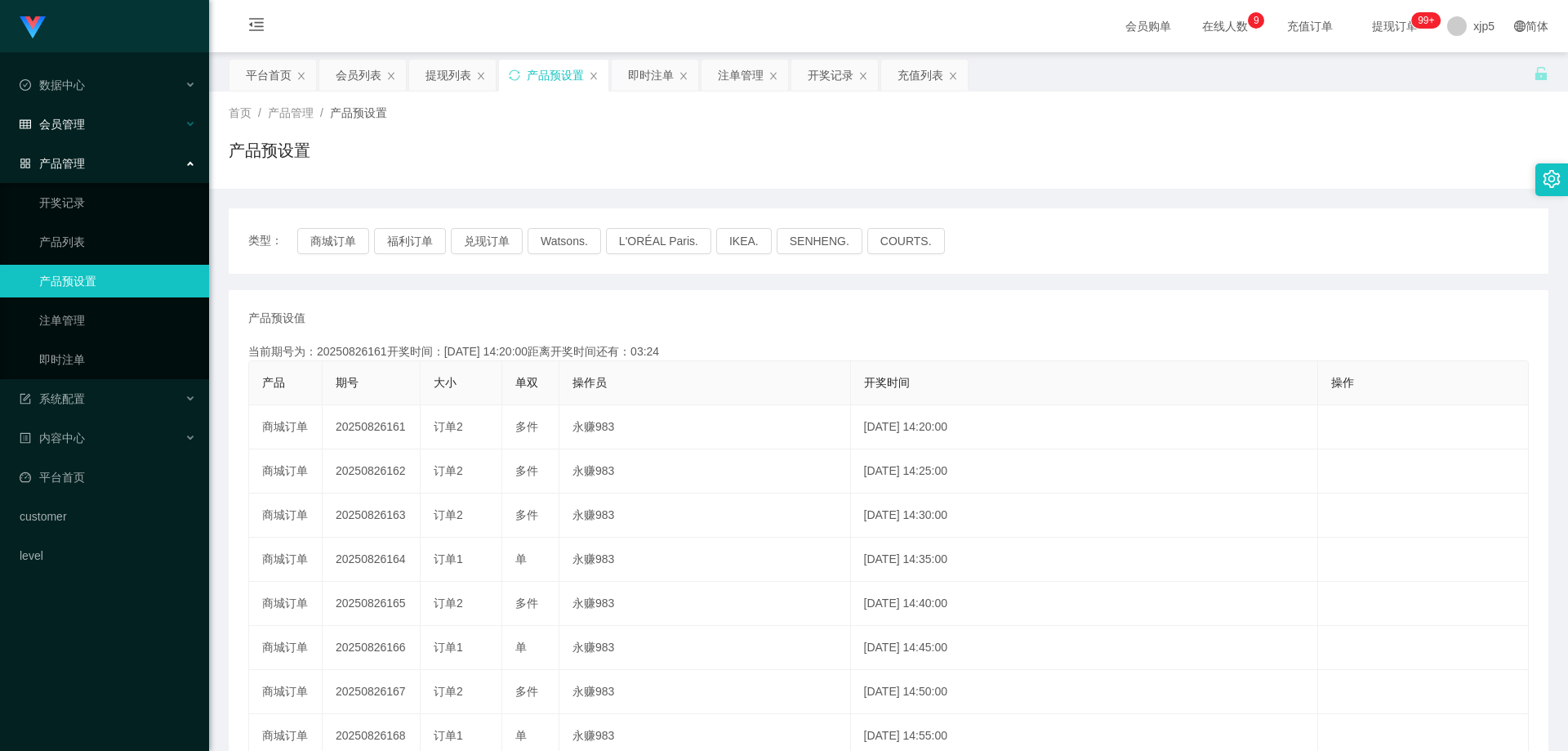
click at [86, 130] on div "会员管理" at bounding box center [104, 124] width 209 height 33
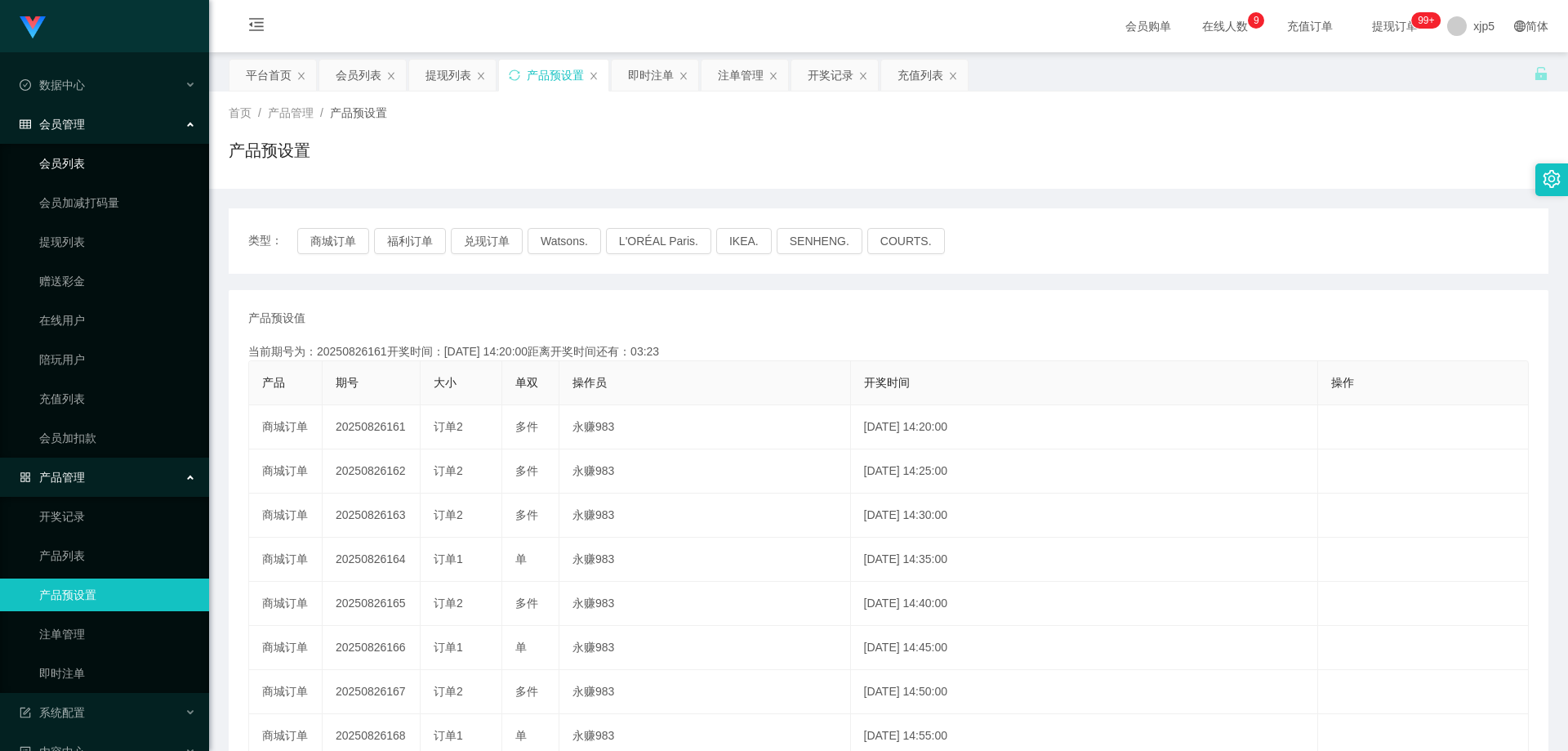
click at [87, 164] on link "会员列表" at bounding box center [118, 163] width 157 height 33
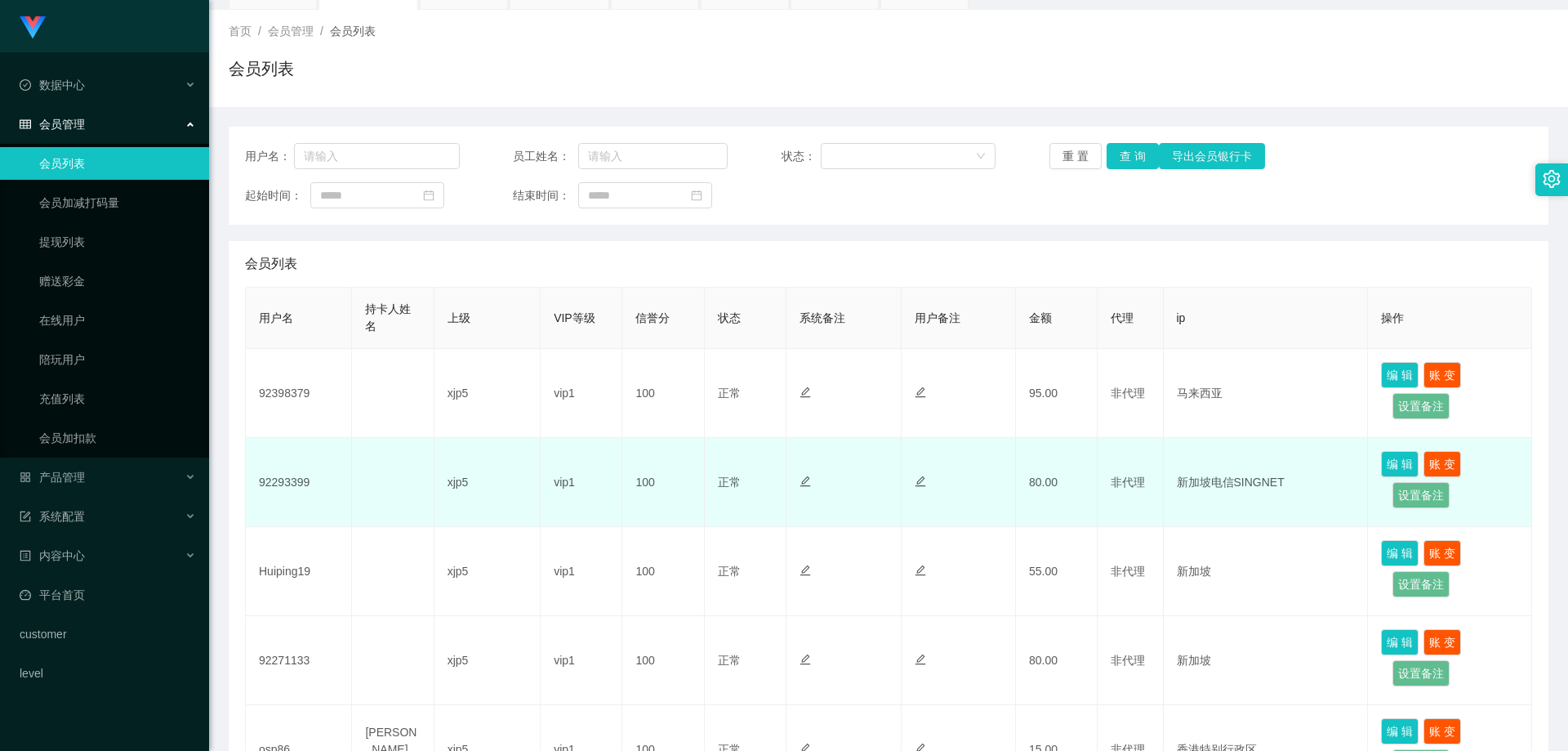
scroll to position [163, 0]
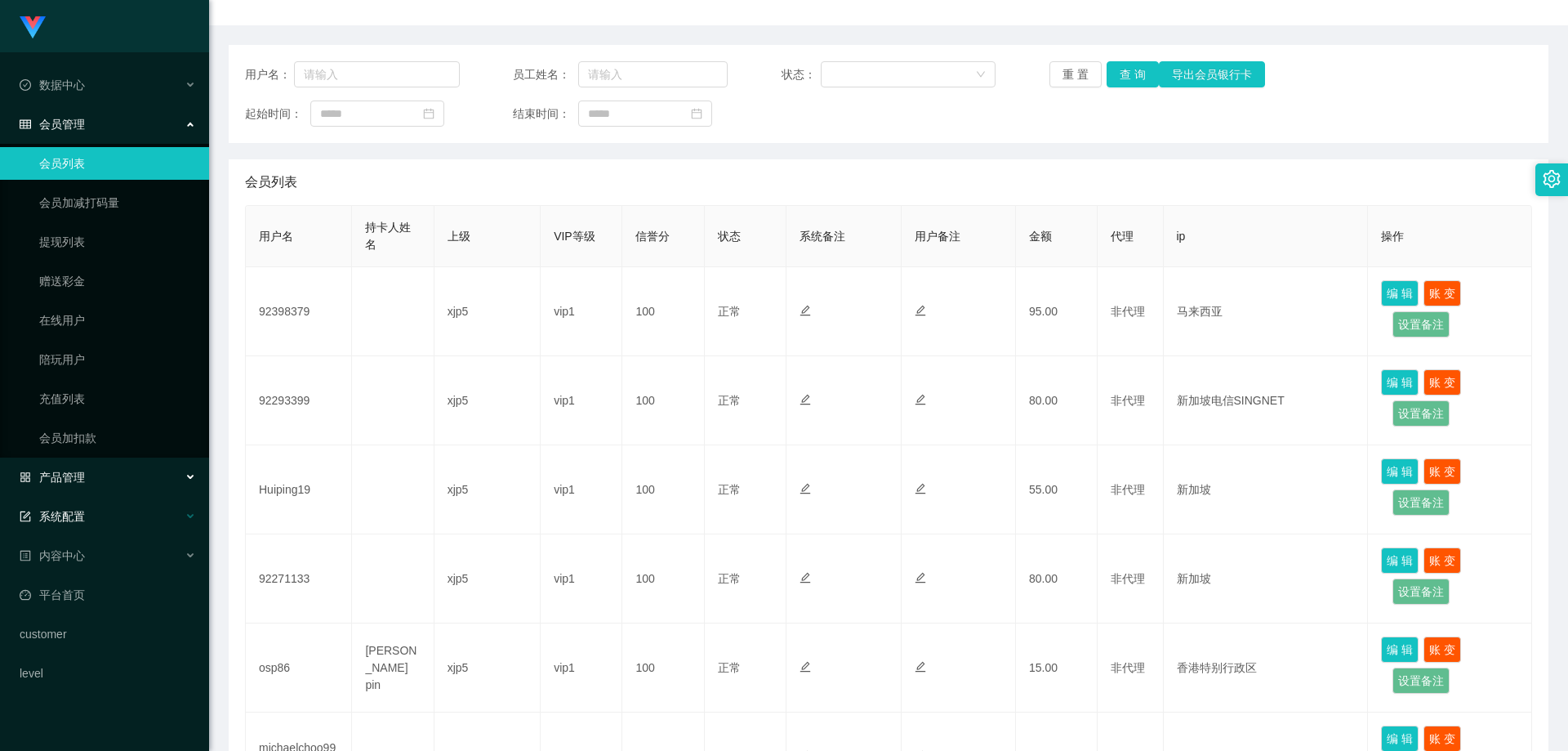
drag, startPoint x: 96, startPoint y: 477, endPoint x: 103, endPoint y: 501, distance: 25.0
click at [96, 477] on div "产品管理" at bounding box center [104, 477] width 209 height 33
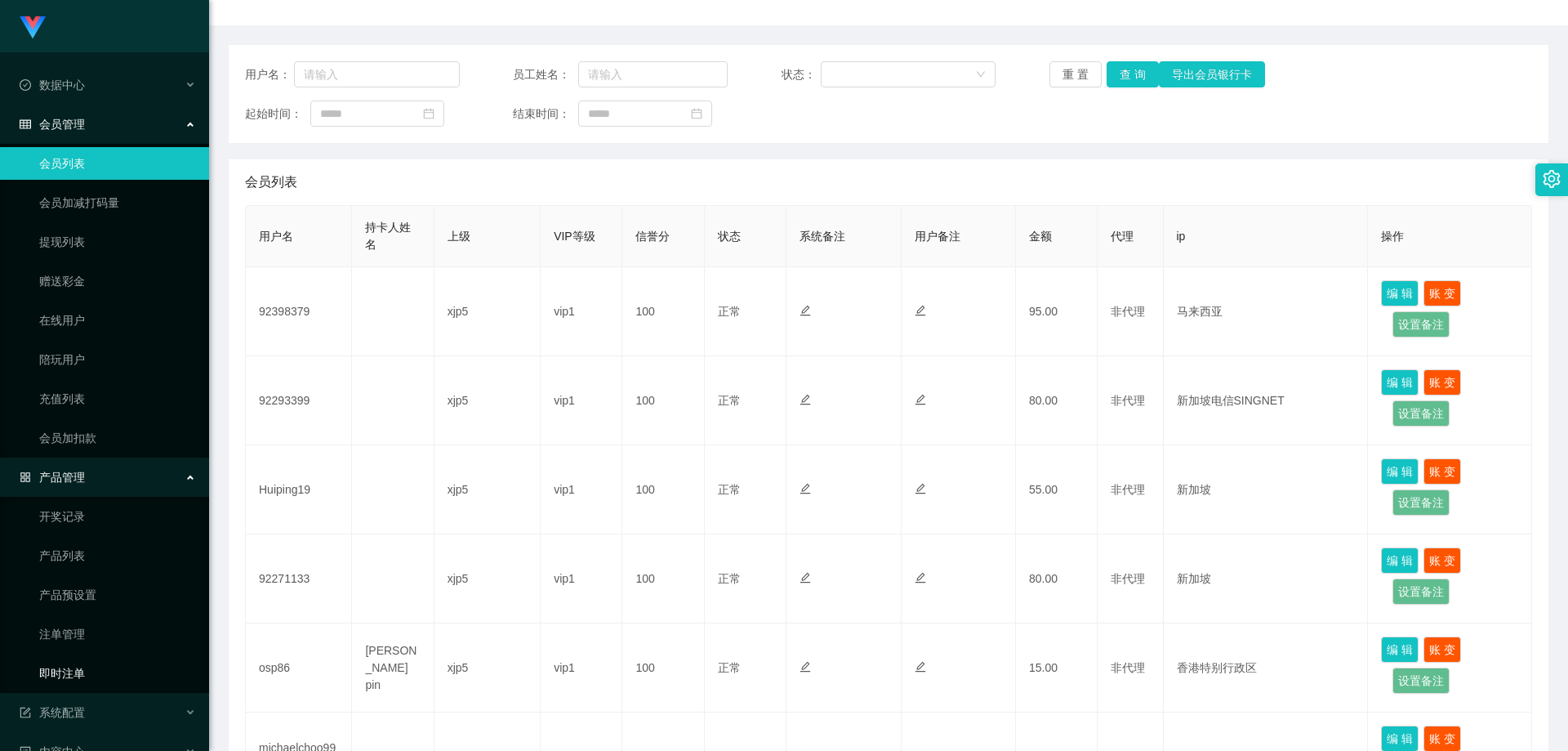
click at [92, 680] on link "即时注单" at bounding box center [118, 673] width 157 height 33
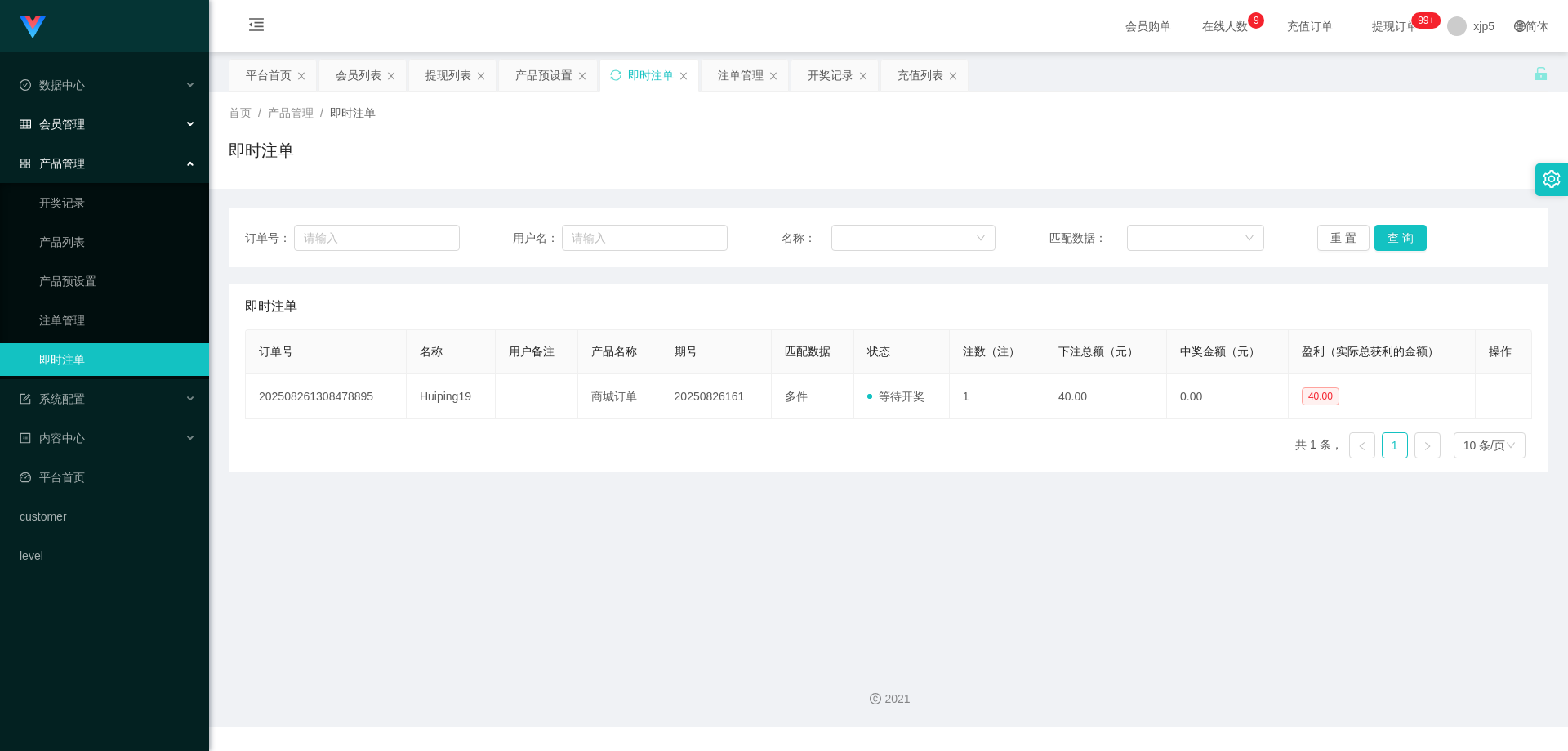
click at [79, 130] on div "会员管理" at bounding box center [104, 124] width 209 height 33
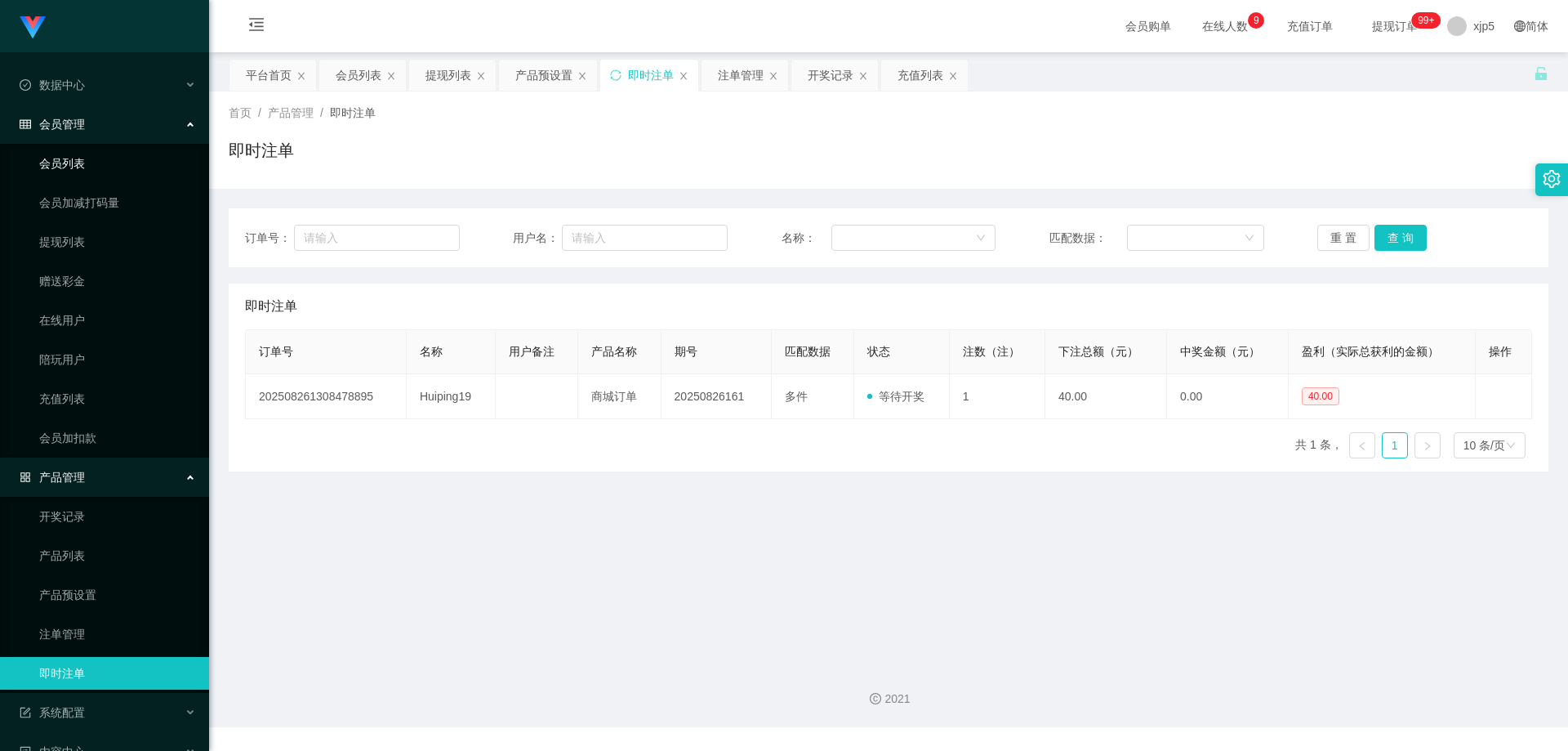
click at [73, 164] on link "会员列表" at bounding box center [118, 163] width 157 height 33
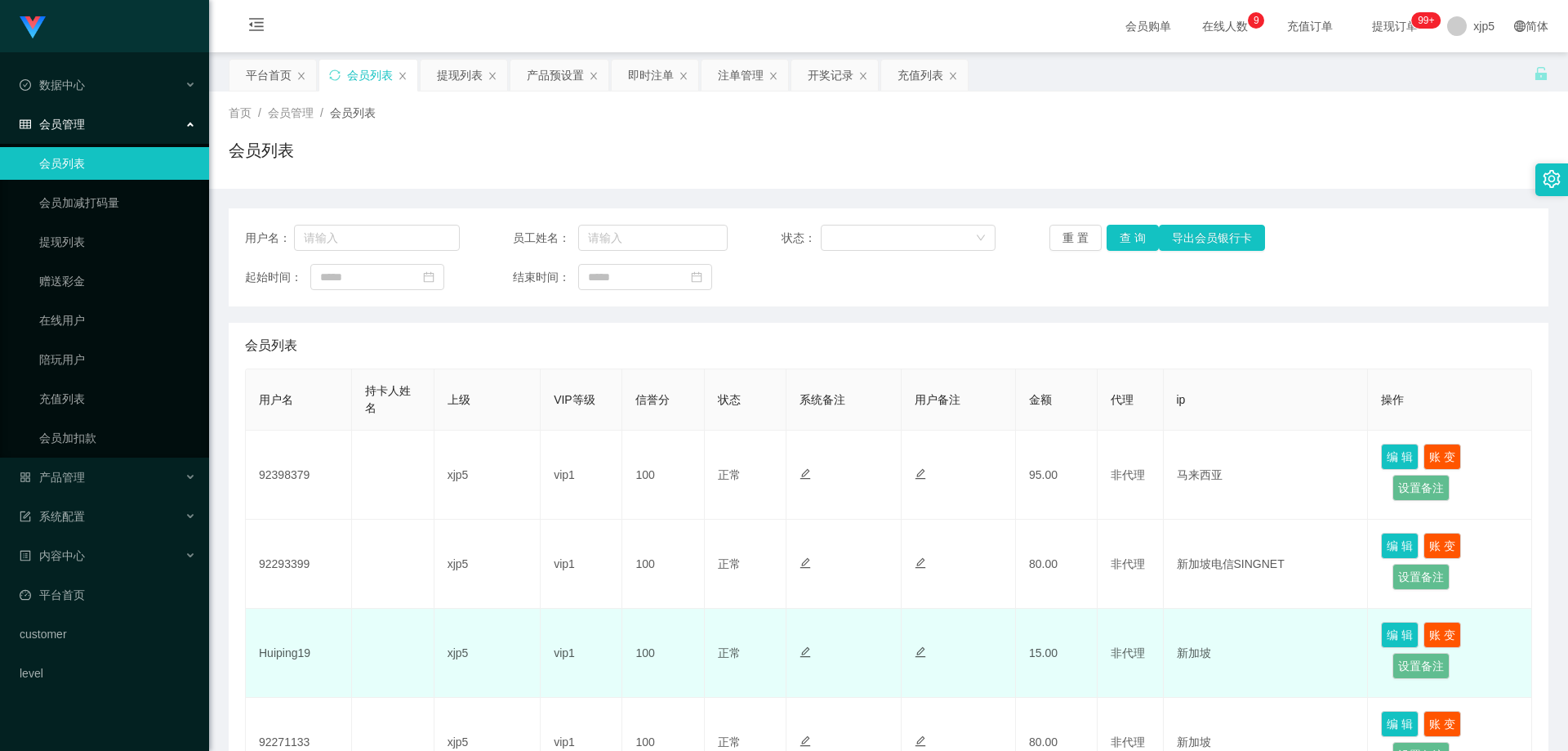
scroll to position [163, 0]
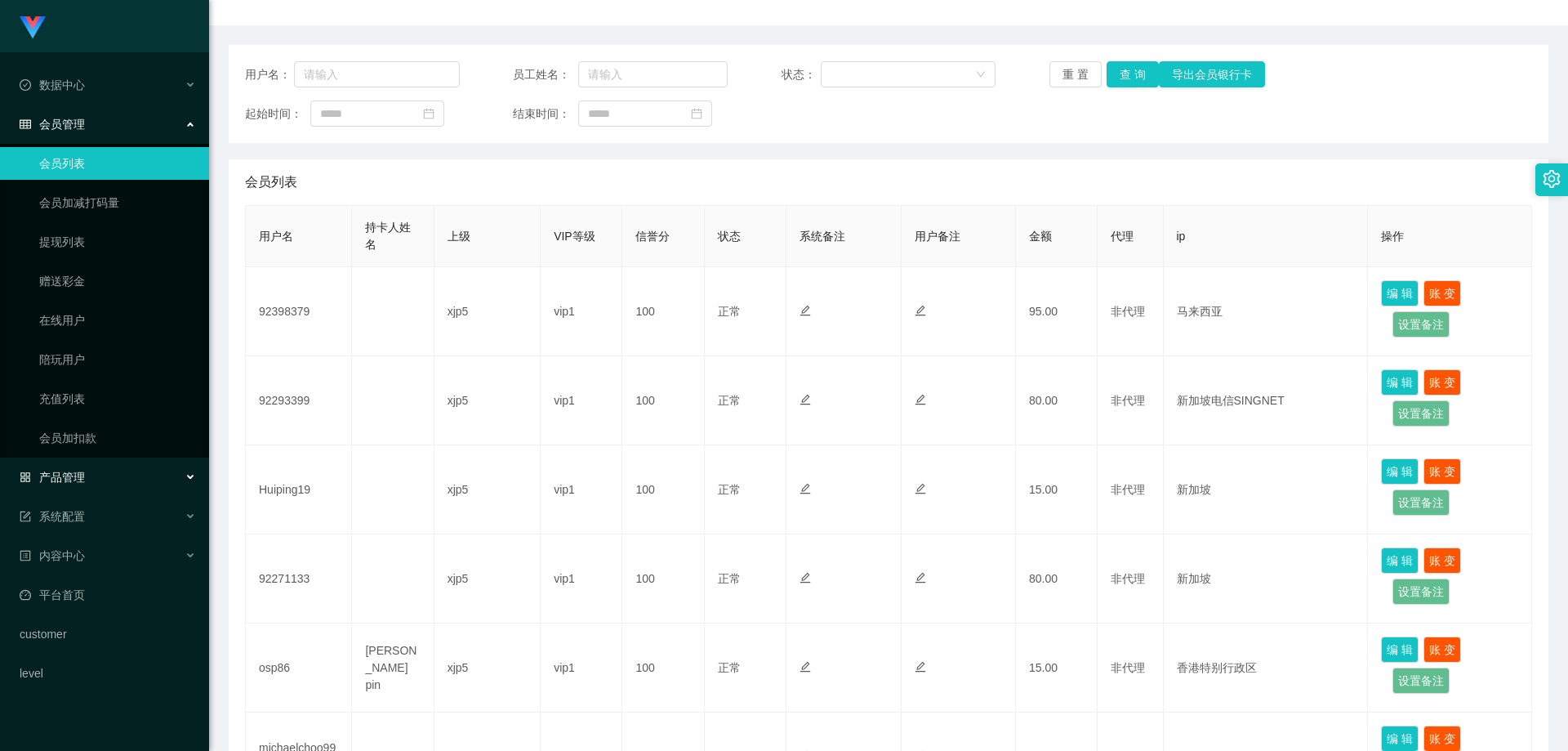
click at [128, 469] on div "产品管理" at bounding box center [104, 477] width 209 height 33
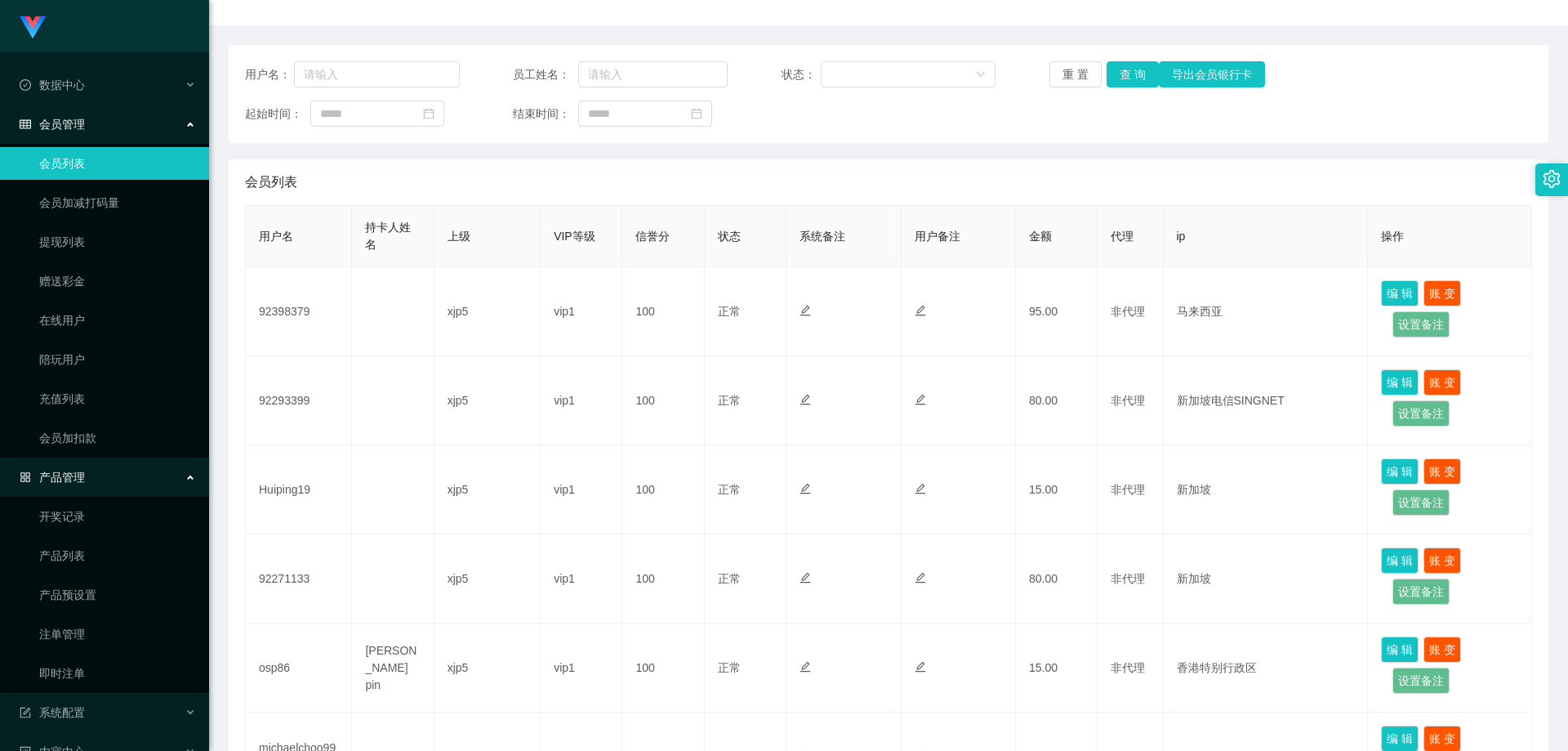
click at [118, 488] on div "产品管理" at bounding box center [104, 477] width 209 height 33
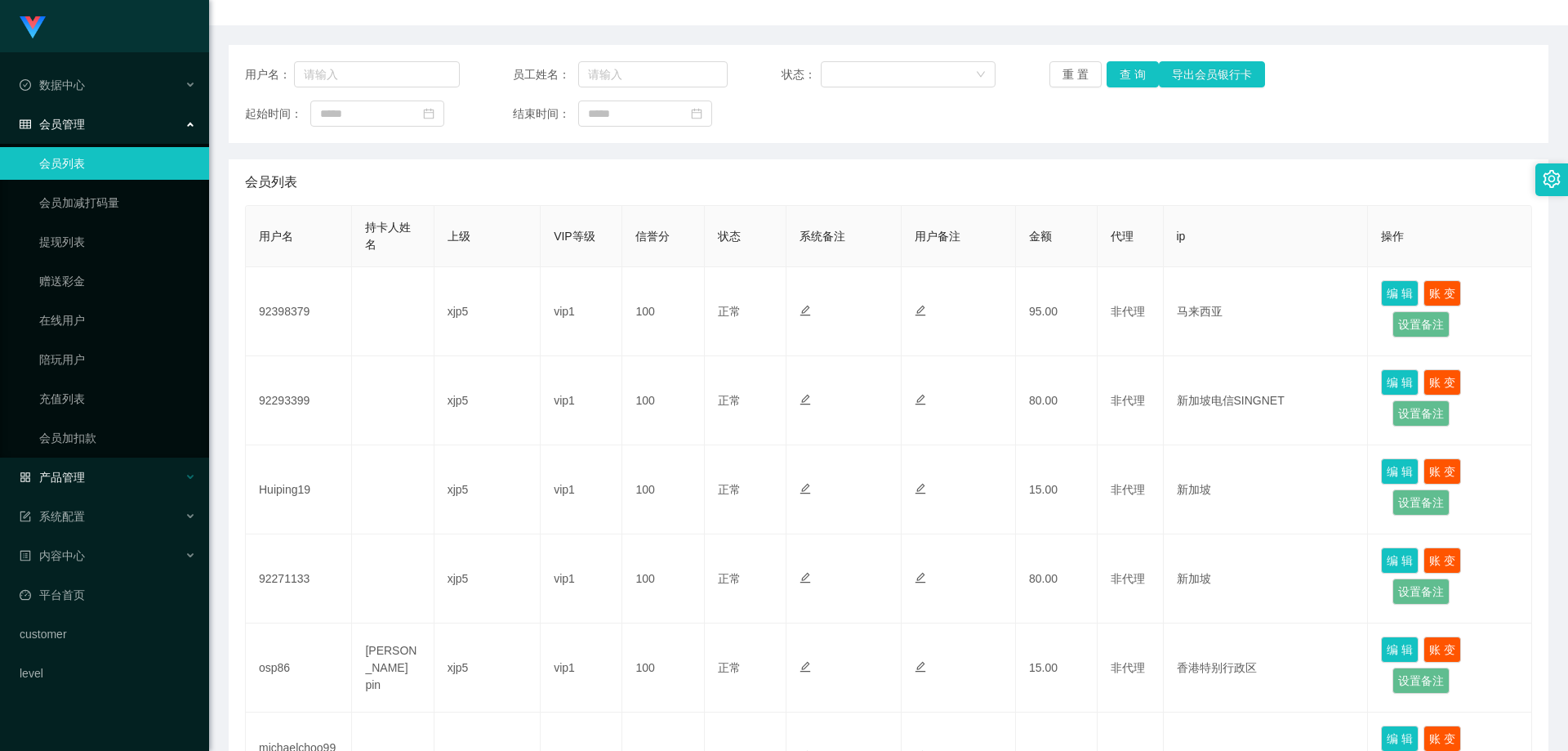
click at [88, 484] on div "产品管理" at bounding box center [104, 477] width 209 height 33
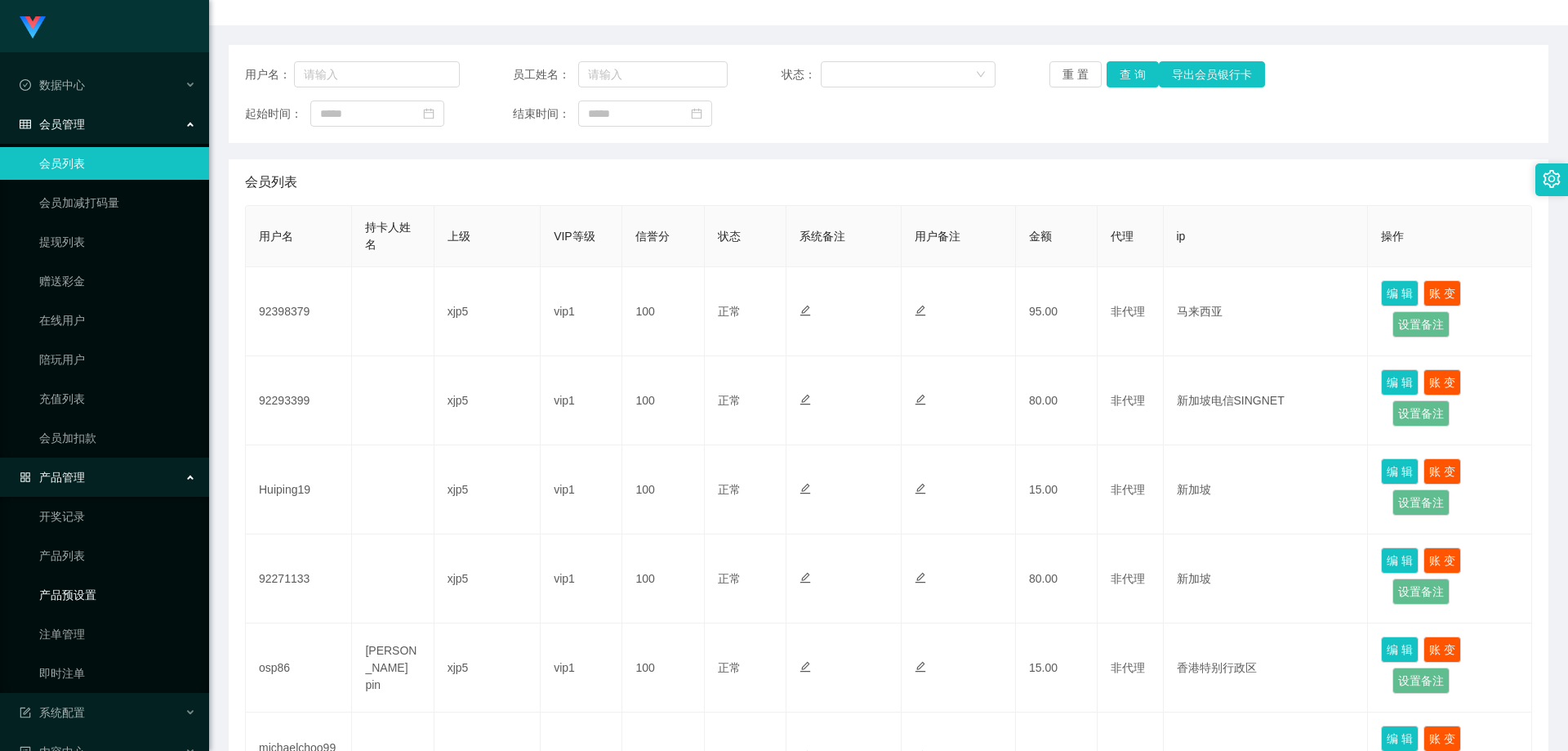
click at [110, 591] on link "产品预设置" at bounding box center [118, 595] width 157 height 33
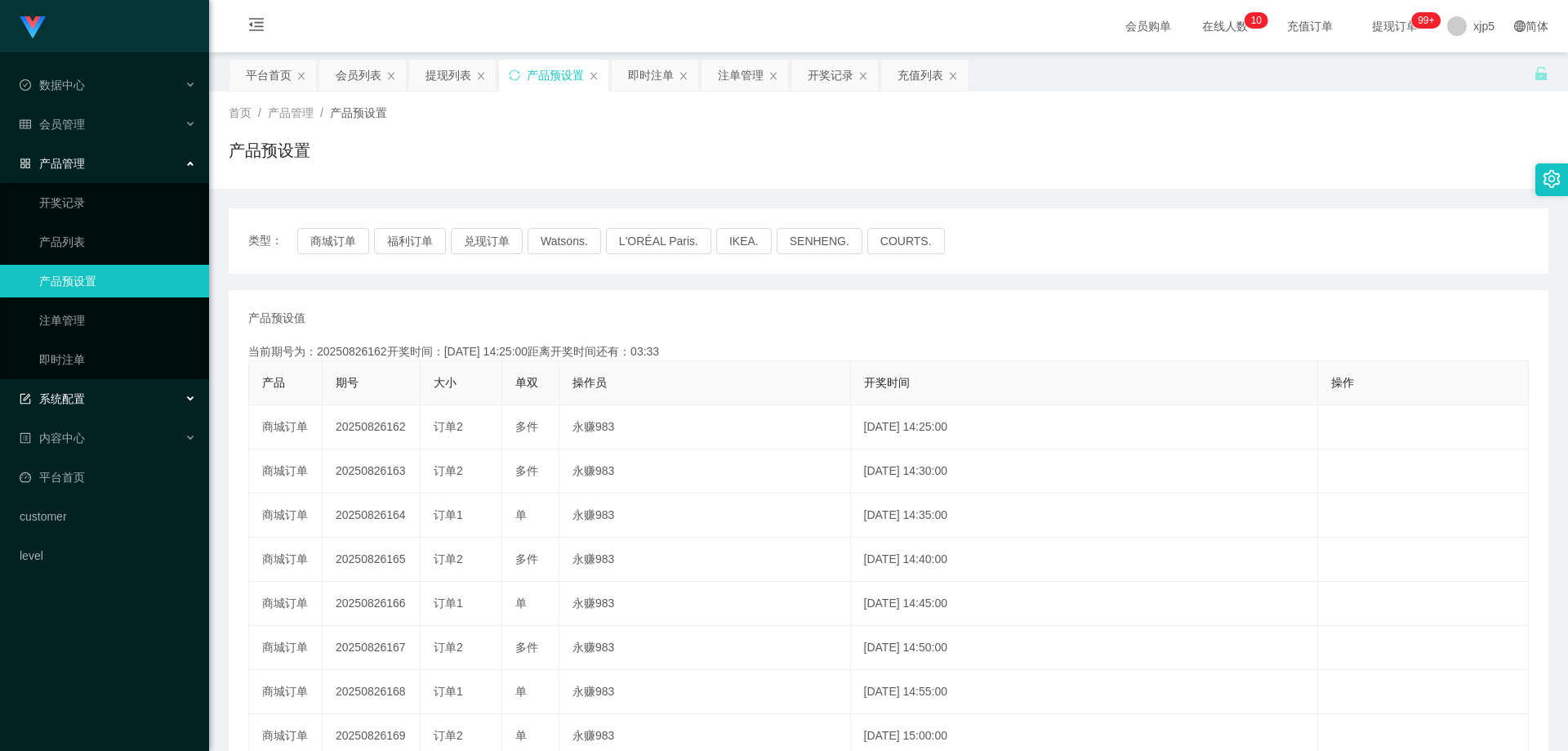
click at [100, 403] on div "系统配置" at bounding box center [104, 398] width 209 height 33
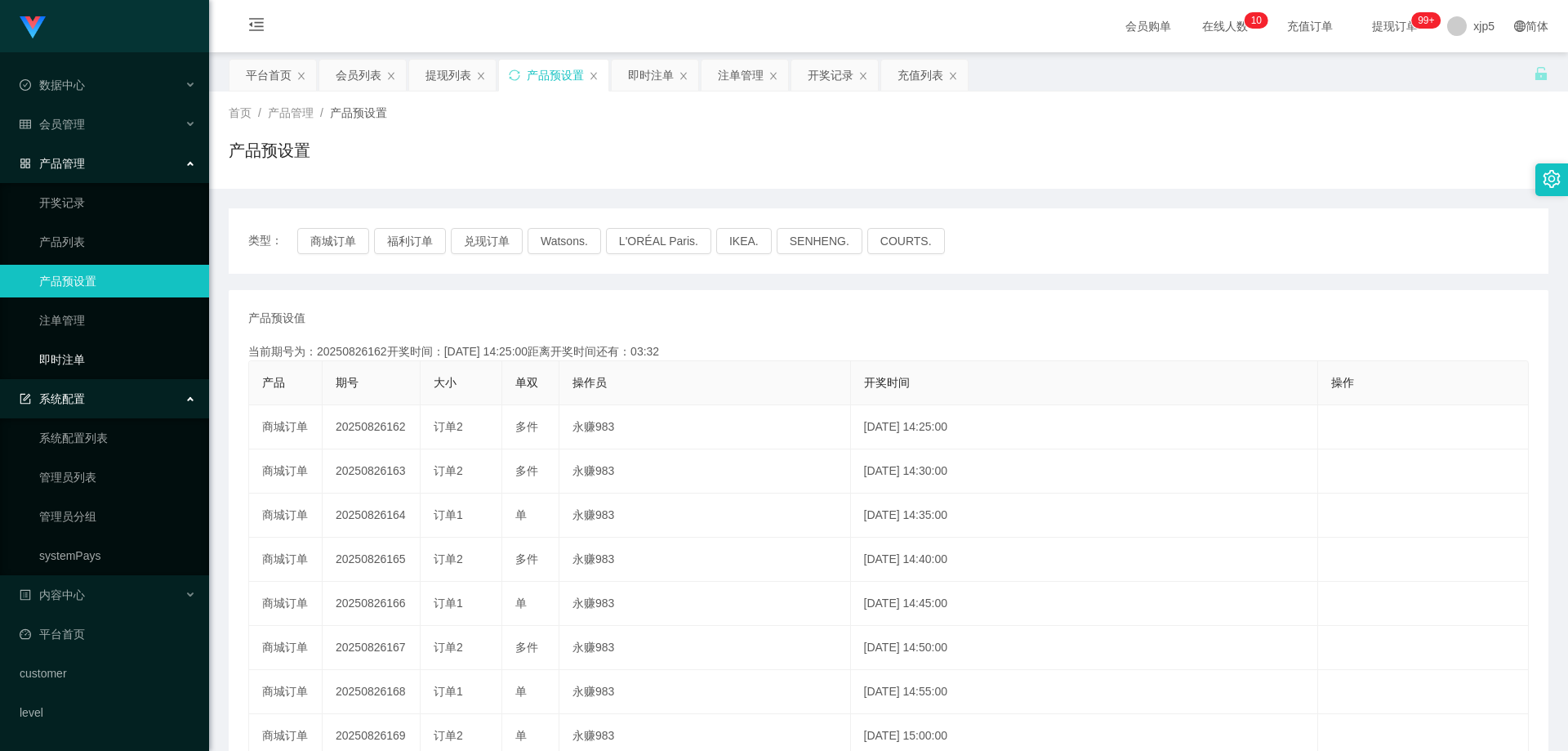
click at [86, 366] on link "即时注单" at bounding box center [118, 359] width 157 height 33
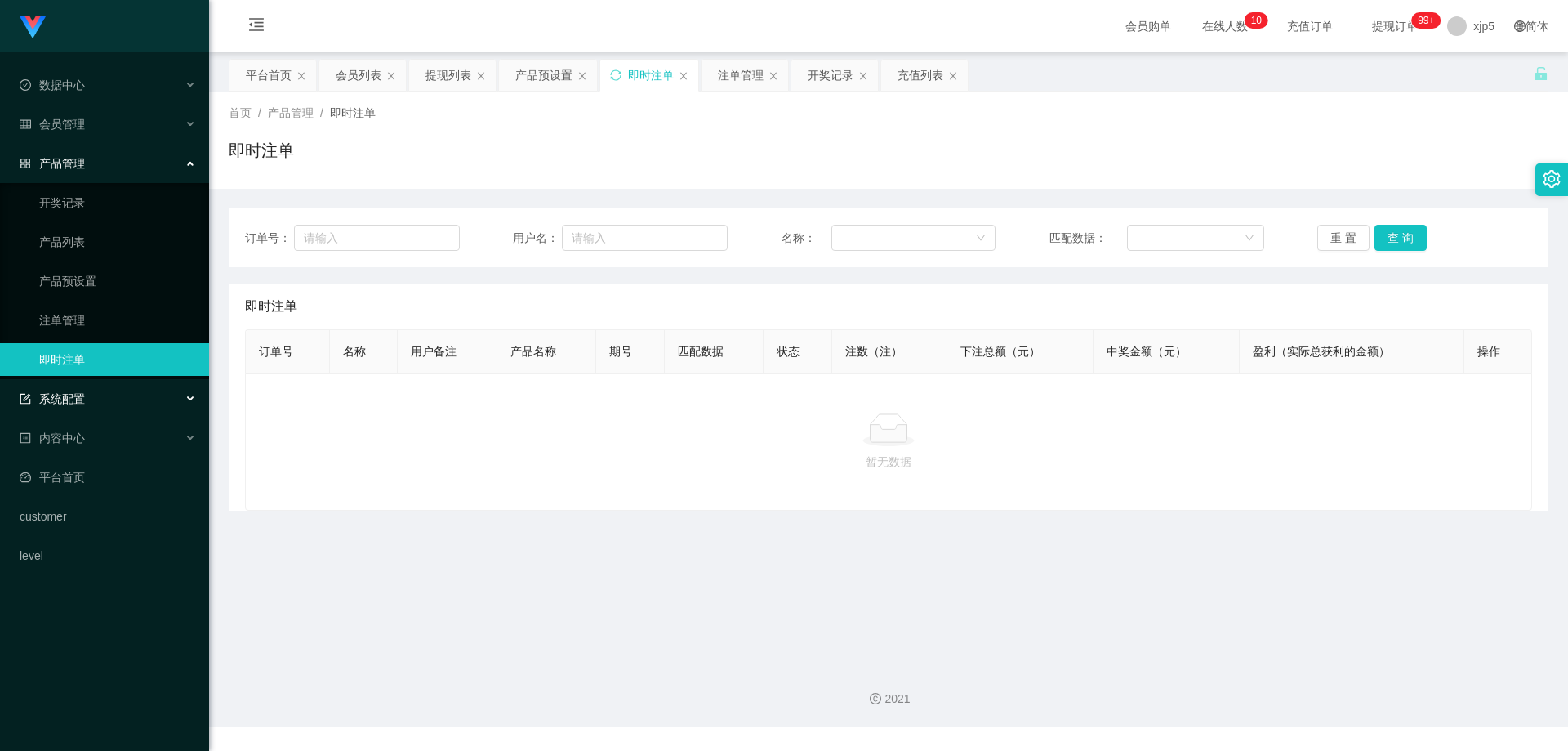
click at [89, 394] on div "系统配置" at bounding box center [104, 398] width 209 height 33
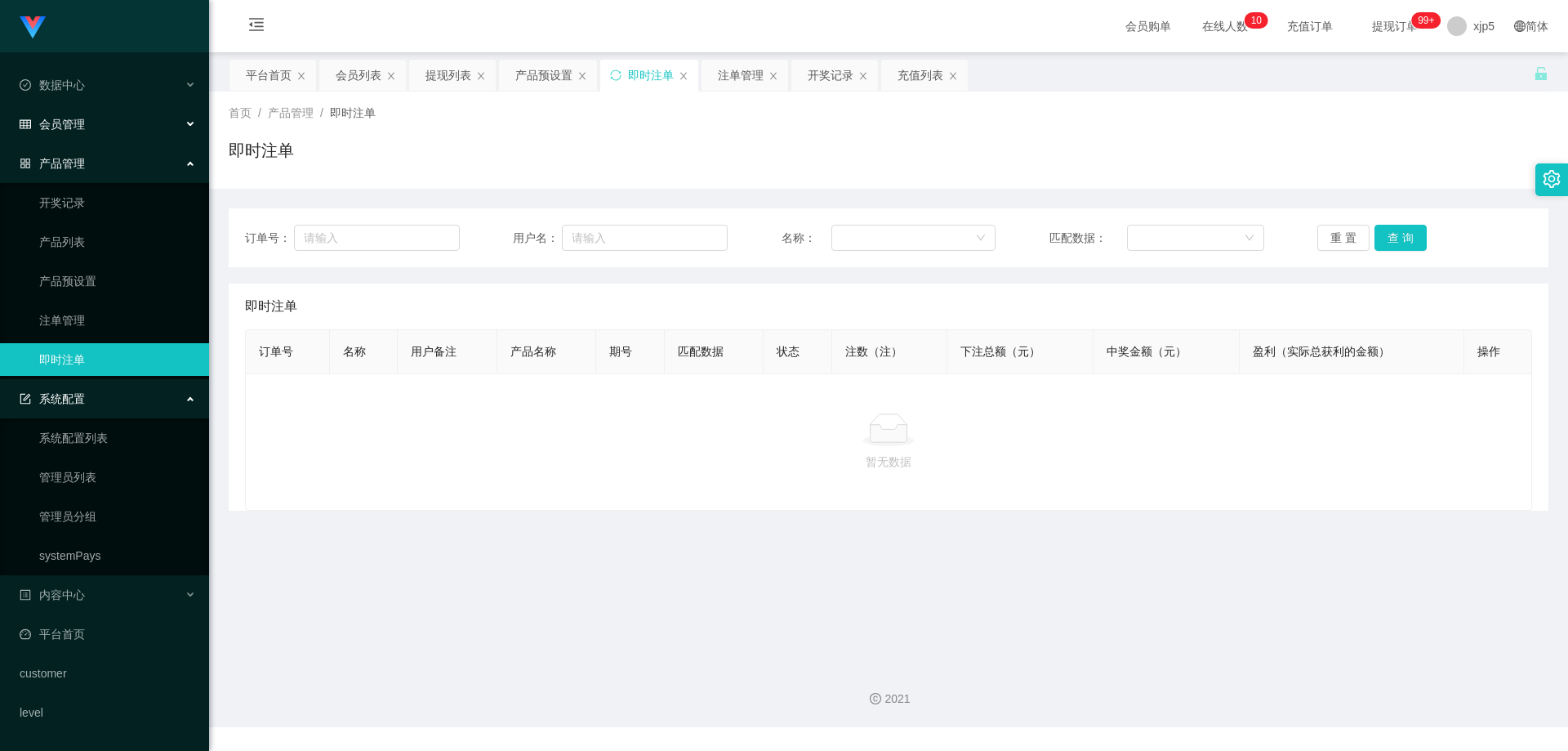
click at [115, 131] on div "会员管理" at bounding box center [104, 124] width 209 height 33
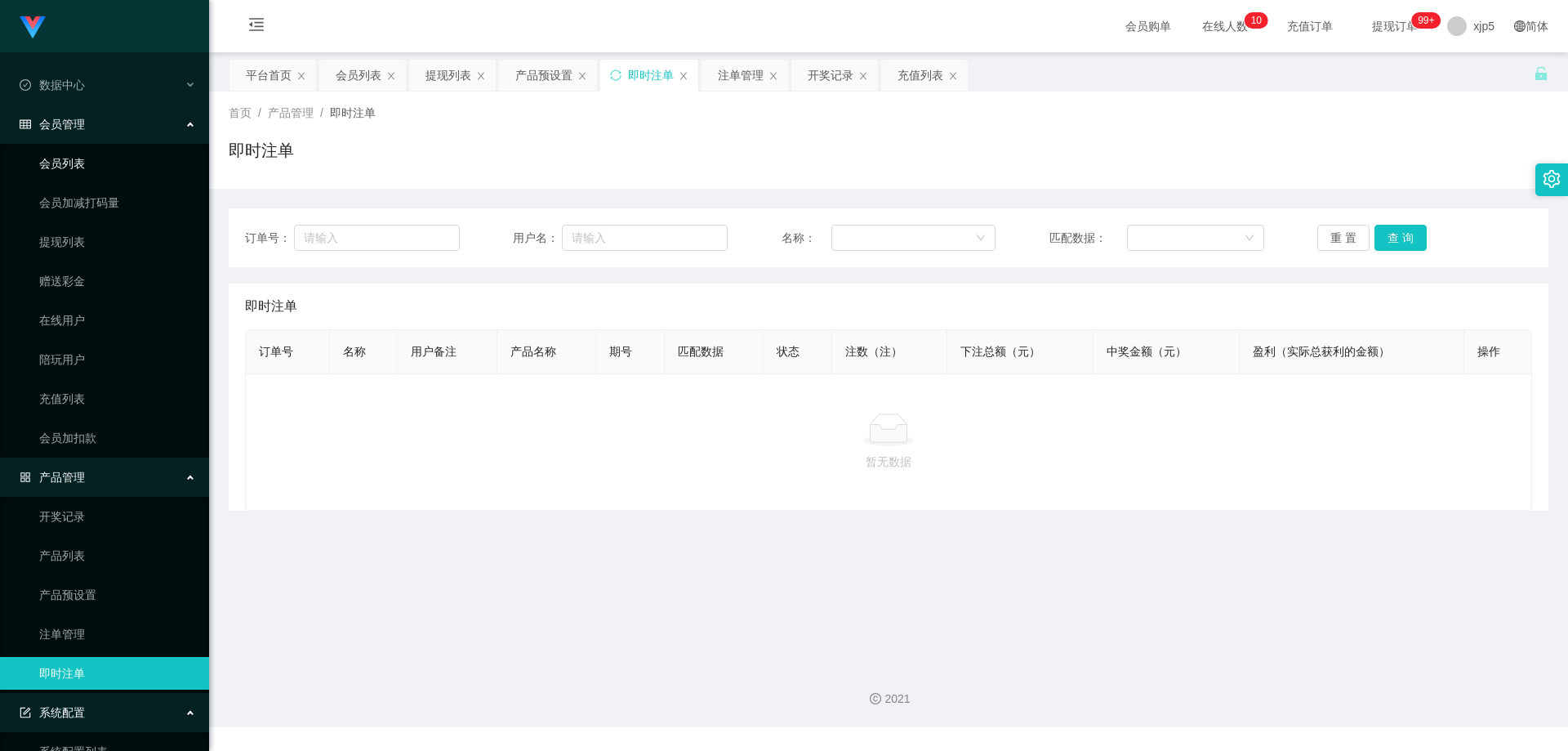
click at [95, 164] on link "会员列表" at bounding box center [118, 163] width 157 height 33
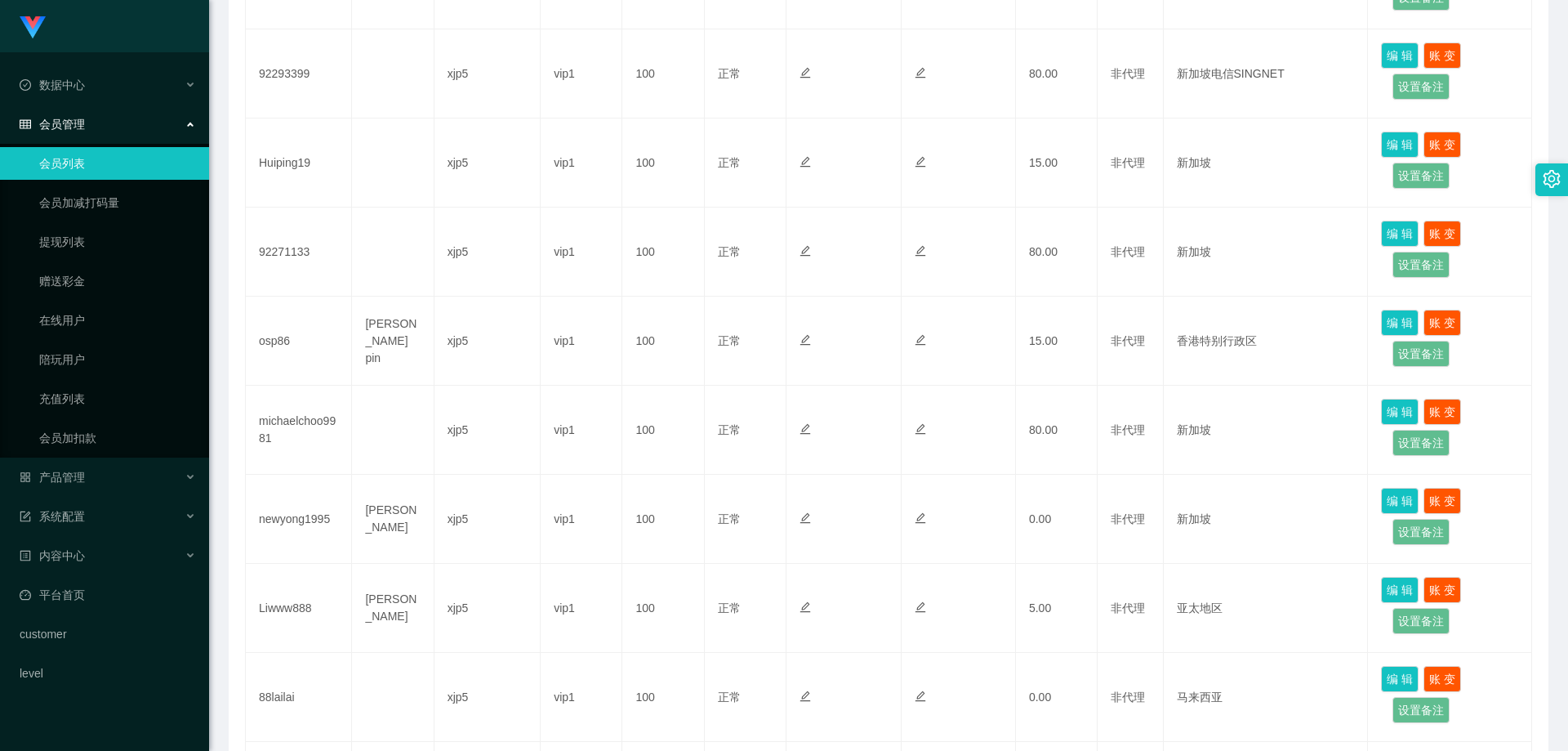
scroll to position [82, 0]
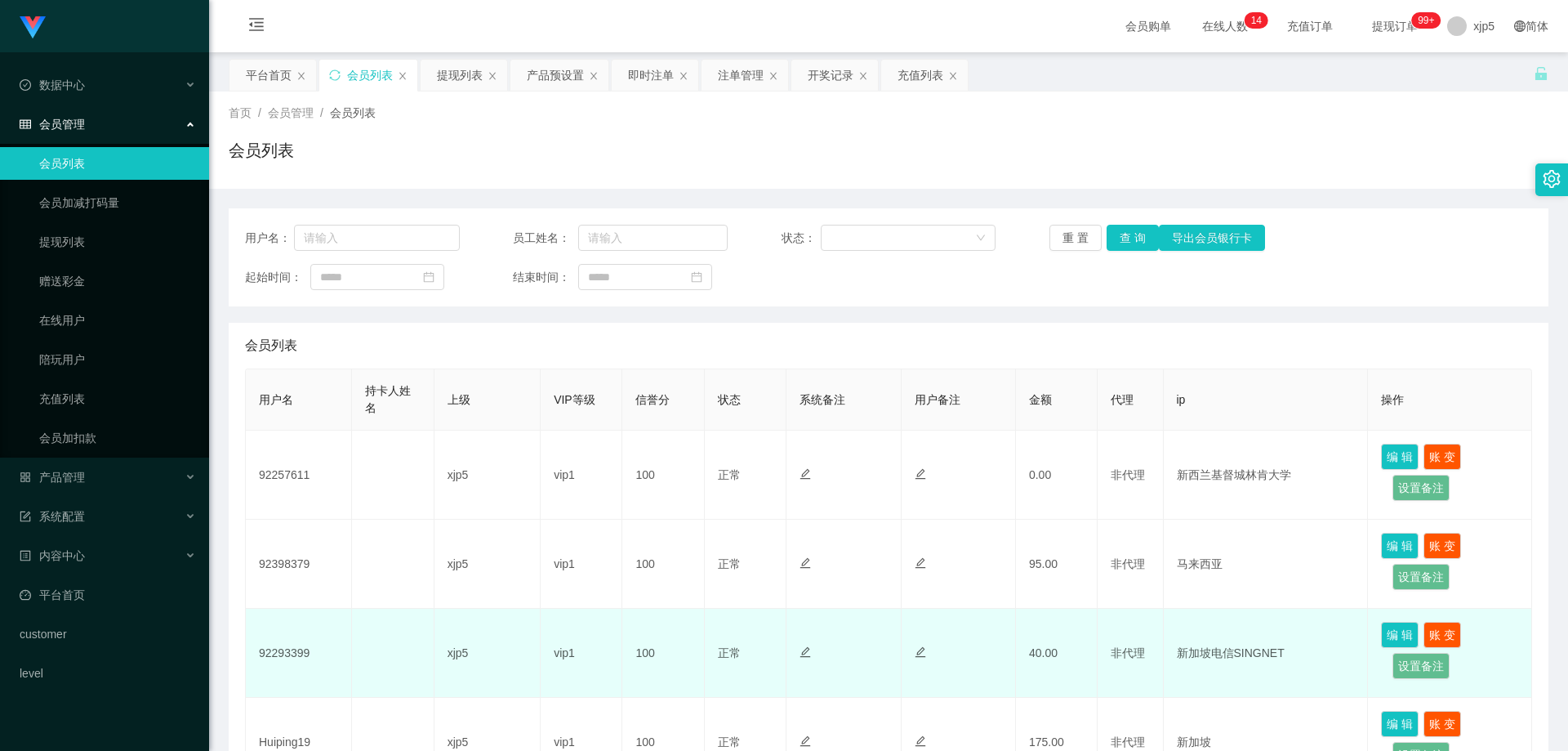
scroll to position [246, 0]
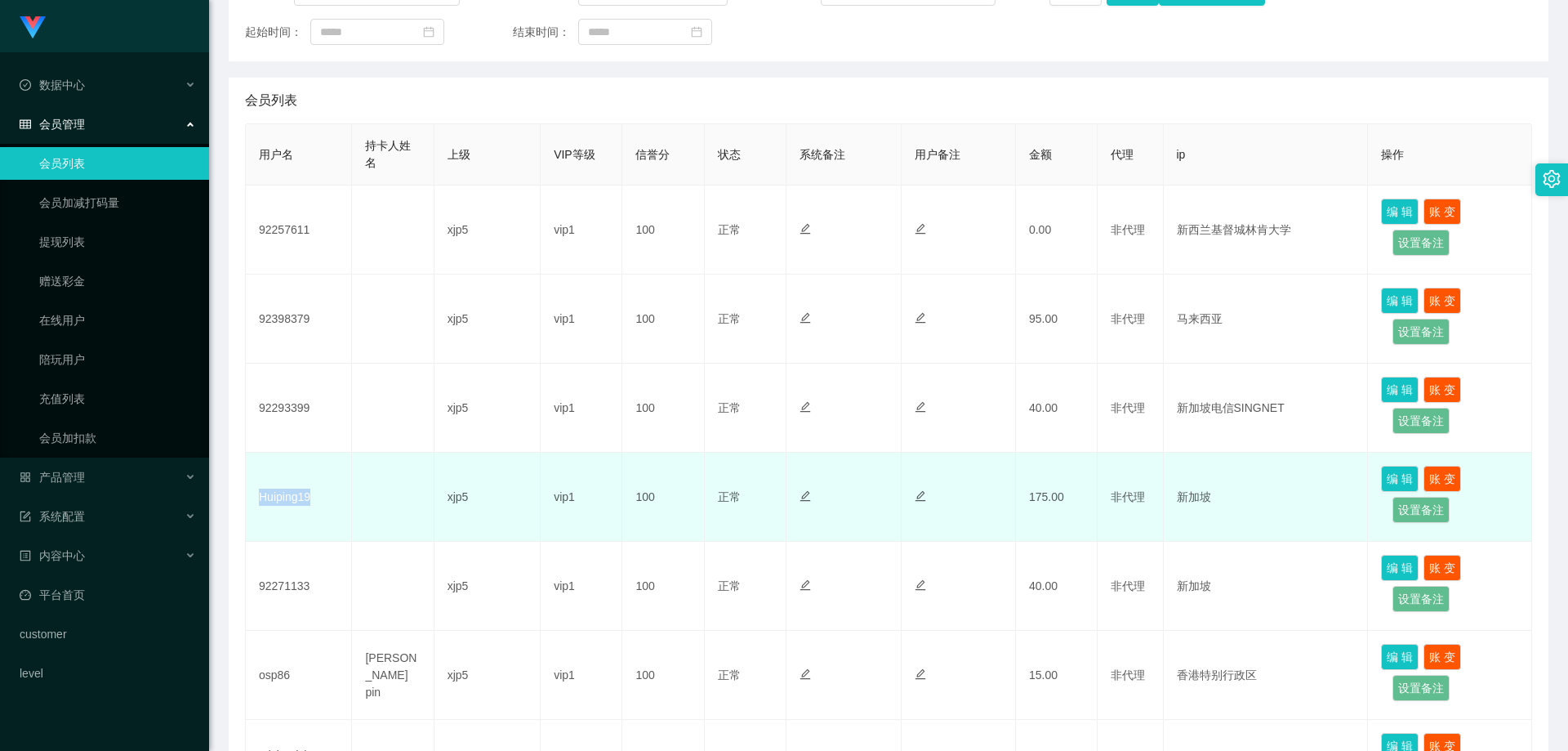
drag, startPoint x: 337, startPoint y: 506, endPoint x: 255, endPoint y: 504, distance: 82.0
click at [255, 504] on td "Huiping19" at bounding box center [298, 497] width 106 height 89
copy td "Huiping19"
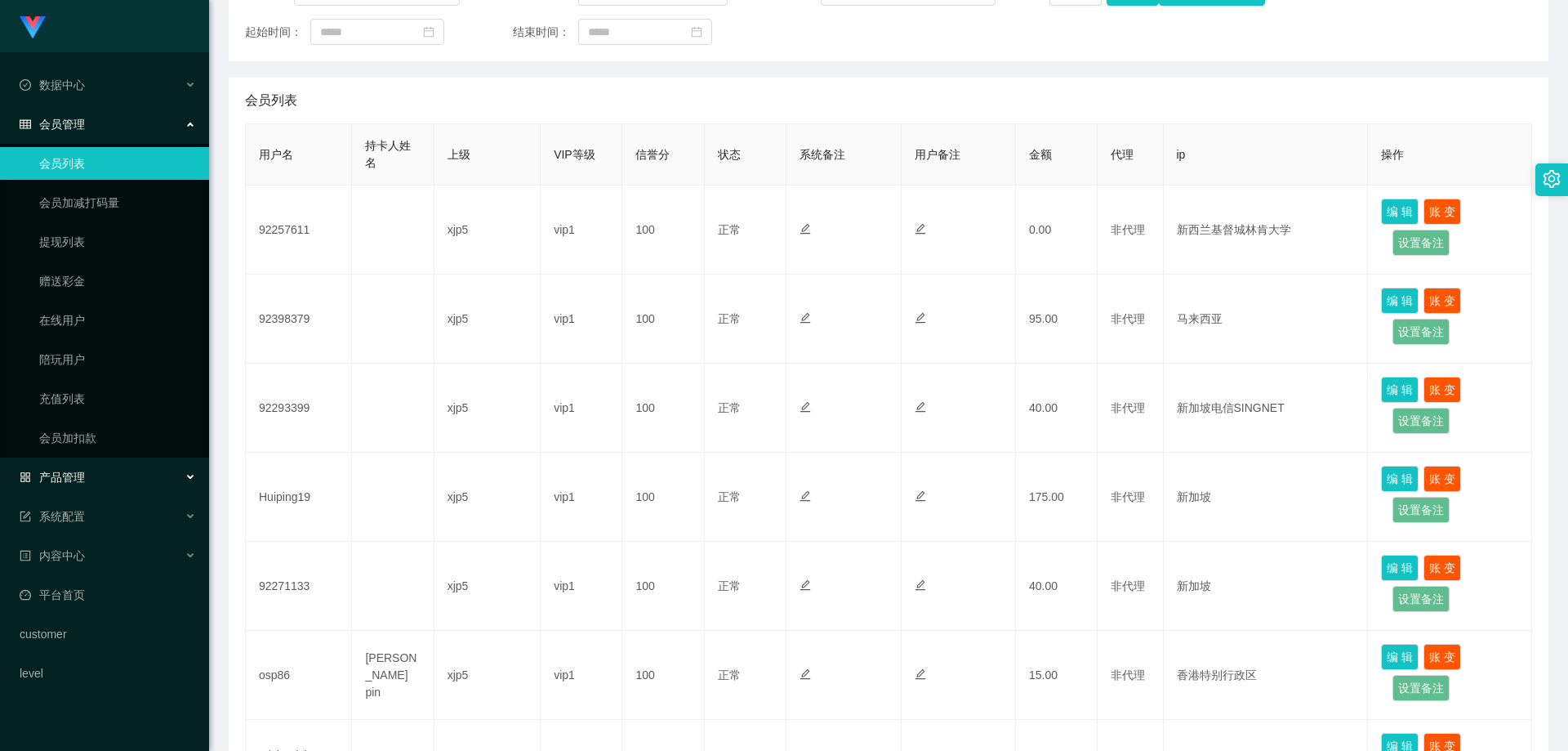
click at [101, 471] on div "产品管理" at bounding box center [104, 477] width 209 height 33
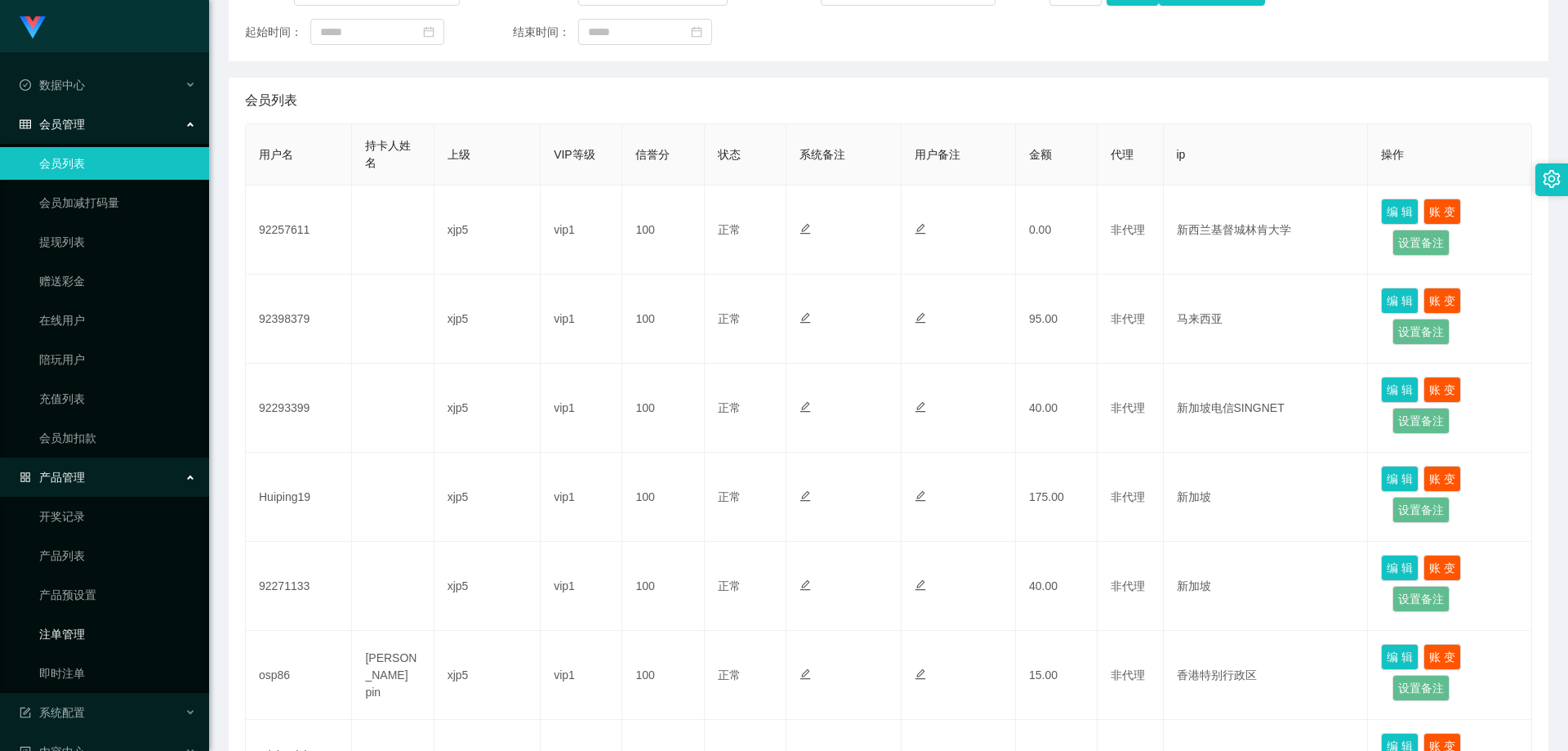
click at [95, 628] on link "注单管理" at bounding box center [118, 634] width 157 height 33
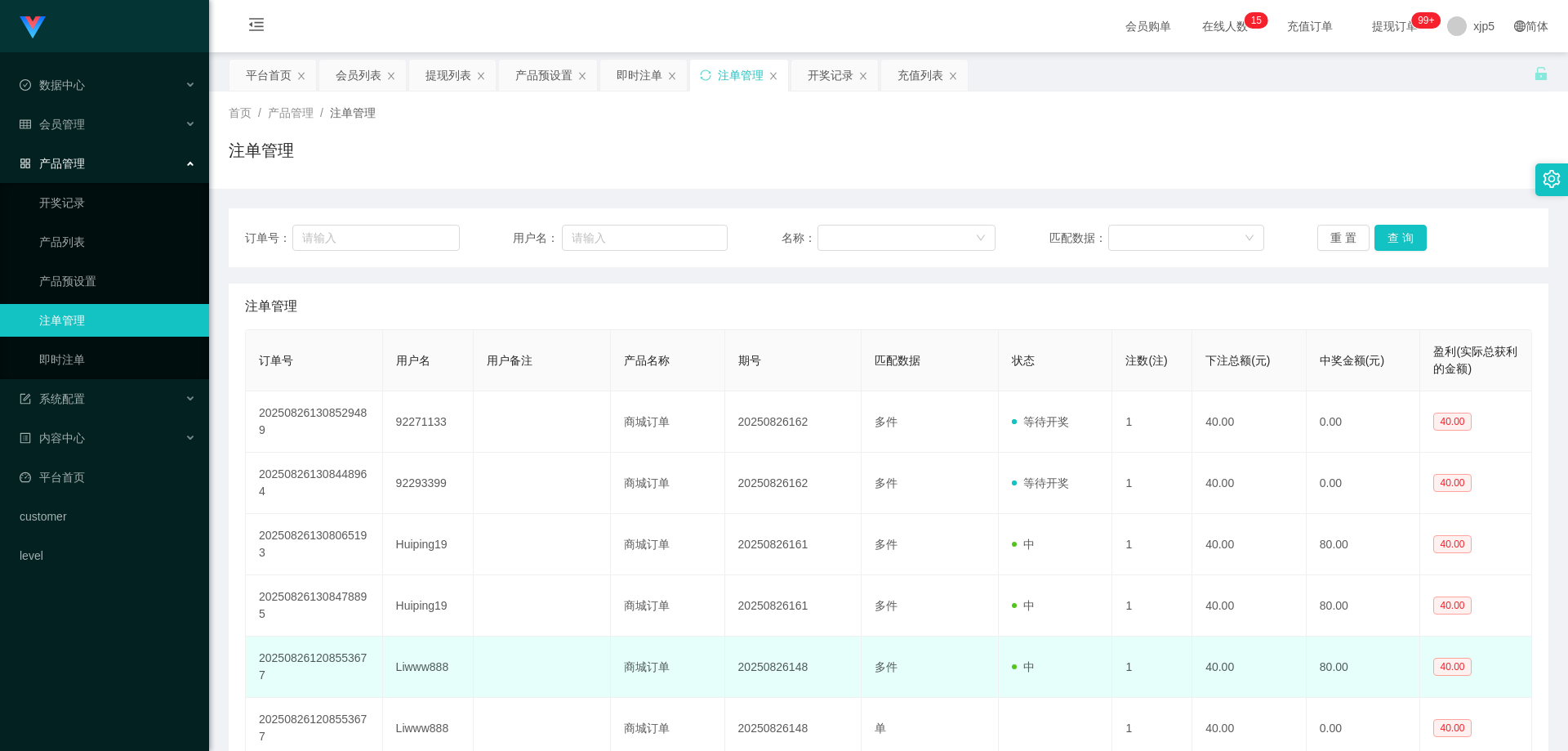
scroll to position [82, 0]
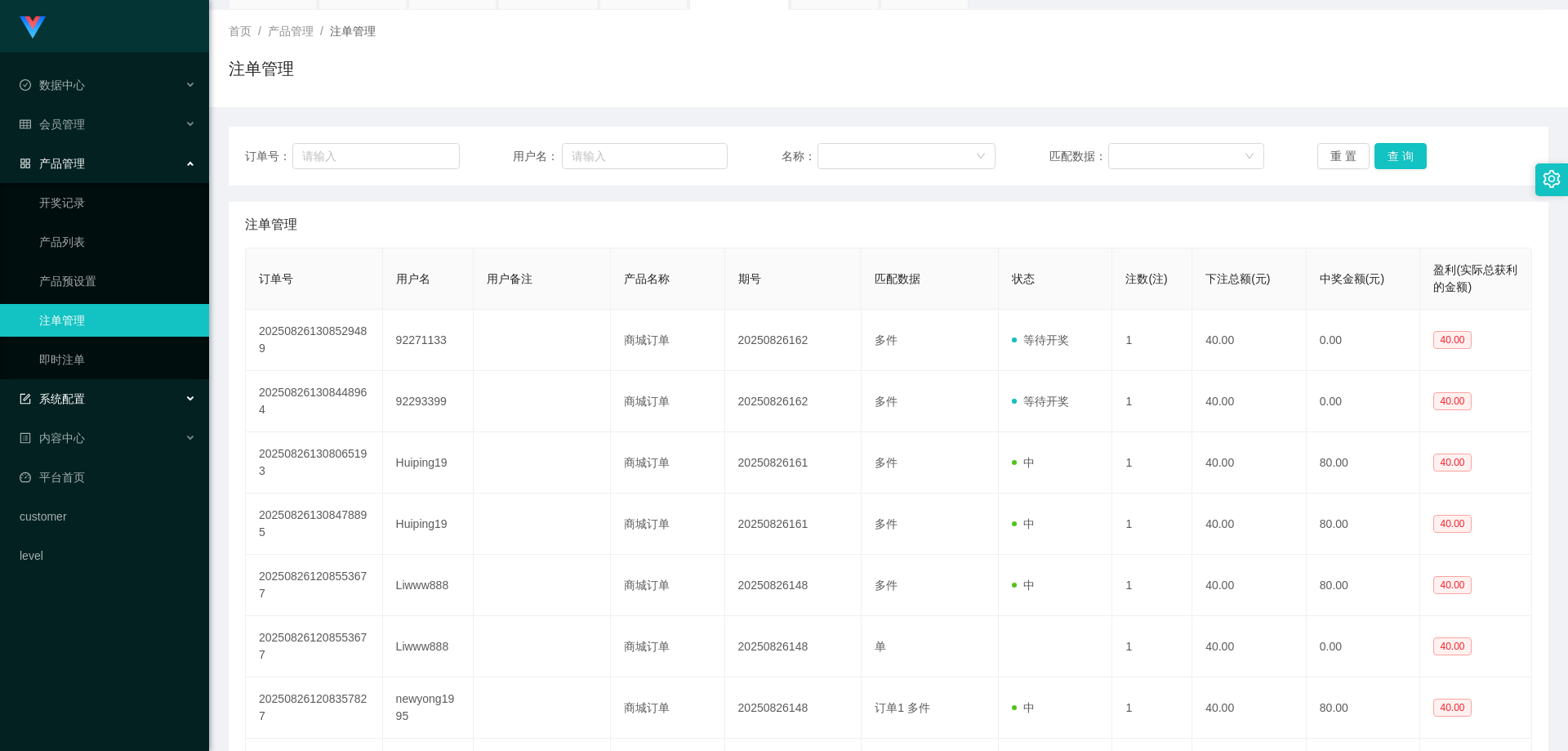
click at [103, 402] on div "系统配置" at bounding box center [104, 398] width 209 height 33
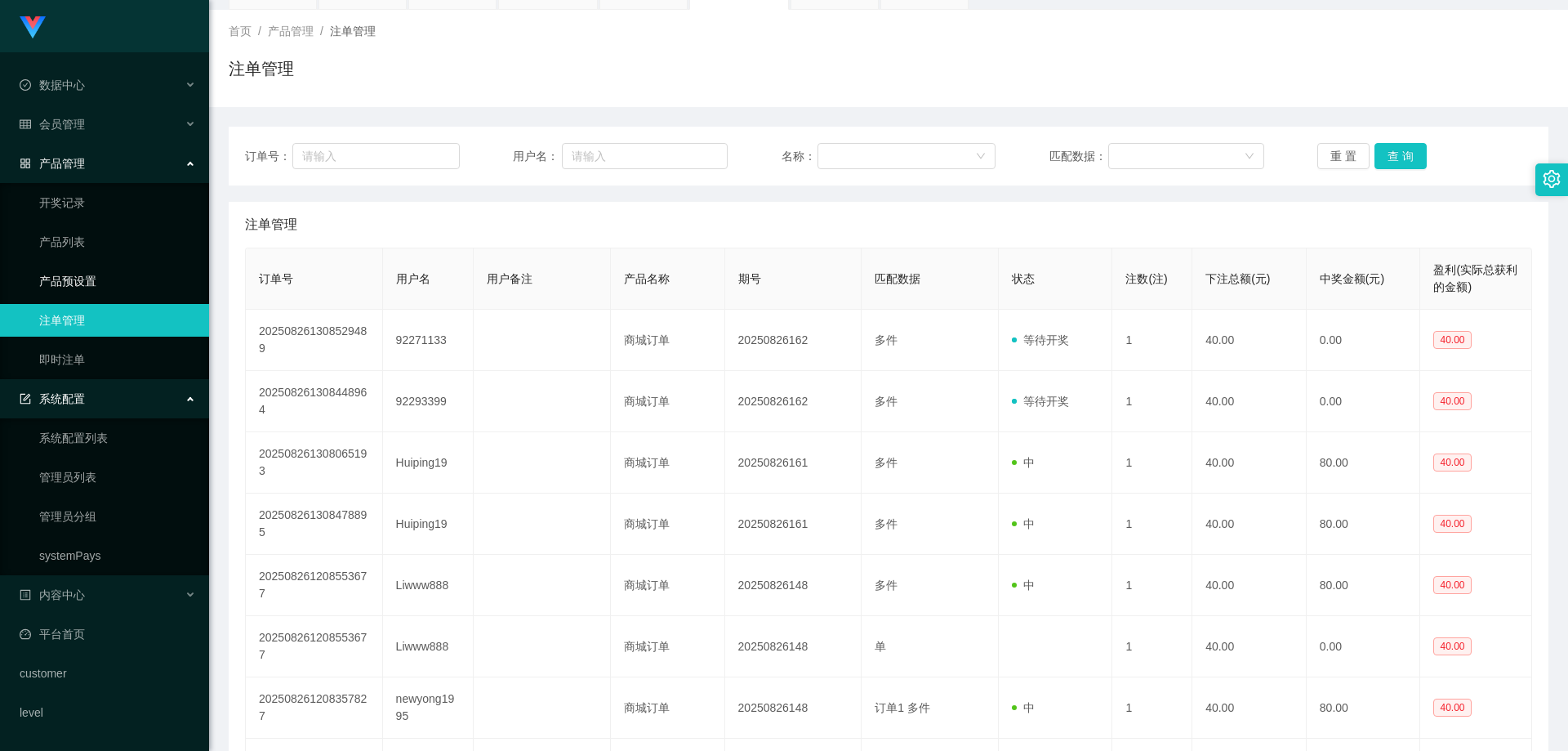
drag, startPoint x: 90, startPoint y: 281, endPoint x: 204, endPoint y: 296, distance: 115.0
click at [90, 281] on link "产品预设置" at bounding box center [118, 281] width 157 height 33
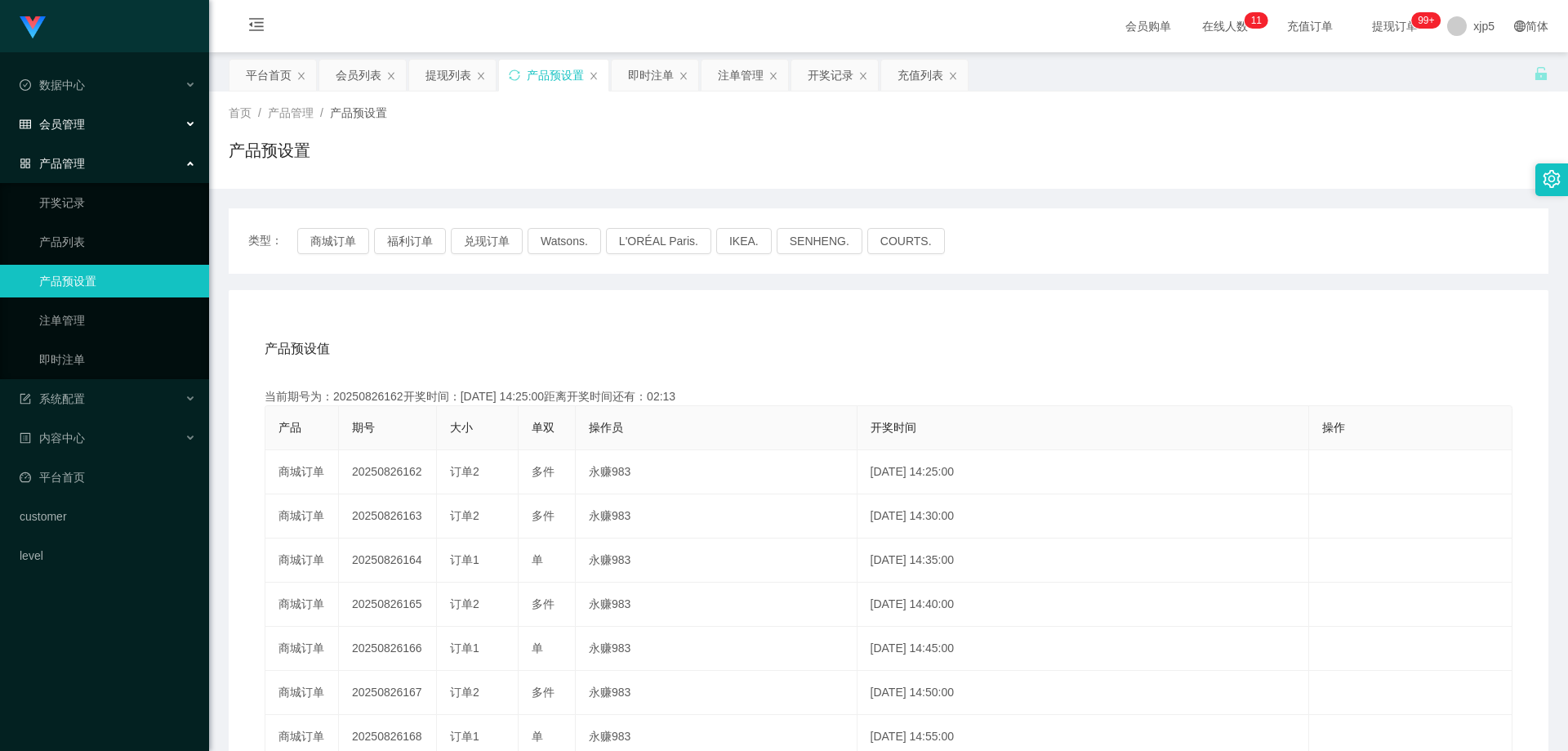
click at [82, 110] on div "会员管理" at bounding box center [104, 124] width 209 height 33
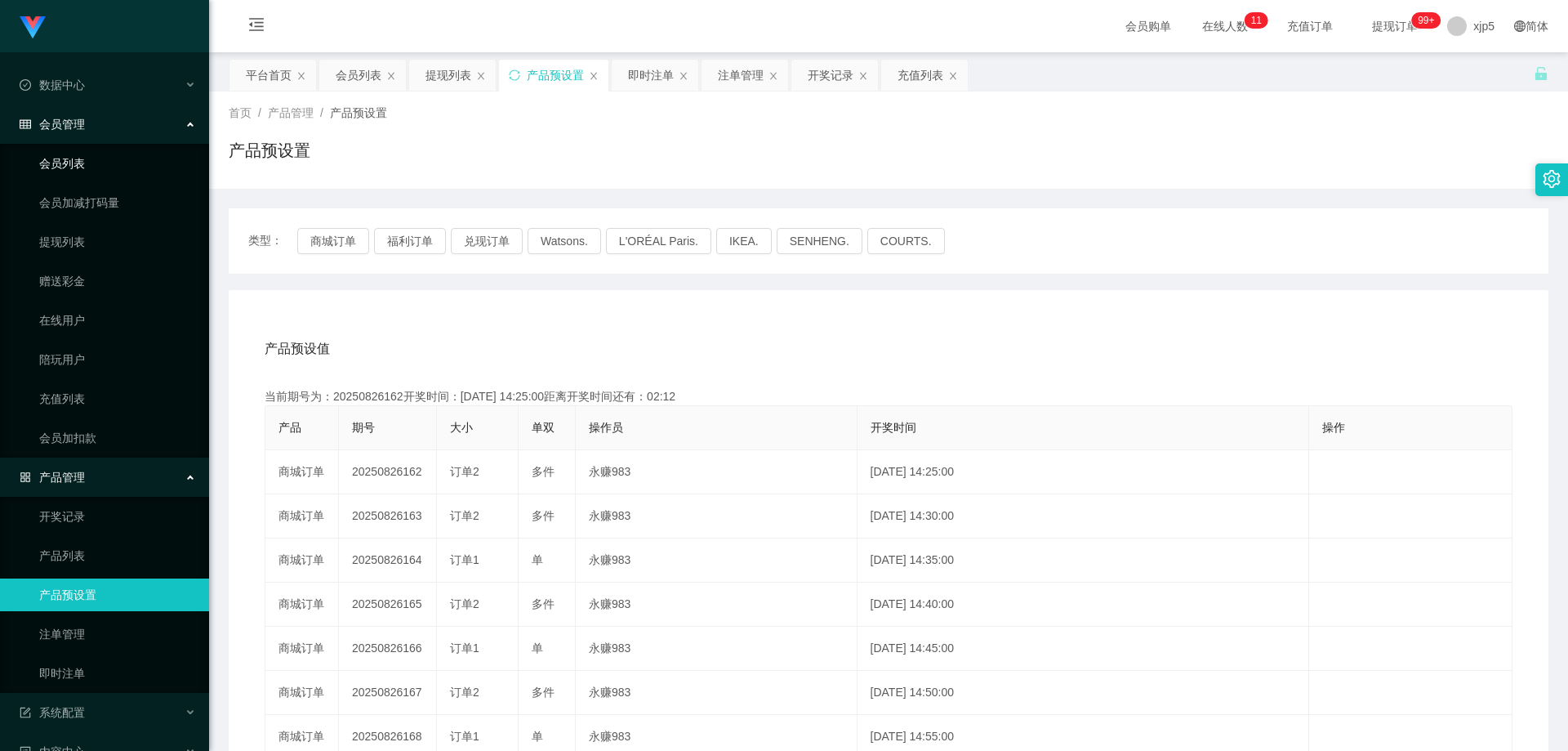
click at [75, 166] on link "会员列表" at bounding box center [118, 163] width 157 height 33
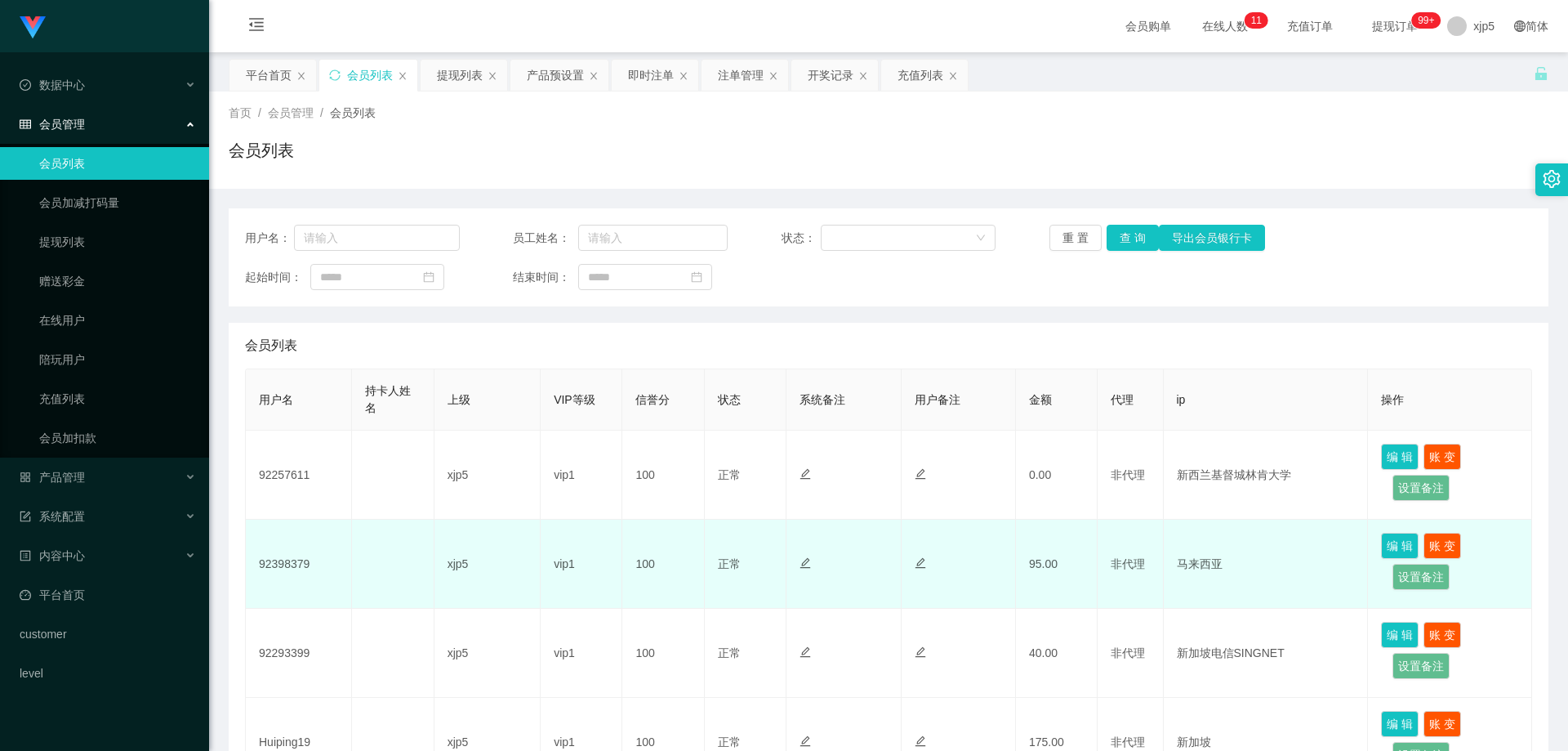
scroll to position [82, 0]
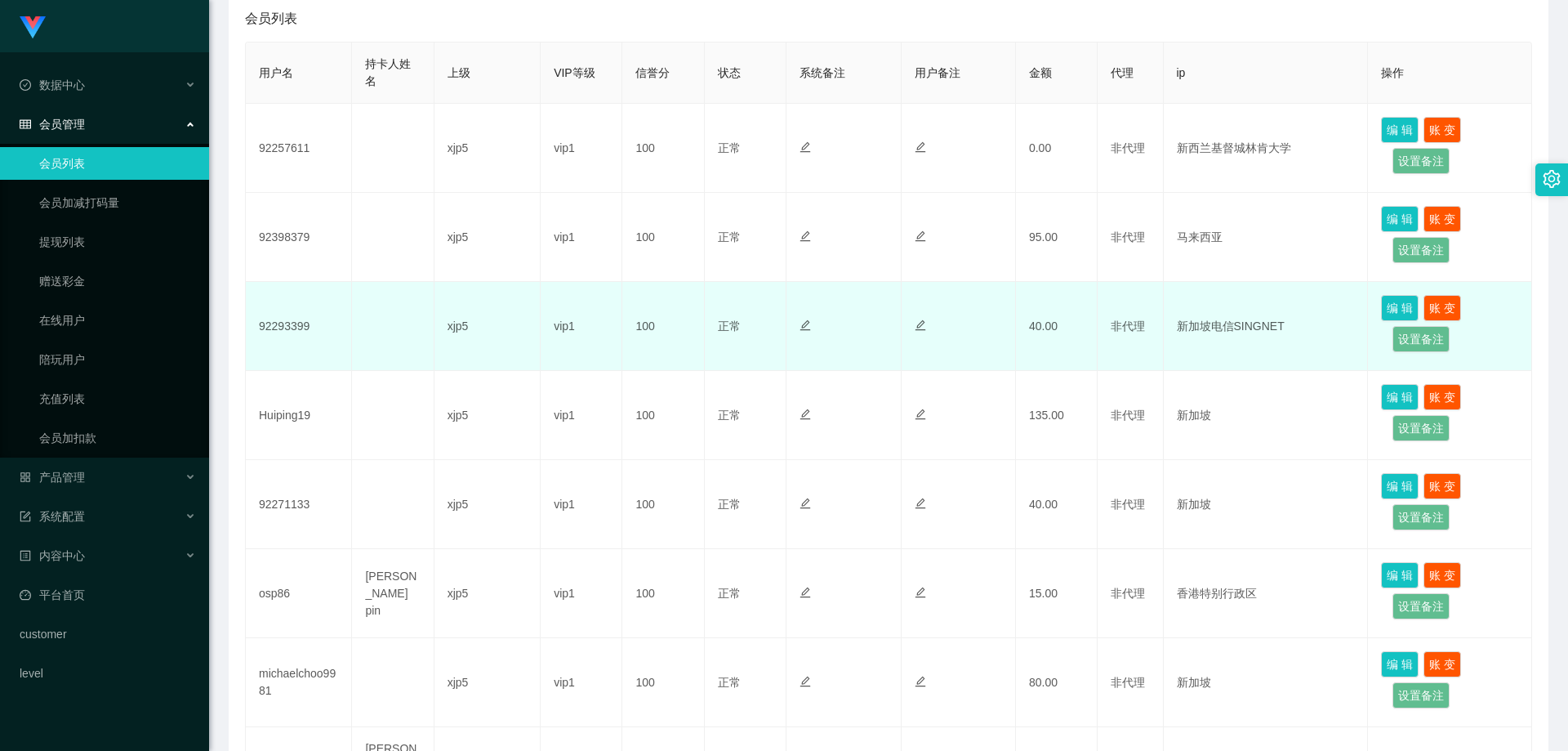
scroll to position [409, 0]
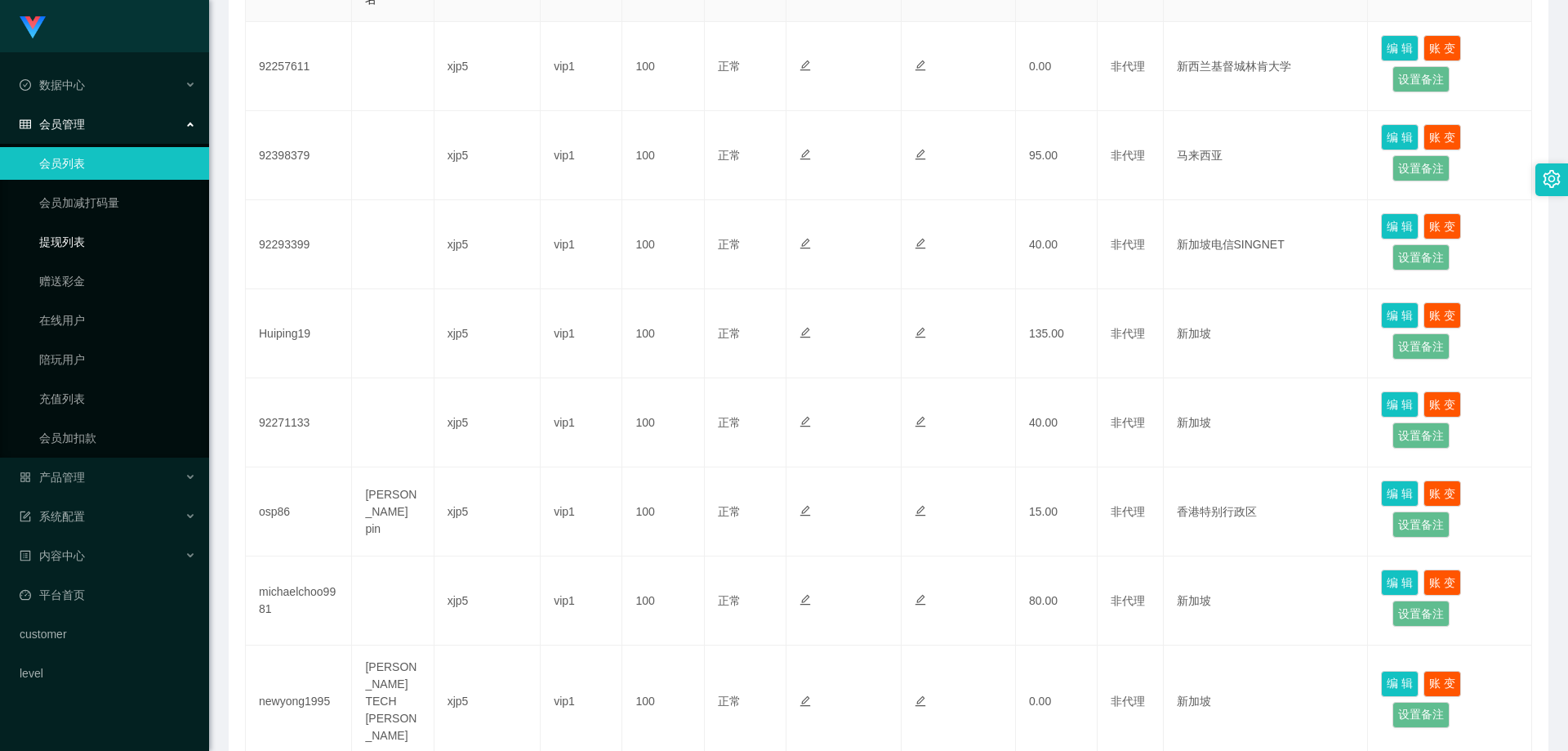
click at [76, 247] on link "提现列表" at bounding box center [118, 242] width 157 height 33
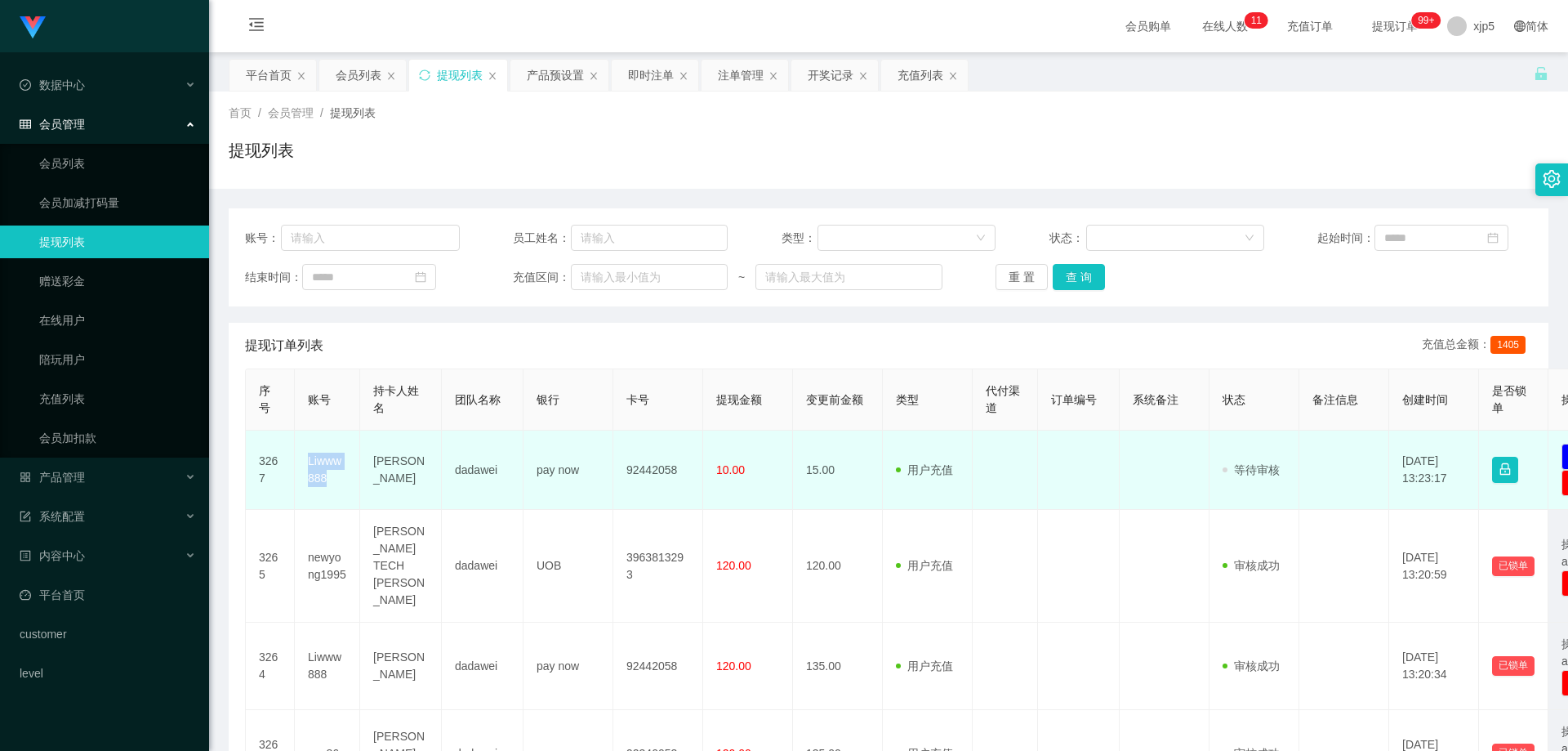
drag, startPoint x: 319, startPoint y: 476, endPoint x: 304, endPoint y: 466, distance: 18.0
click at [304, 466] on td "Liwww888" at bounding box center [327, 470] width 65 height 79
copy td "Liwww888"
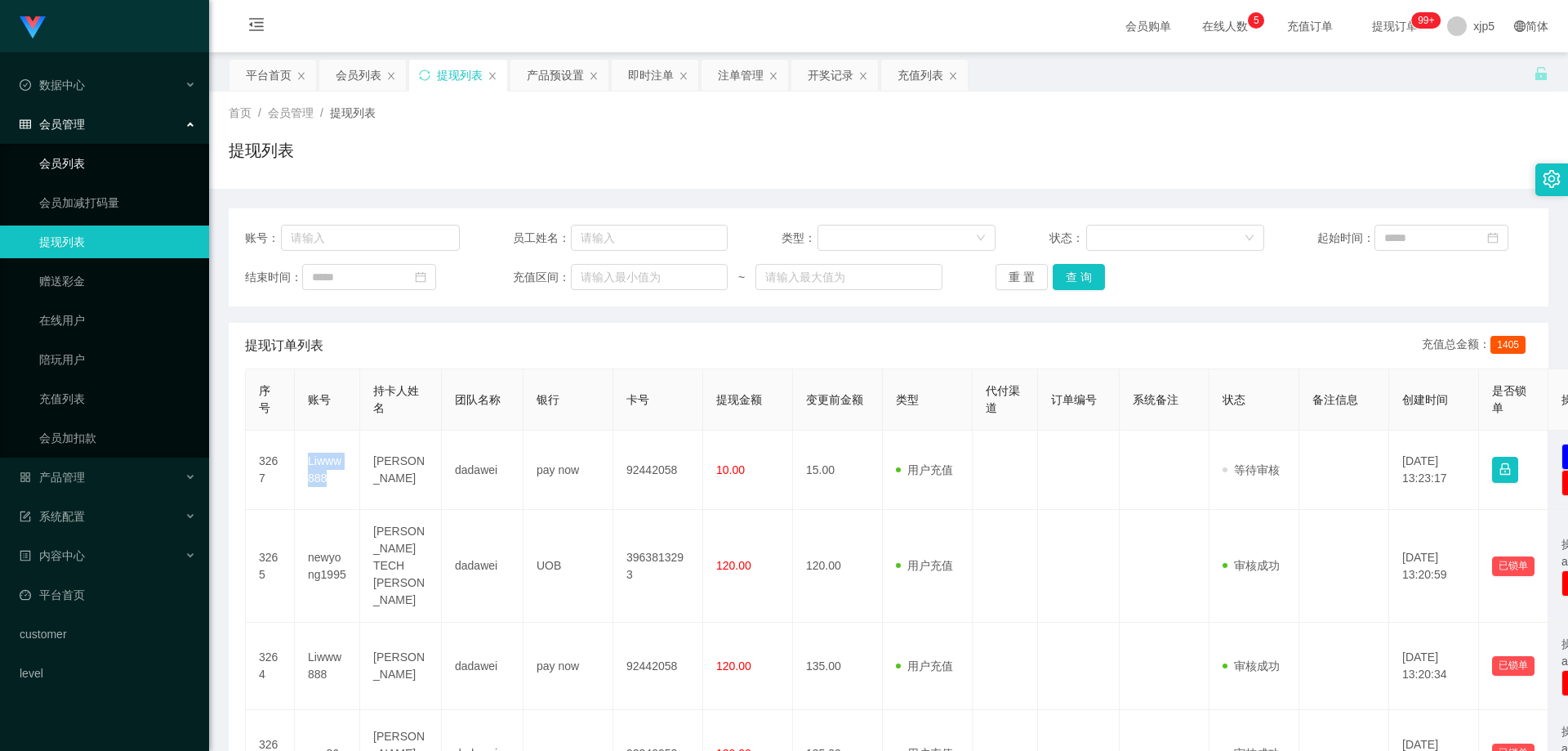
click at [104, 170] on link "会员列表" at bounding box center [118, 163] width 157 height 33
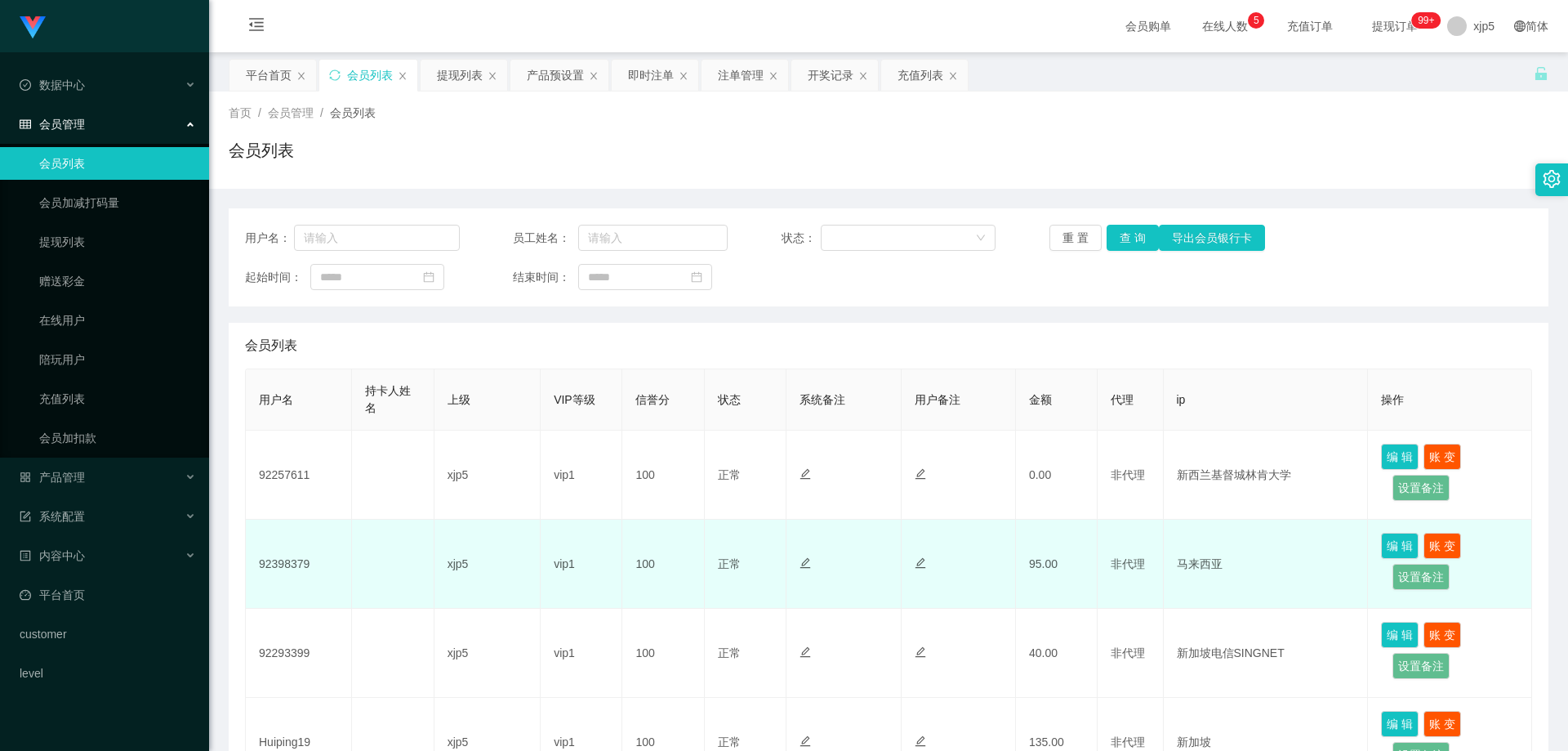
scroll to position [82, 0]
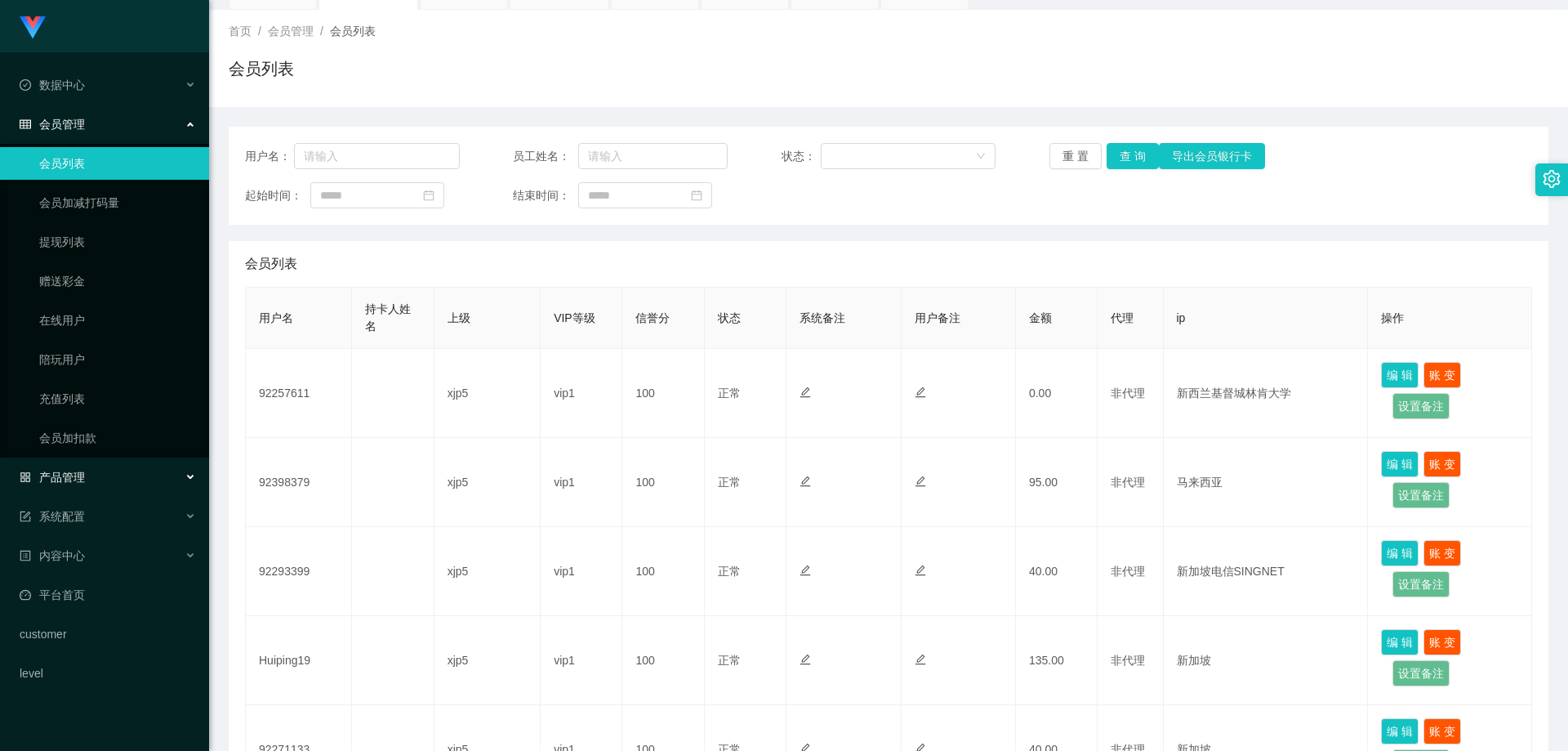
click at [89, 492] on div "产品管理" at bounding box center [104, 477] width 209 height 33
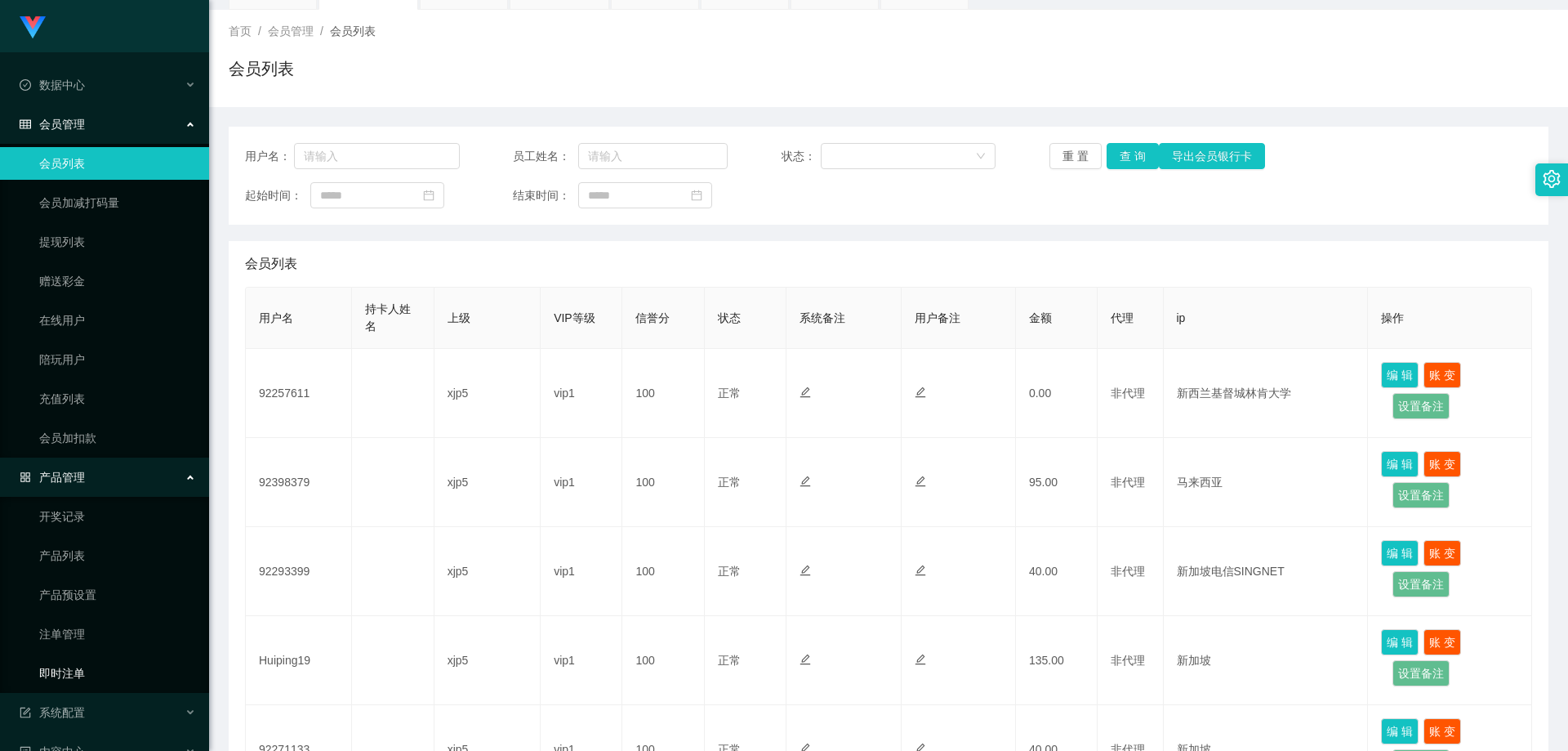
click at [101, 666] on link "即时注单" at bounding box center [118, 673] width 157 height 33
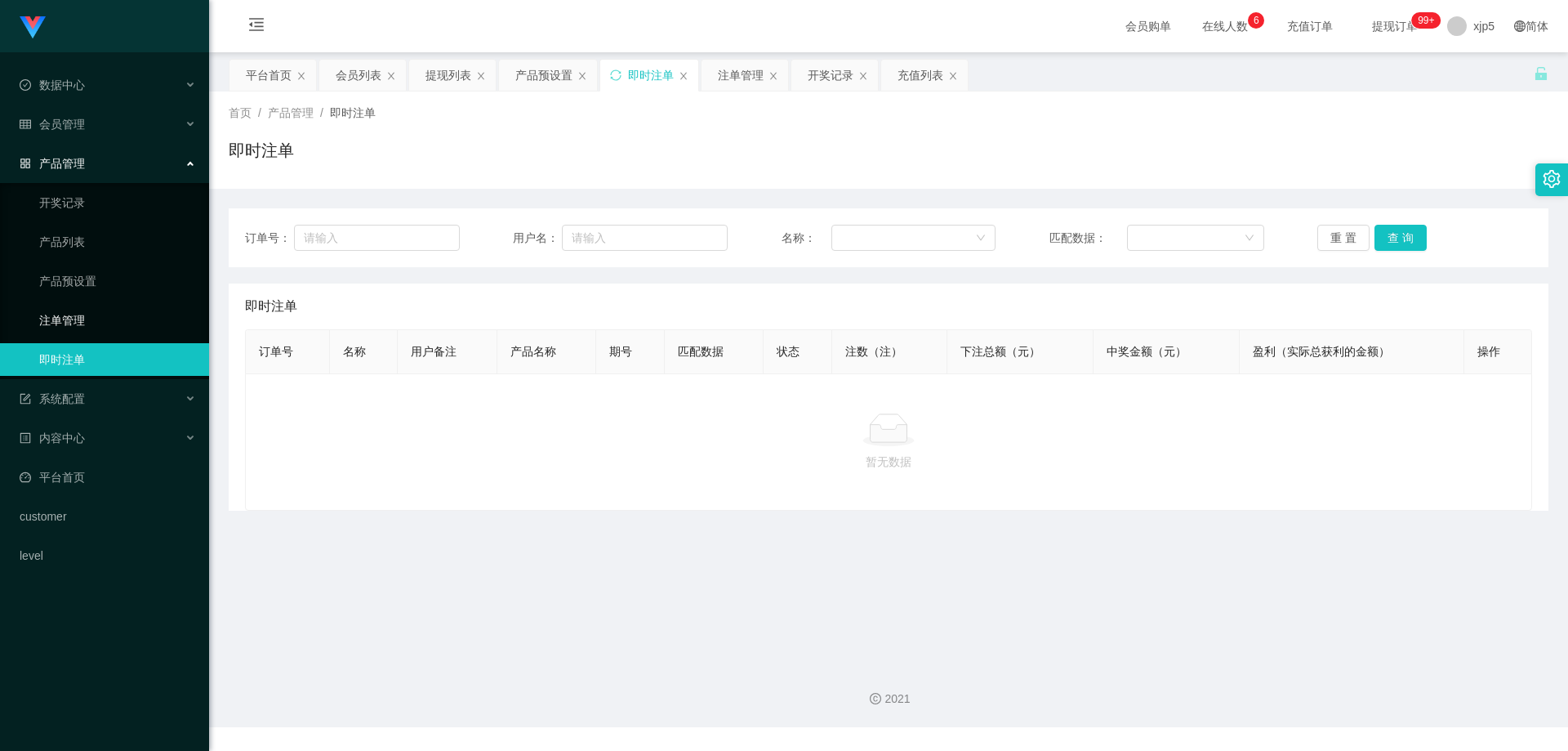
click at [91, 321] on link "注单管理" at bounding box center [118, 320] width 157 height 33
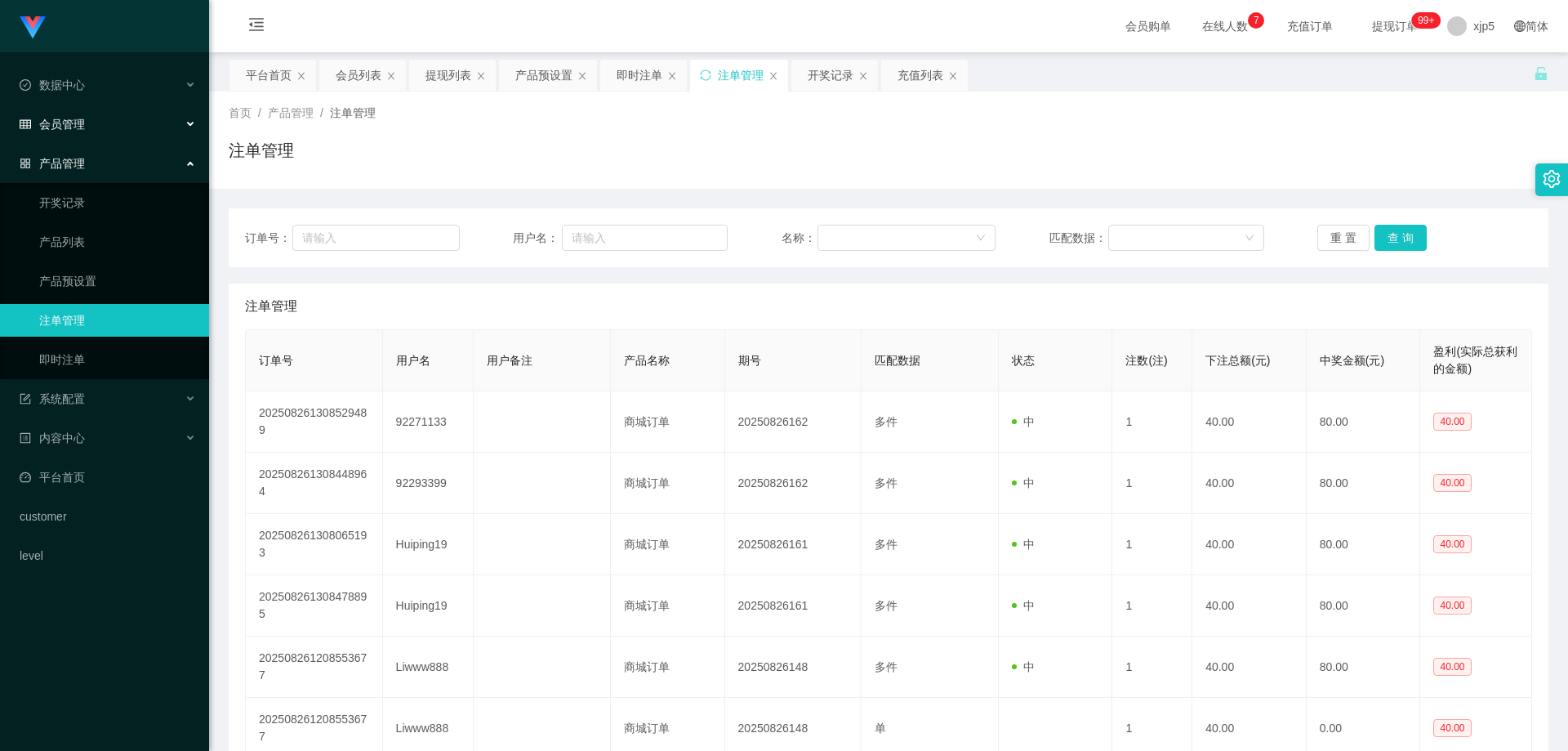
click at [132, 125] on div "会员管理" at bounding box center [104, 124] width 209 height 33
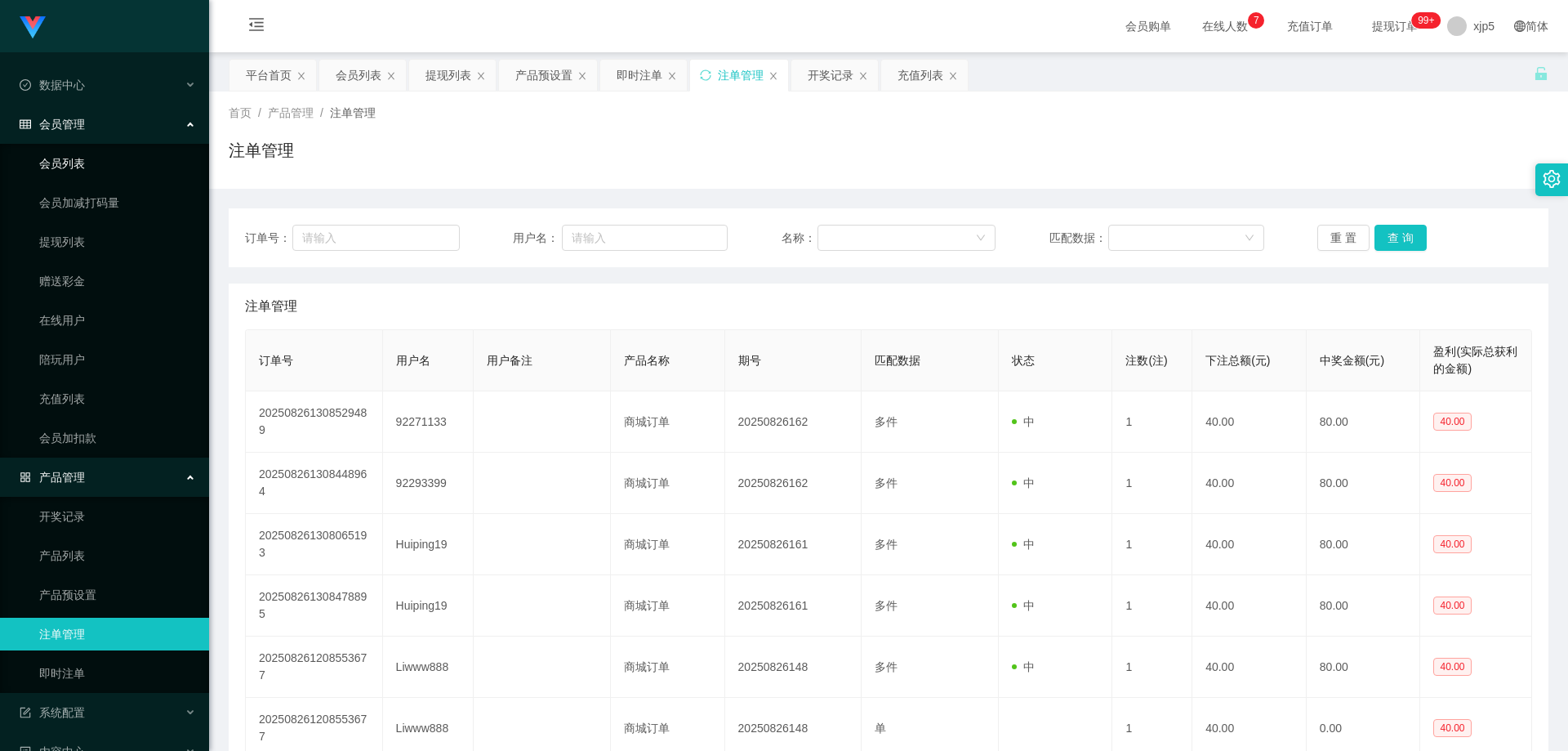
click at [120, 161] on link "会员列表" at bounding box center [118, 163] width 157 height 33
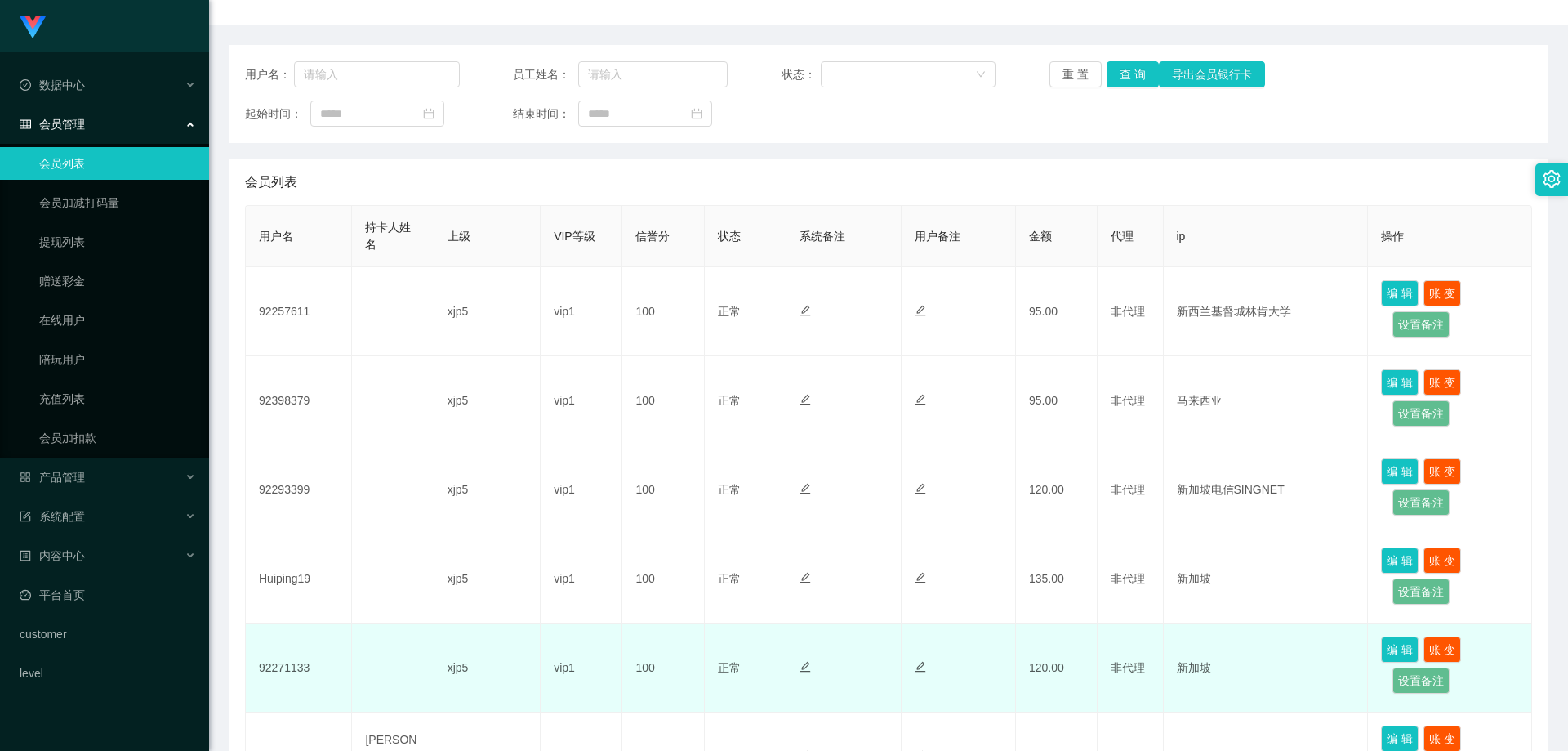
scroll to position [246, 0]
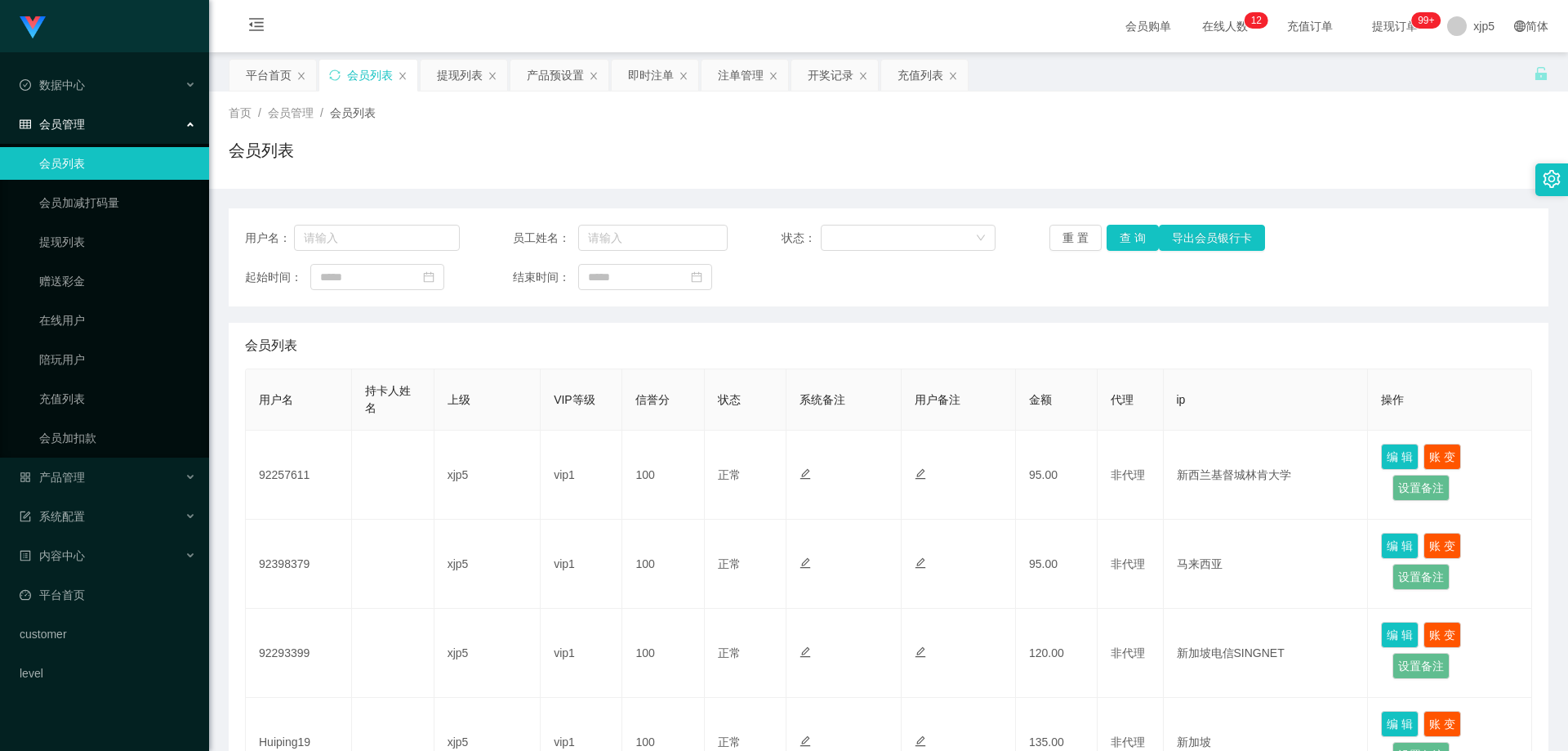
scroll to position [654, 0]
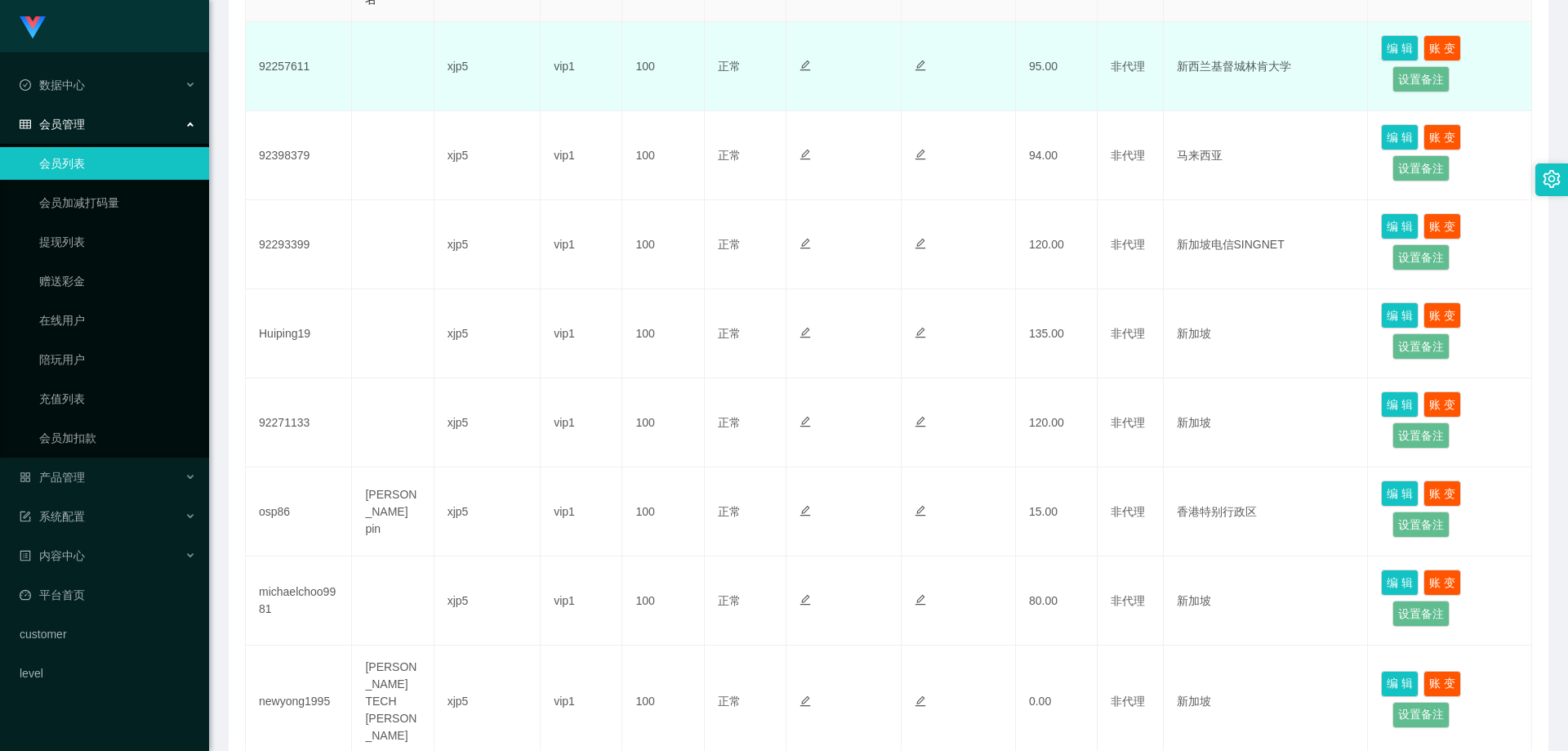
scroll to position [246, 0]
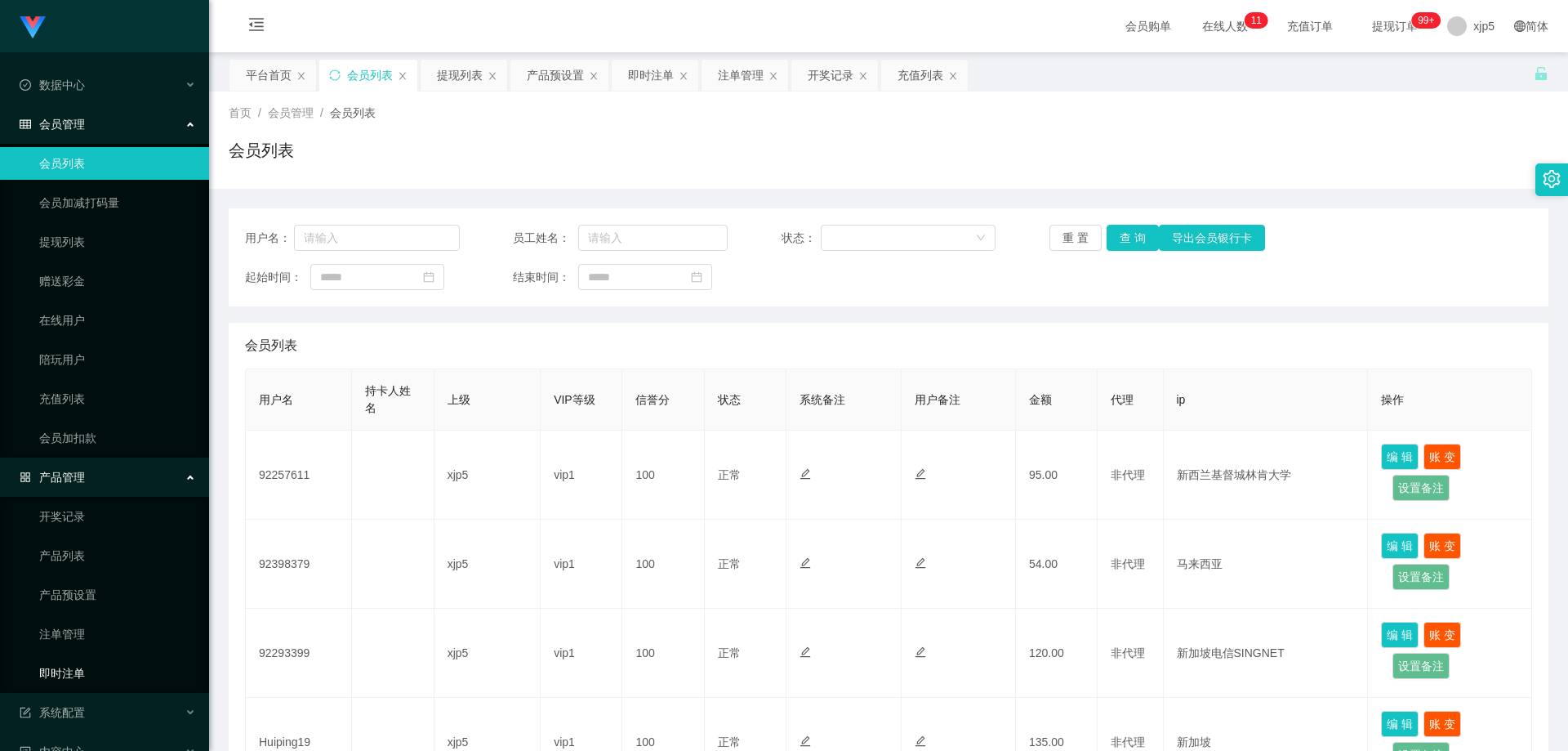
scroll to position [163, 0]
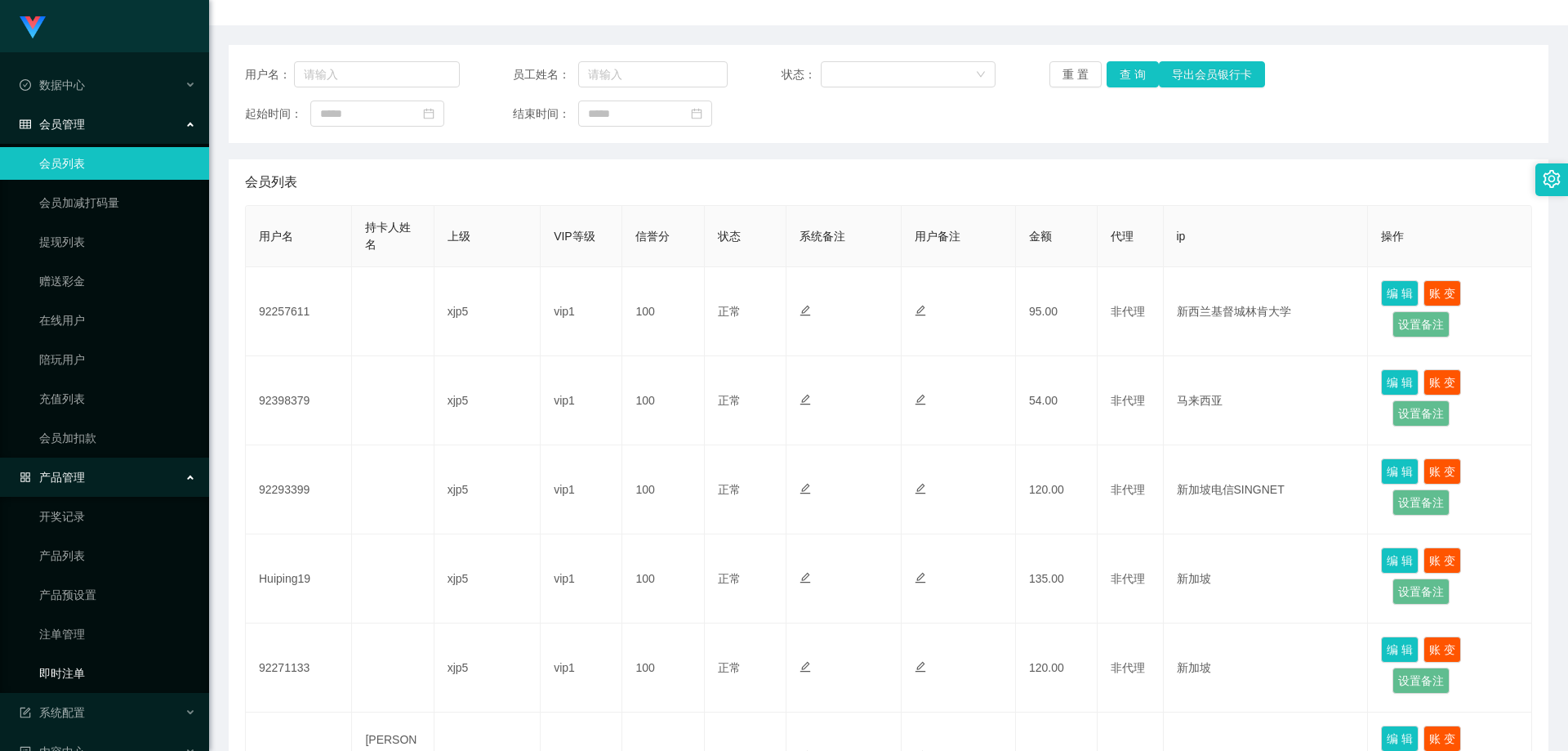
click at [82, 681] on link "即时注单" at bounding box center [118, 673] width 157 height 33
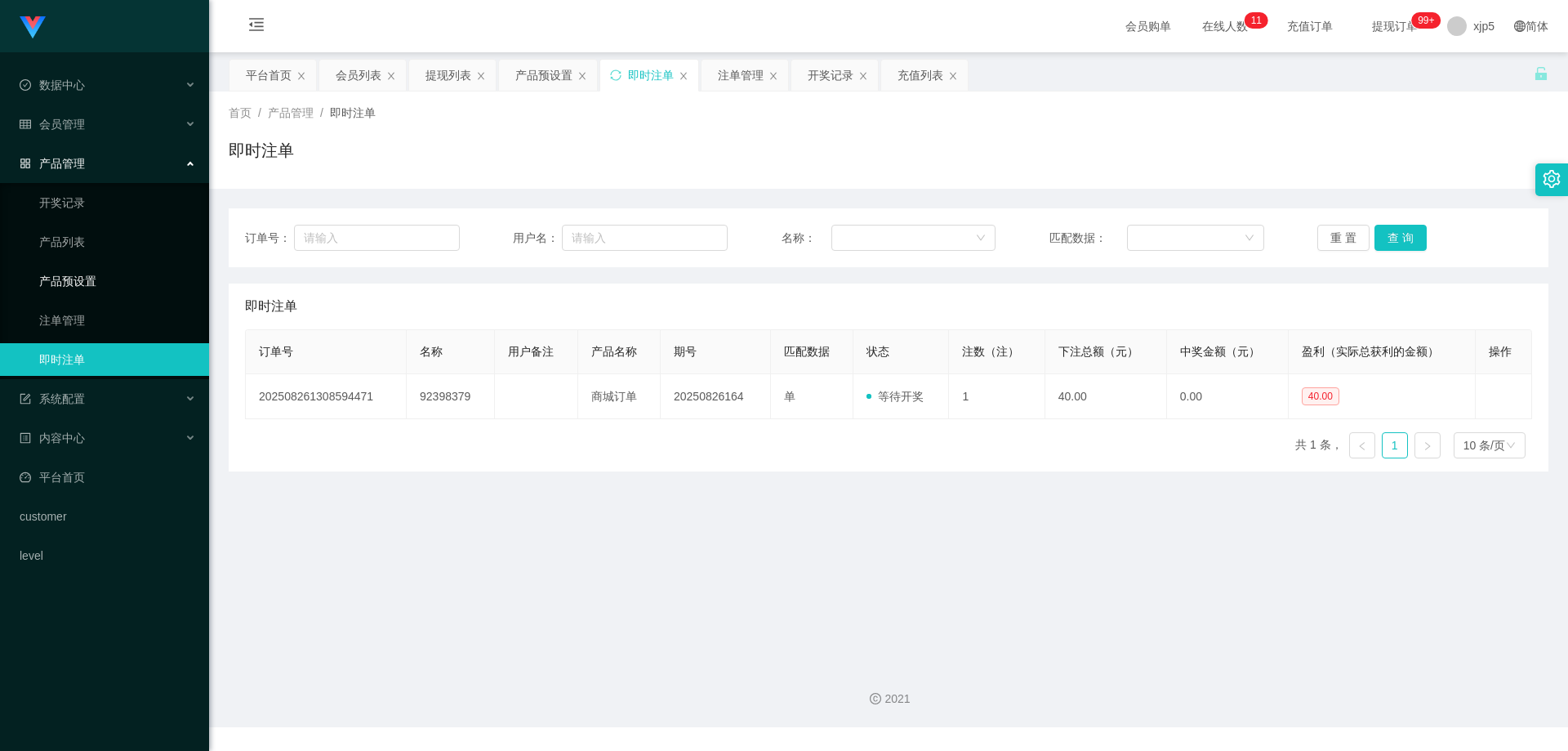
click at [135, 285] on link "产品预设置" at bounding box center [118, 281] width 157 height 33
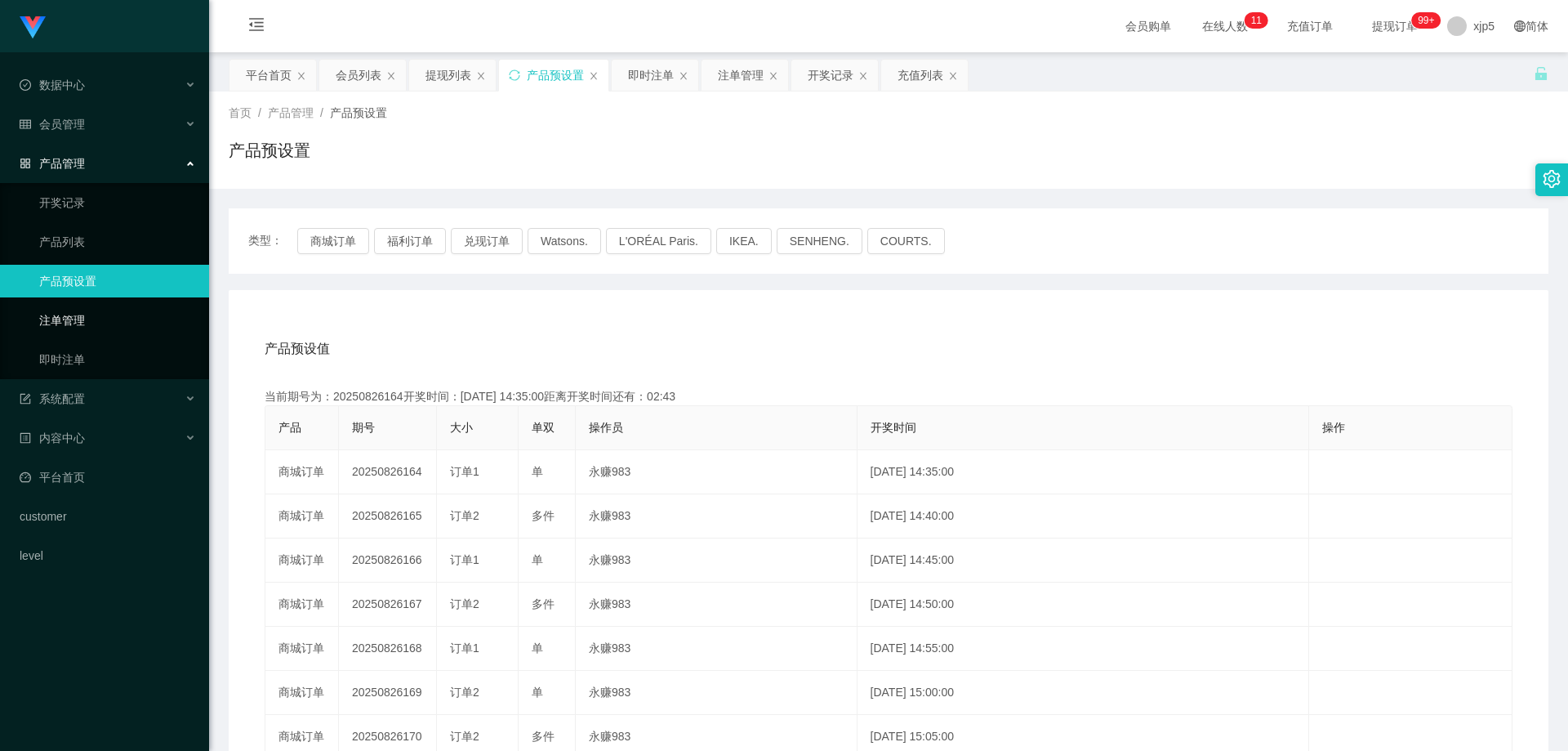
click at [111, 322] on link "注单管理" at bounding box center [118, 320] width 157 height 33
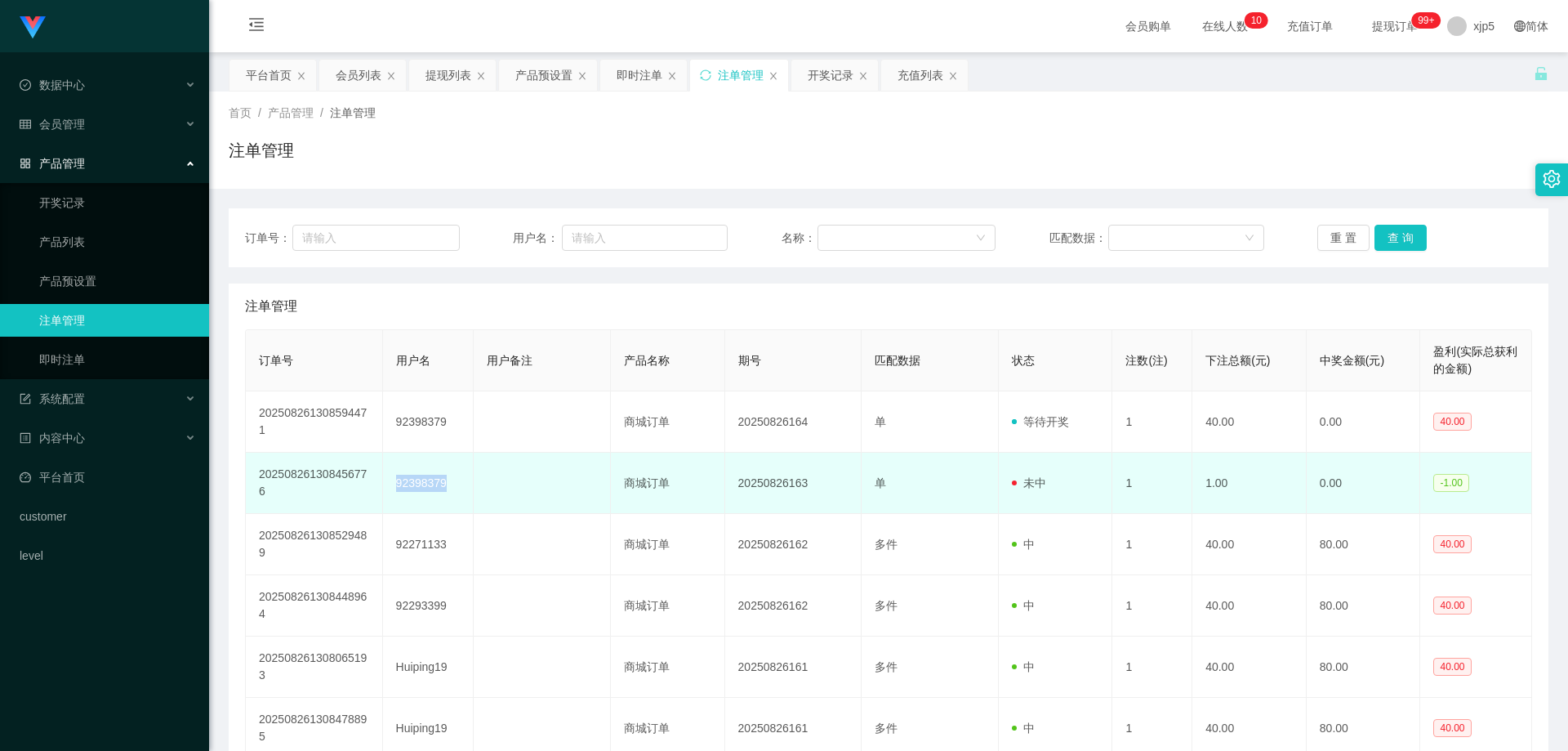
drag, startPoint x: 452, startPoint y: 486, endPoint x: 382, endPoint y: 484, distance: 70.0
click at [383, 484] on td "92398379" at bounding box center [428, 483] width 92 height 62
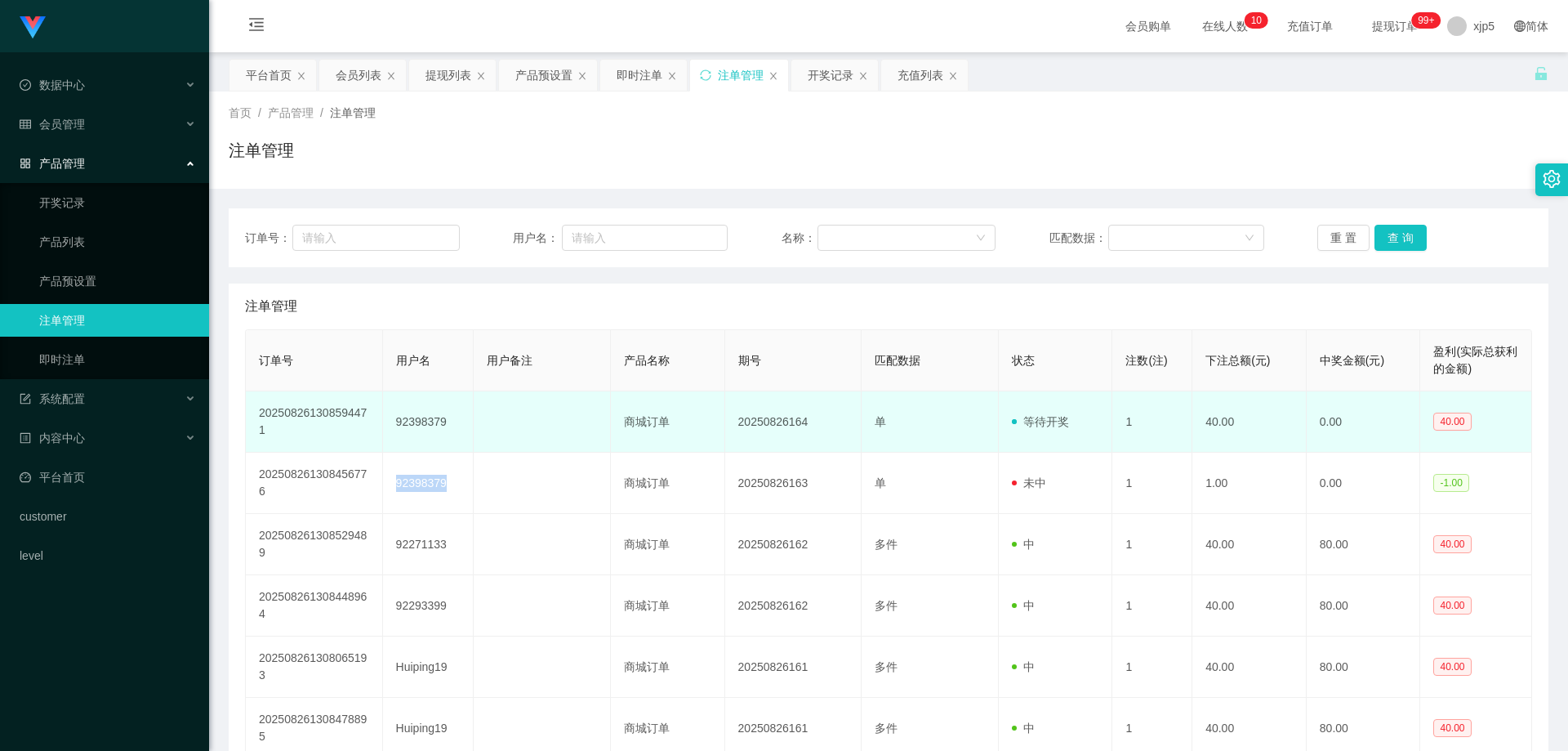
copy td "92398379"
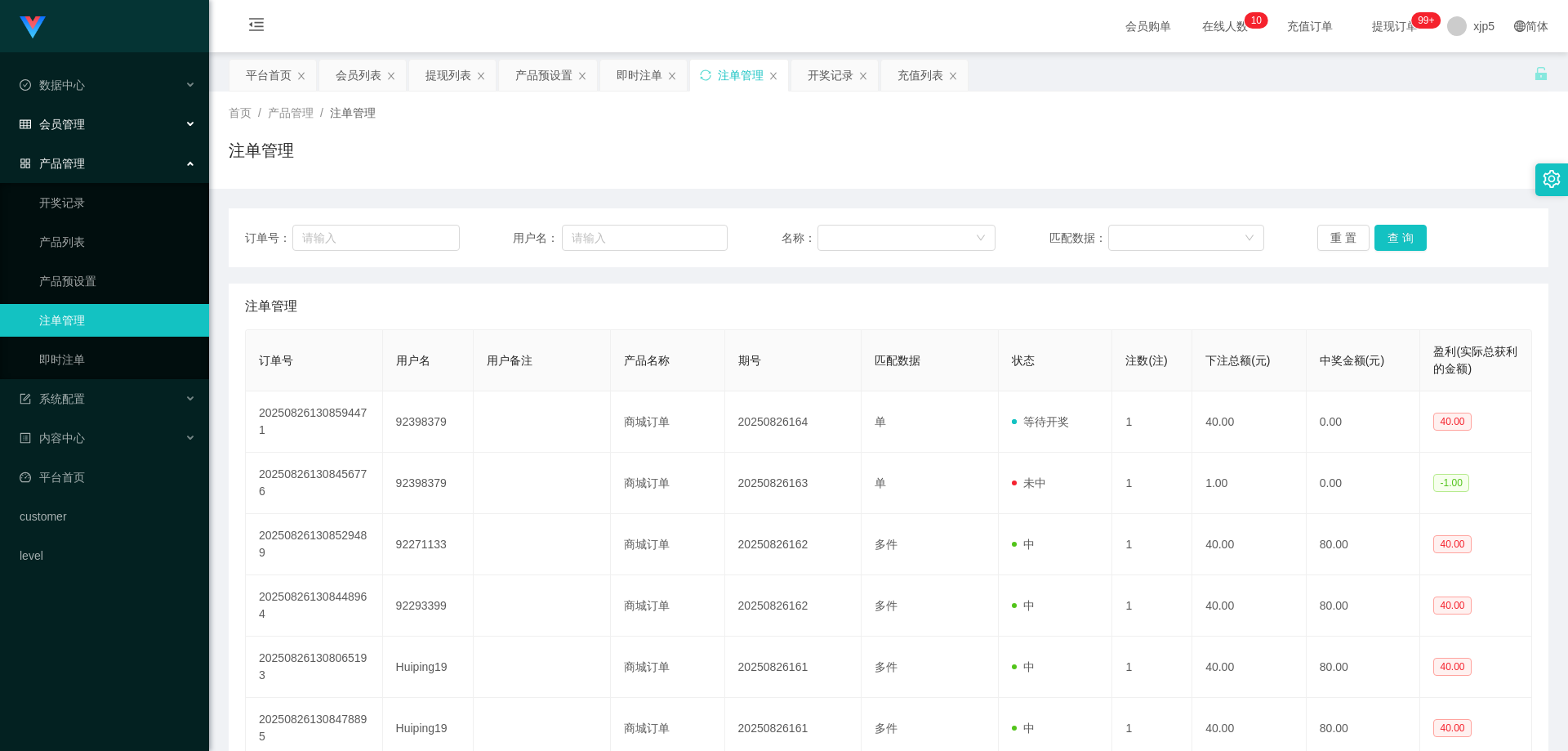
click at [80, 121] on span "会员管理" at bounding box center [52, 124] width 65 height 13
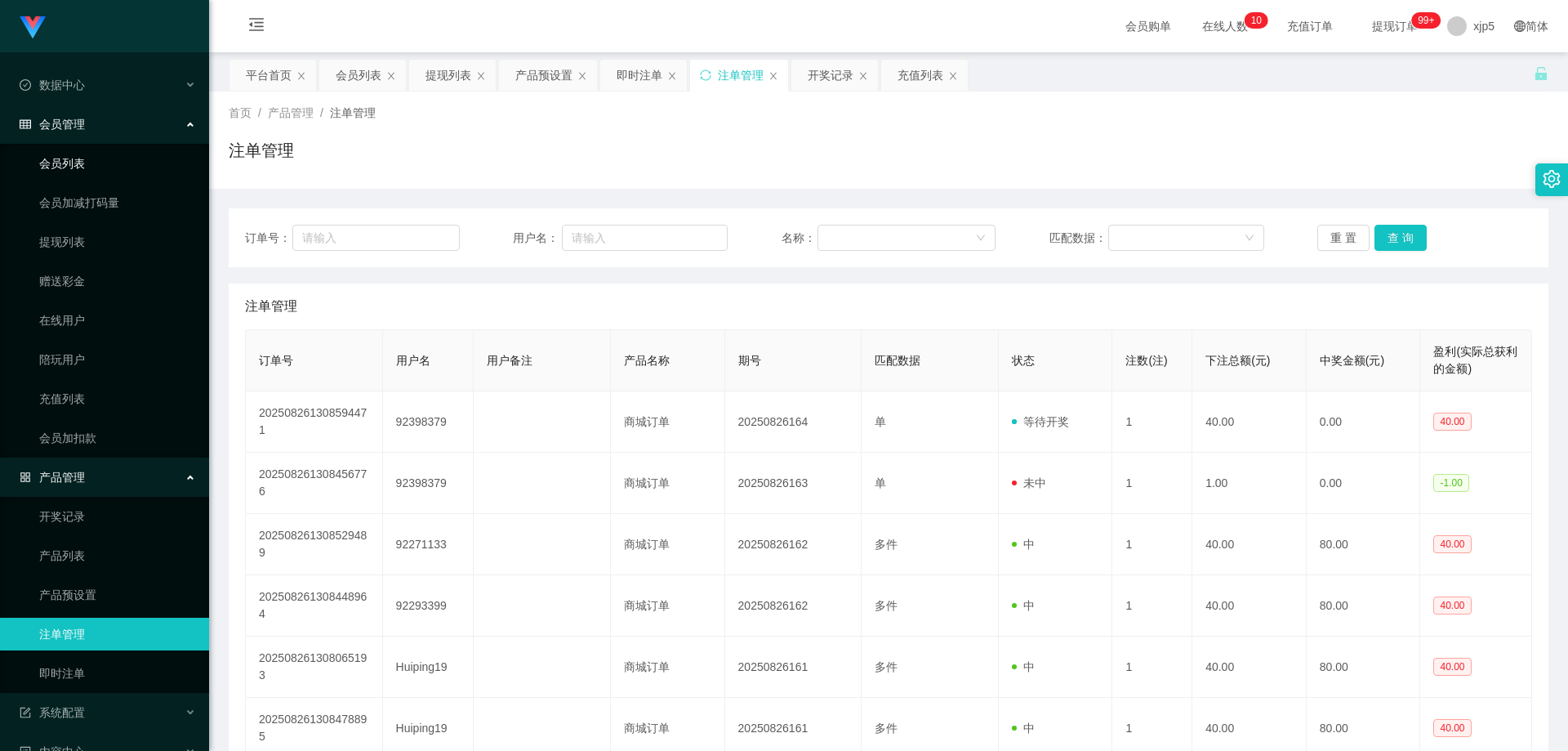
click at [77, 169] on link "会员列表" at bounding box center [118, 163] width 157 height 33
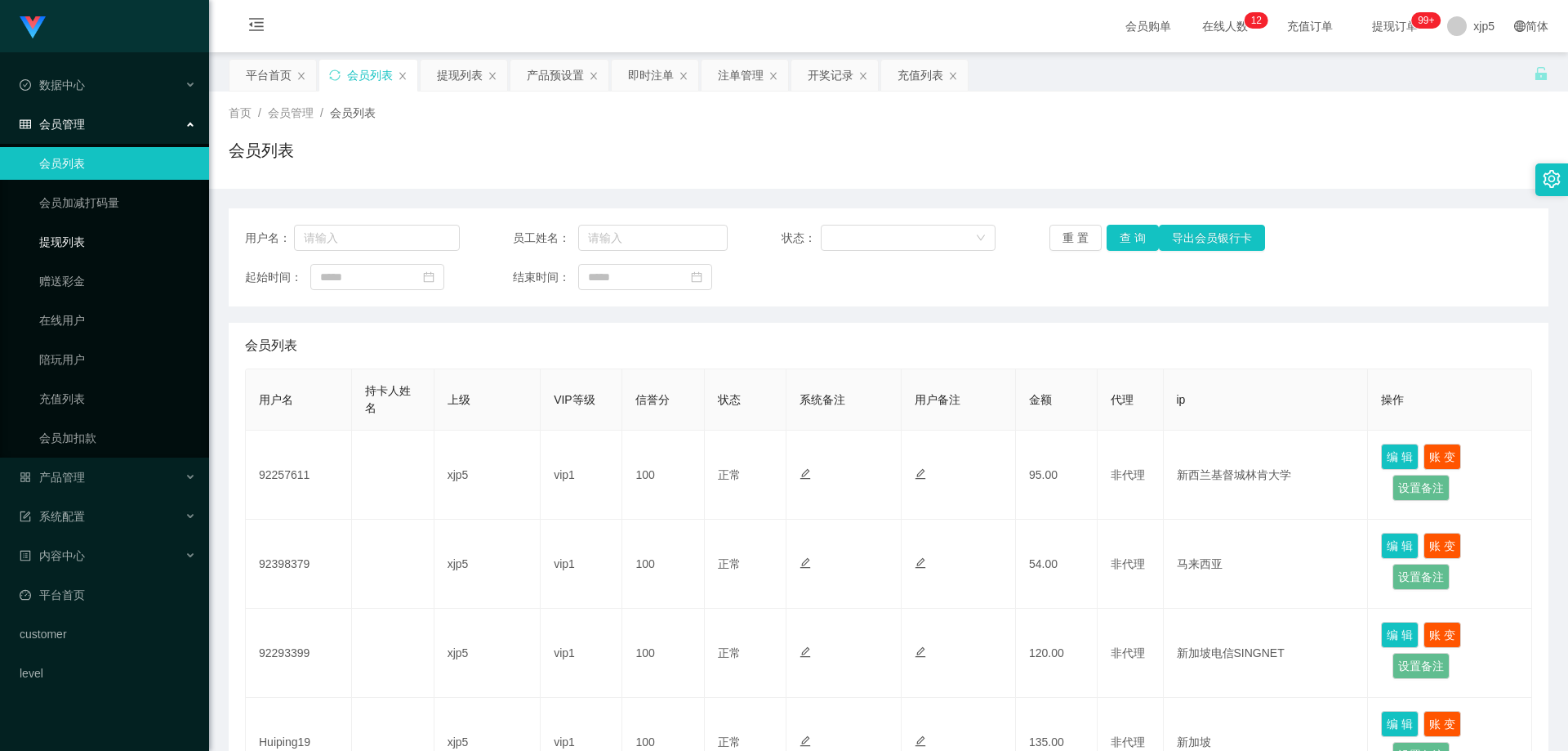
click at [91, 247] on link "提现列表" at bounding box center [118, 242] width 157 height 33
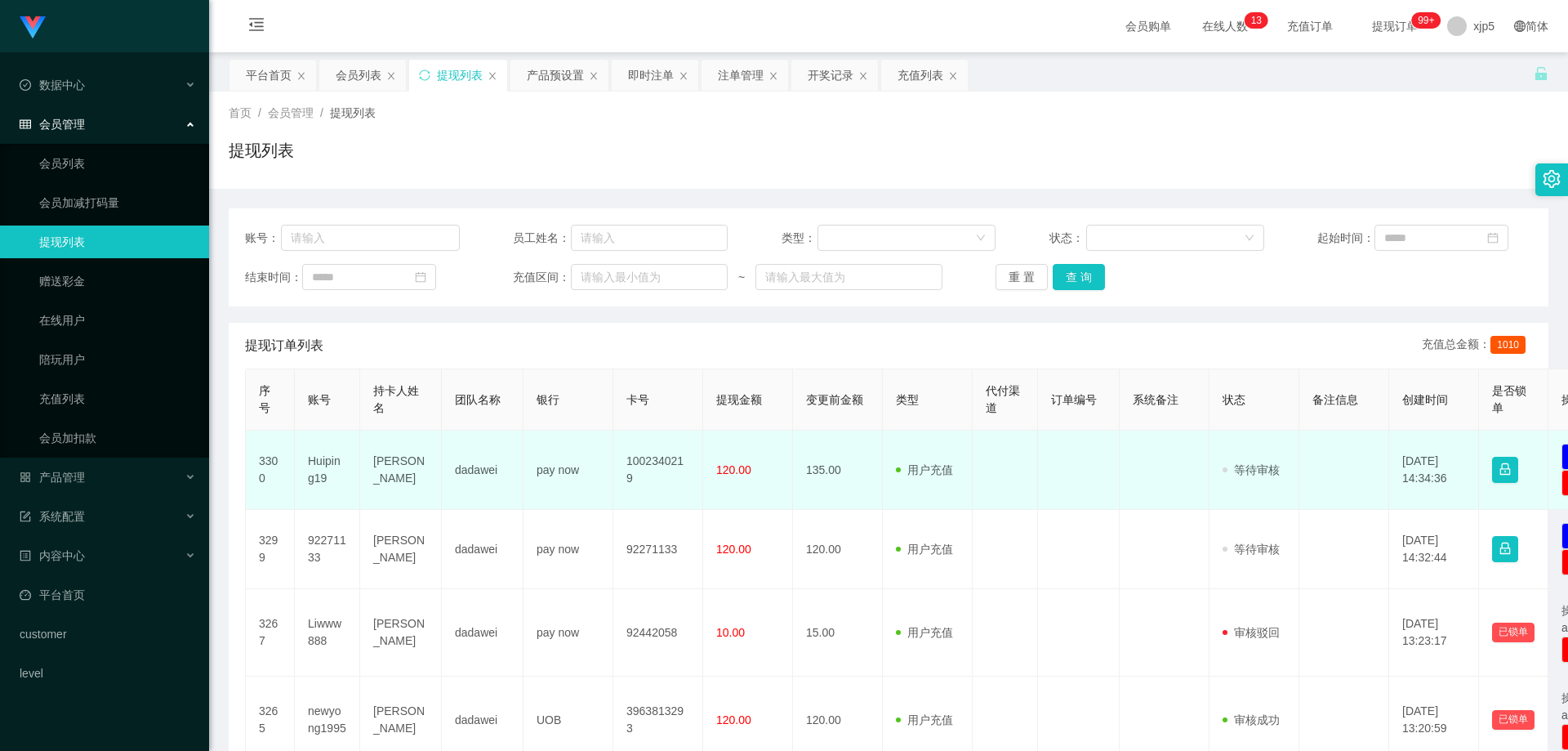
drag, startPoint x: 342, startPoint y: 488, endPoint x: 332, endPoint y: 482, distance: 11.7
click at [332, 482] on td "Huiping19" at bounding box center [327, 470] width 65 height 79
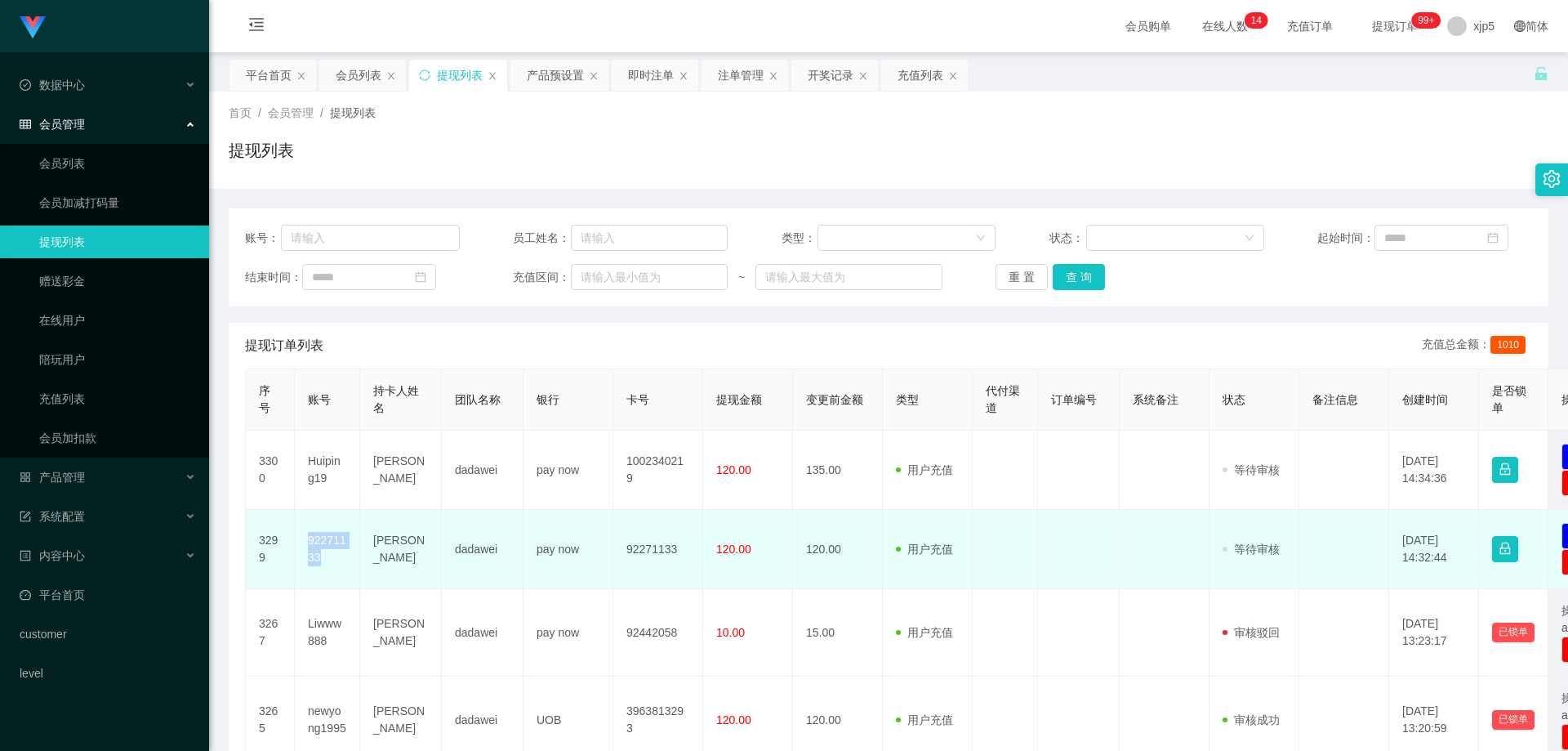
drag, startPoint x: 331, startPoint y: 559, endPoint x: 303, endPoint y: 543, distance: 32.2
click at [303, 543] on td "92271133" at bounding box center [327, 549] width 65 height 79
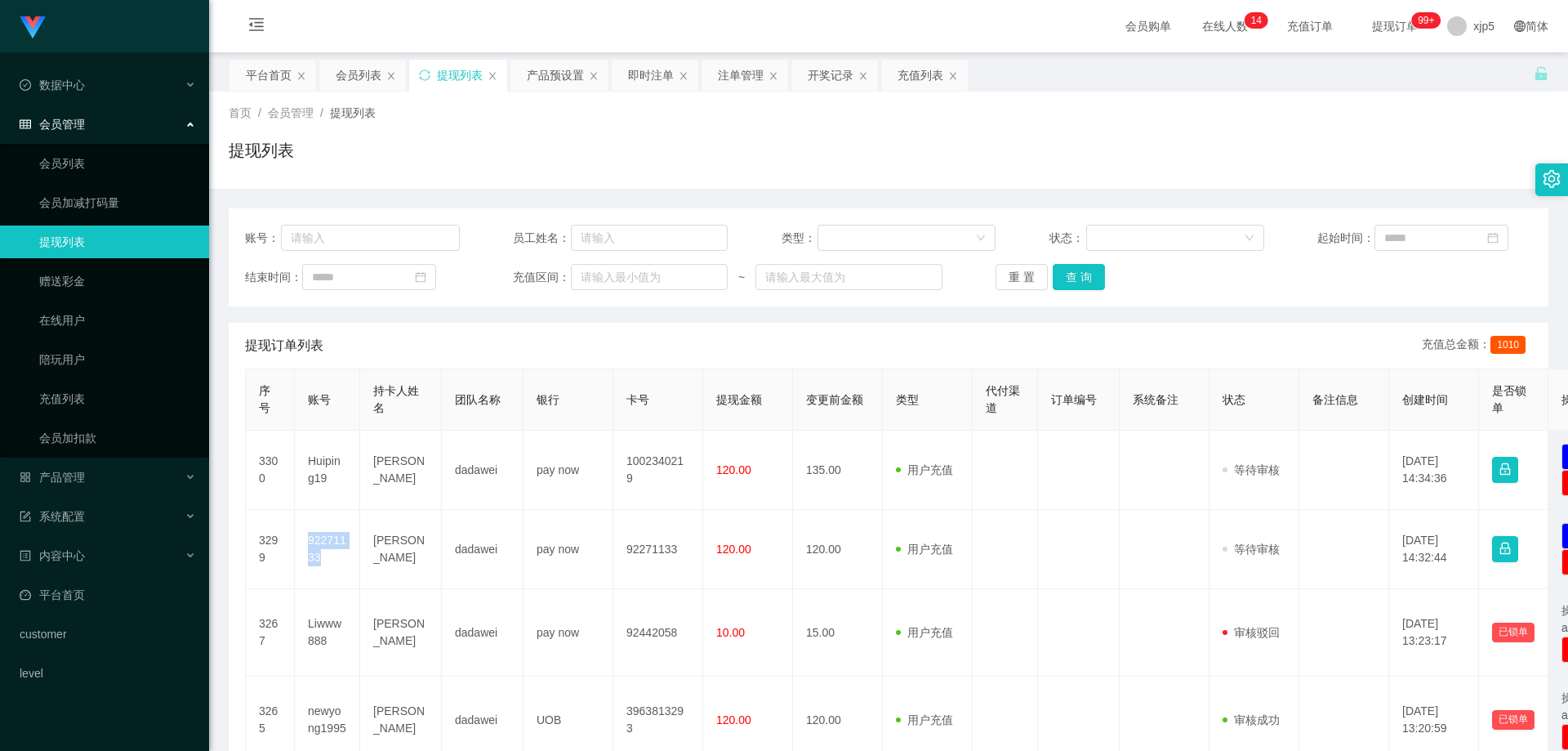
copy td "92271133"
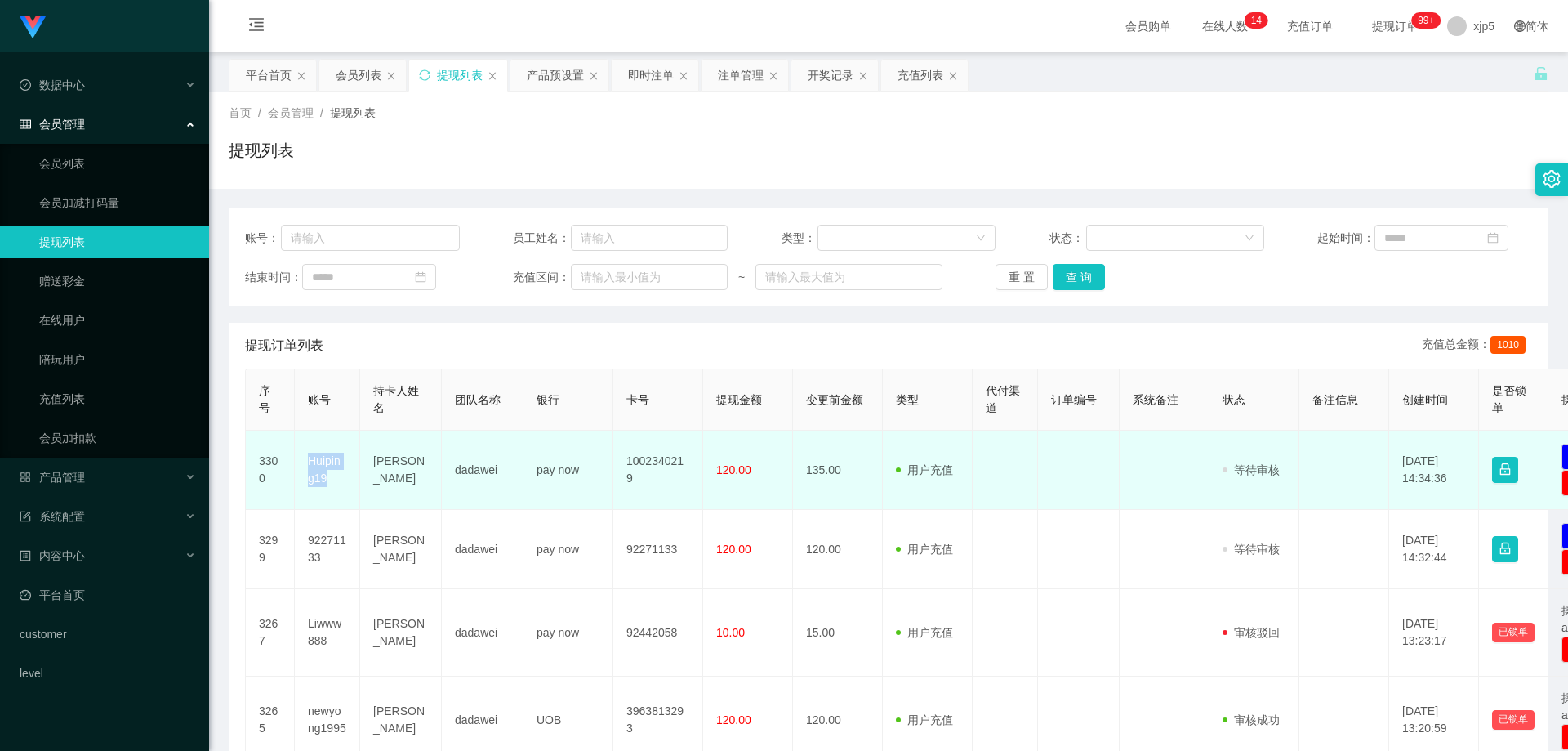
drag, startPoint x: 338, startPoint y: 488, endPoint x: 374, endPoint y: 451, distance: 51.6
click at [299, 459] on td "Huiping19" at bounding box center [327, 470] width 65 height 79
copy td "Huiping19"
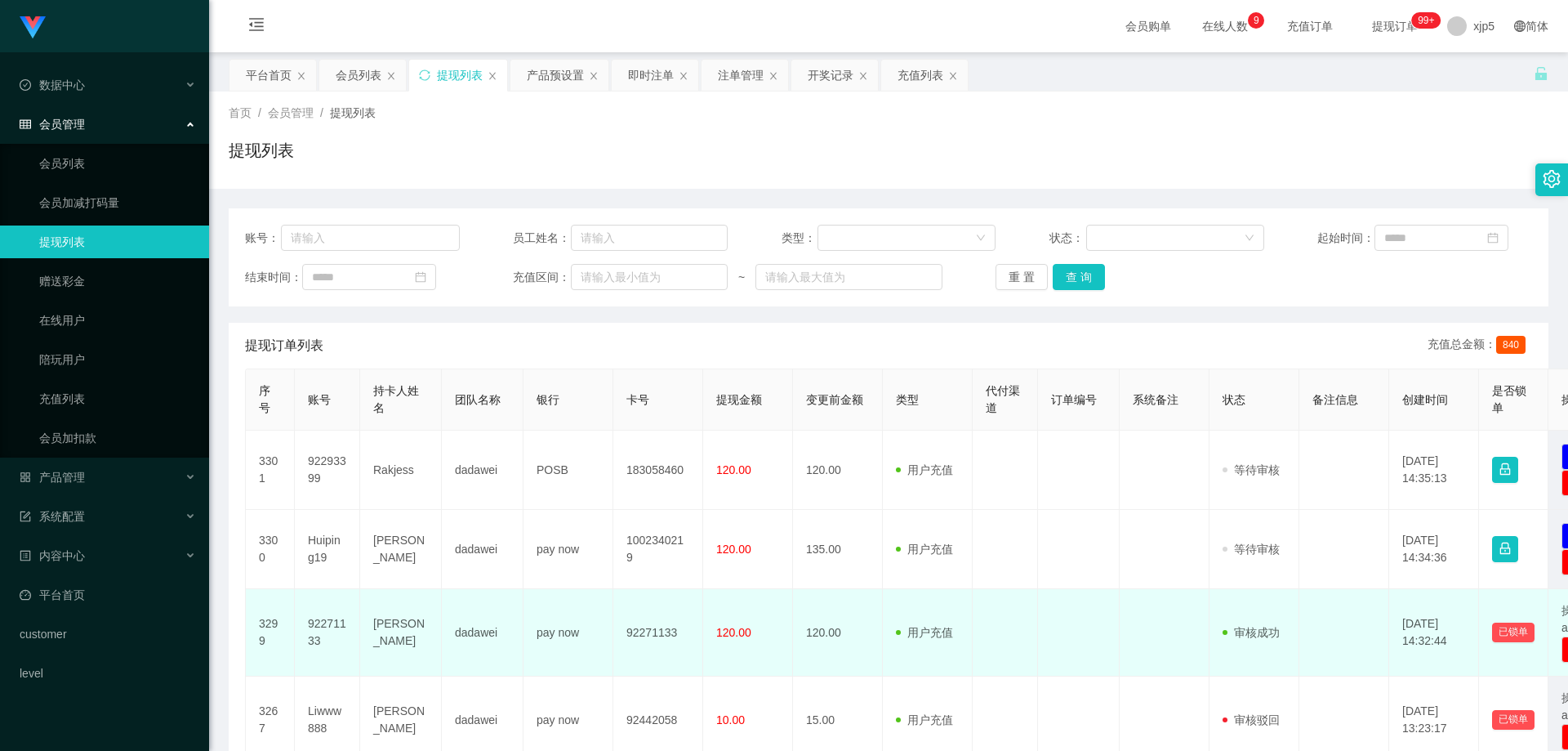
scroll to position [82, 0]
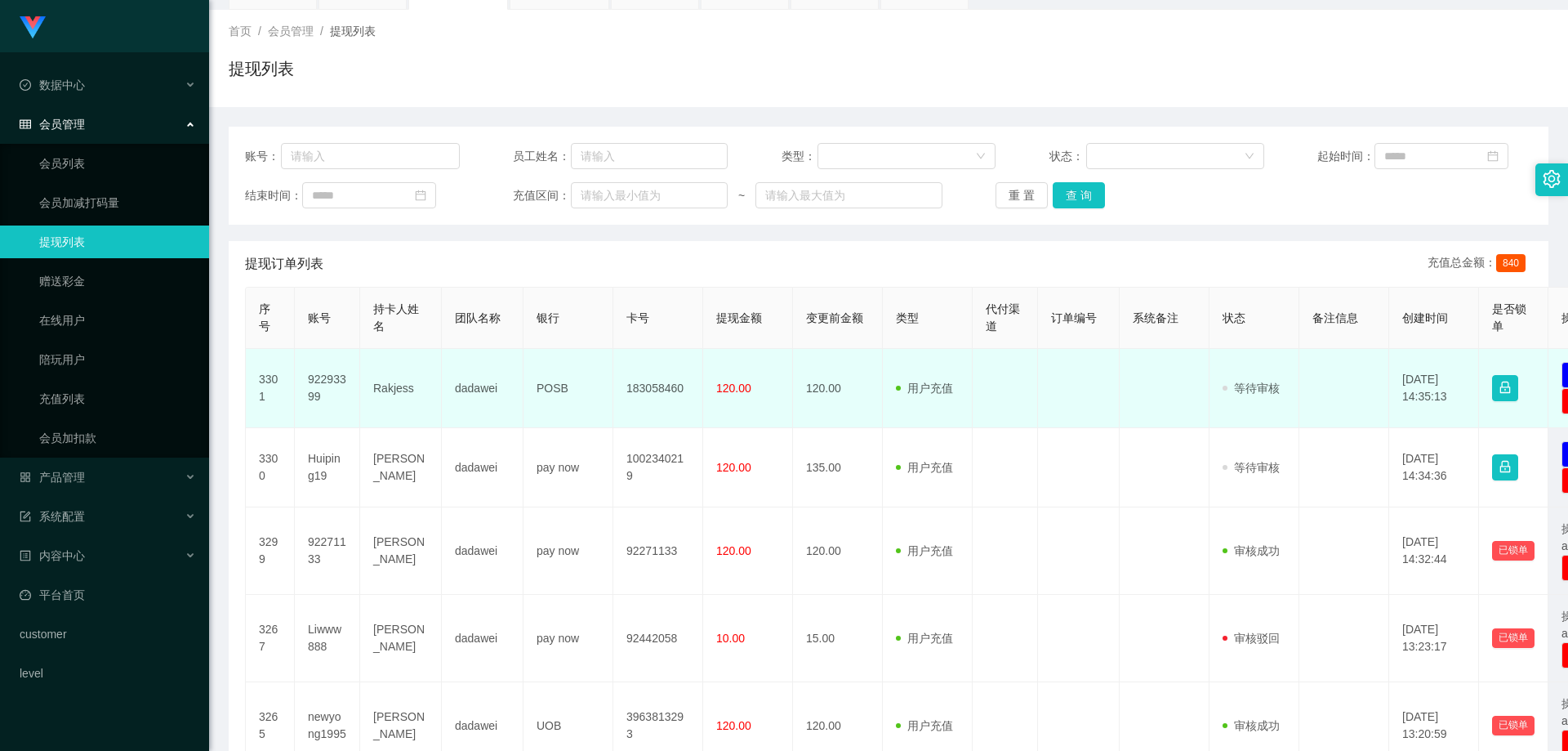
click at [331, 399] on td "92293399" at bounding box center [327, 388] width 65 height 79
drag, startPoint x: 334, startPoint y: 399, endPoint x: 307, endPoint y: 382, distance: 31.9
click at [307, 382] on td "92293399" at bounding box center [327, 388] width 65 height 79
click at [420, 409] on td "Rakjess" at bounding box center [402, 388] width 82 height 79
drag, startPoint x: 324, startPoint y: 392, endPoint x: 300, endPoint y: 371, distance: 31.9
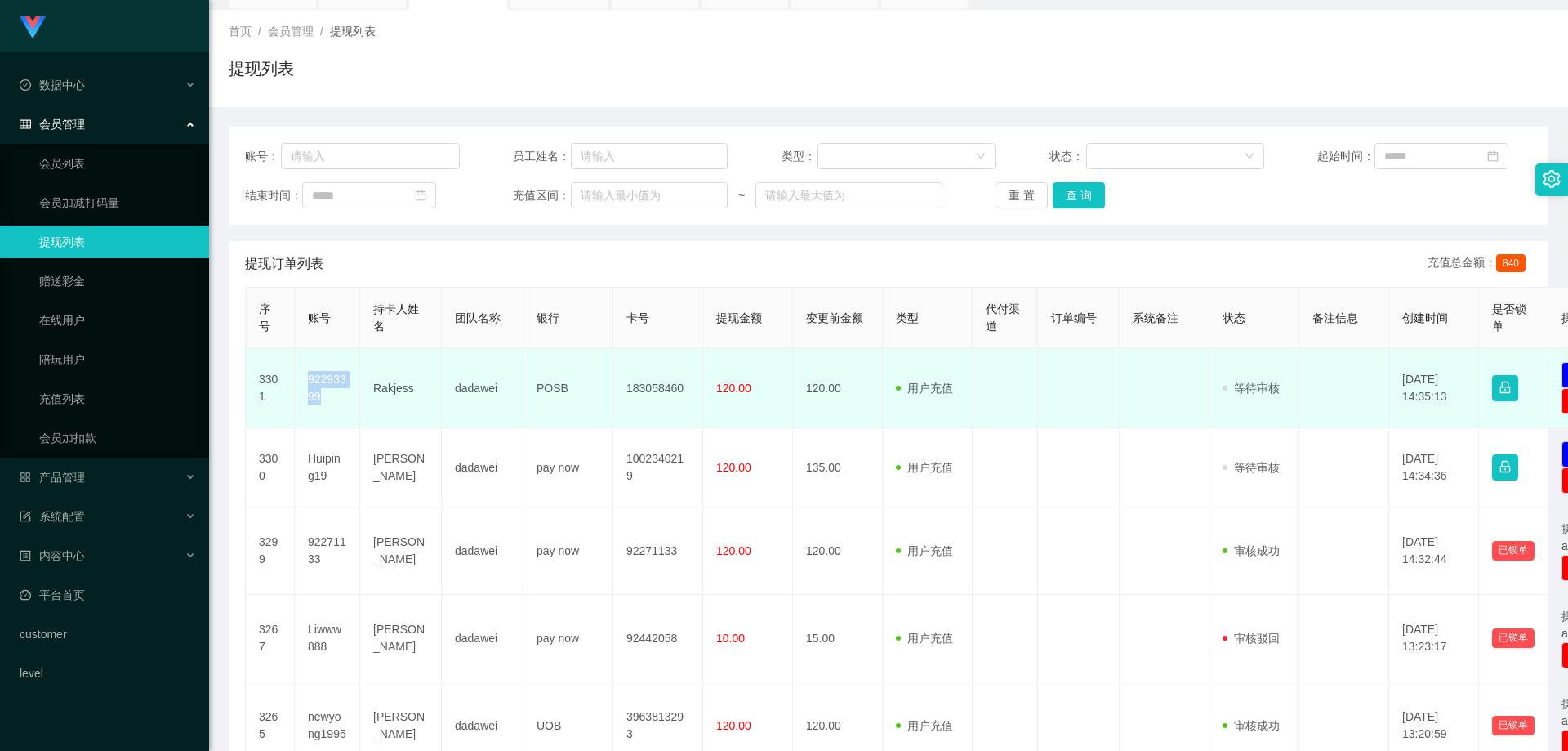
click at [298, 371] on td "92293399" at bounding box center [327, 388] width 65 height 79
copy td "92293399"
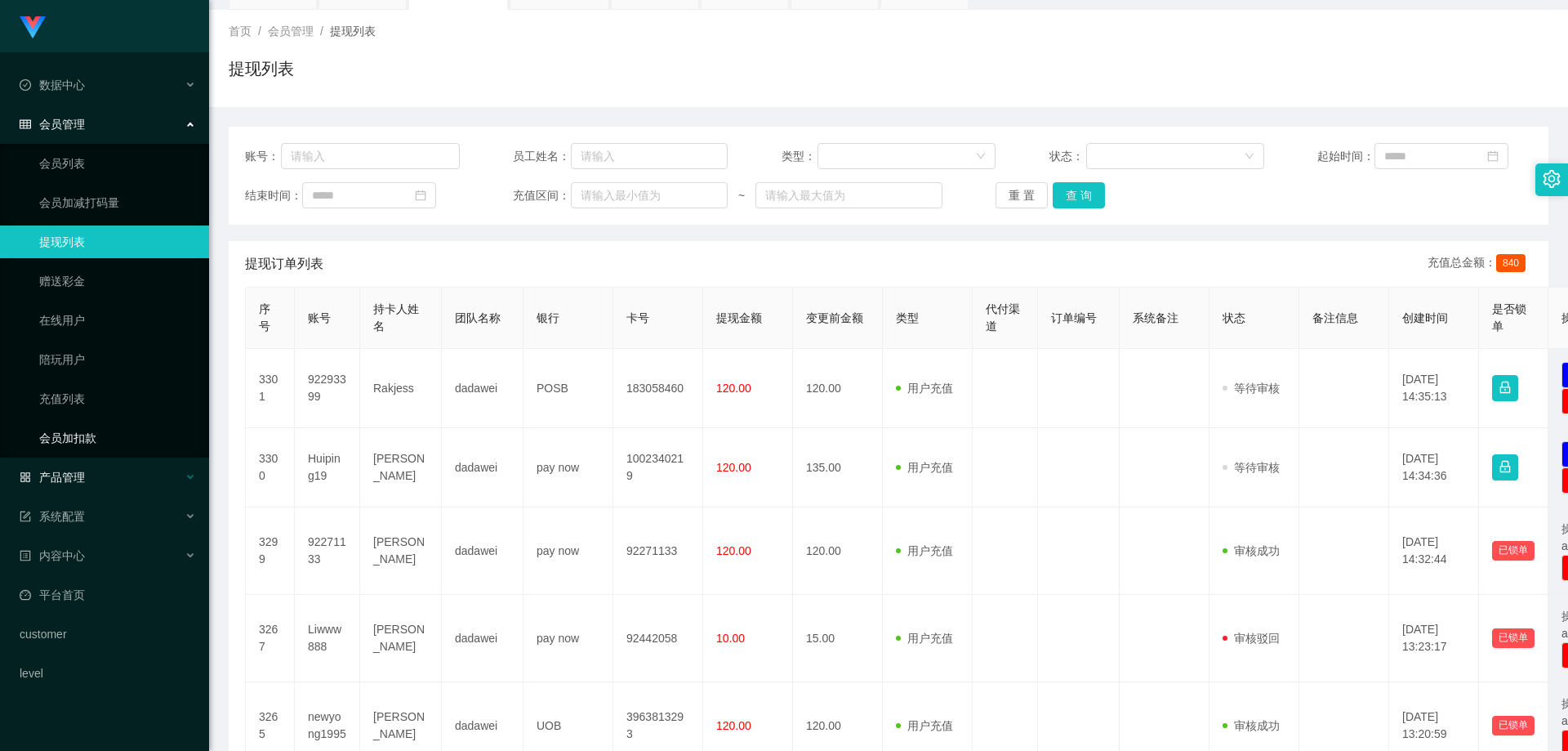
click at [135, 473] on div "产品管理" at bounding box center [104, 477] width 209 height 33
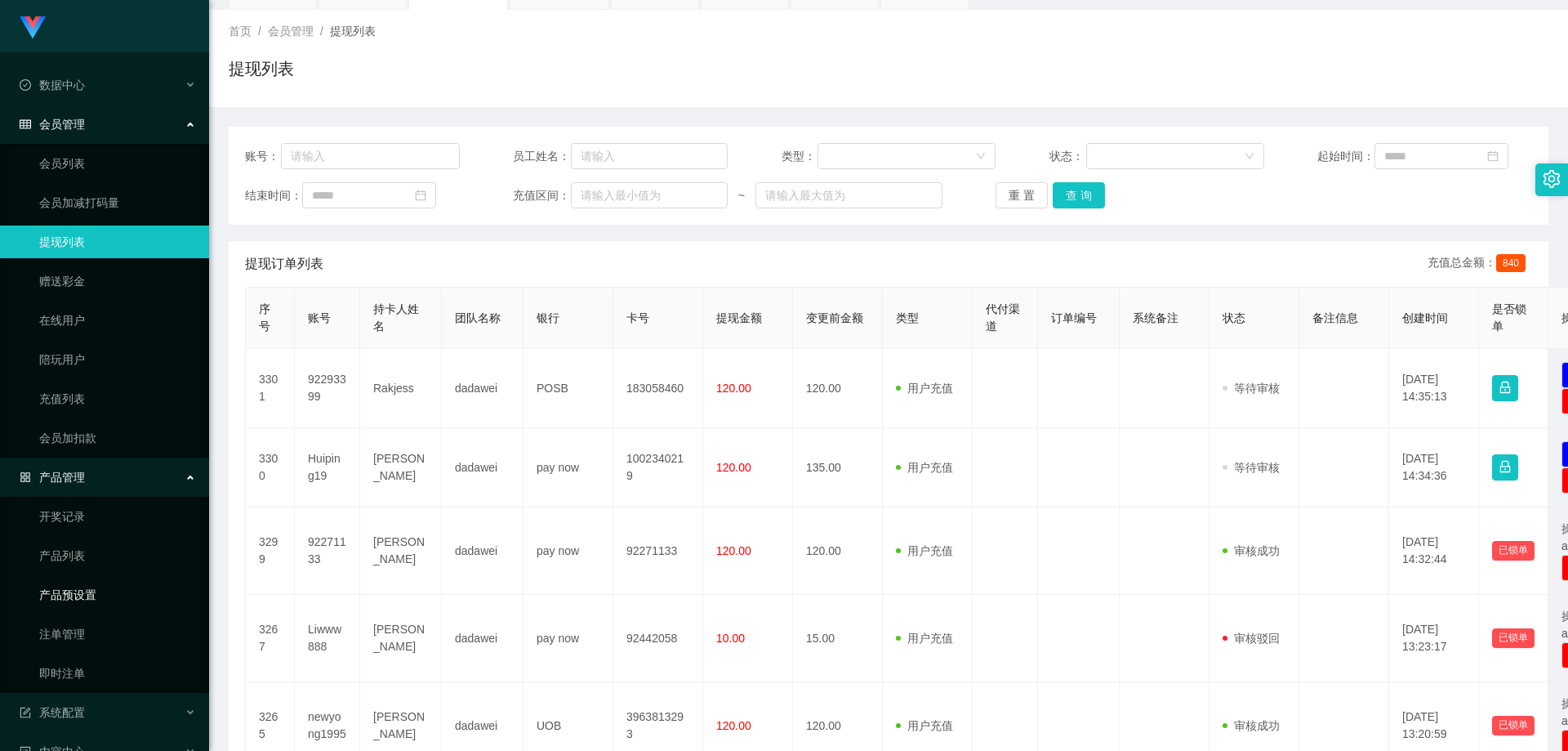
click at [101, 590] on link "产品预设置" at bounding box center [118, 595] width 157 height 33
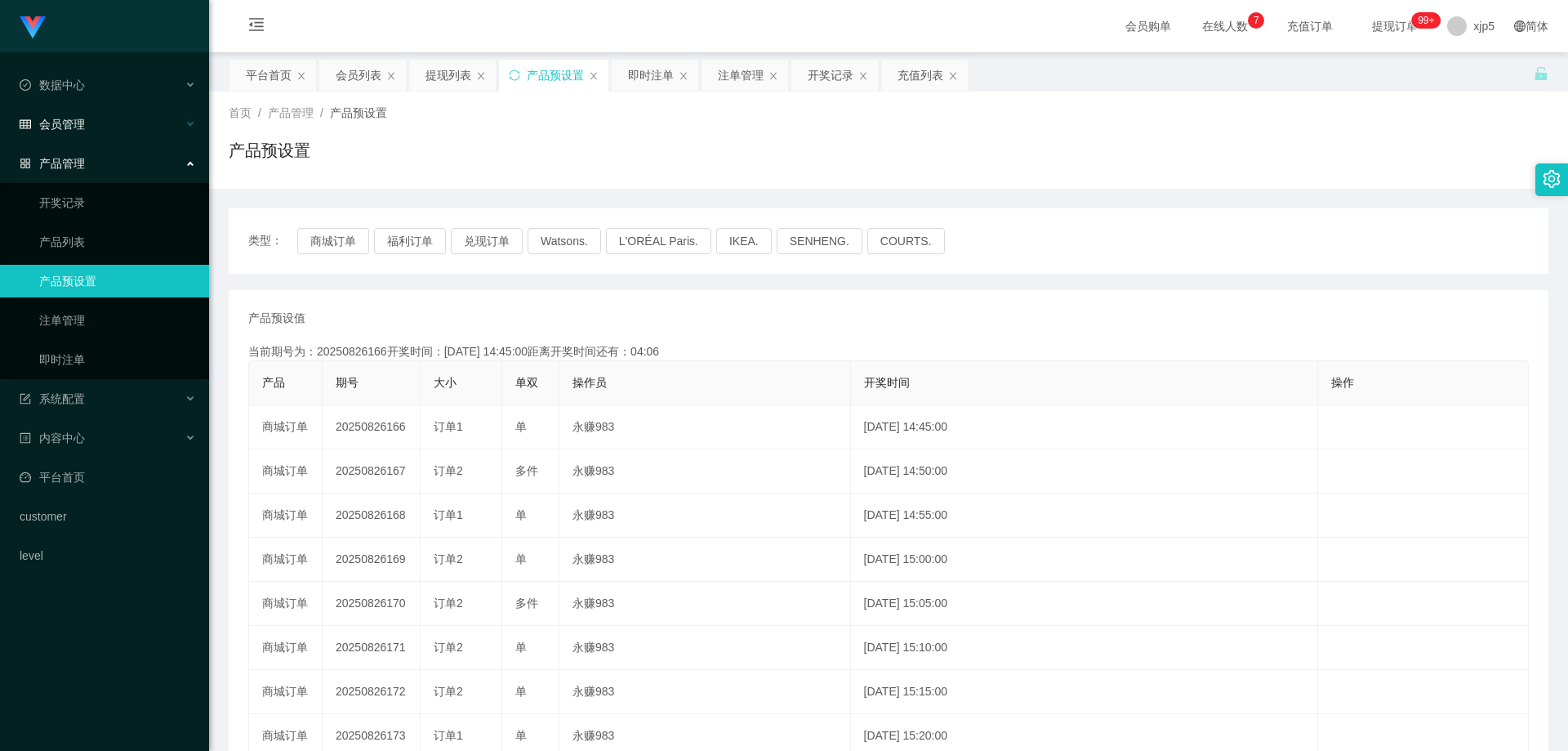
click at [81, 124] on span "会员管理" at bounding box center [52, 124] width 65 height 13
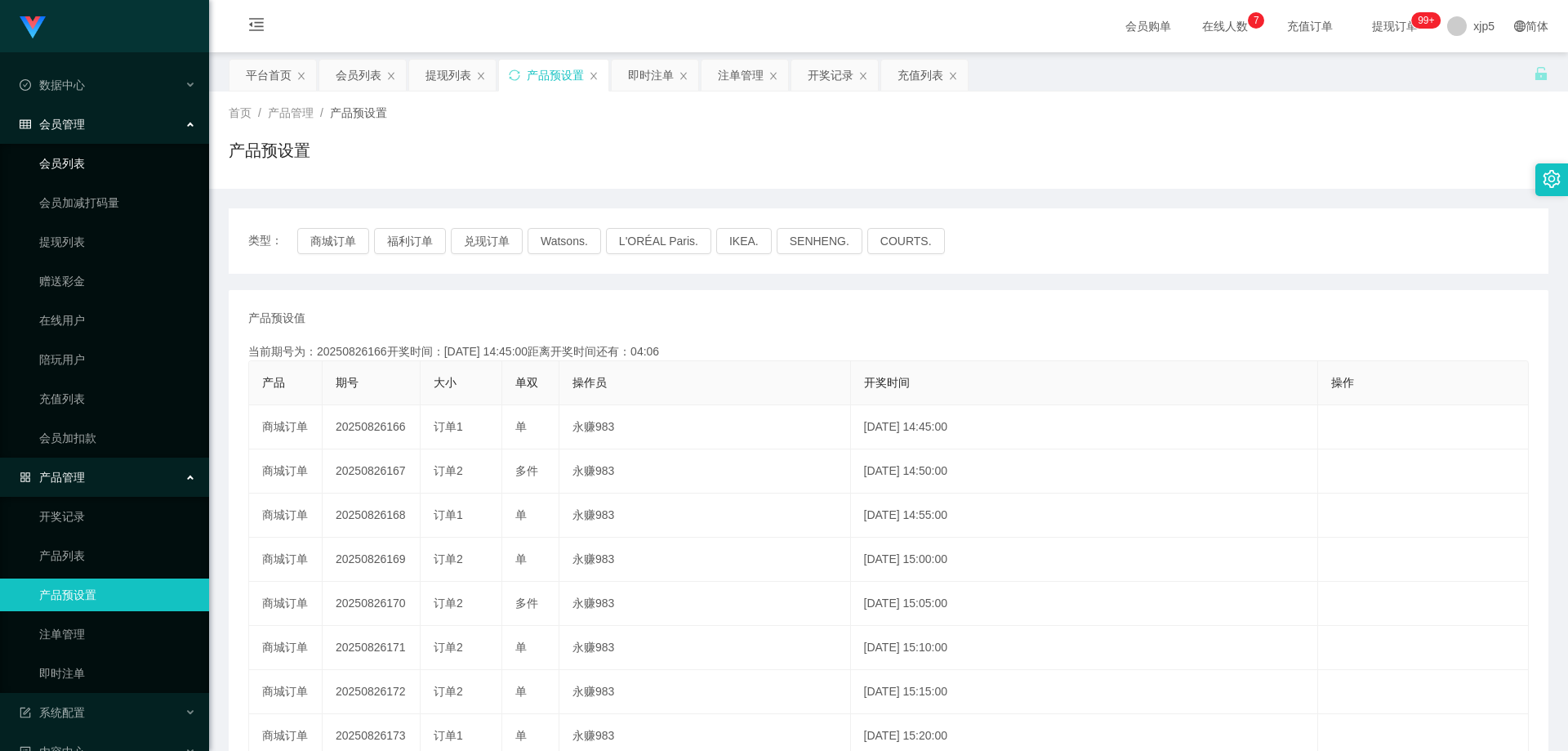
click at [88, 167] on link "会员列表" at bounding box center [118, 163] width 157 height 33
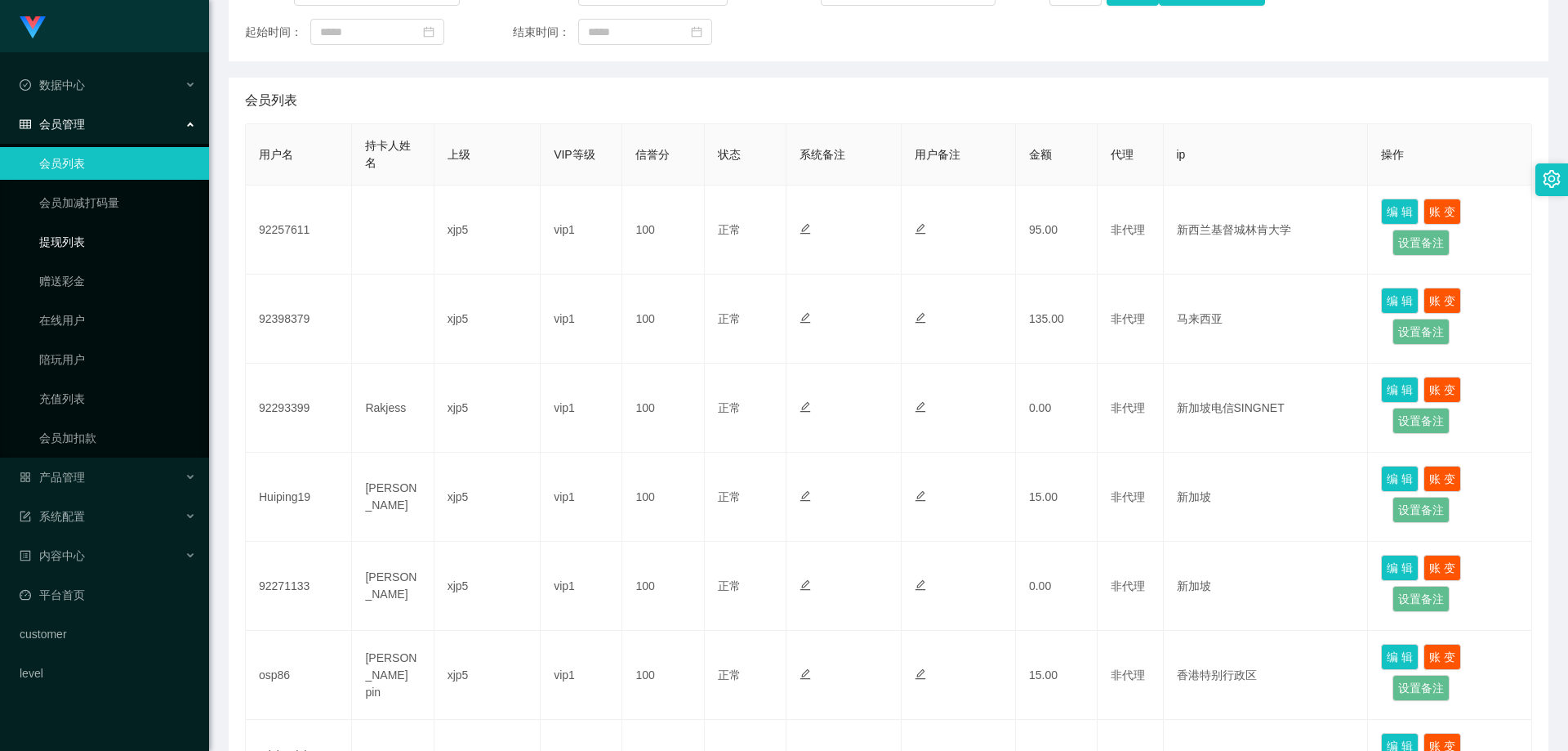
scroll to position [163, 0]
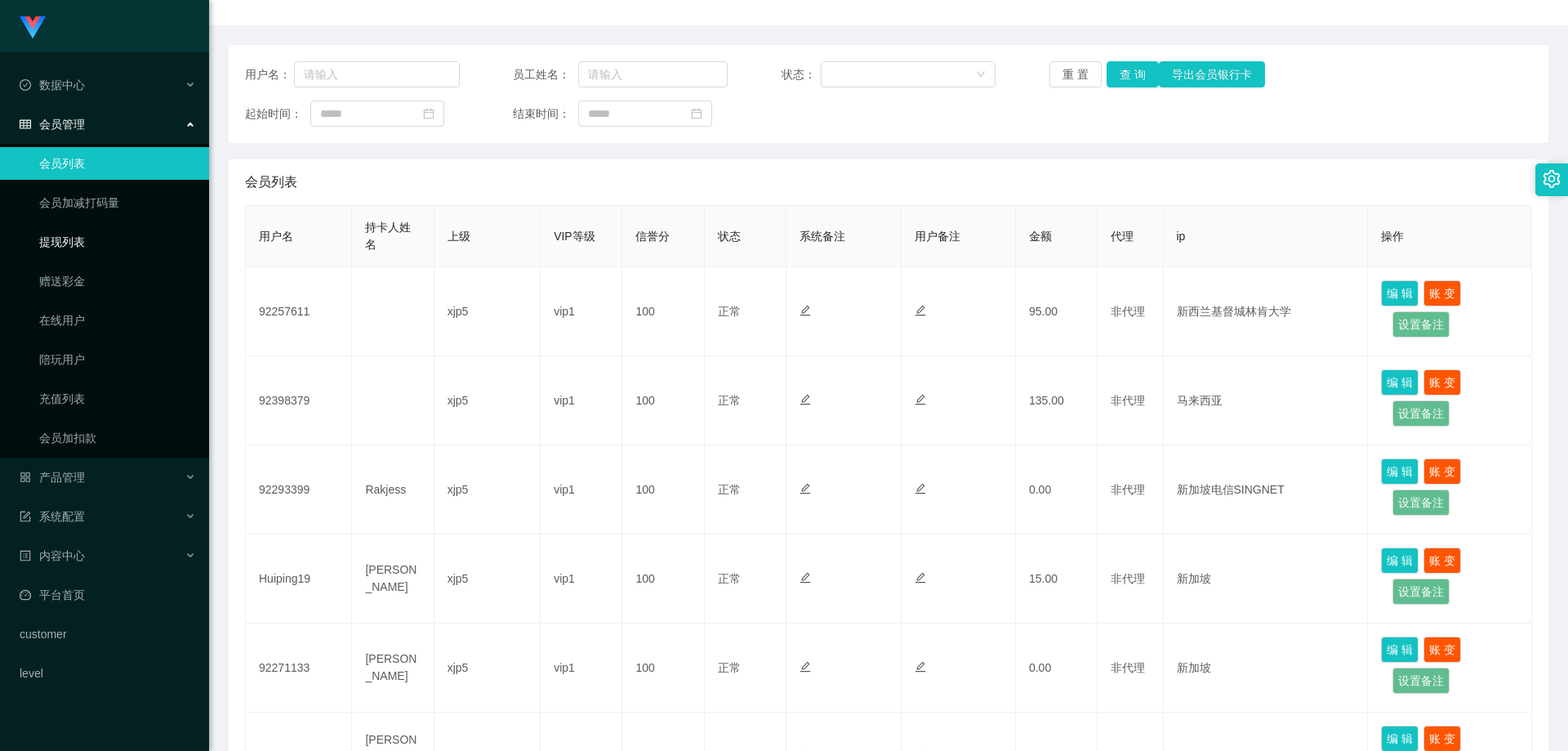
click at [98, 240] on link "提现列表" at bounding box center [118, 242] width 157 height 33
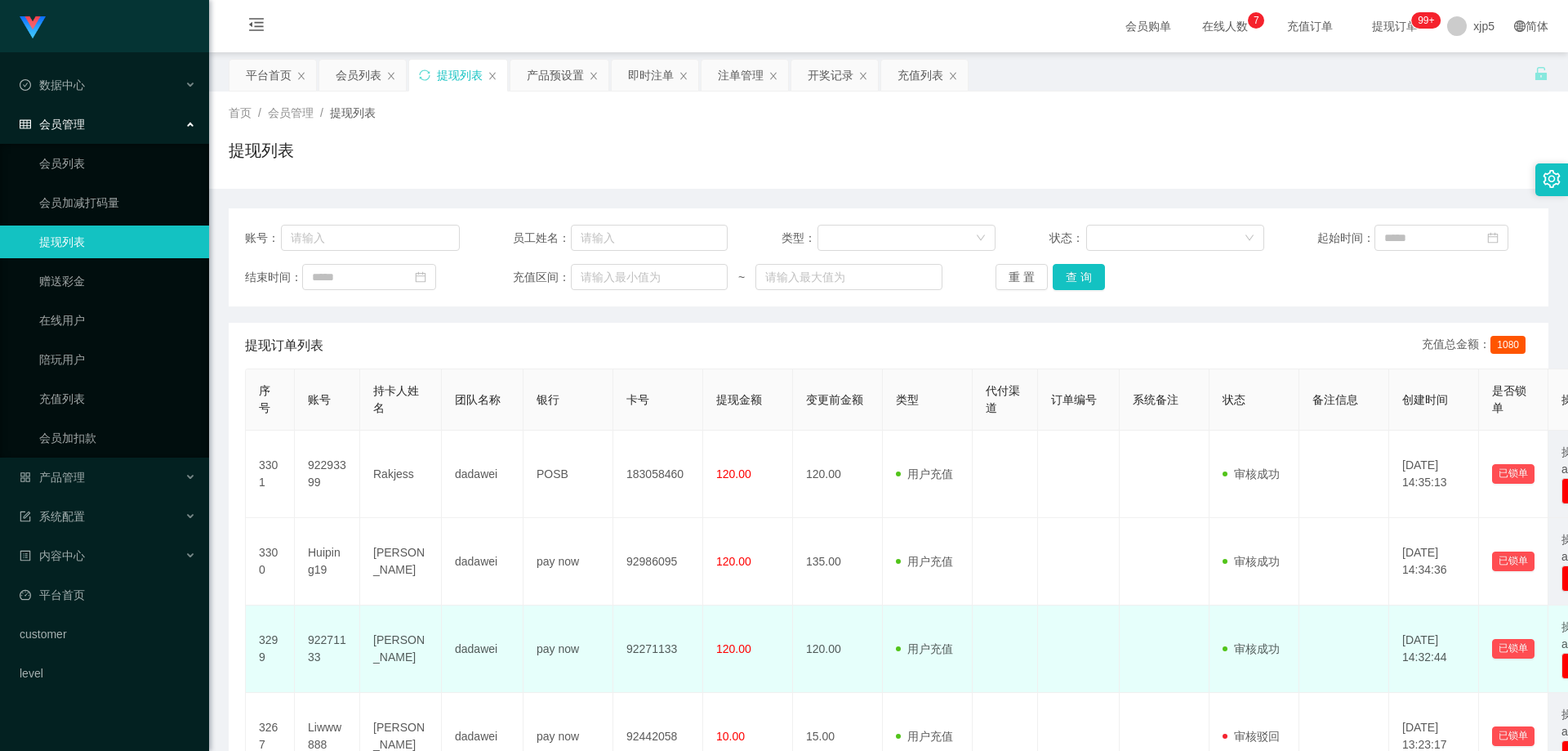
scroll to position [163, 0]
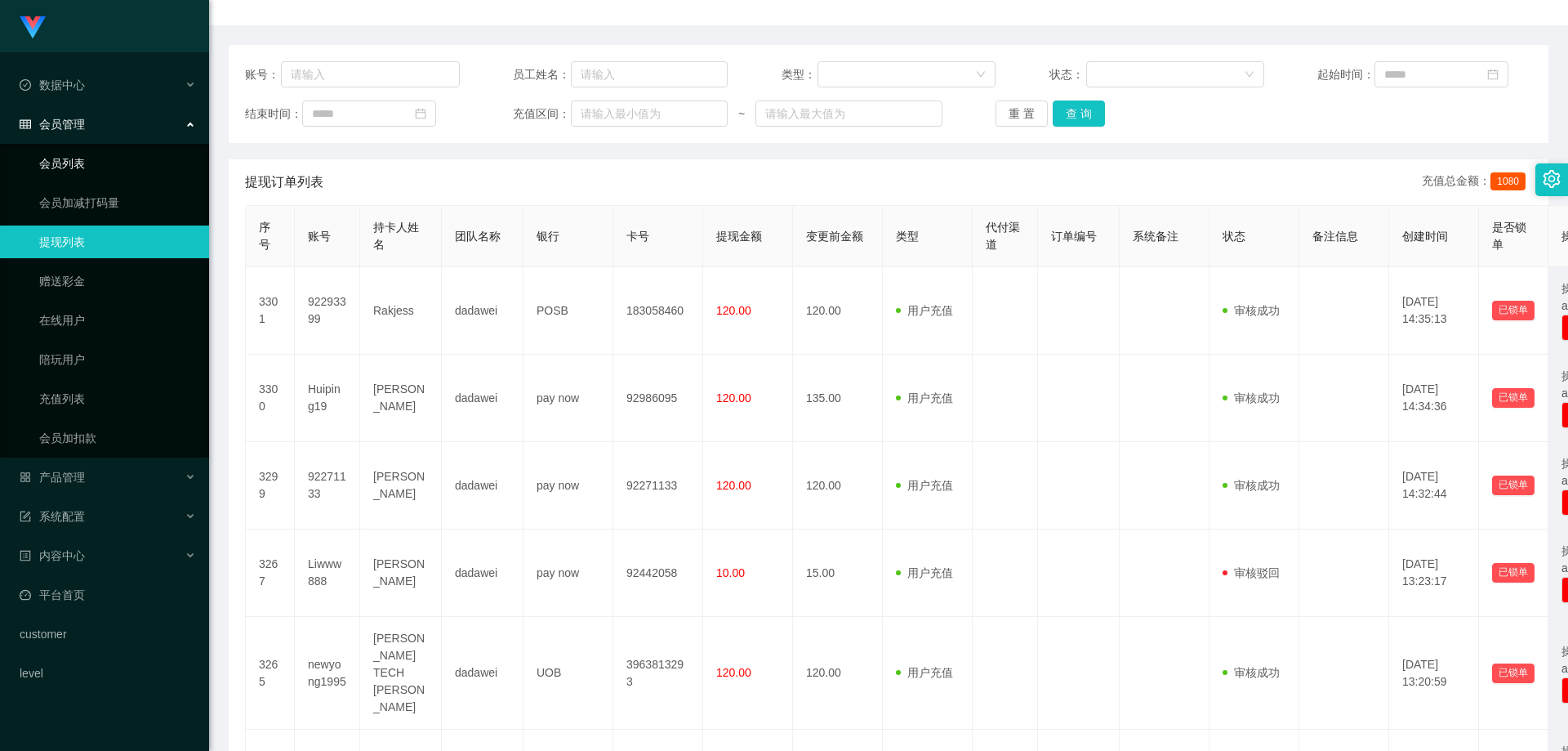
click at [93, 170] on link "会员列表" at bounding box center [118, 163] width 157 height 33
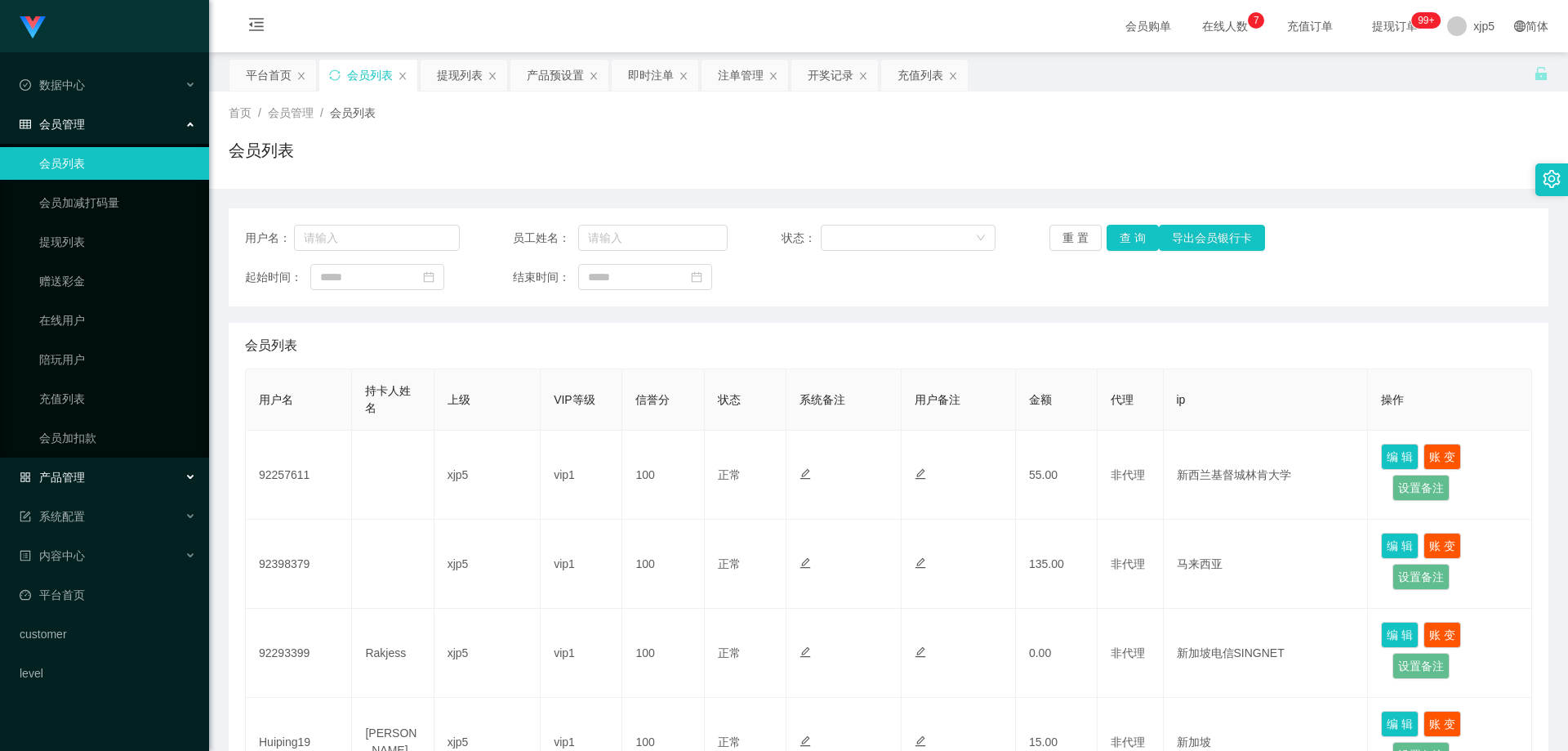
click at [104, 480] on div "产品管理" at bounding box center [104, 477] width 209 height 33
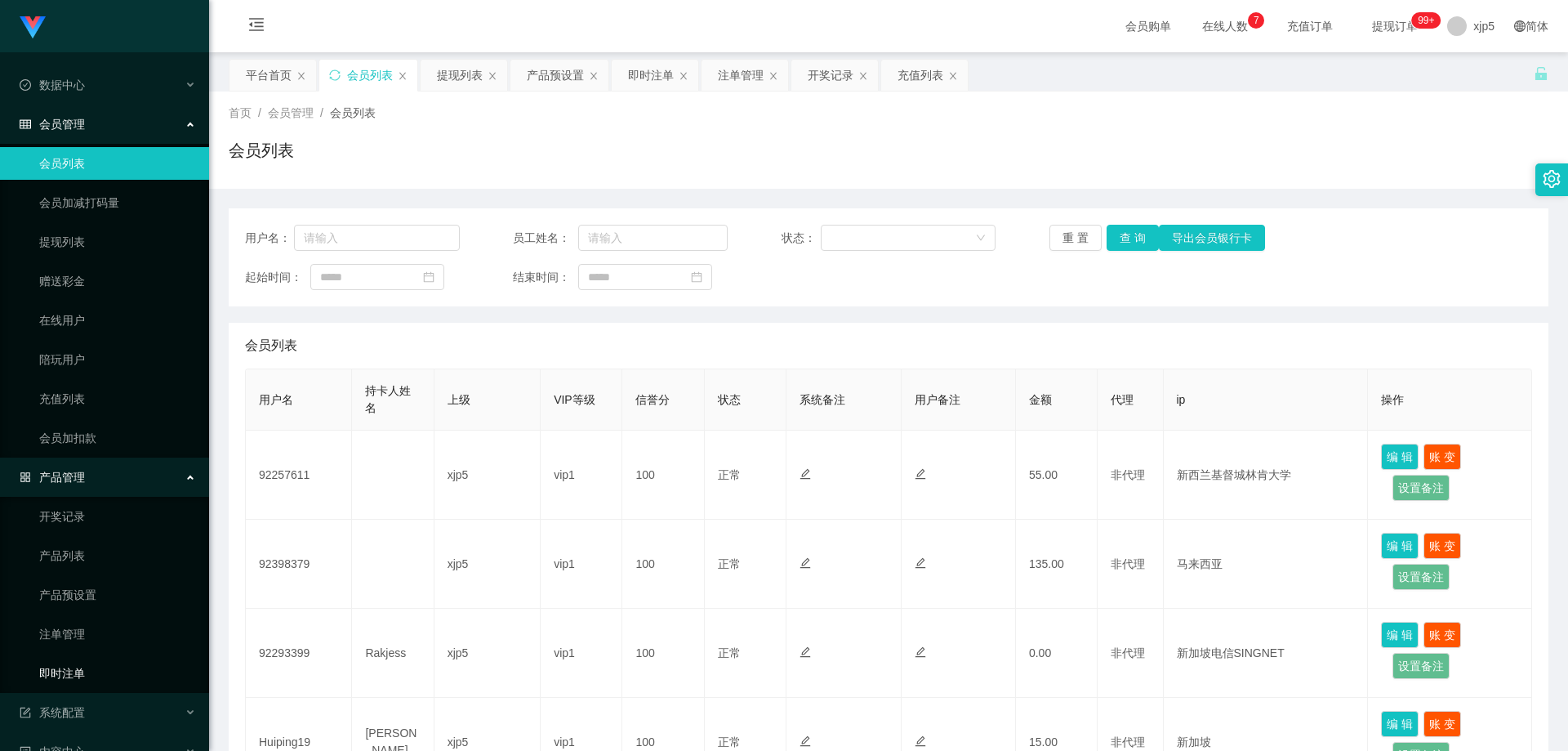
click at [95, 671] on link "即时注单" at bounding box center [118, 673] width 157 height 33
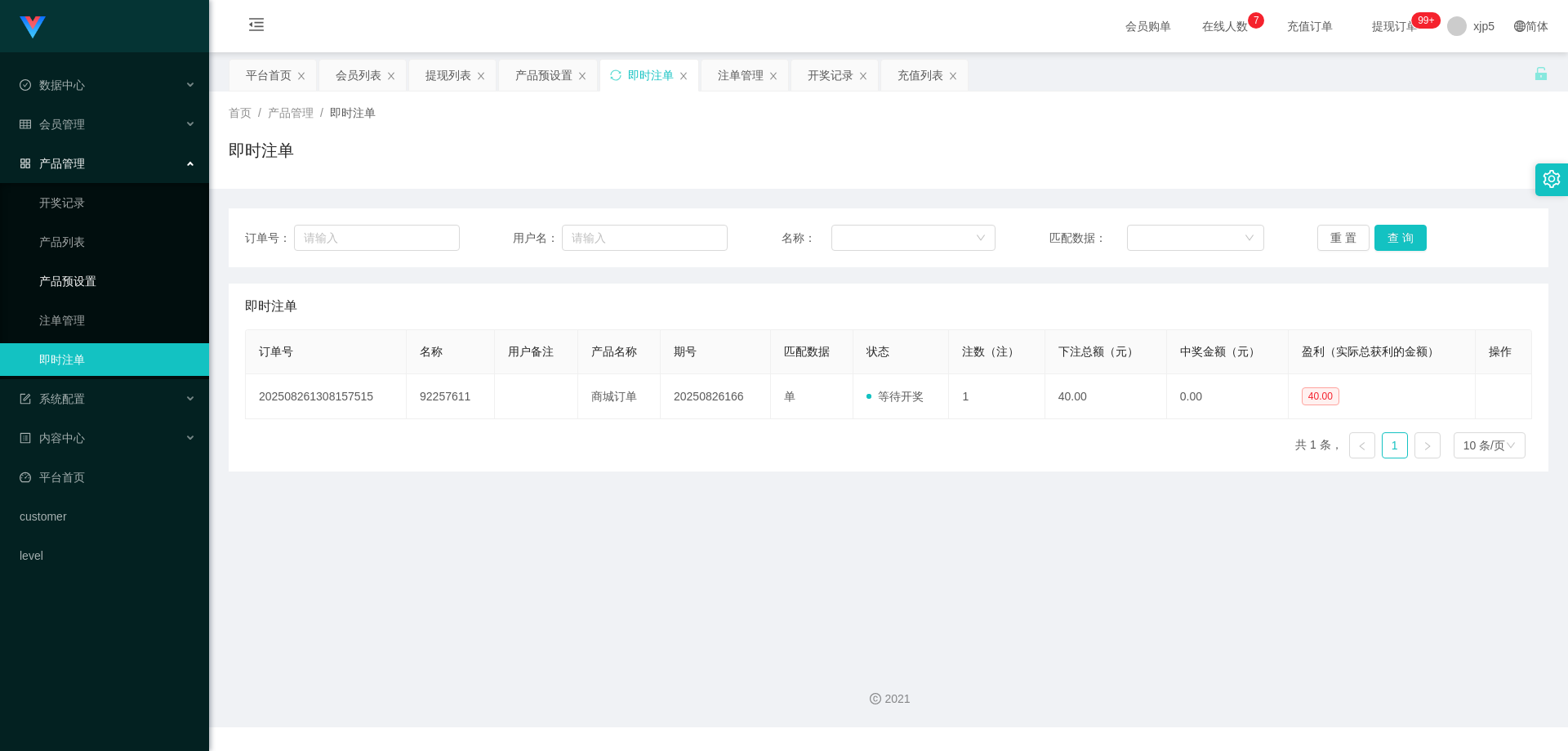
click at [95, 291] on link "产品预设置" at bounding box center [118, 281] width 157 height 33
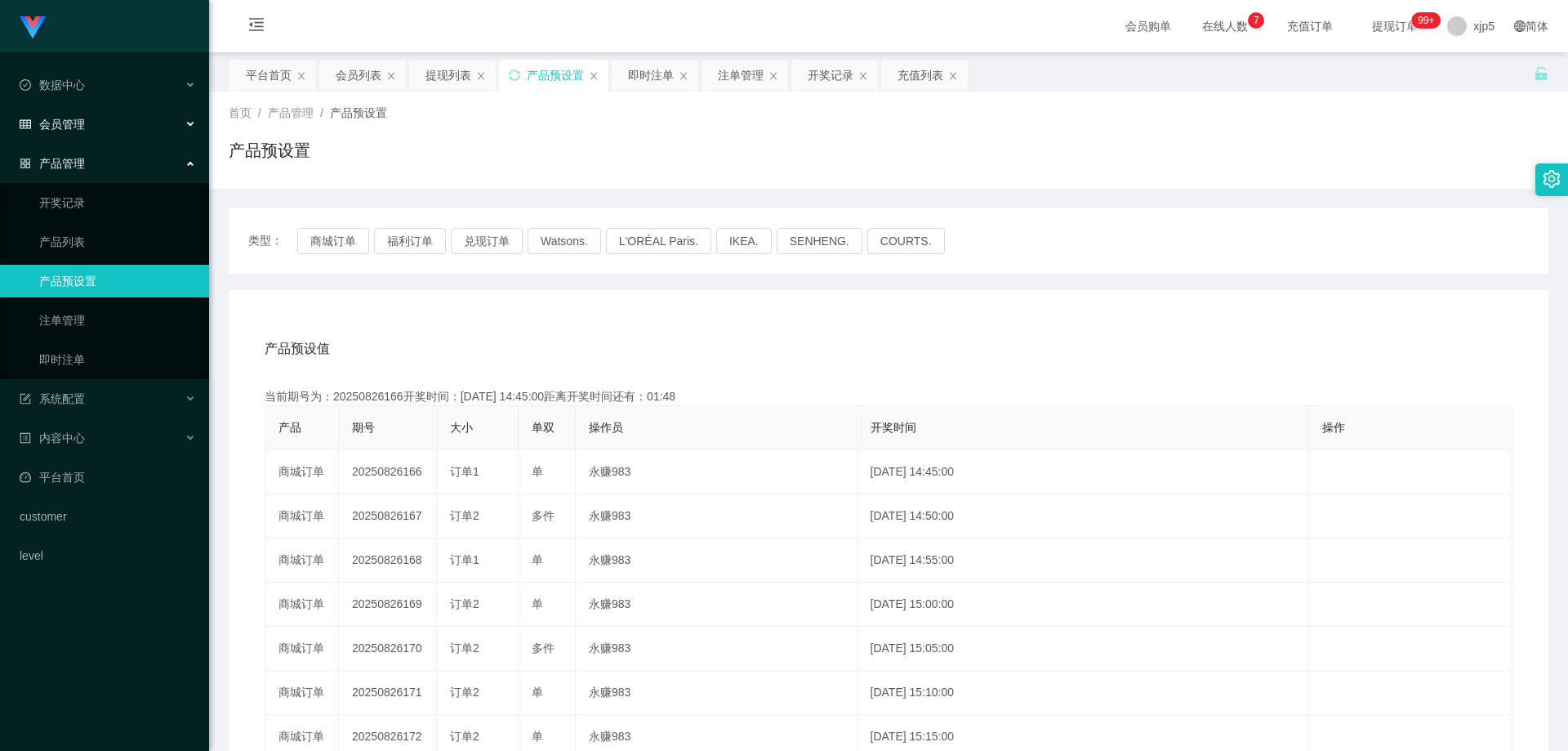
click at [116, 128] on div "会员管理" at bounding box center [104, 124] width 209 height 33
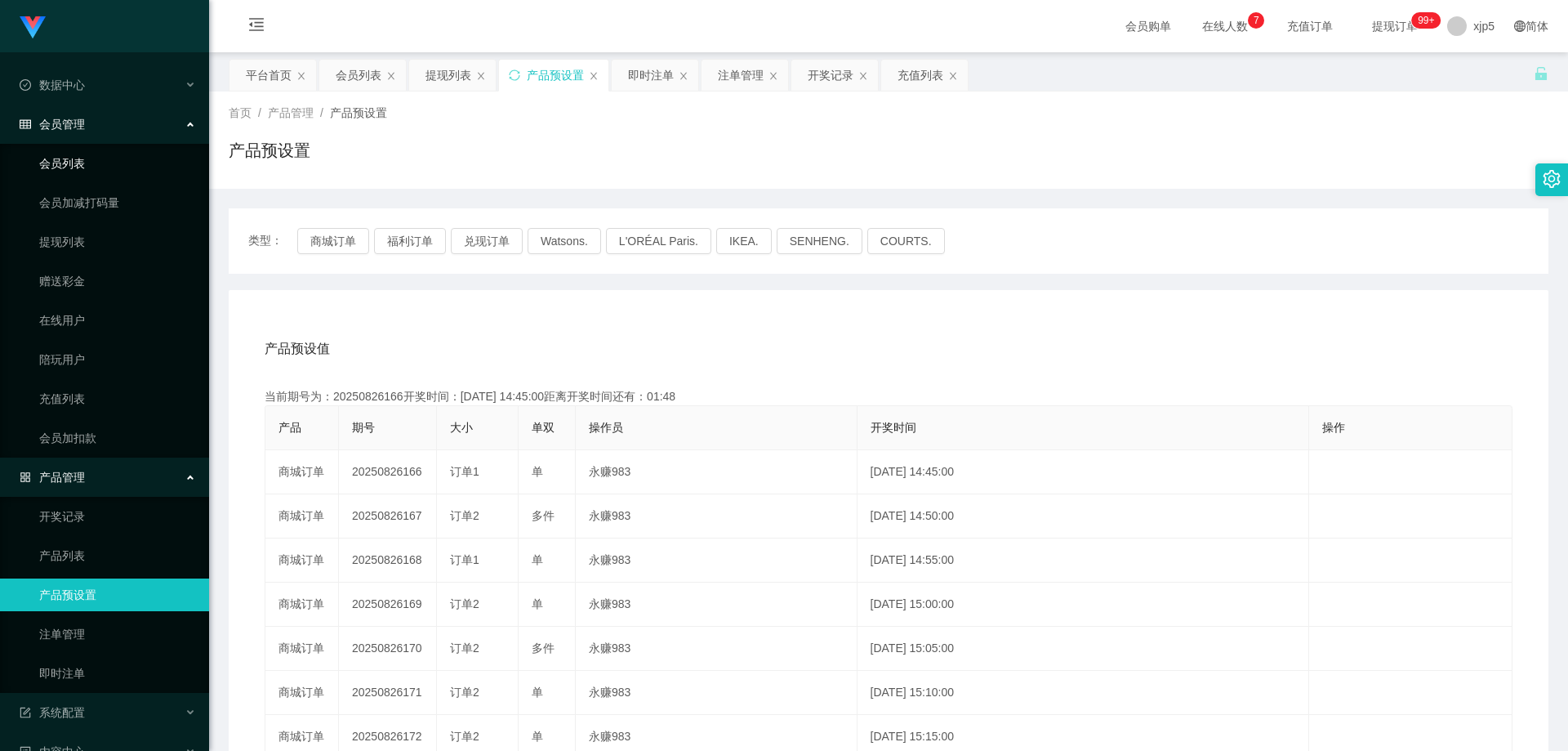
click at [82, 157] on link "会员列表" at bounding box center [118, 163] width 157 height 33
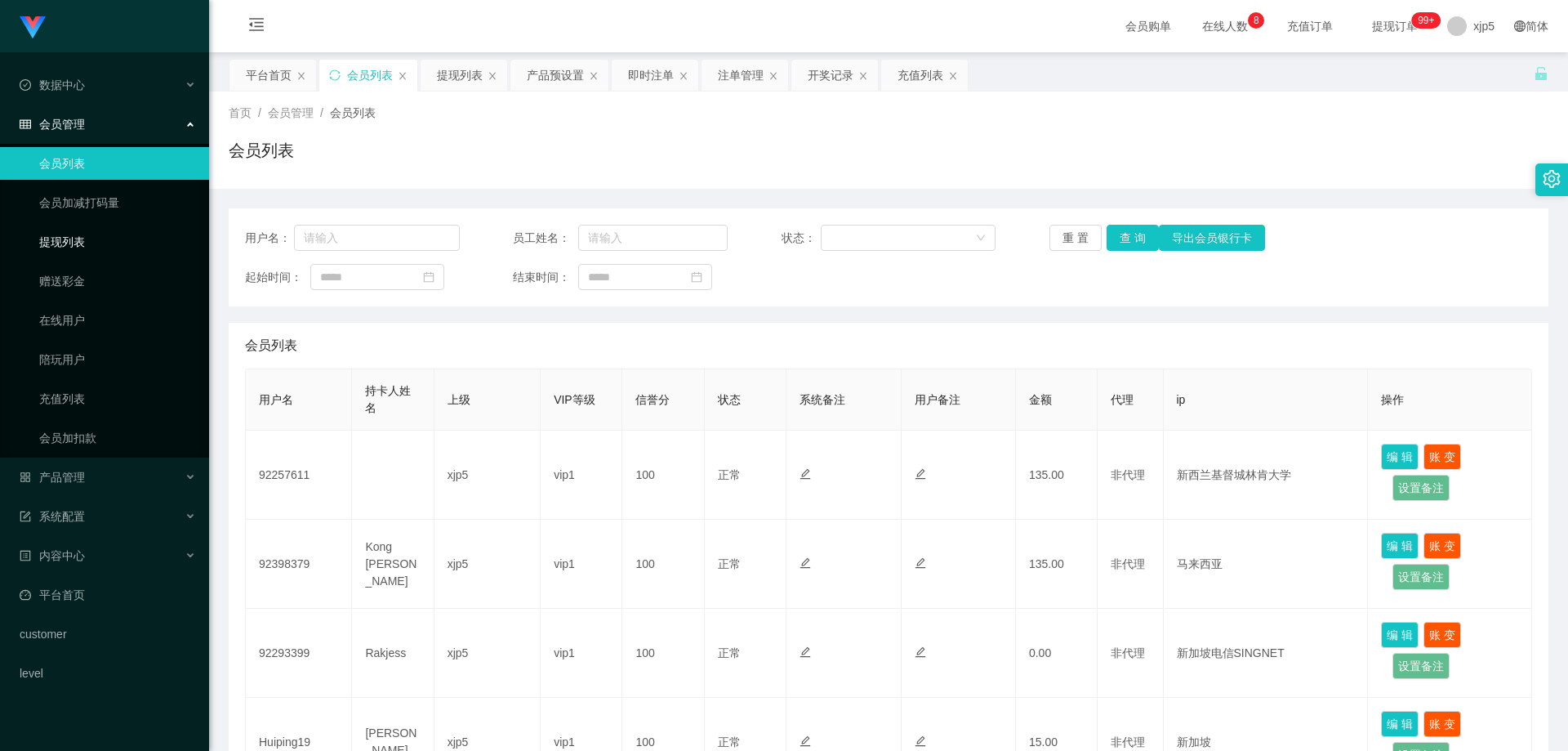
click at [84, 244] on link "提现列表" at bounding box center [118, 242] width 157 height 33
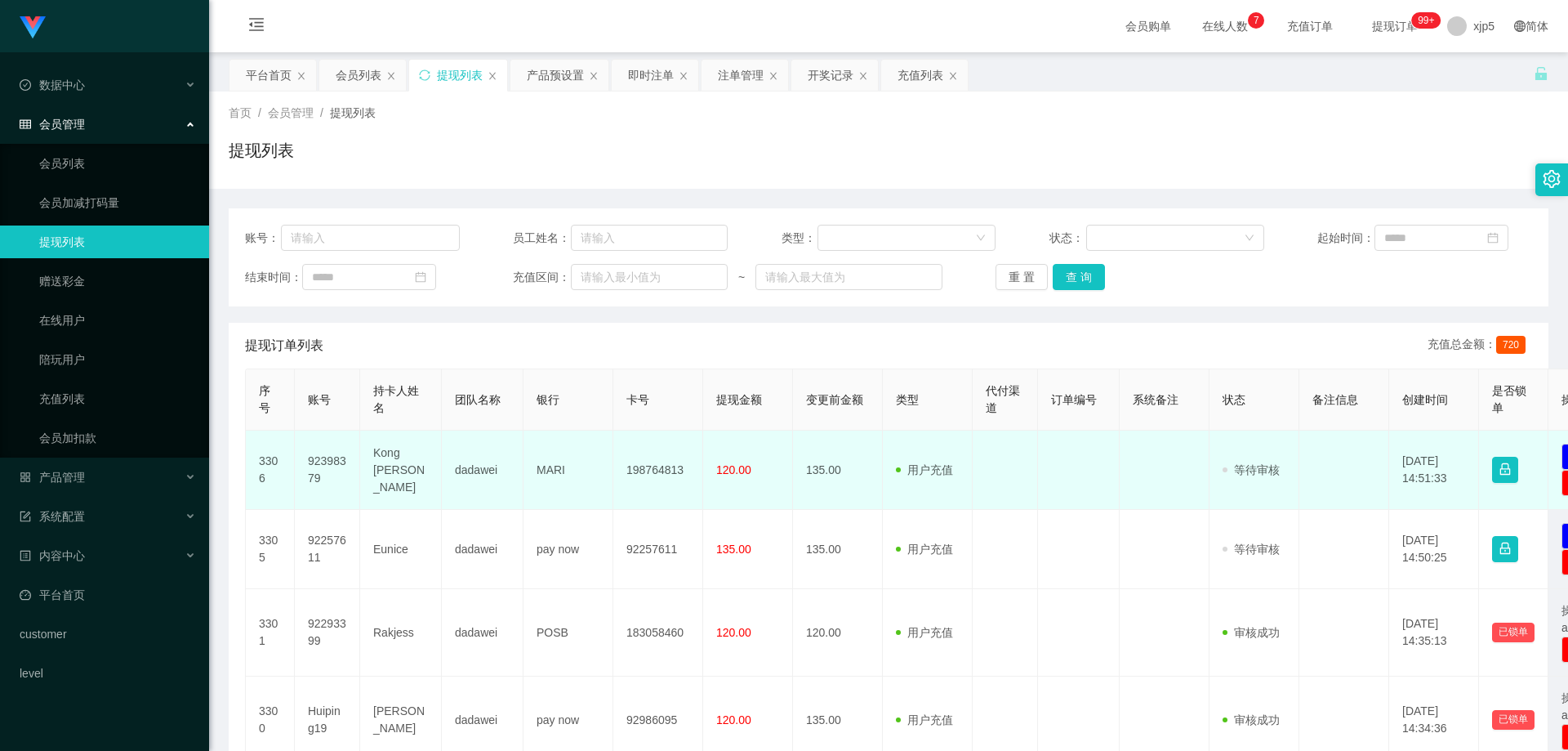
click at [332, 492] on td "92398379" at bounding box center [327, 470] width 65 height 79
drag, startPoint x: 336, startPoint y: 484, endPoint x: 302, endPoint y: 460, distance: 41.6
click at [302, 460] on td "92398379" at bounding box center [327, 470] width 65 height 79
click at [485, 499] on td "dadawei" at bounding box center [483, 470] width 82 height 79
drag, startPoint x: 338, startPoint y: 480, endPoint x: 327, endPoint y: 459, distance: 23.7
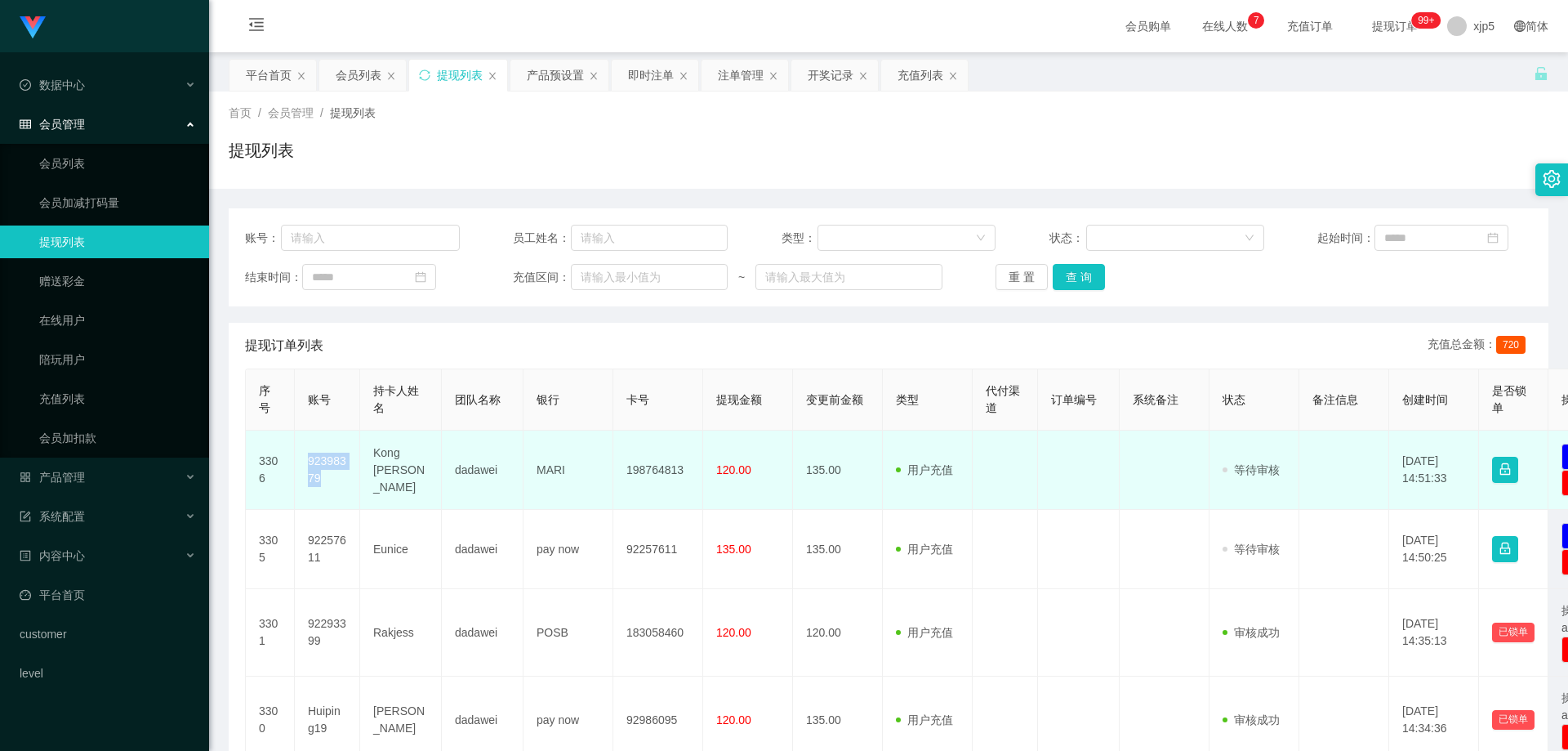
click at [304, 465] on td "92398379" at bounding box center [327, 470] width 65 height 79
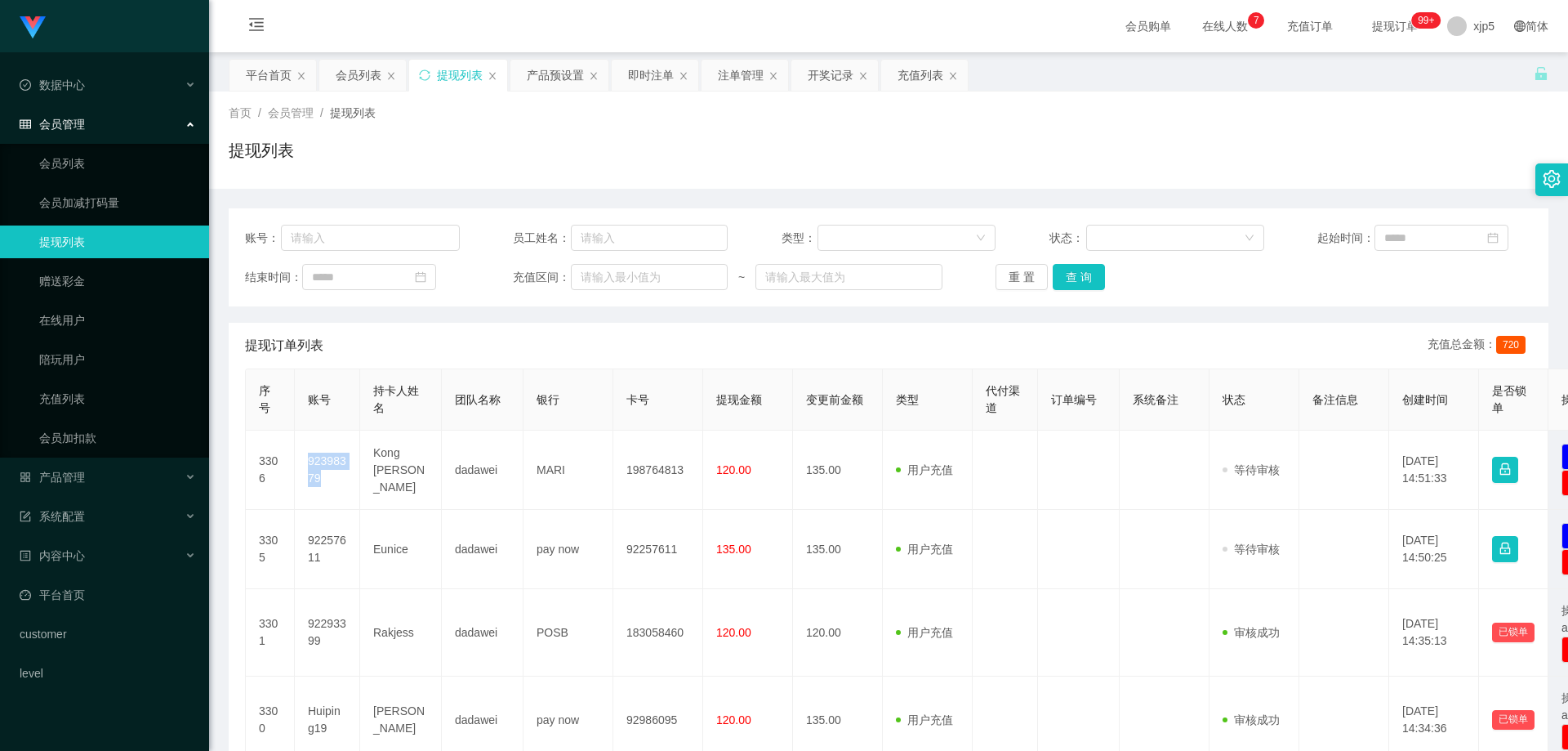
copy td "92398379"
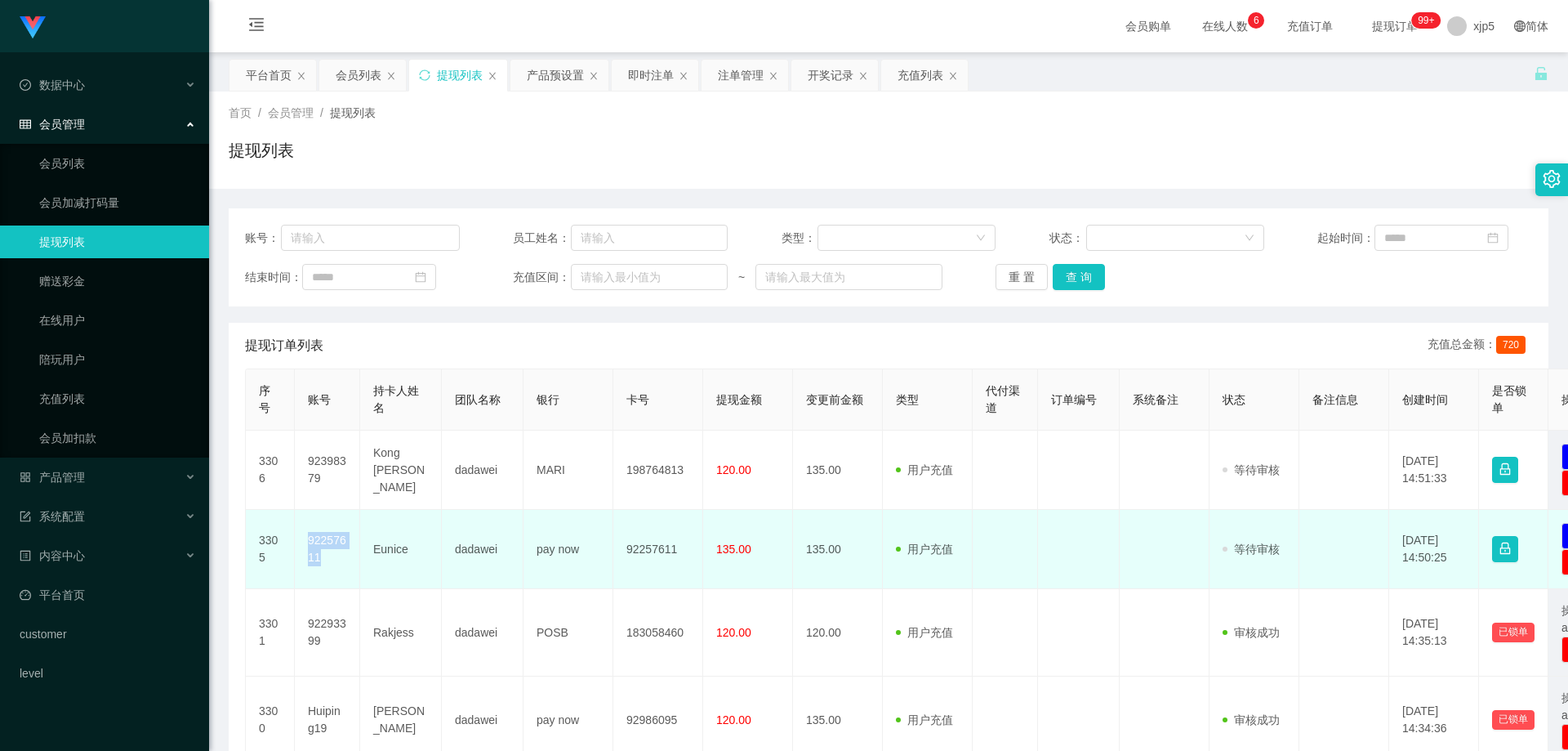
drag, startPoint x: 344, startPoint y: 573, endPoint x: 303, endPoint y: 547, distance: 48.5
click at [303, 547] on td "92257611" at bounding box center [327, 549] width 65 height 79
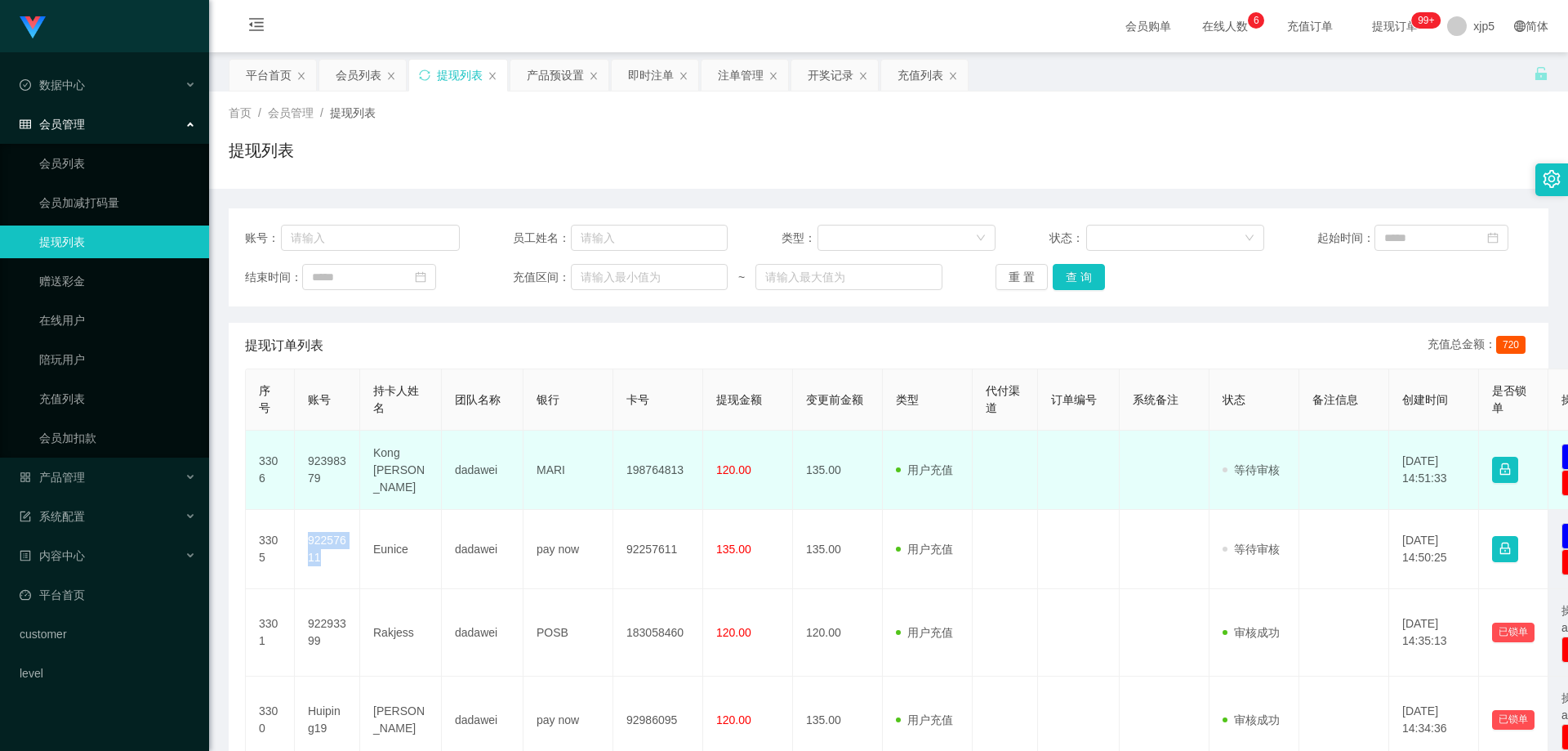
copy td "92257611"
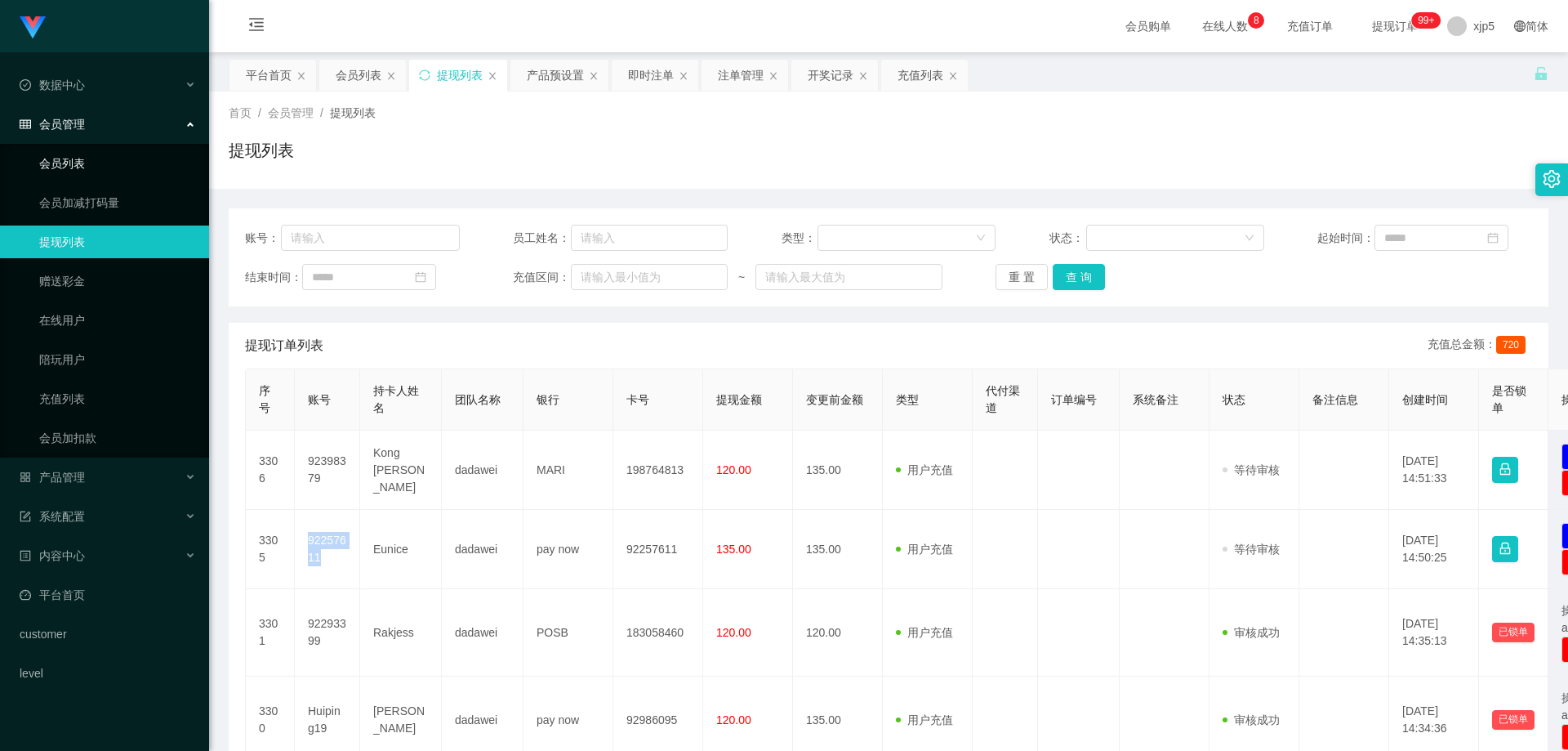
click at [89, 164] on link "会员列表" at bounding box center [118, 163] width 157 height 33
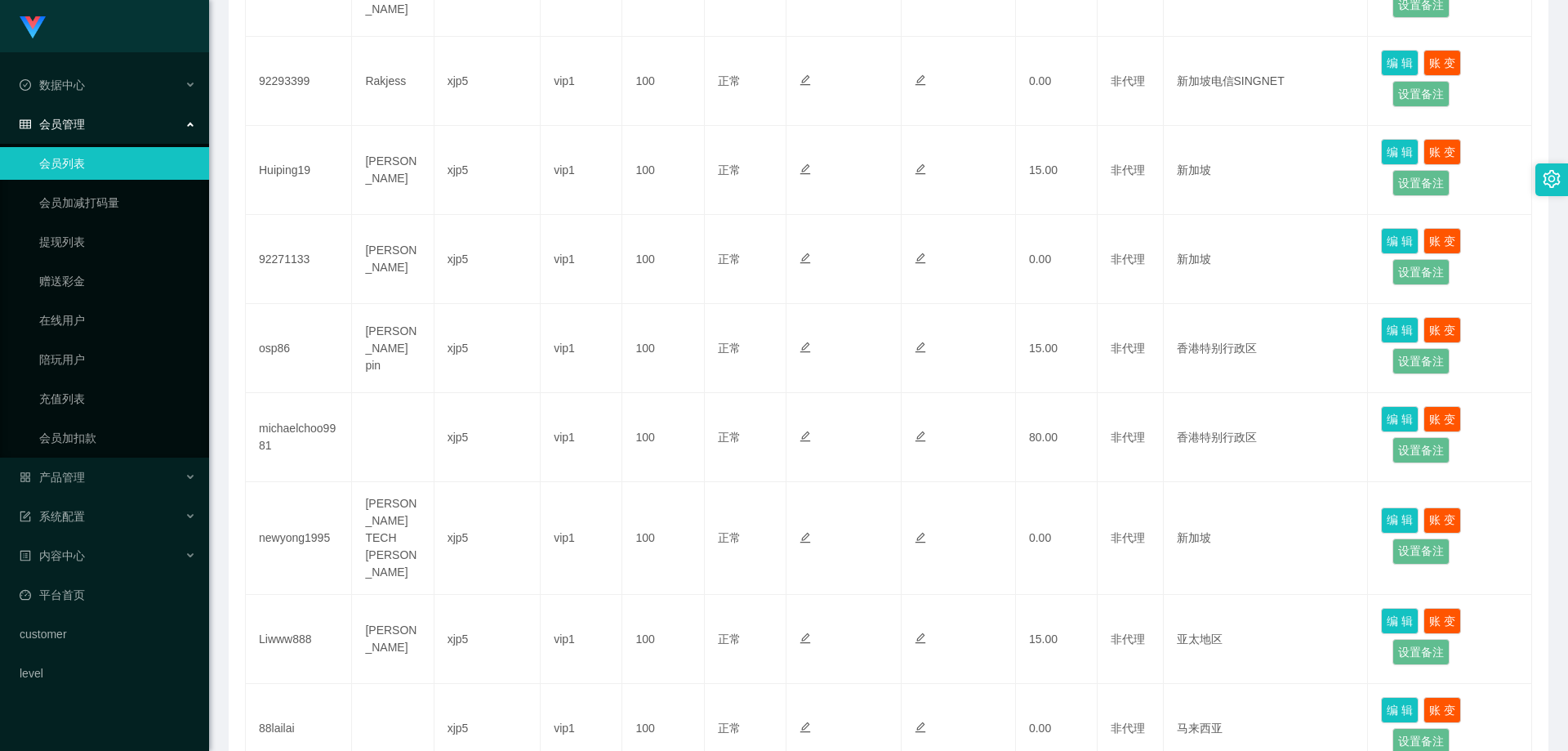
scroll to position [654, 0]
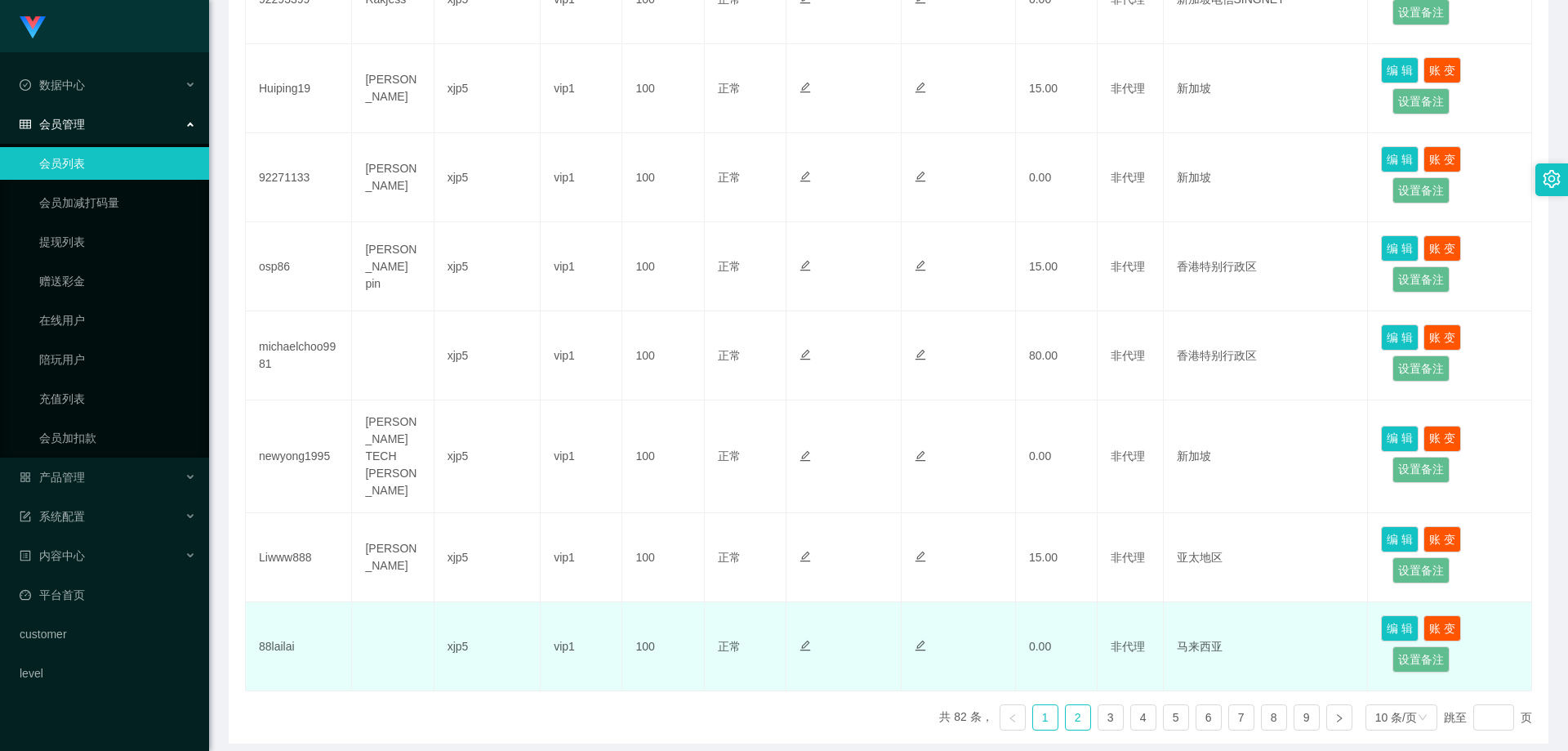
drag, startPoint x: 1067, startPoint y: 689, endPoint x: 1063, endPoint y: 655, distance: 34.2
click at [1068, 705] on link "2" at bounding box center [1077, 717] width 24 height 24
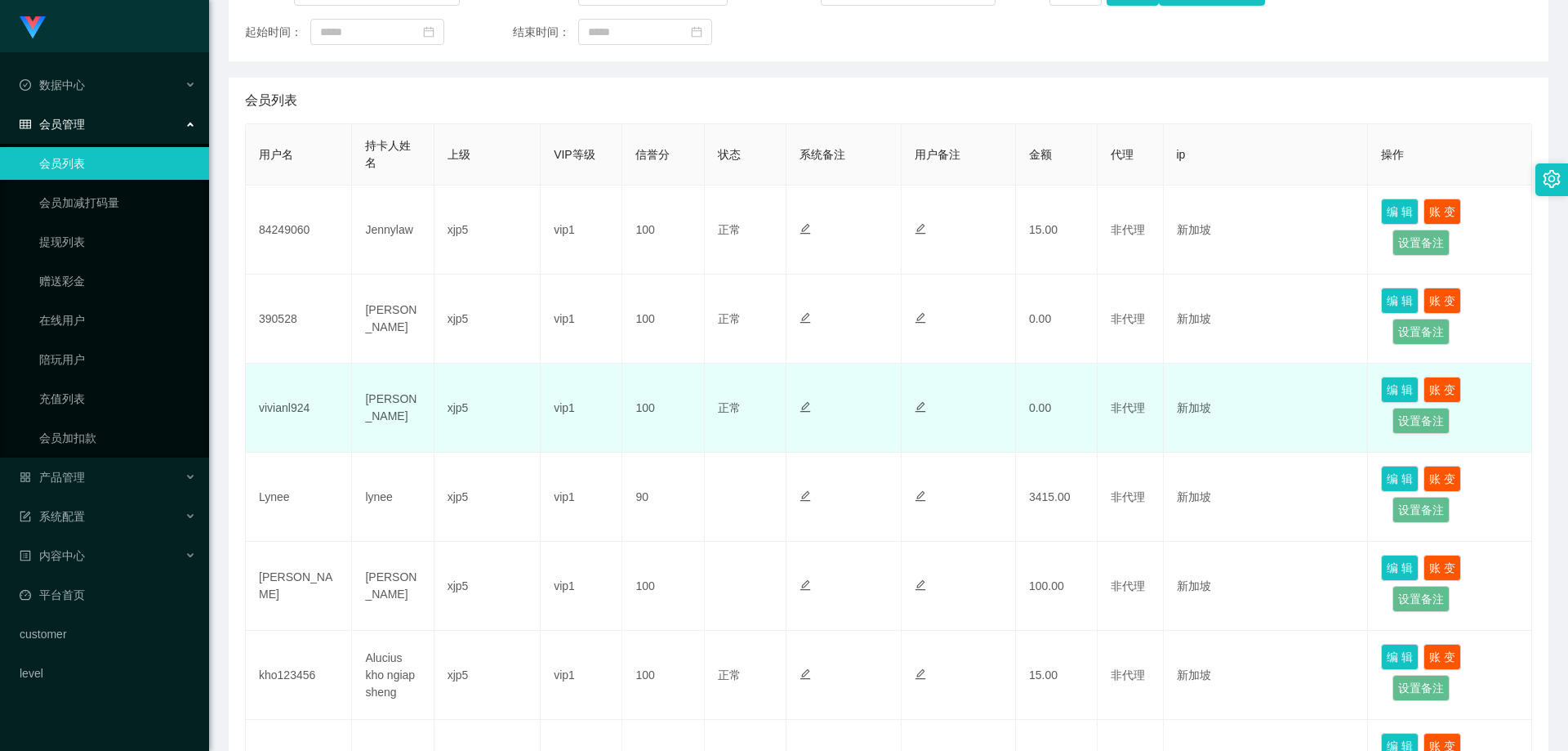
scroll to position [327, 0]
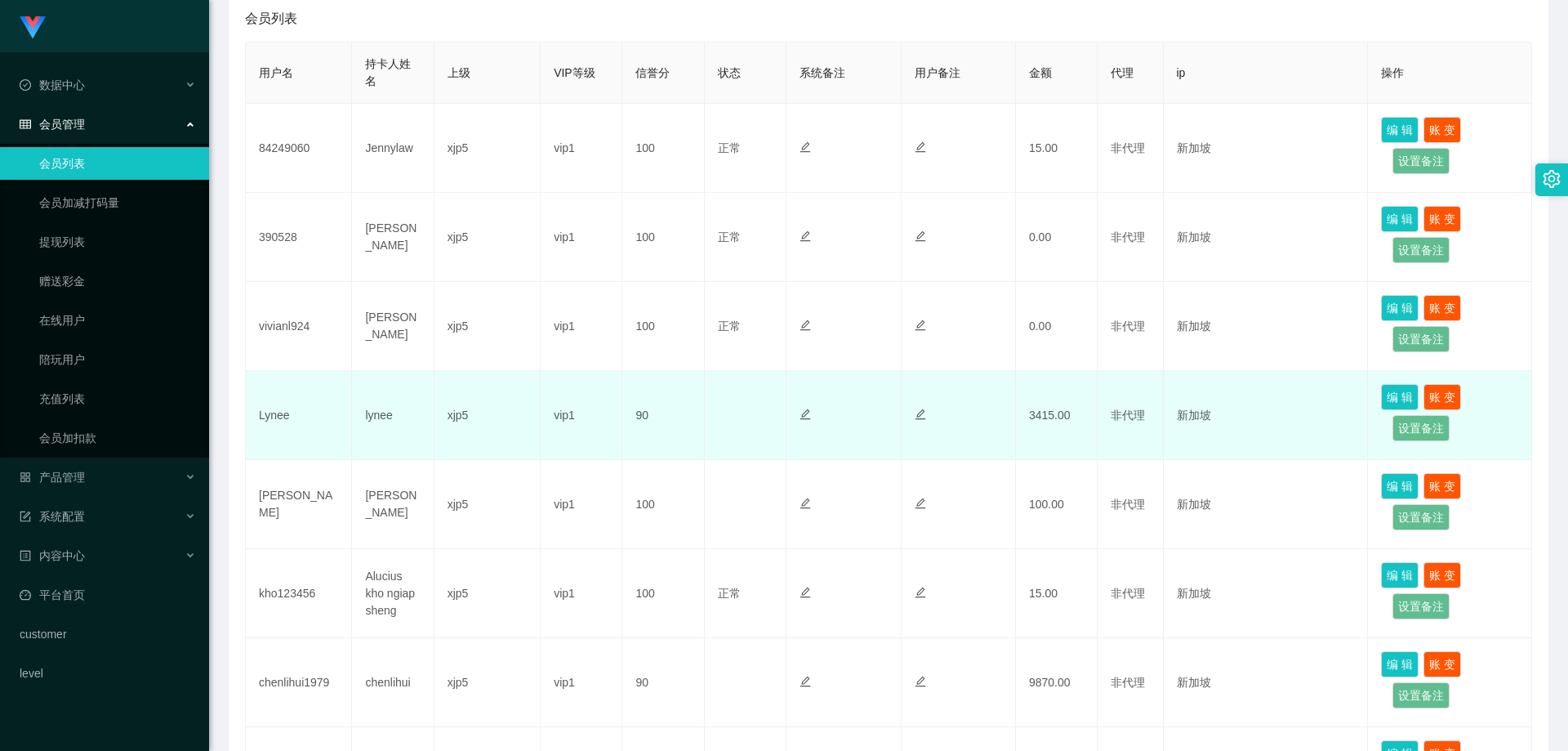
click at [328, 413] on td "Lynee" at bounding box center [298, 416] width 106 height 89
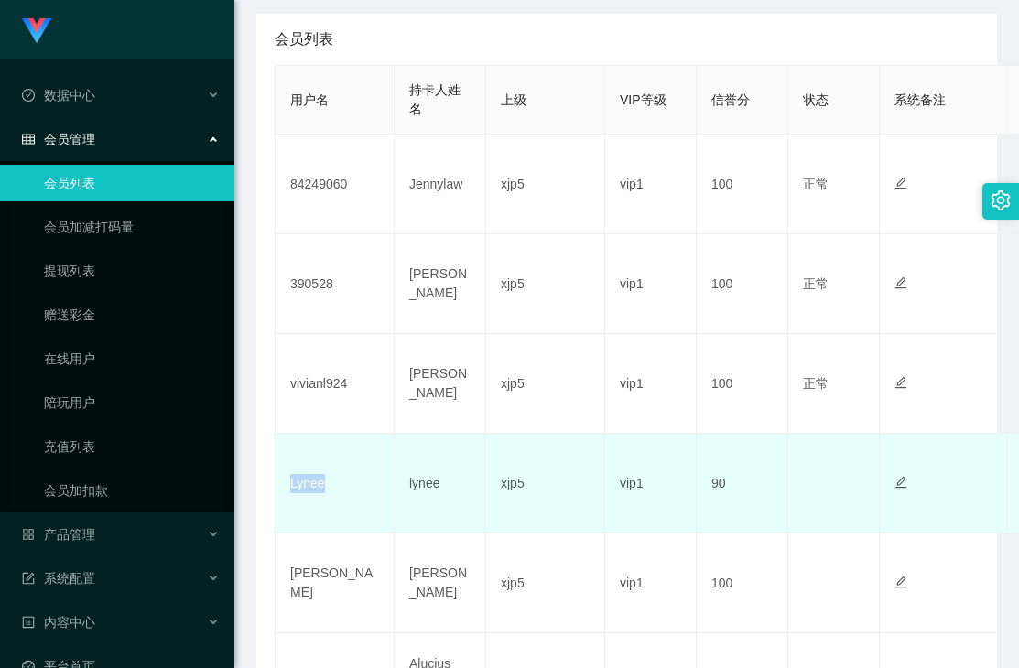
drag, startPoint x: 340, startPoint y: 511, endPoint x: 292, endPoint y: 509, distance: 48.5
click at [292, 509] on td "Lynee" at bounding box center [334, 484] width 119 height 100
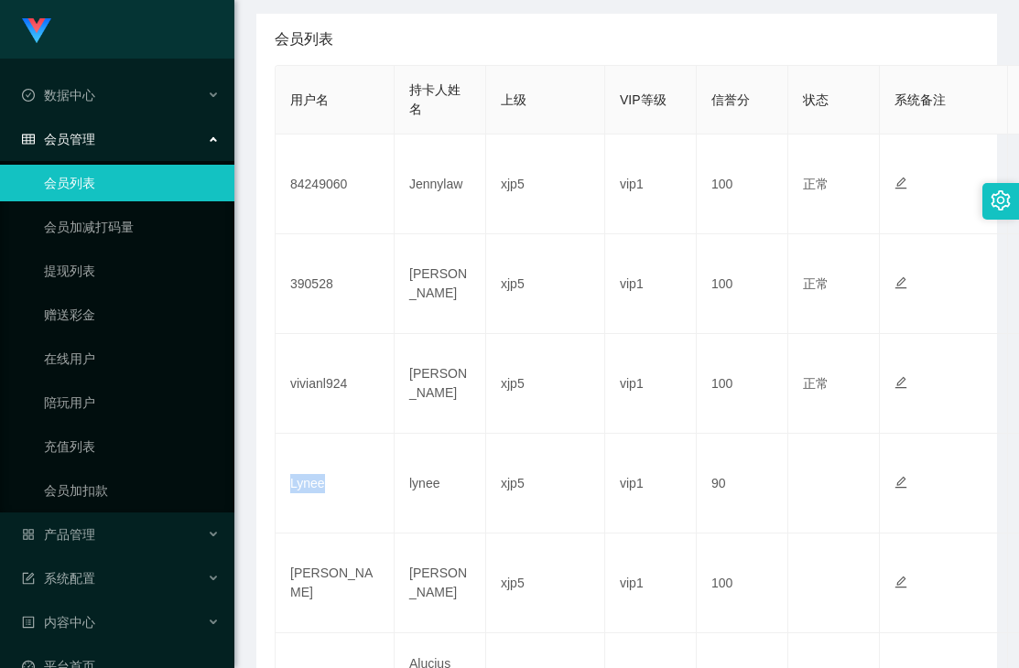
copy td "Lynee"
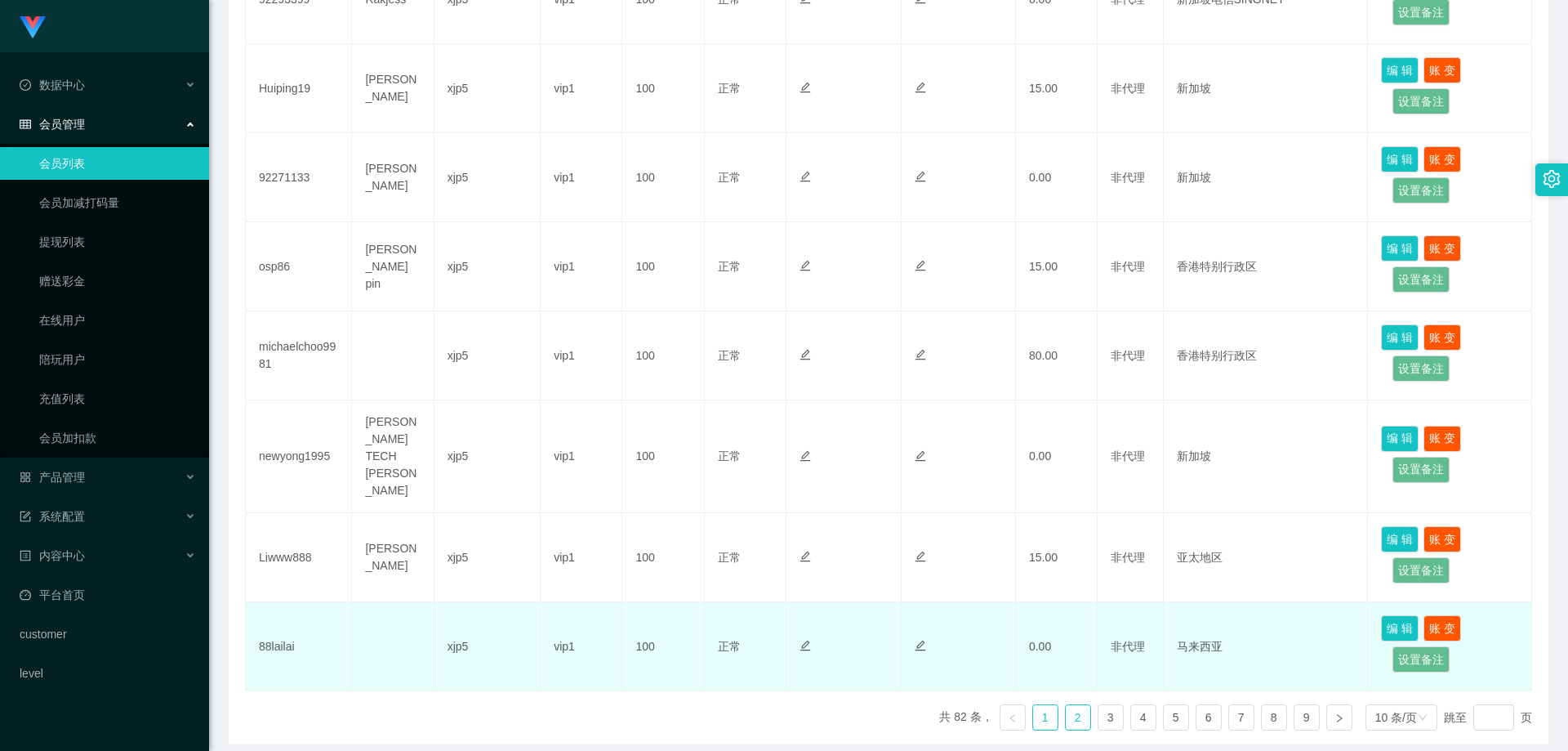
drag, startPoint x: 1068, startPoint y: 692, endPoint x: 1084, endPoint y: 659, distance: 36.7
click at [1068, 705] on link "2" at bounding box center [1077, 717] width 24 height 24
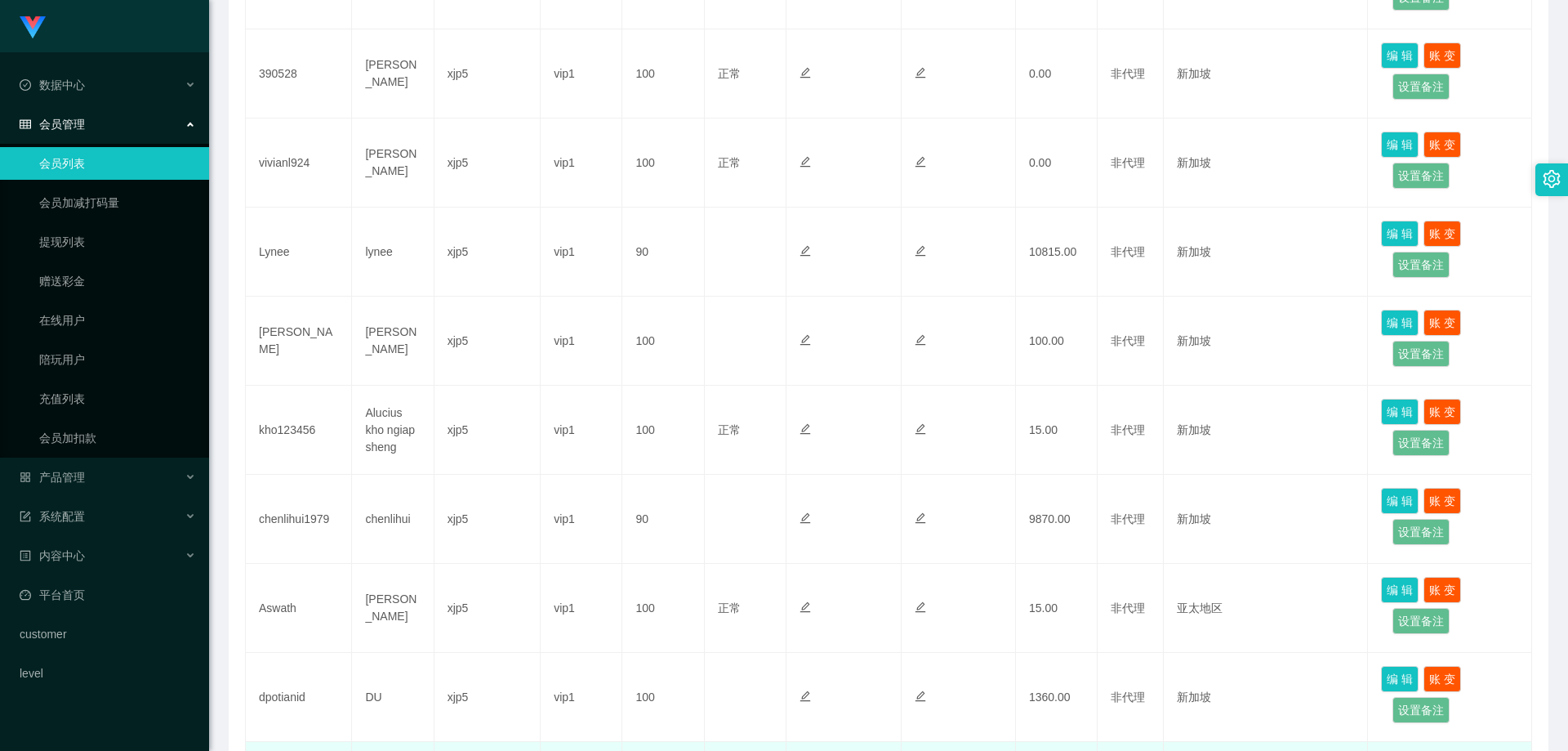
scroll to position [409, 0]
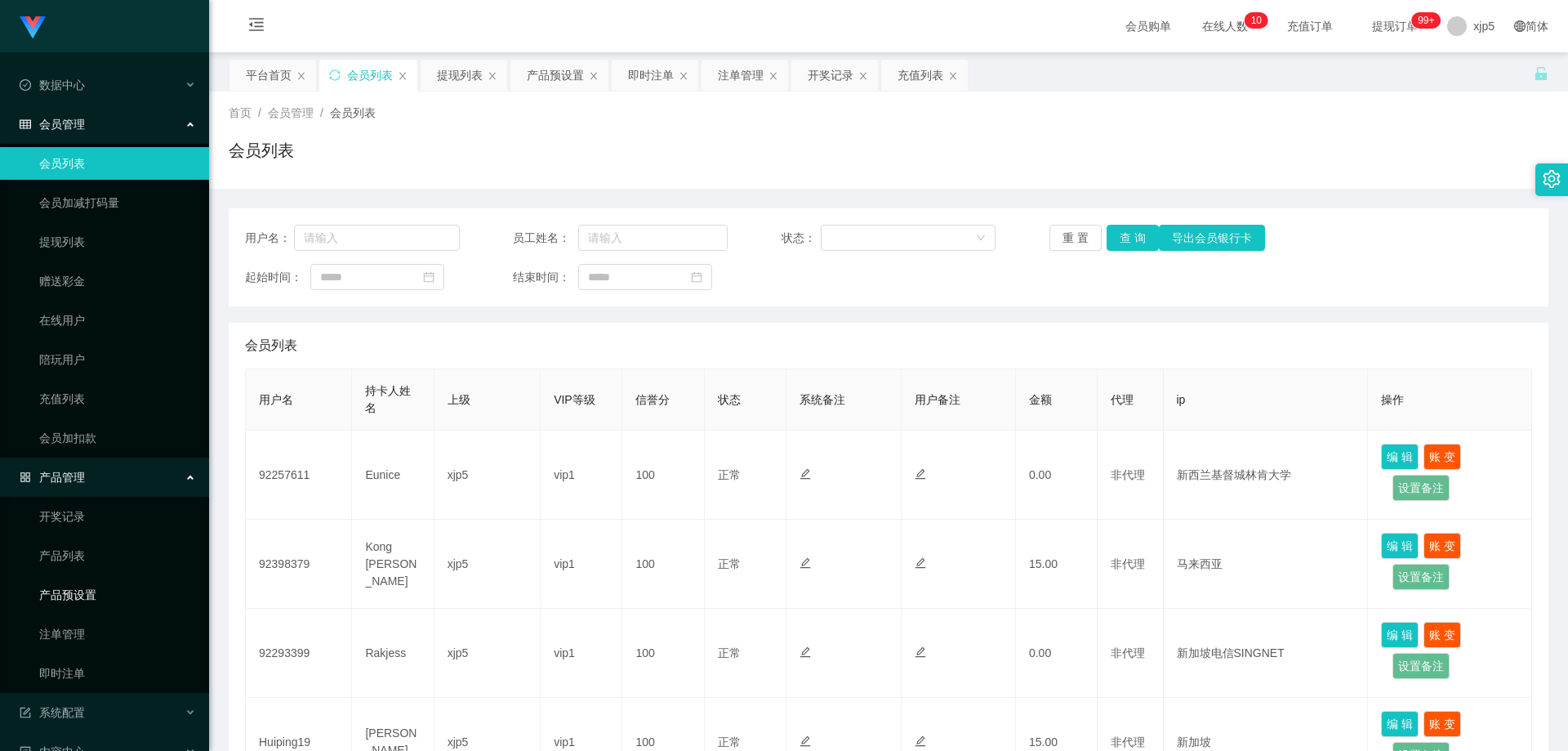
drag, startPoint x: 104, startPoint y: 594, endPoint x: 181, endPoint y: 590, distance: 77.1
click at [104, 594] on link "产品预设置" at bounding box center [118, 595] width 157 height 33
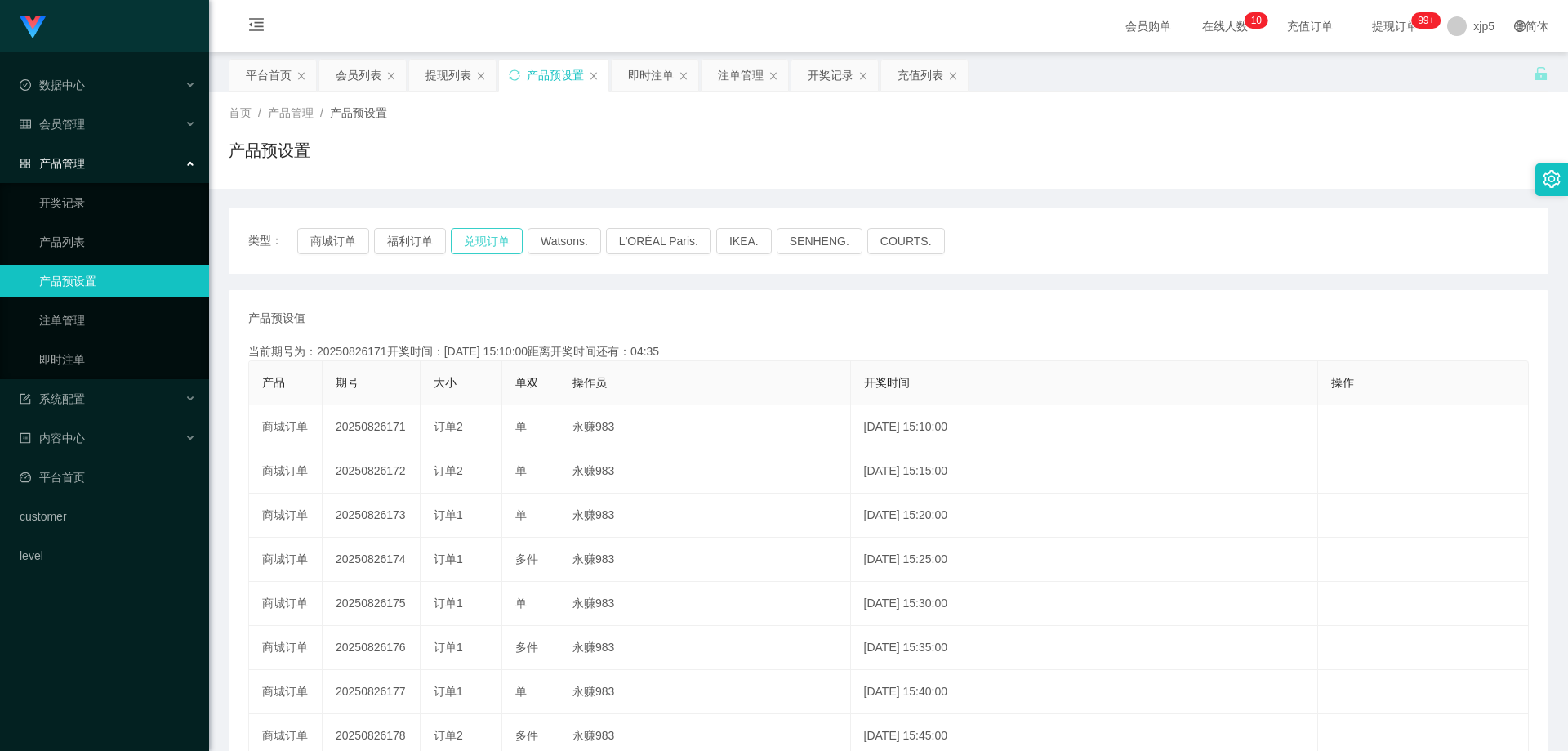
click at [469, 246] on button "兑现订单" at bounding box center [486, 240] width 72 height 26
click at [95, 366] on link "即时注单" at bounding box center [118, 359] width 157 height 33
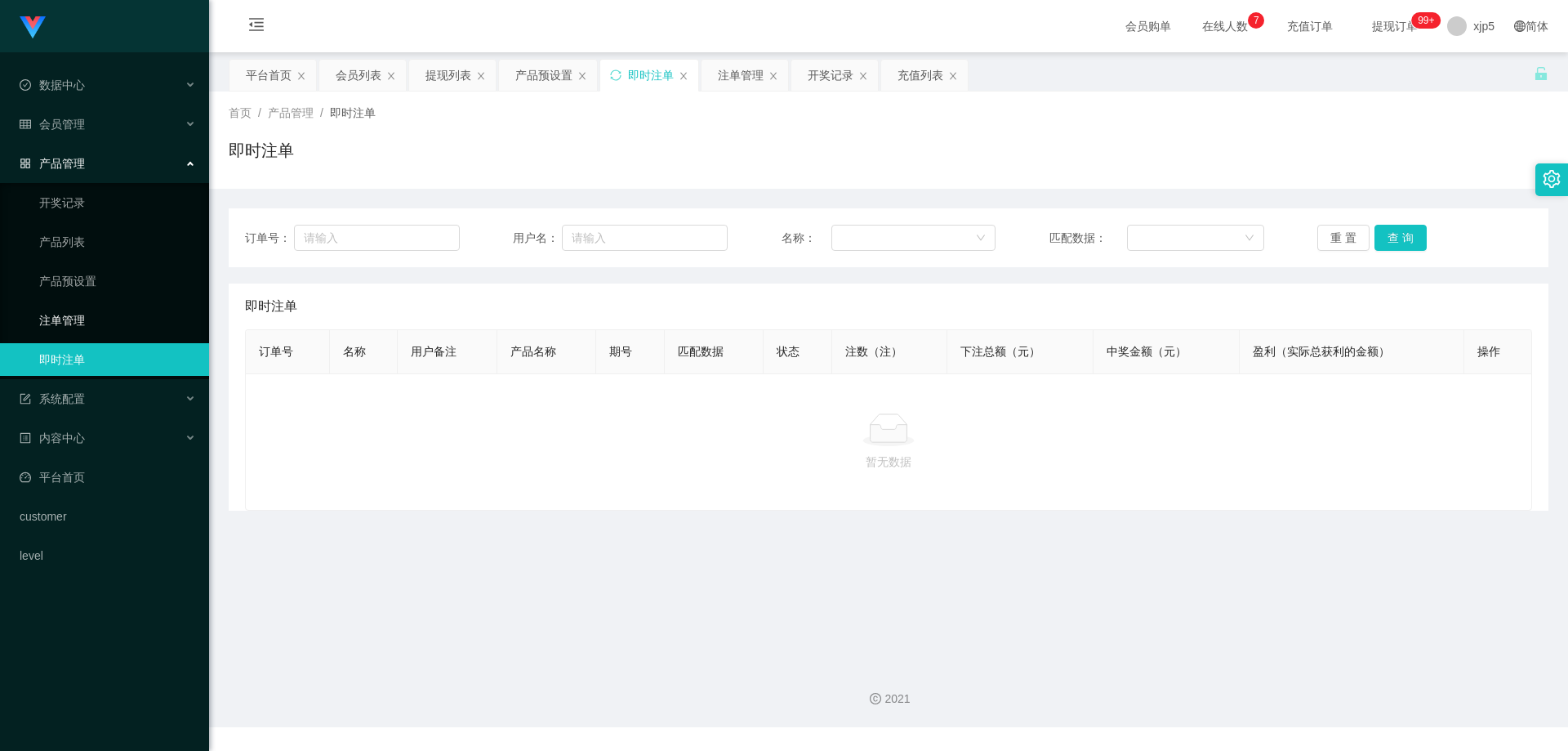
click at [95, 318] on link "注单管理" at bounding box center [118, 320] width 157 height 33
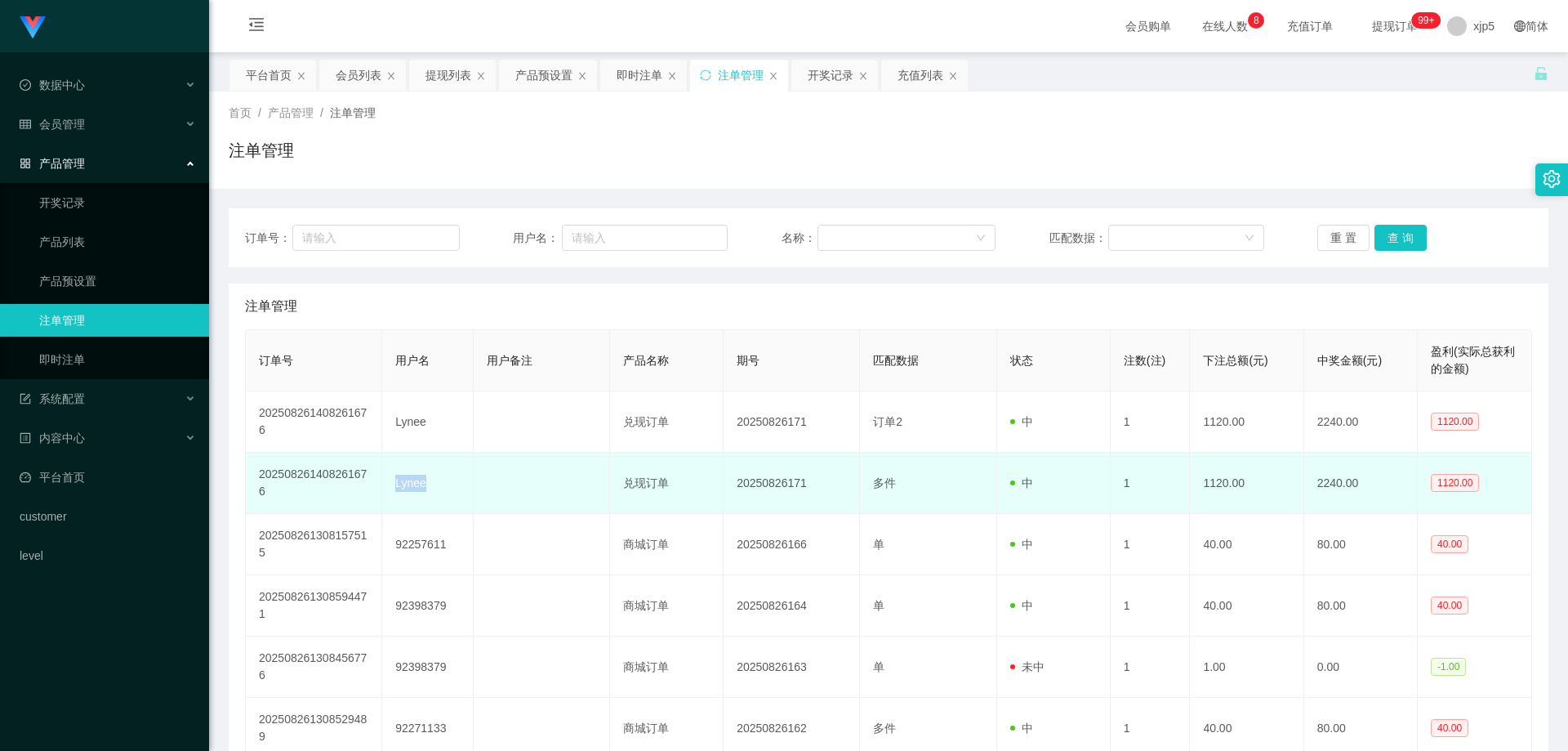
drag, startPoint x: 426, startPoint y: 491, endPoint x: 394, endPoint y: 488, distance: 32.1
click at [394, 488] on td "Lynee" at bounding box center [427, 483] width 91 height 62
copy td "Lynee"
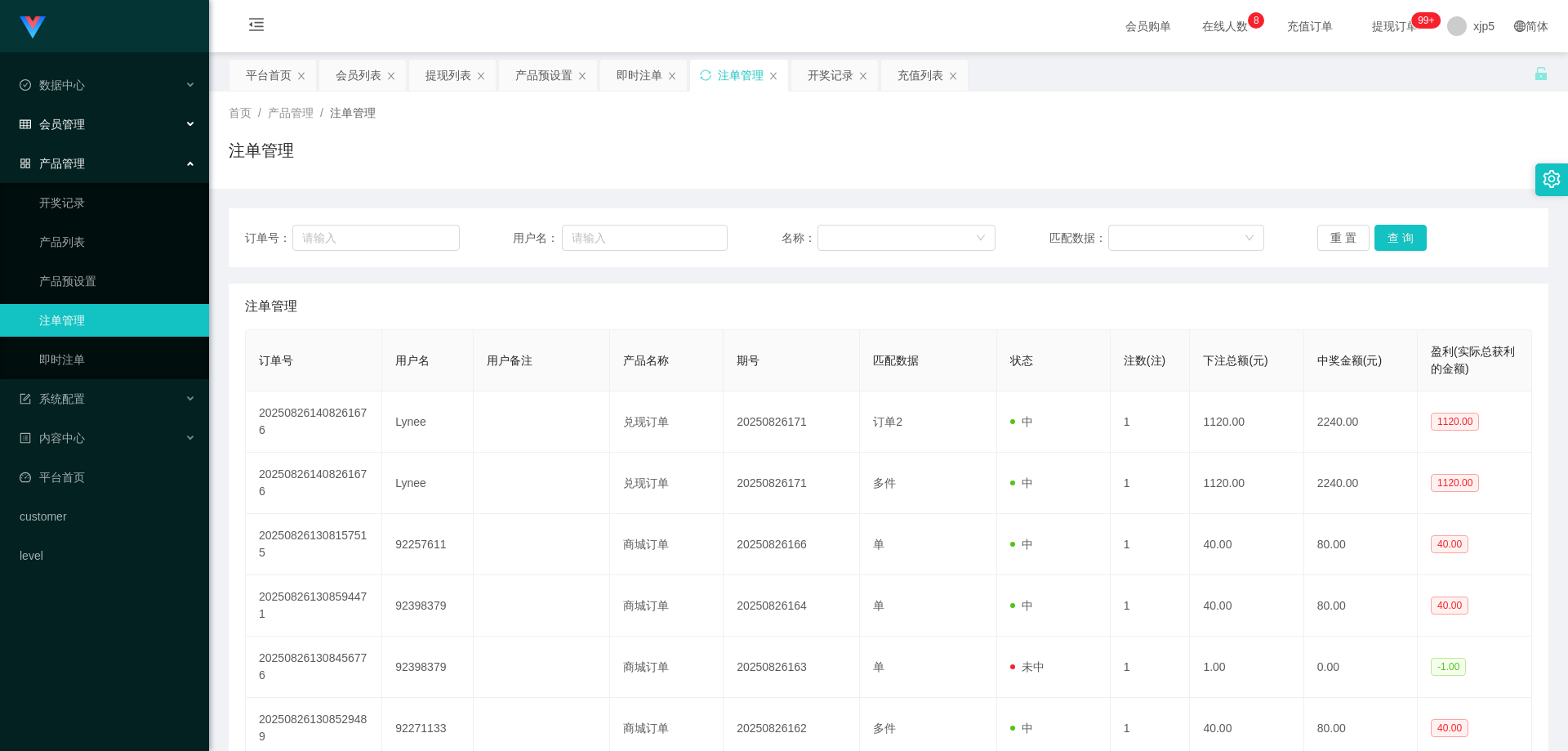
click at [82, 124] on span "会员管理" at bounding box center [52, 124] width 65 height 13
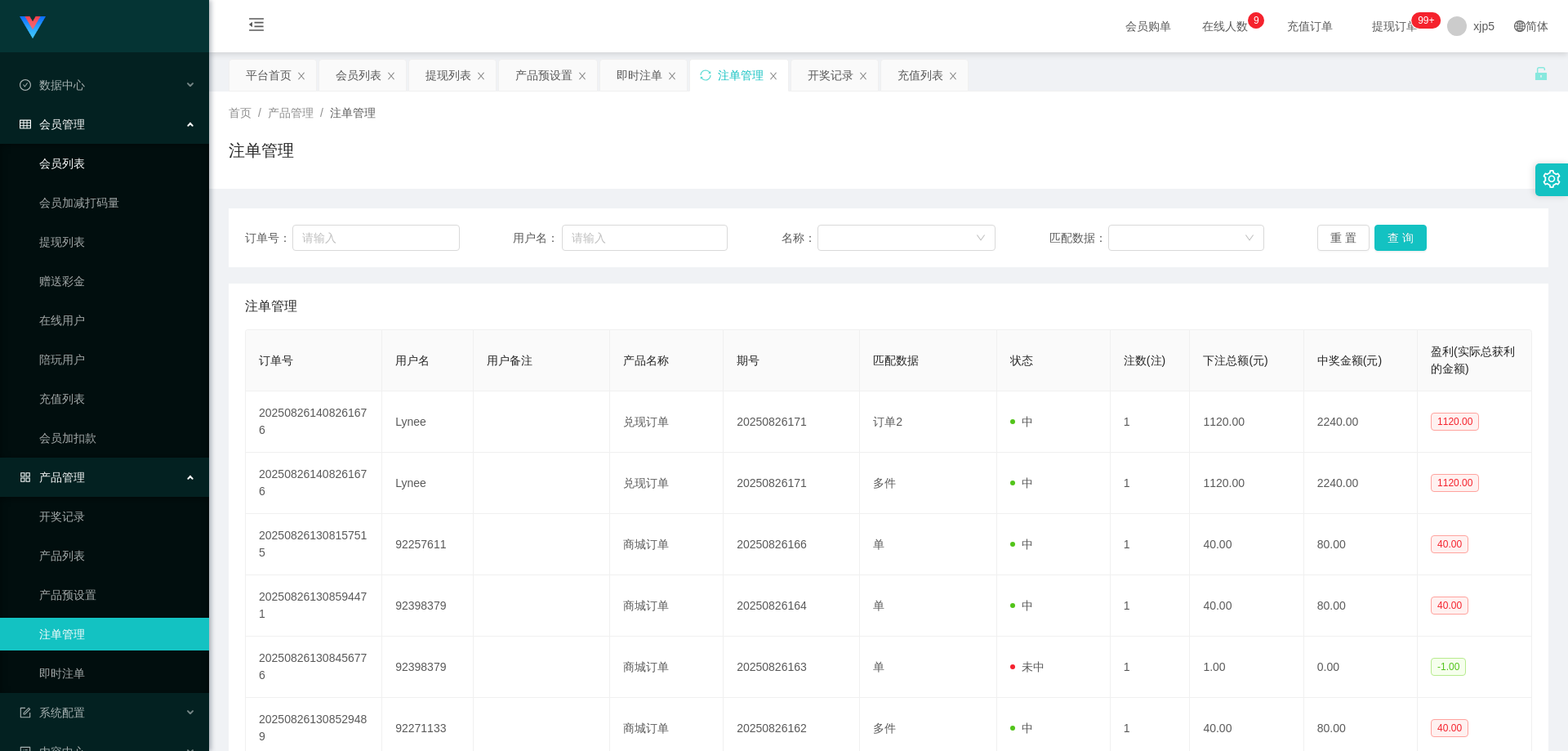
click at [92, 169] on link "会员列表" at bounding box center [118, 163] width 157 height 33
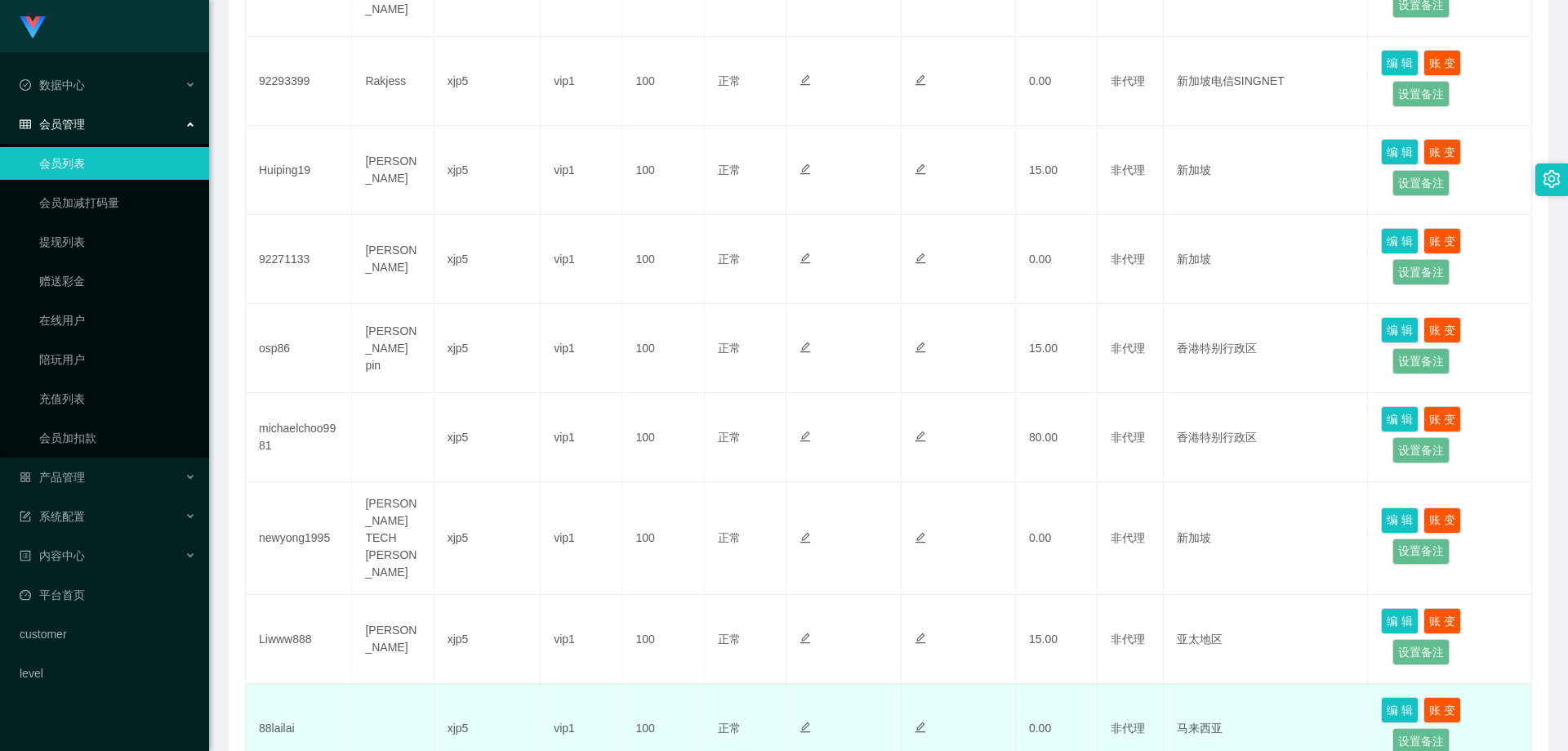
scroll to position [699, 0]
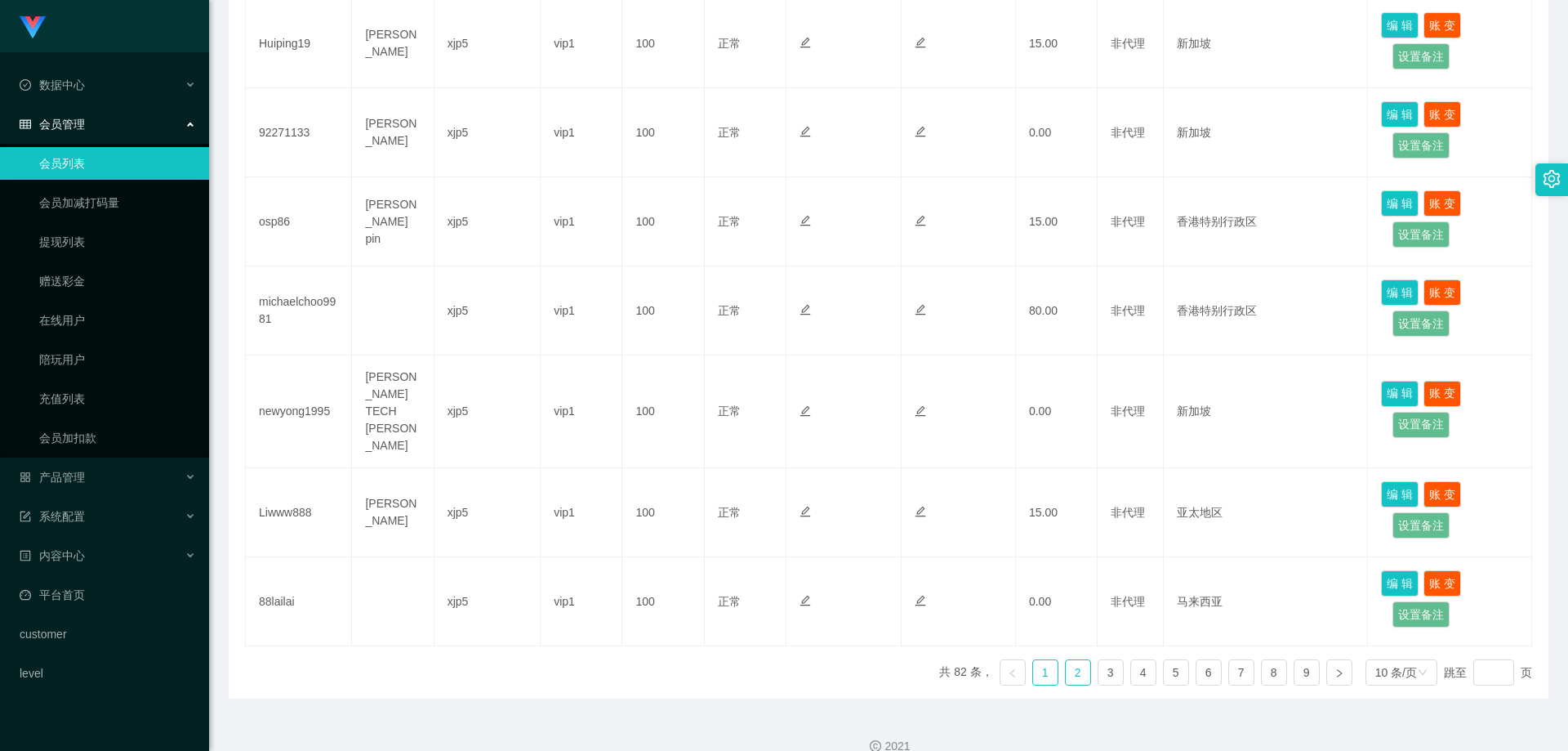
click at [1070, 661] on link "2" at bounding box center [1077, 672] width 24 height 24
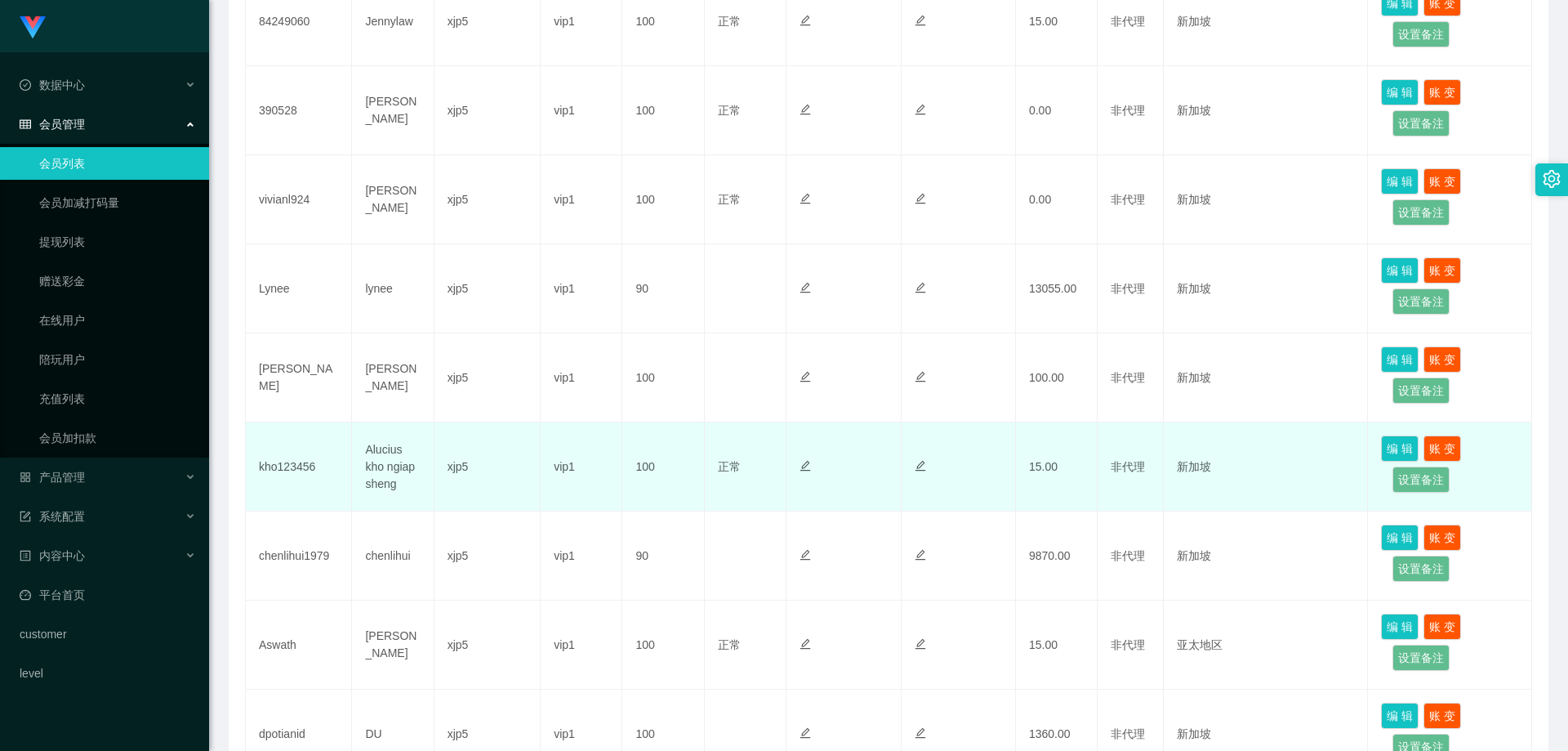
scroll to position [371, 0]
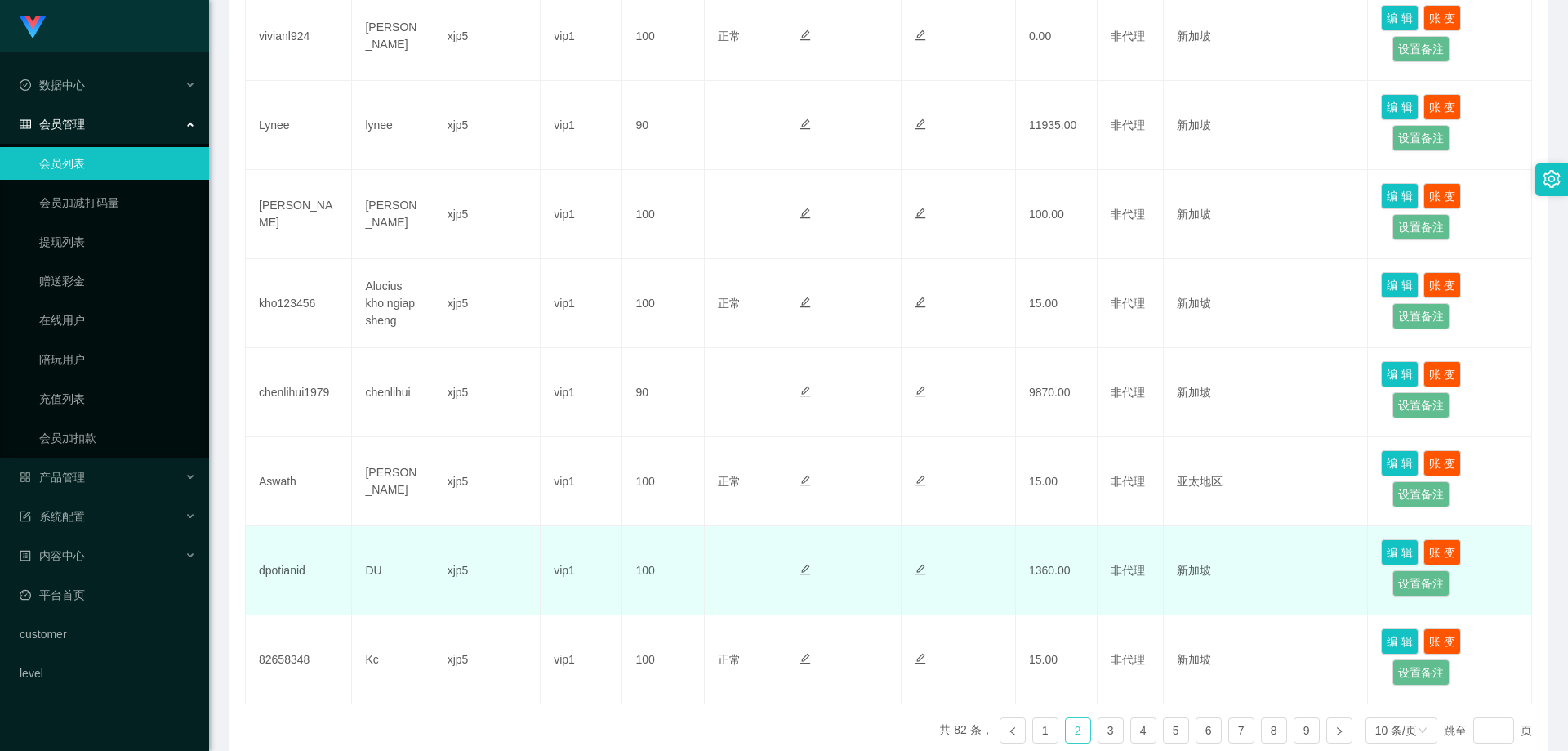
scroll to position [699, 0]
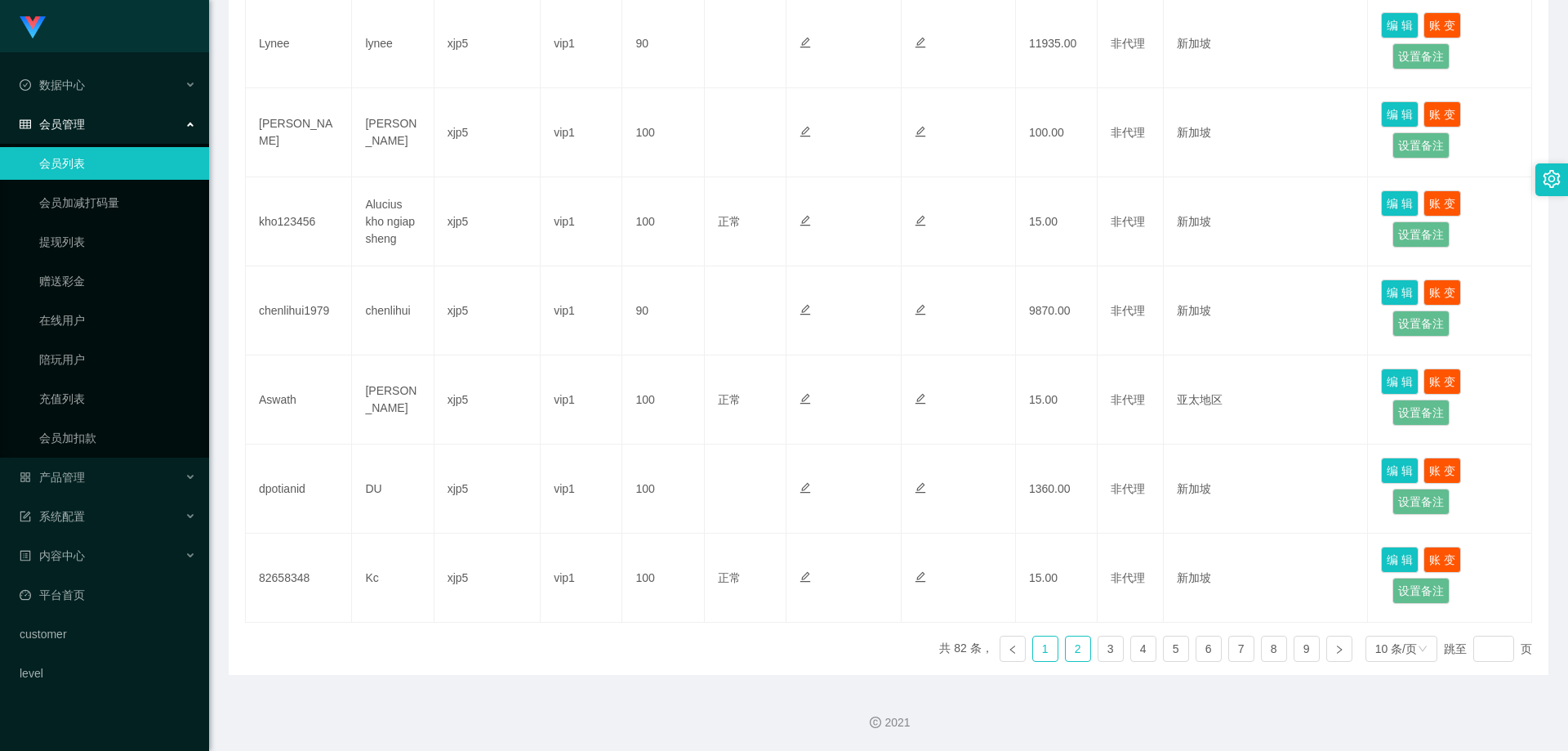
click at [1036, 647] on link "1" at bounding box center [1045, 648] width 24 height 24
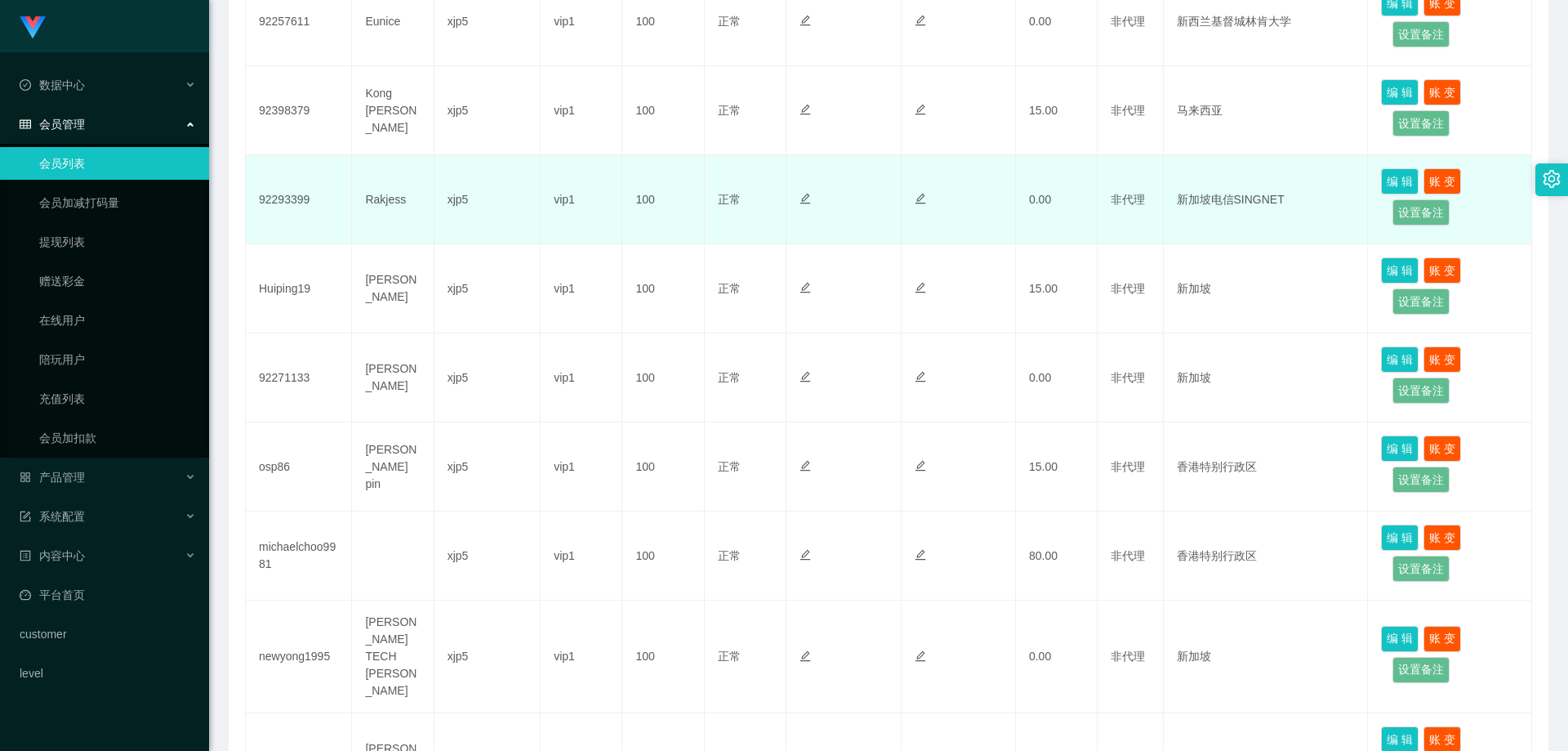
scroll to position [290, 0]
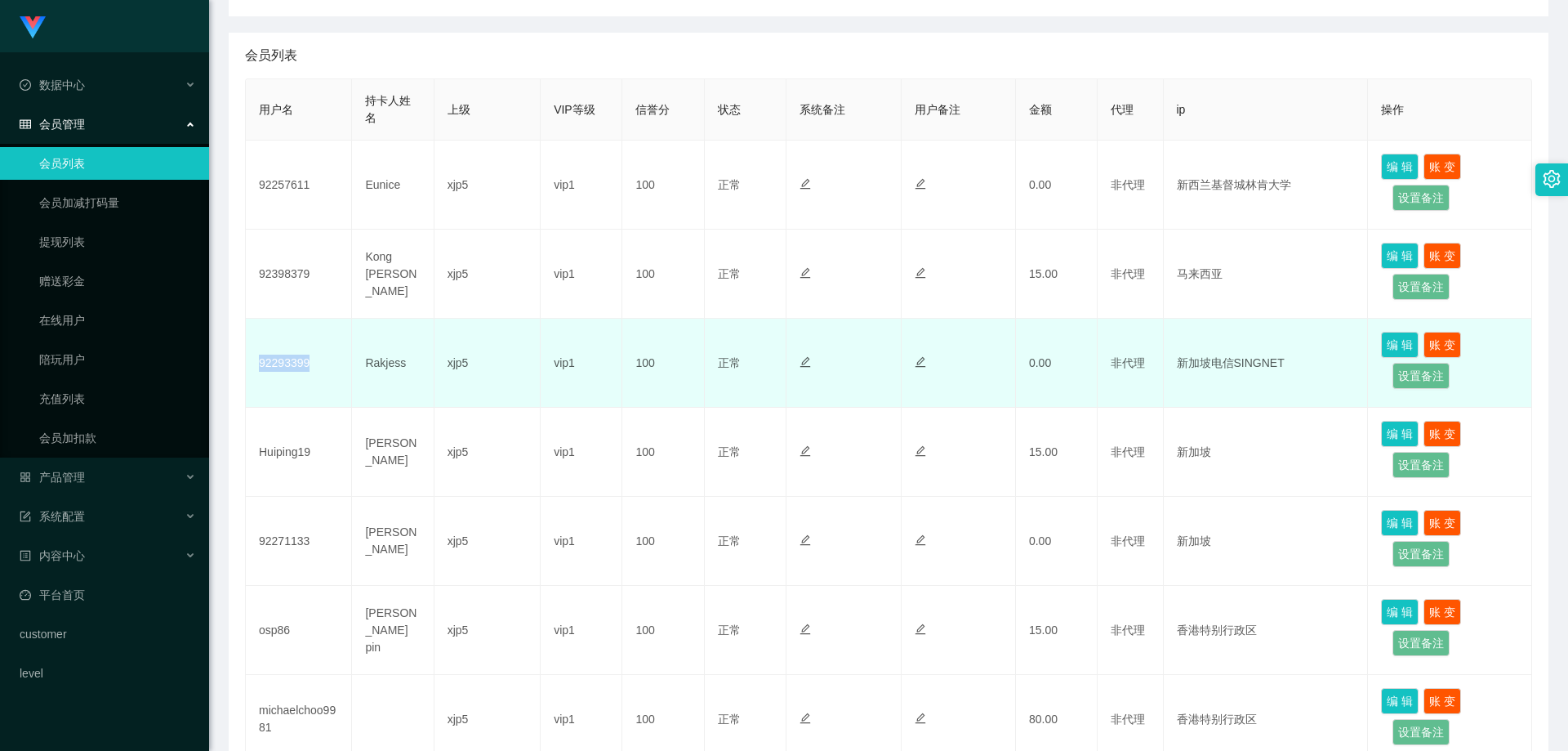
drag, startPoint x: 320, startPoint y: 368, endPoint x: 255, endPoint y: 366, distance: 65.0
click at [255, 366] on td "92293399" at bounding box center [298, 363] width 106 height 89
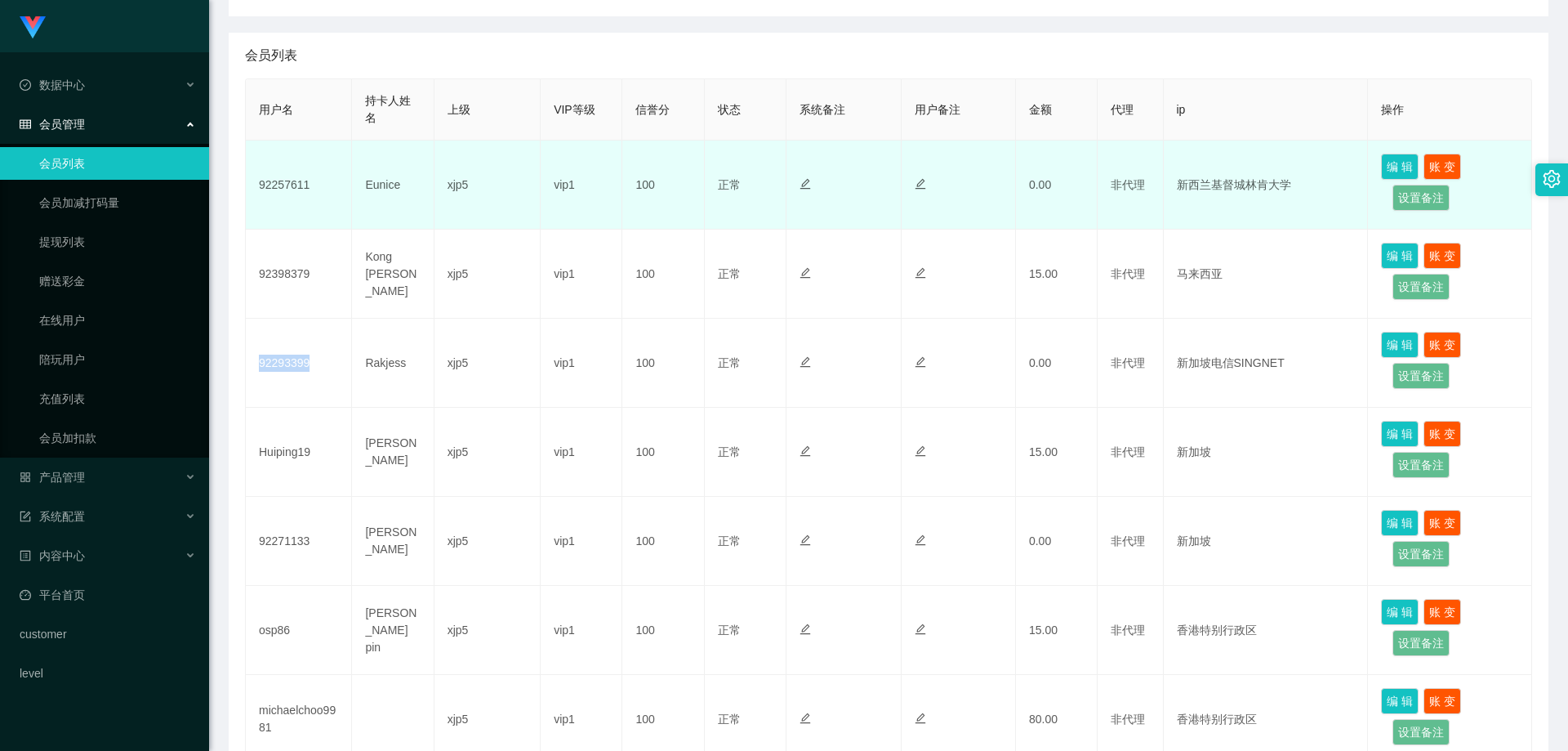
copy td "92293399"
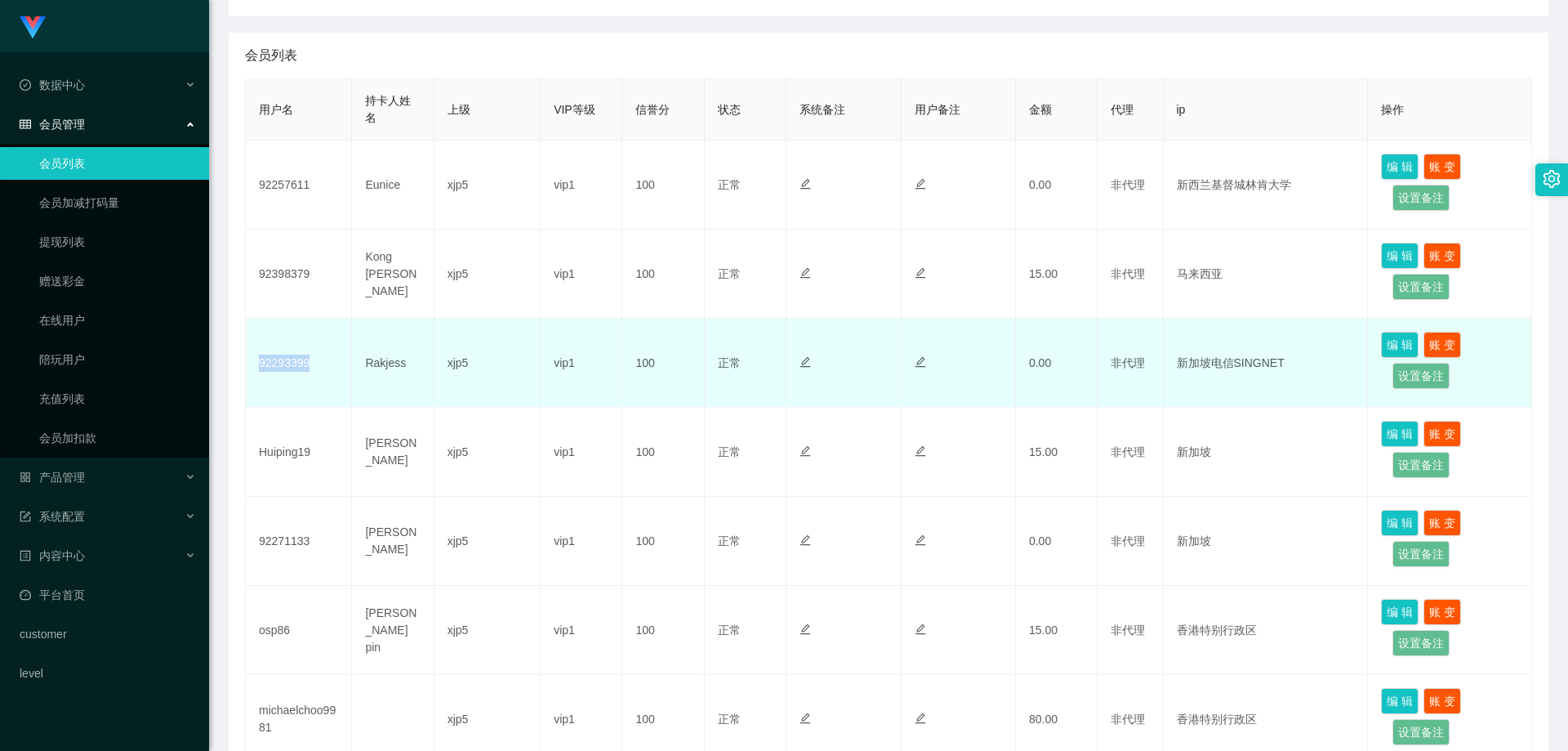
click at [331, 368] on td "92293399" at bounding box center [298, 363] width 106 height 89
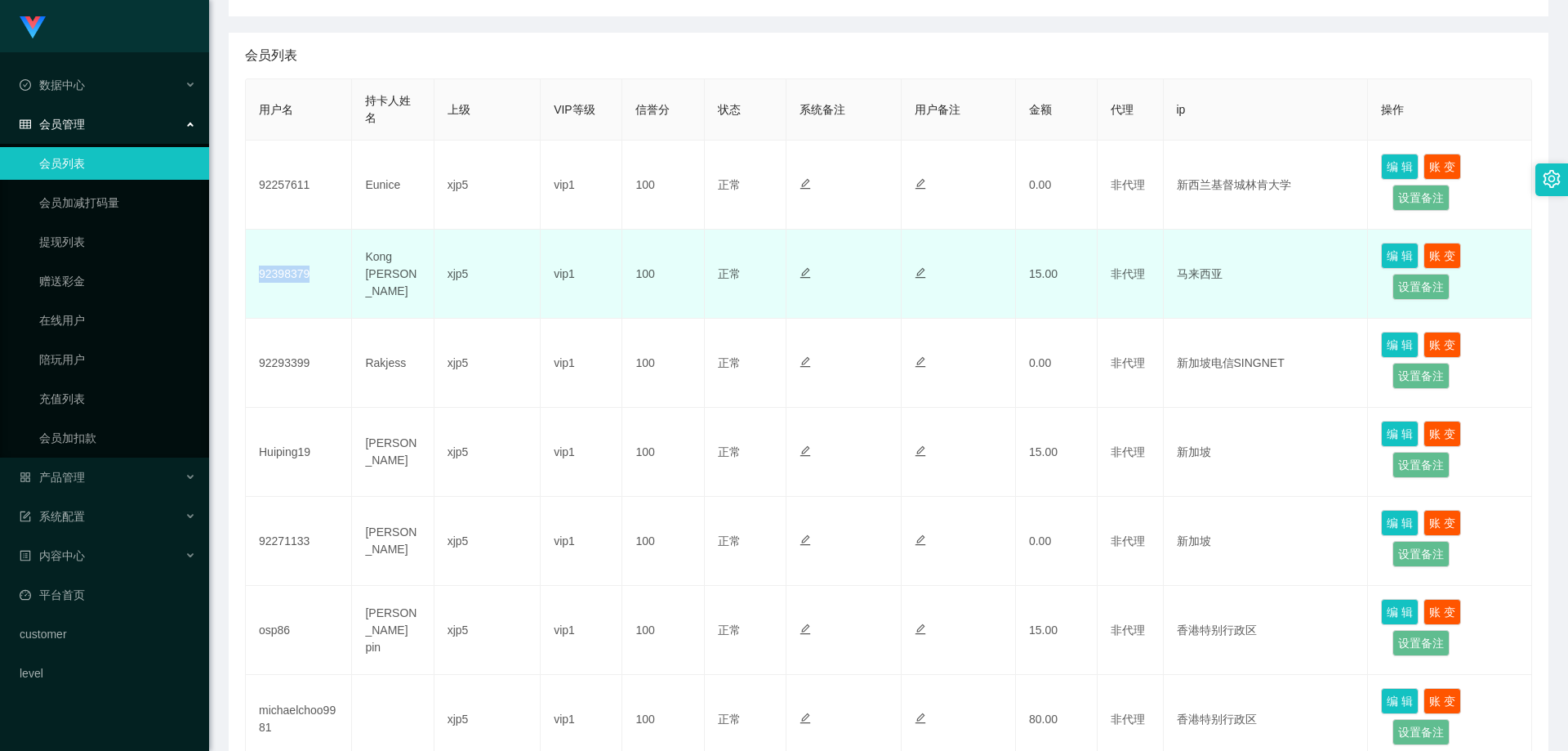
drag, startPoint x: 323, startPoint y: 277, endPoint x: 256, endPoint y: 273, distance: 67.1
click at [256, 273] on td "92398379" at bounding box center [298, 274] width 106 height 89
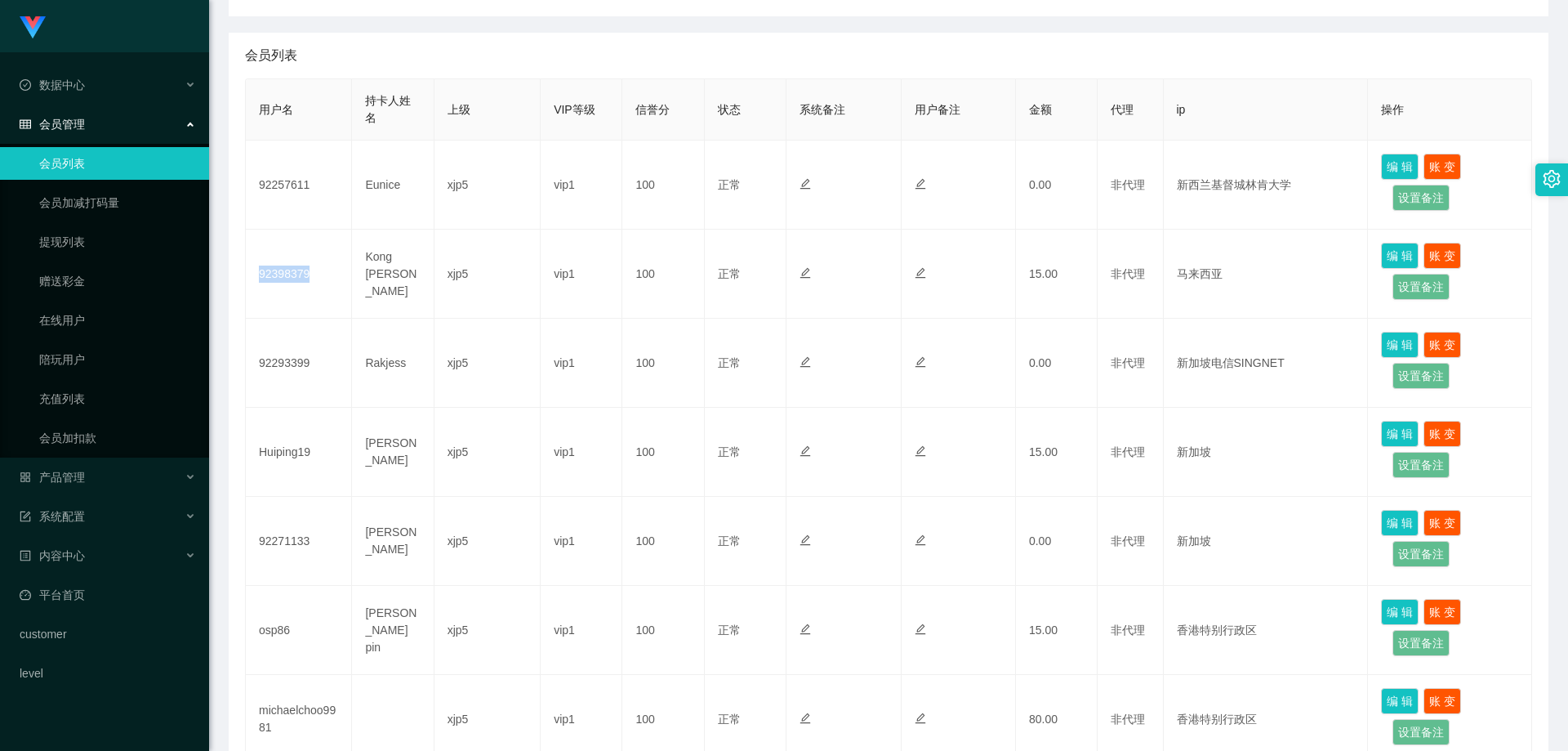
copy td "92398379"
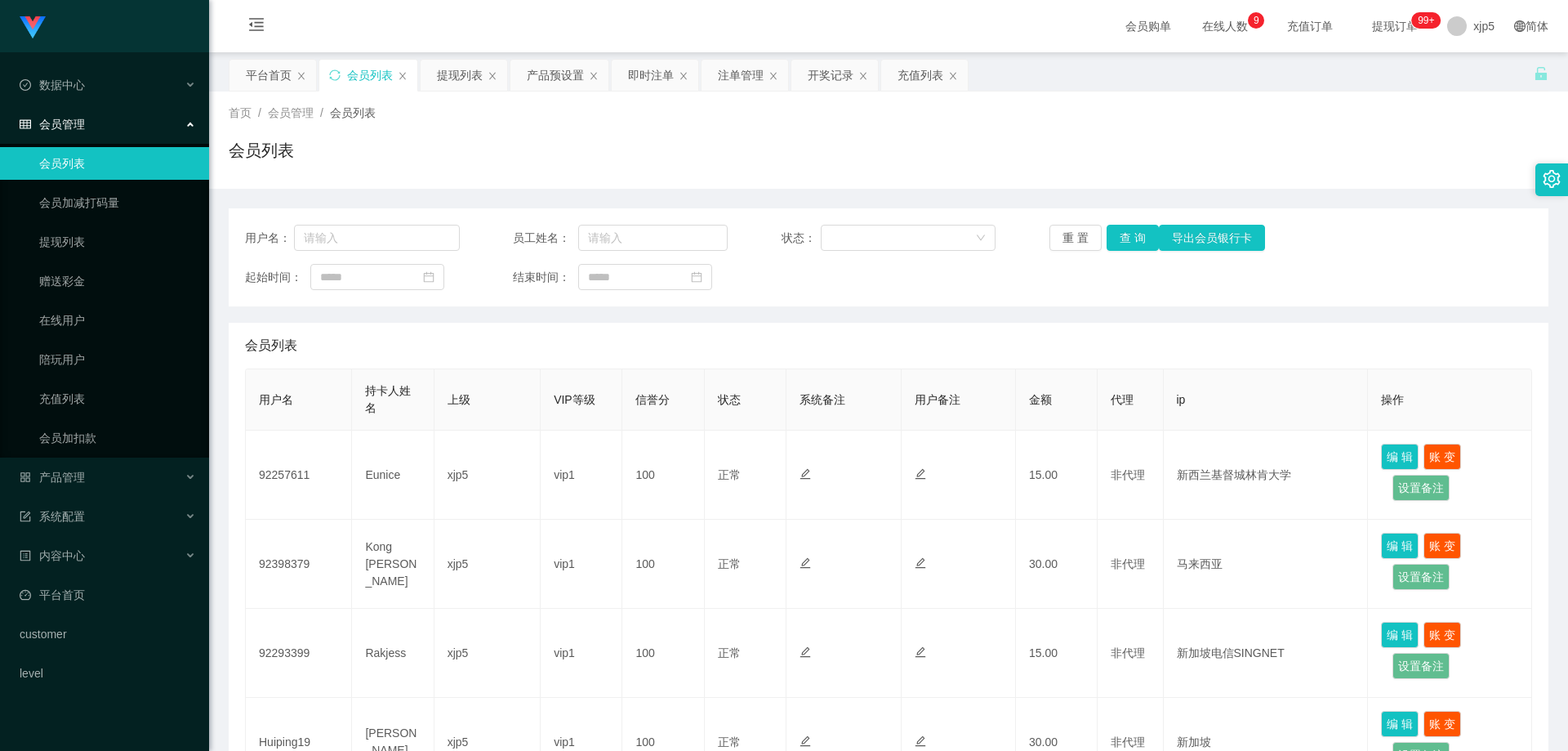
scroll to position [163, 0]
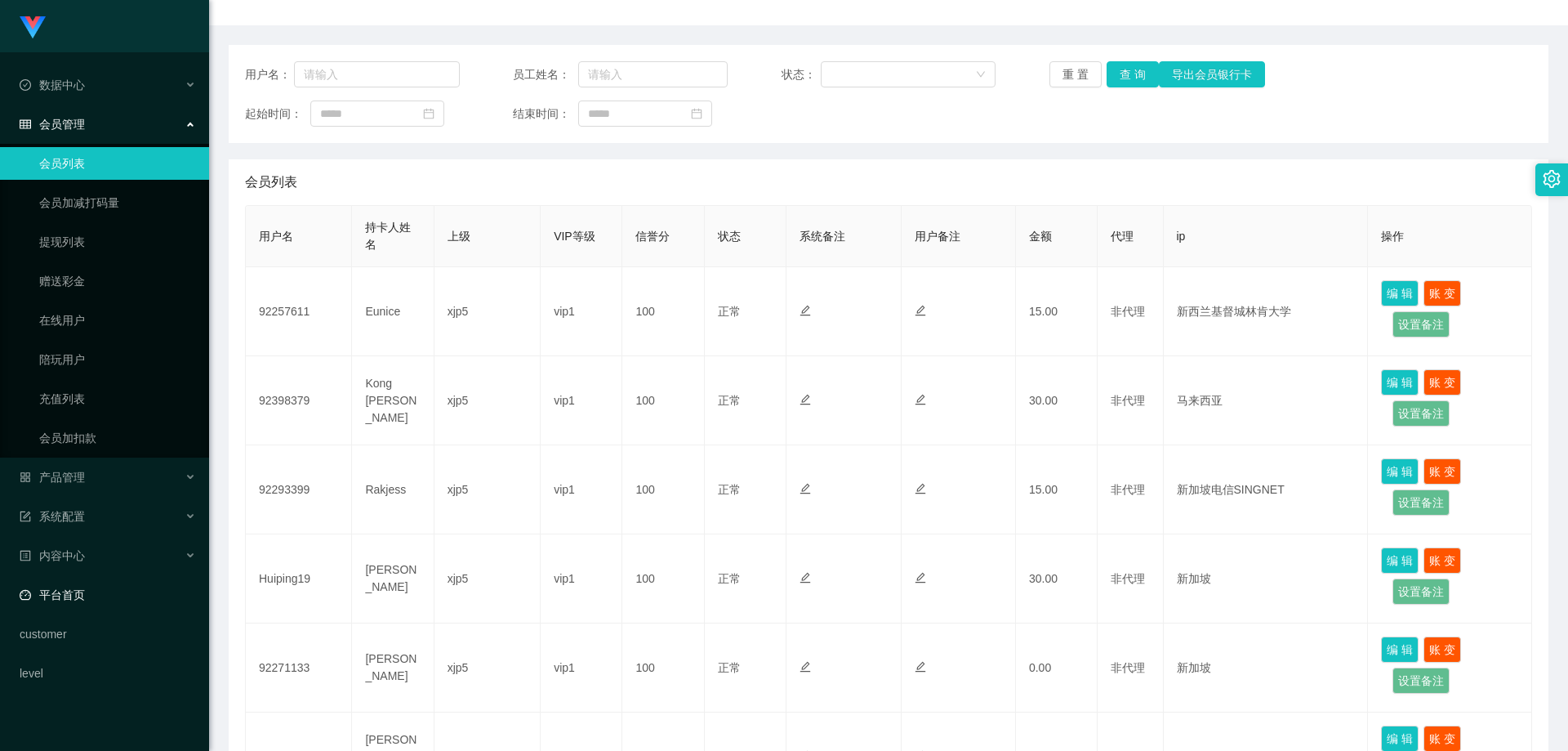
drag, startPoint x: 82, startPoint y: 596, endPoint x: 164, endPoint y: 580, distance: 83.5
click at [82, 596] on link "平台首页" at bounding box center [108, 595] width 177 height 33
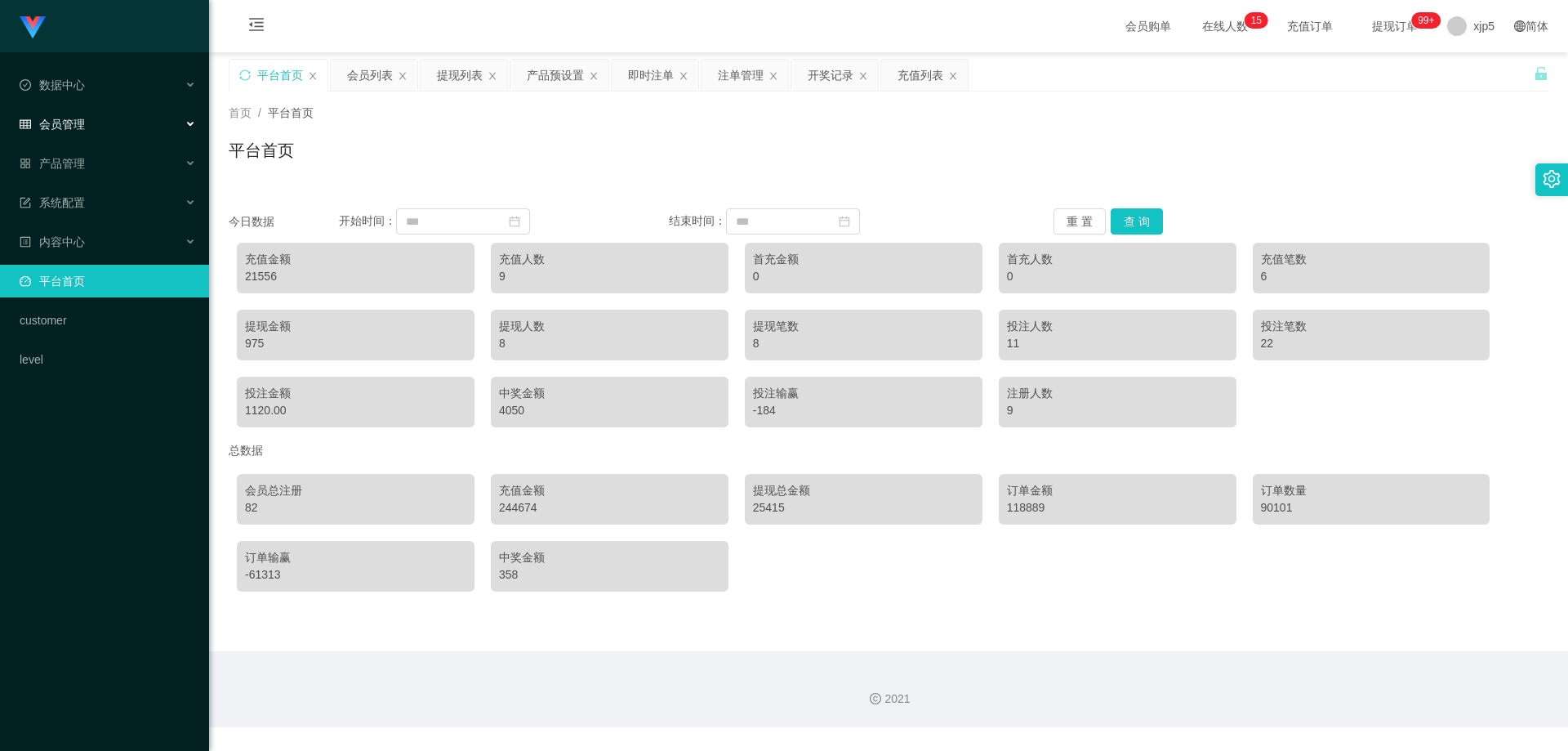
click at [92, 128] on div "会员管理" at bounding box center [104, 124] width 209 height 33
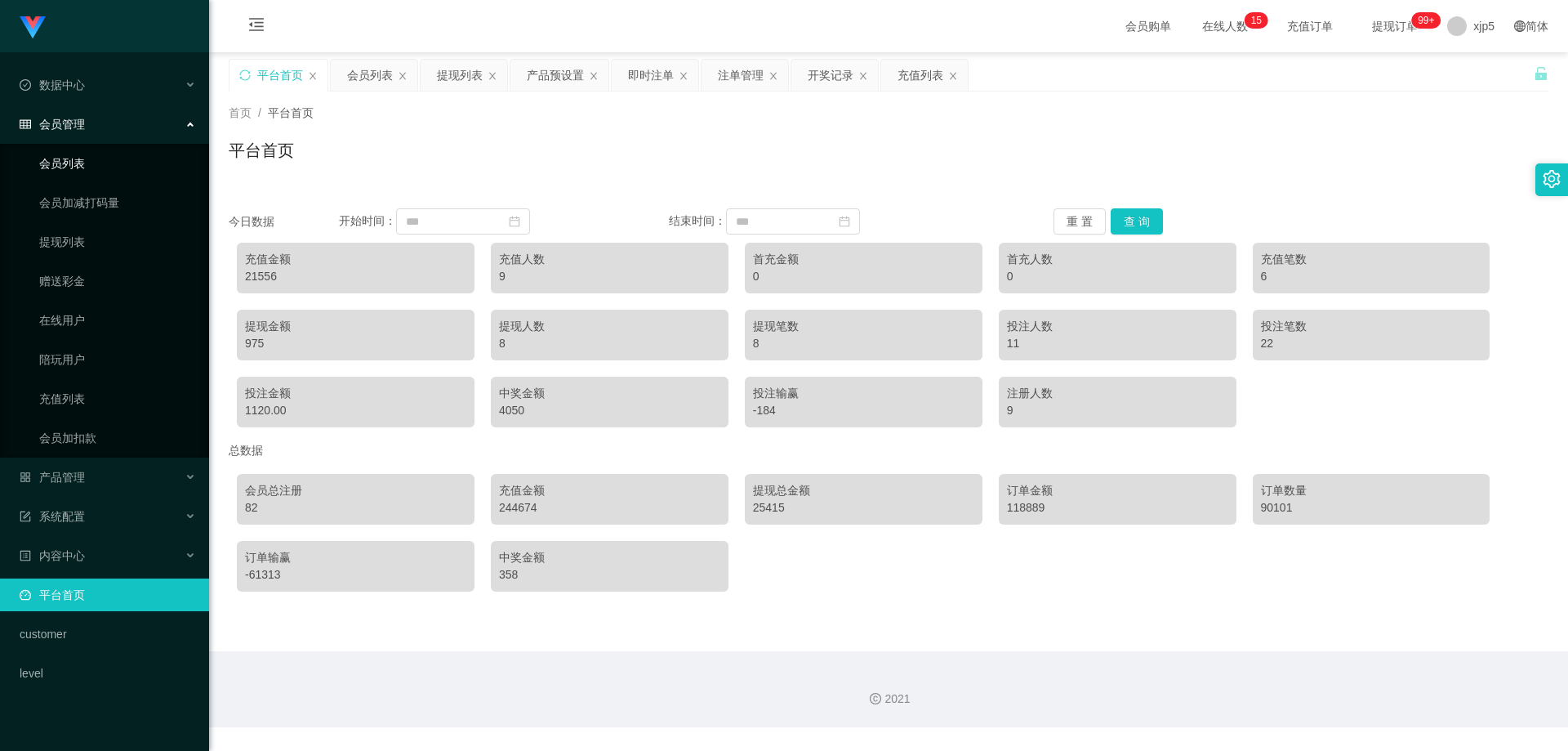
click at [93, 159] on link "会员列表" at bounding box center [118, 163] width 157 height 33
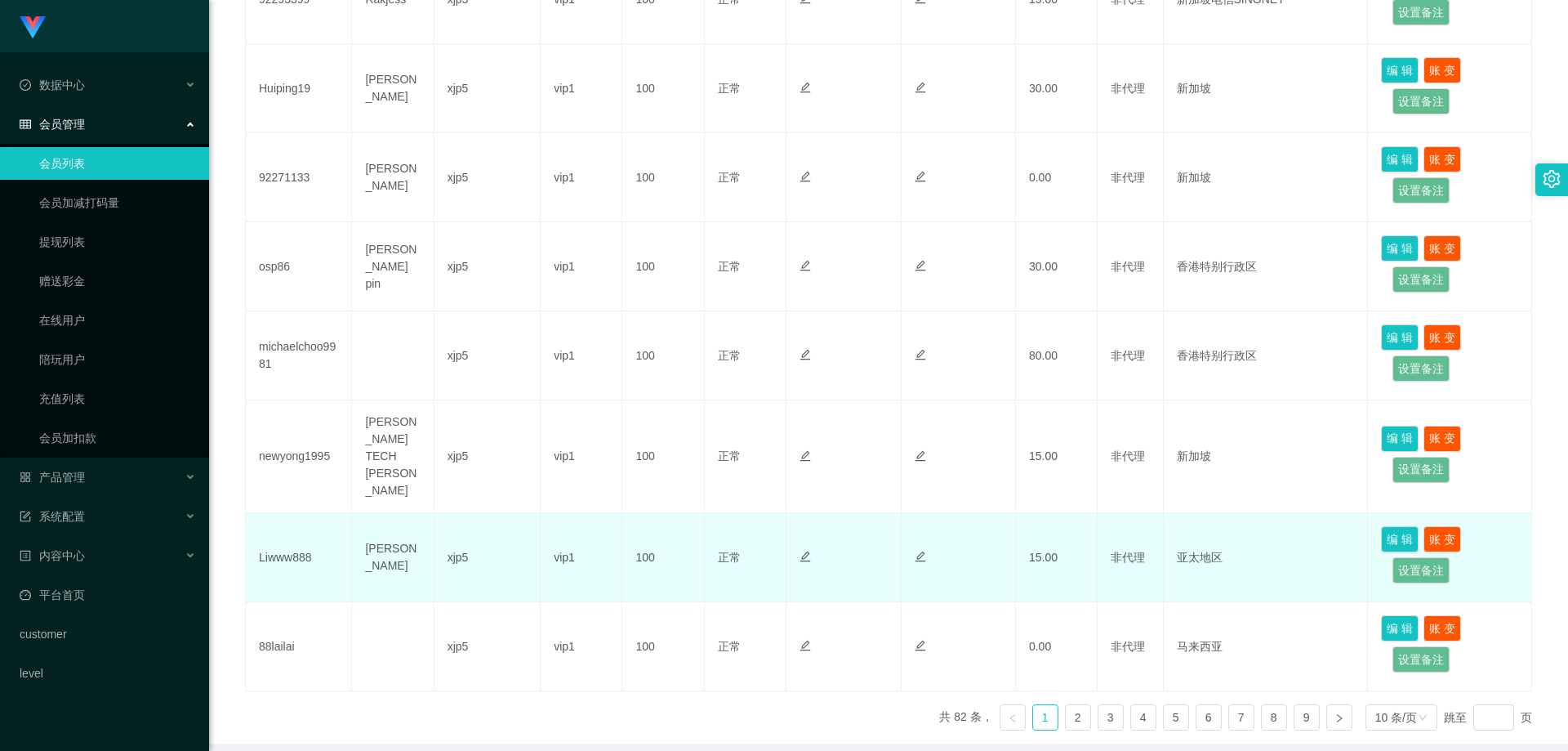
scroll to position [699, 0]
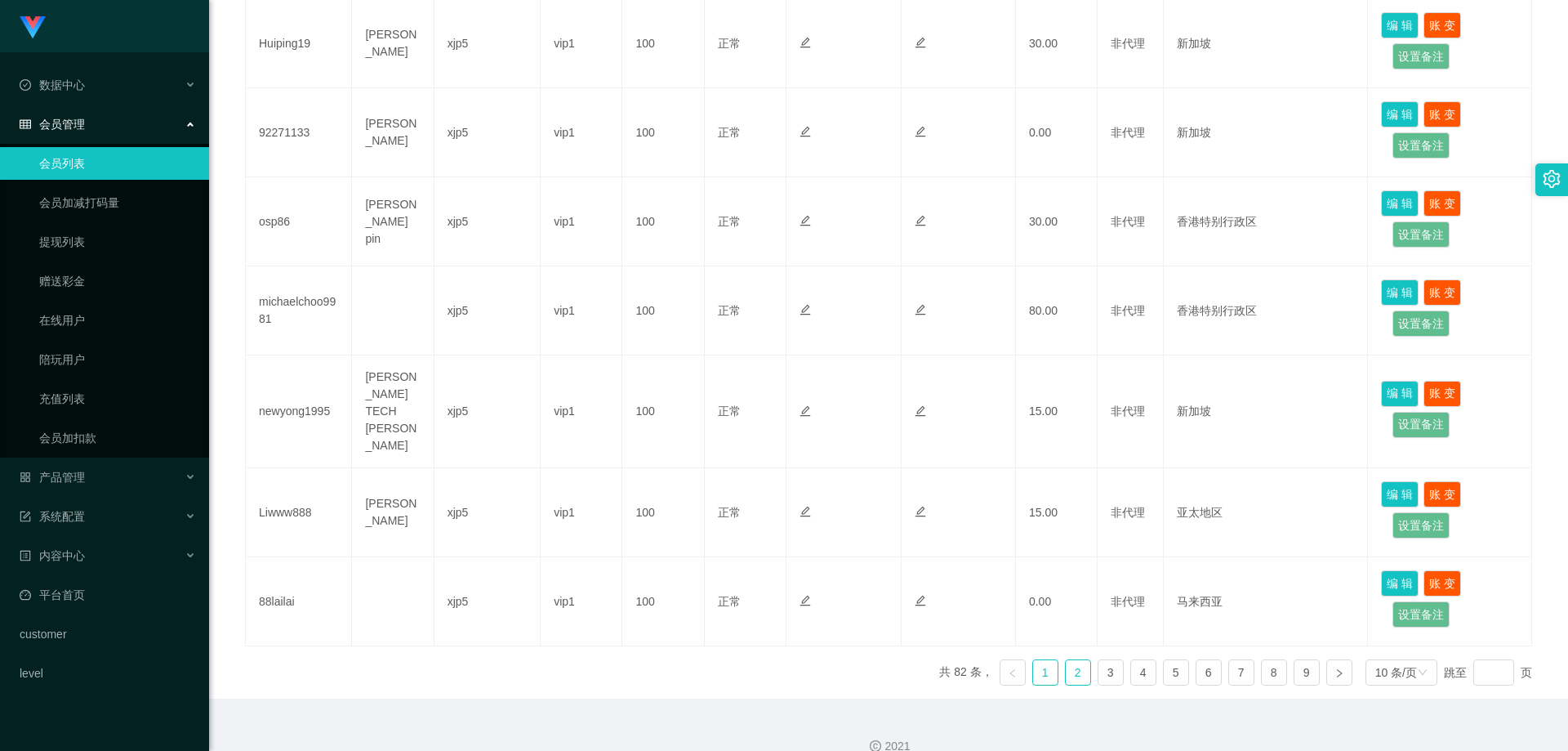
click at [1066, 661] on link "2" at bounding box center [1077, 672] width 24 height 24
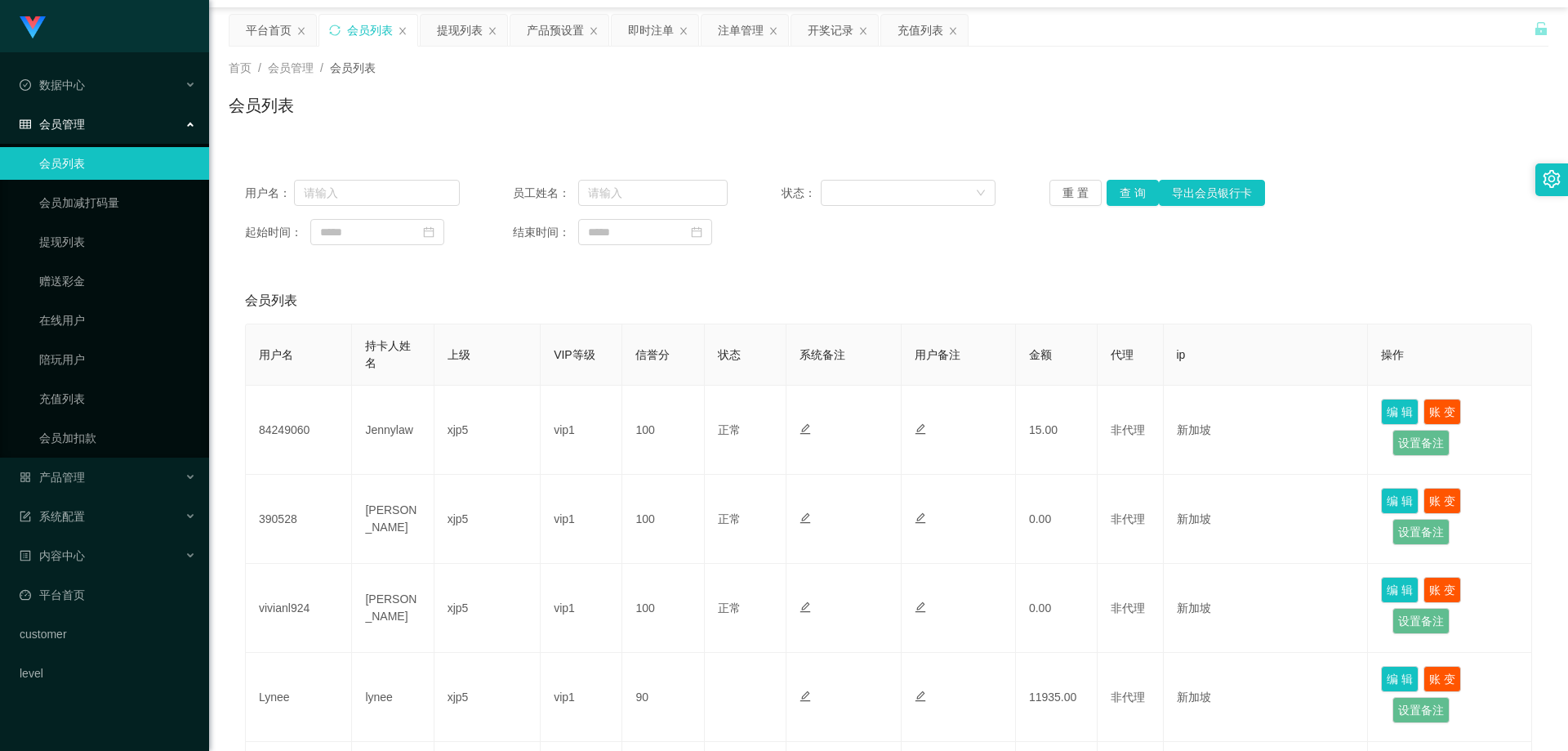
scroll to position [0, 0]
